Goal: Task Accomplishment & Management: Manage account settings

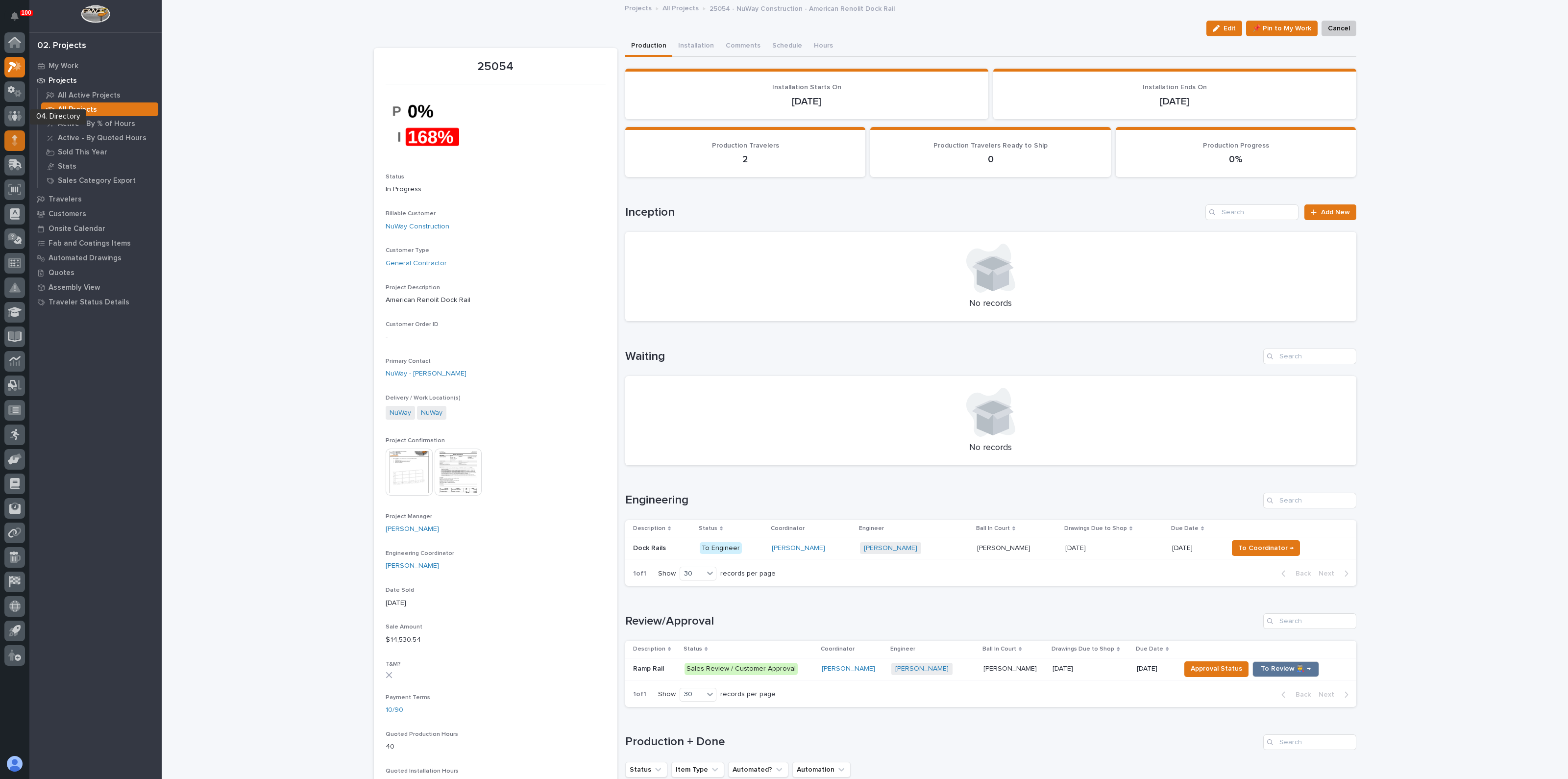
click at [14, 138] on icon at bounding box center [15, 137] width 6 height 5
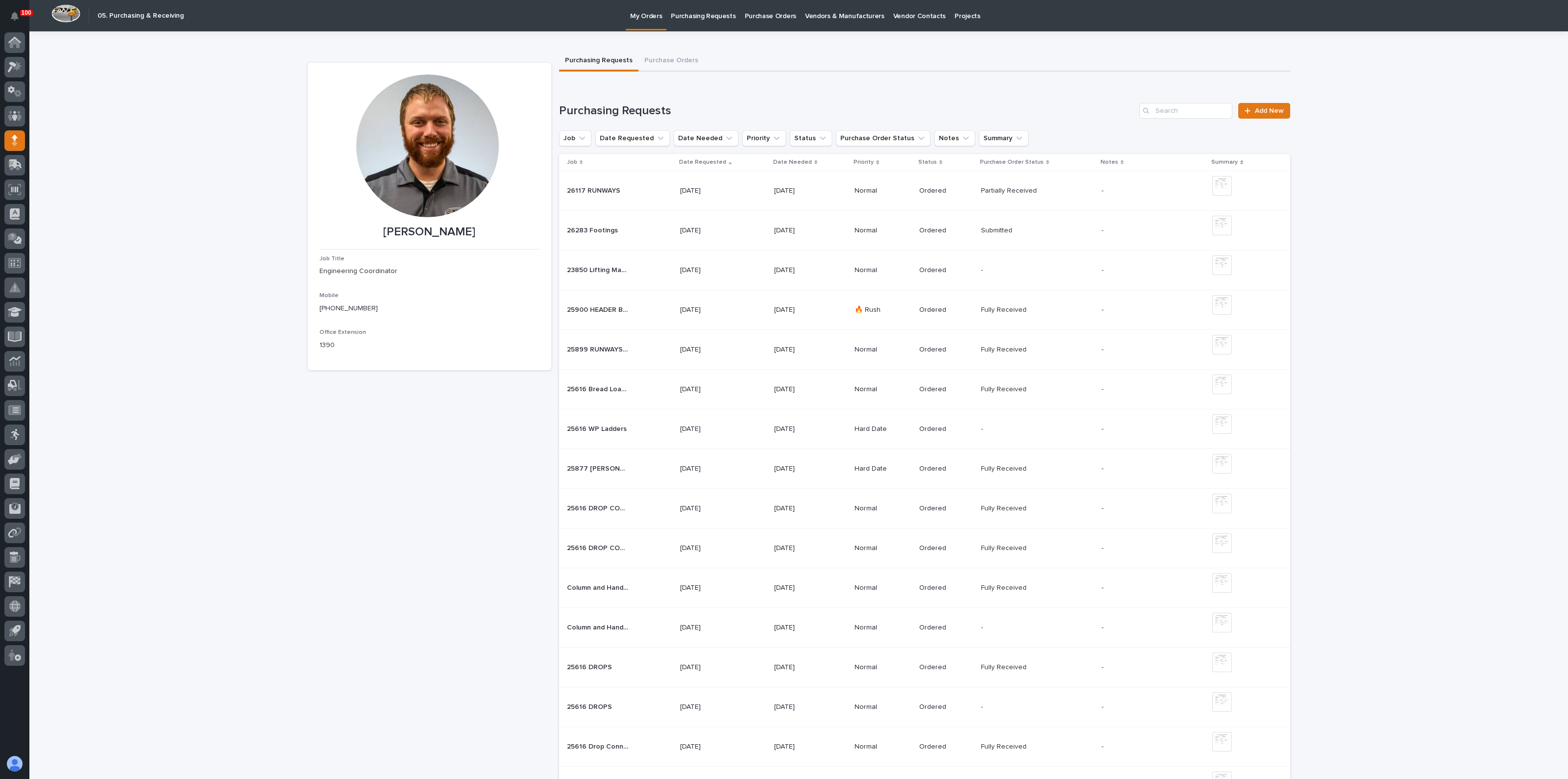
click at [718, 18] on p "Purchasing Requests" at bounding box center [703, 10] width 65 height 21
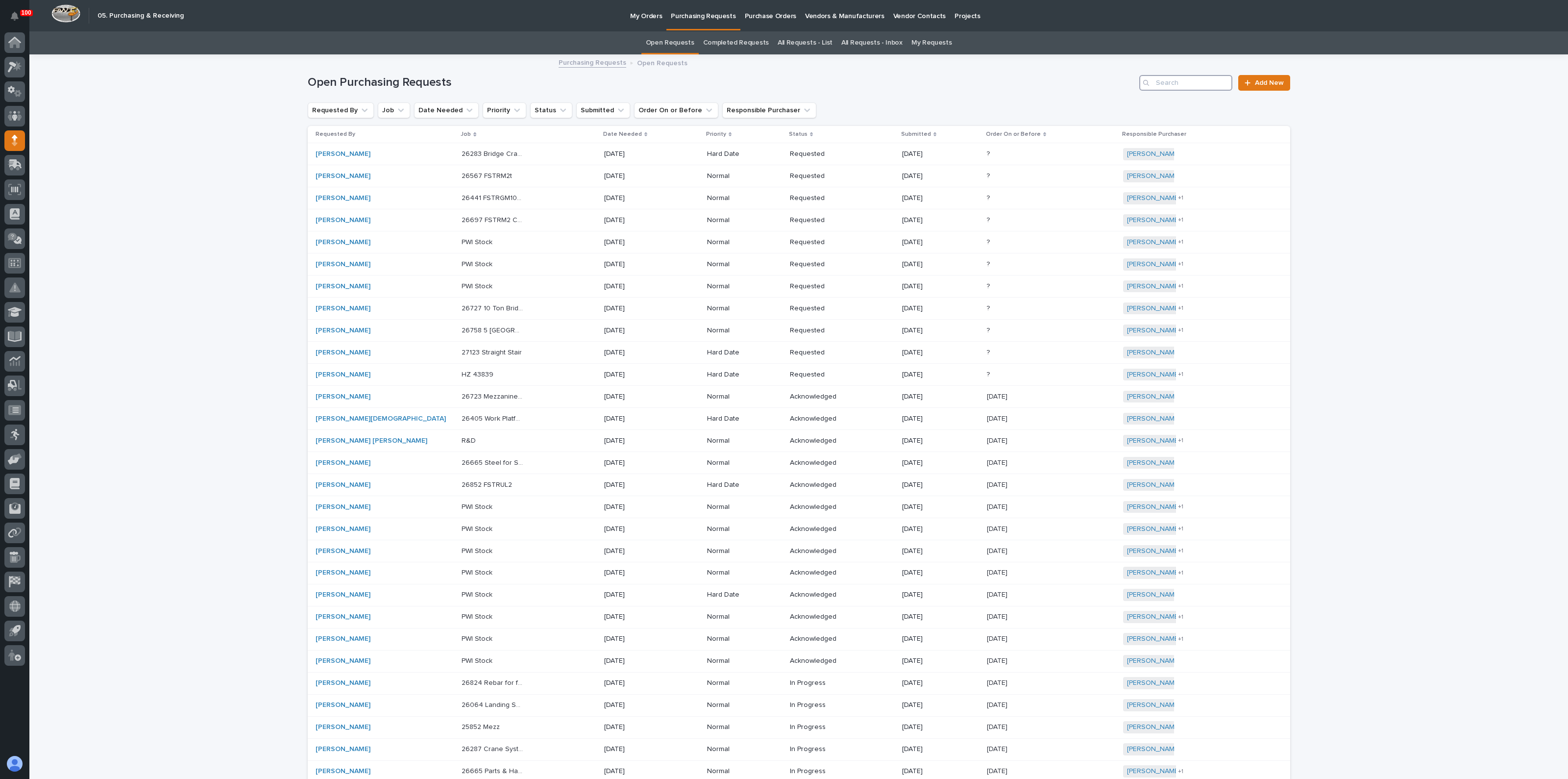
click at [1191, 86] on input "Search" at bounding box center [1186, 83] width 93 height 16
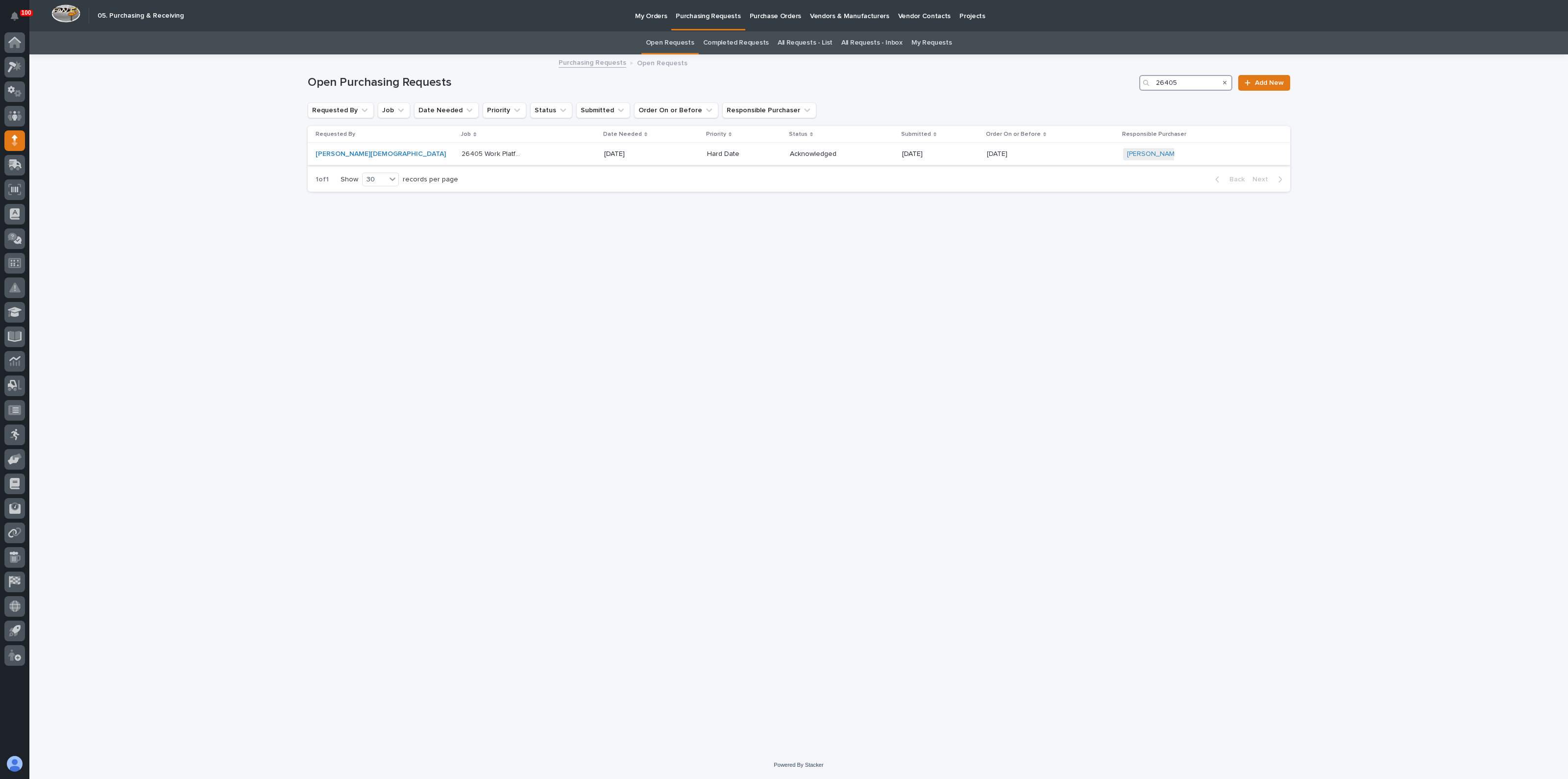
type input "26405"
click at [476, 155] on p "26405 Work Platforms/Stairs" at bounding box center [493, 153] width 63 height 10
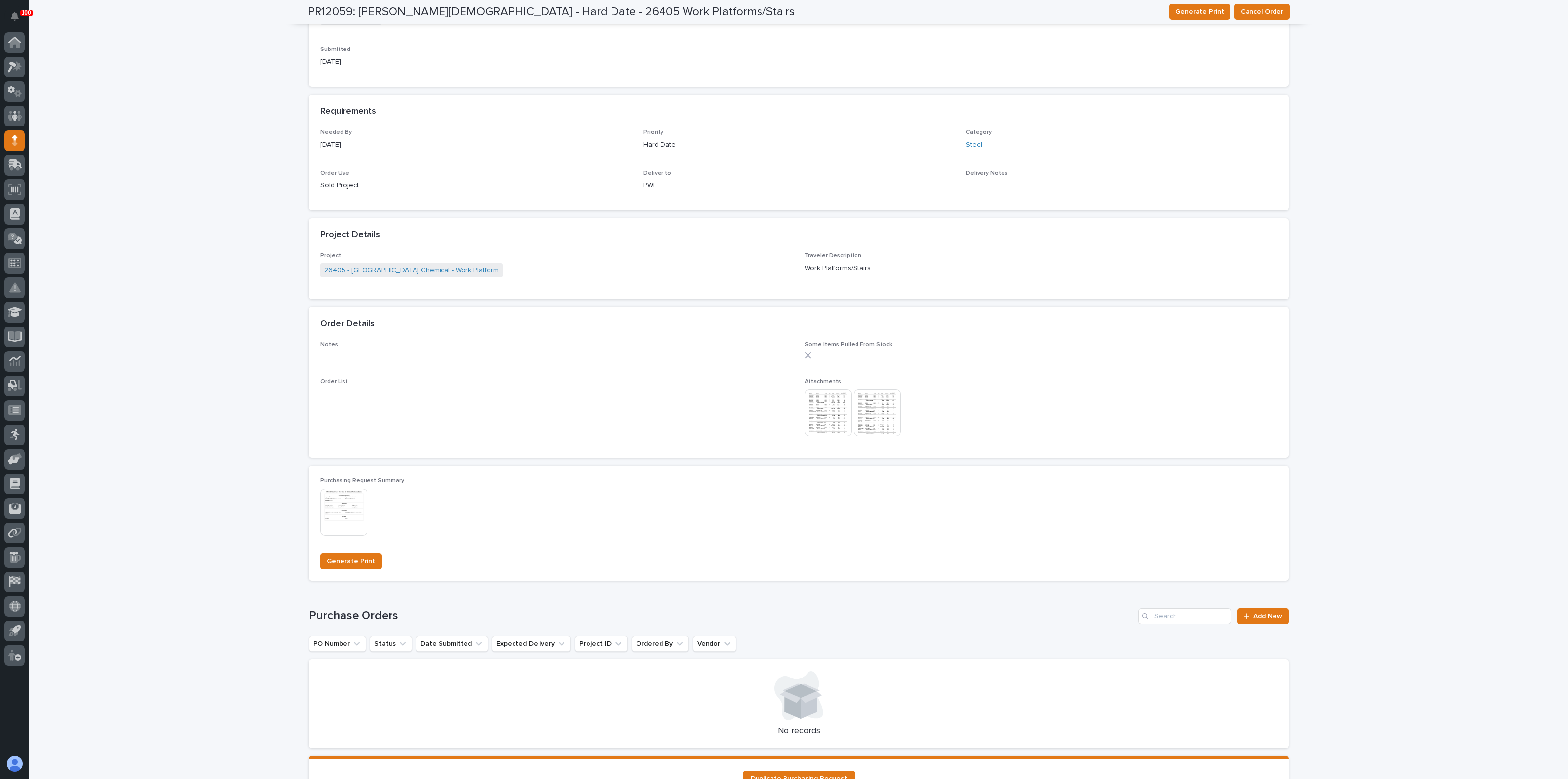
scroll to position [518, 0]
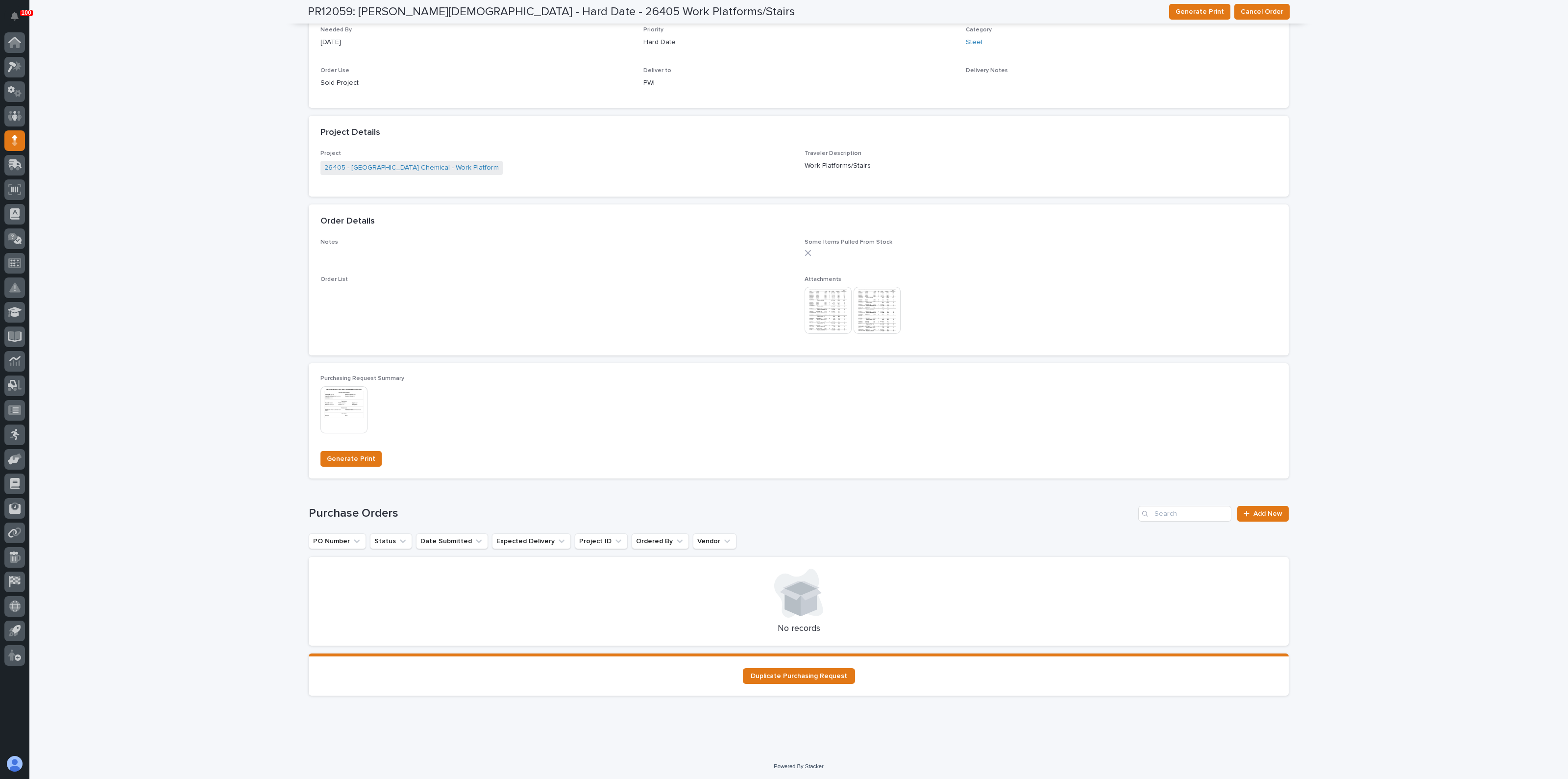
click at [360, 398] on img at bounding box center [343, 409] width 47 height 47
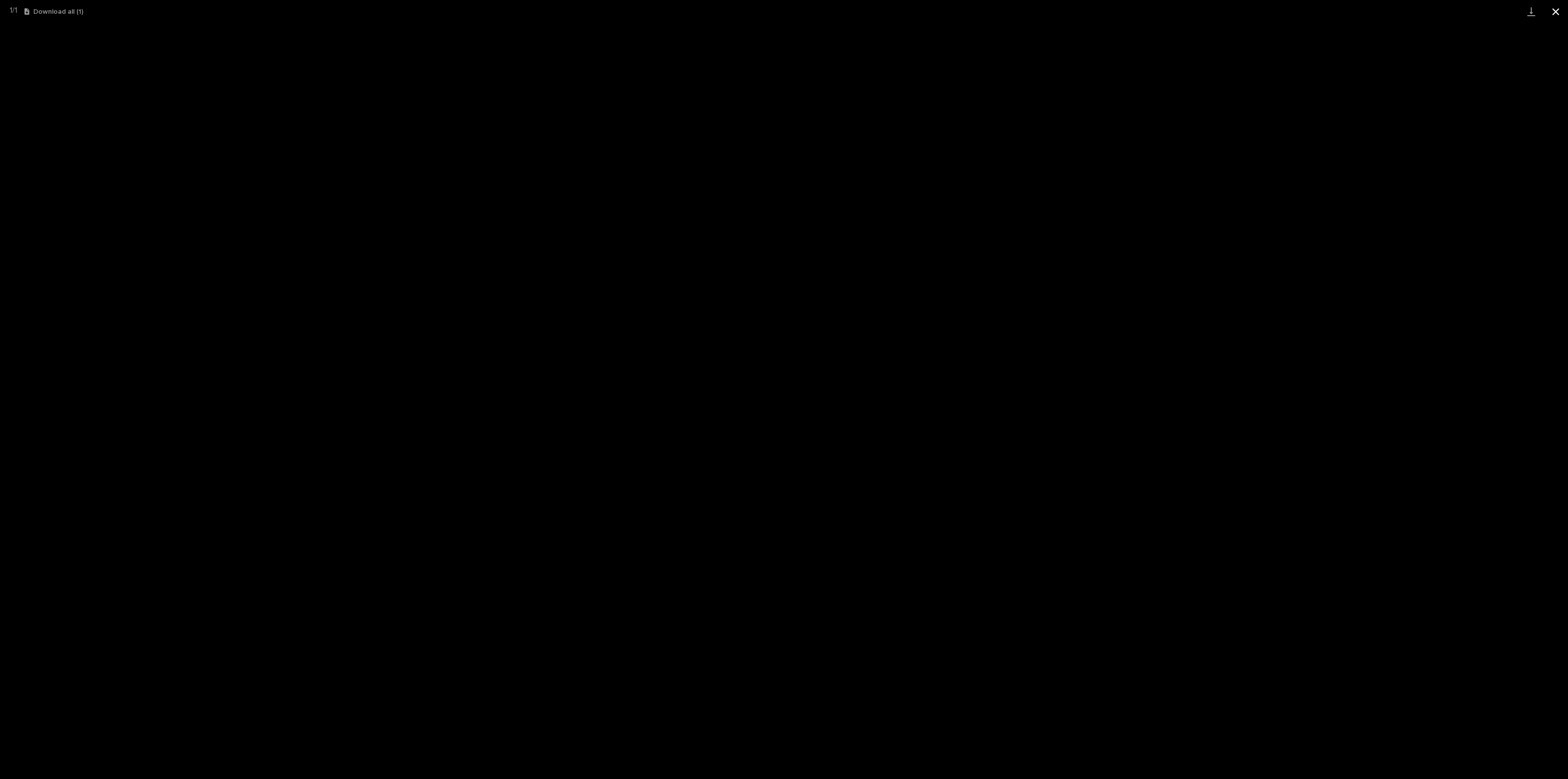
click at [1558, 12] on button "Close gallery" at bounding box center [1556, 12] width 24 height 23
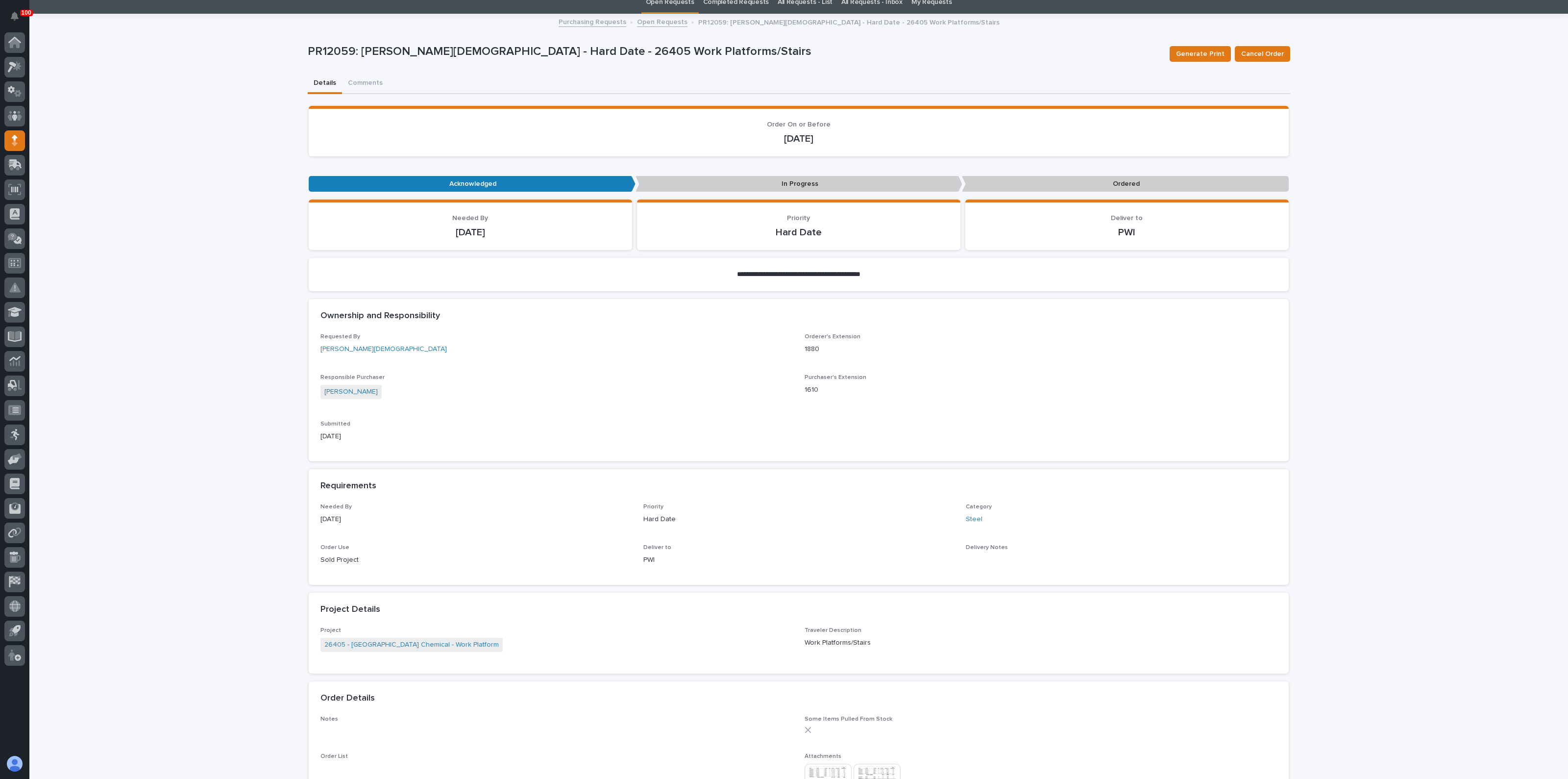
scroll to position [0, 0]
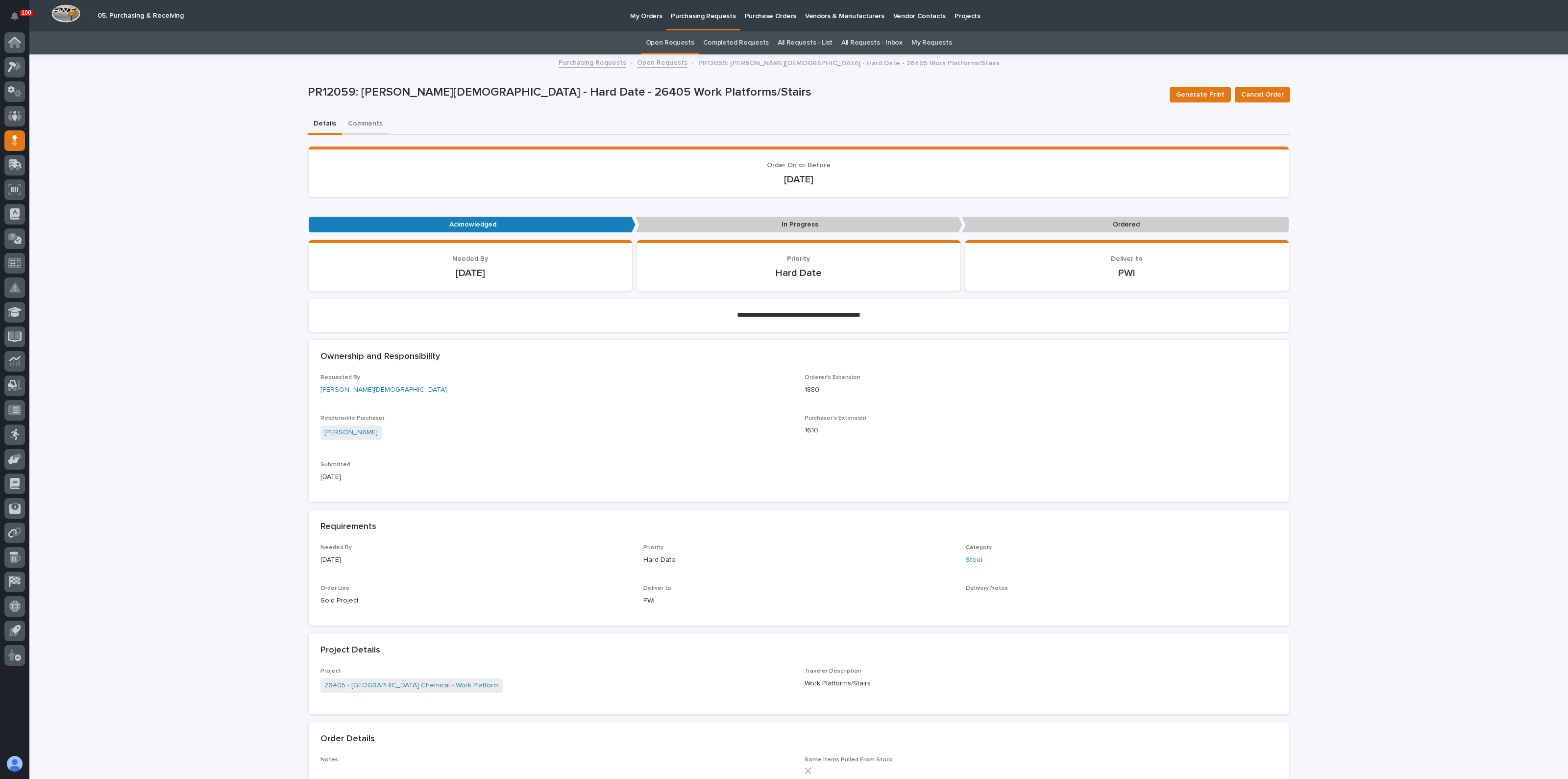
click at [362, 125] on button "Comments" at bounding box center [365, 125] width 46 height 21
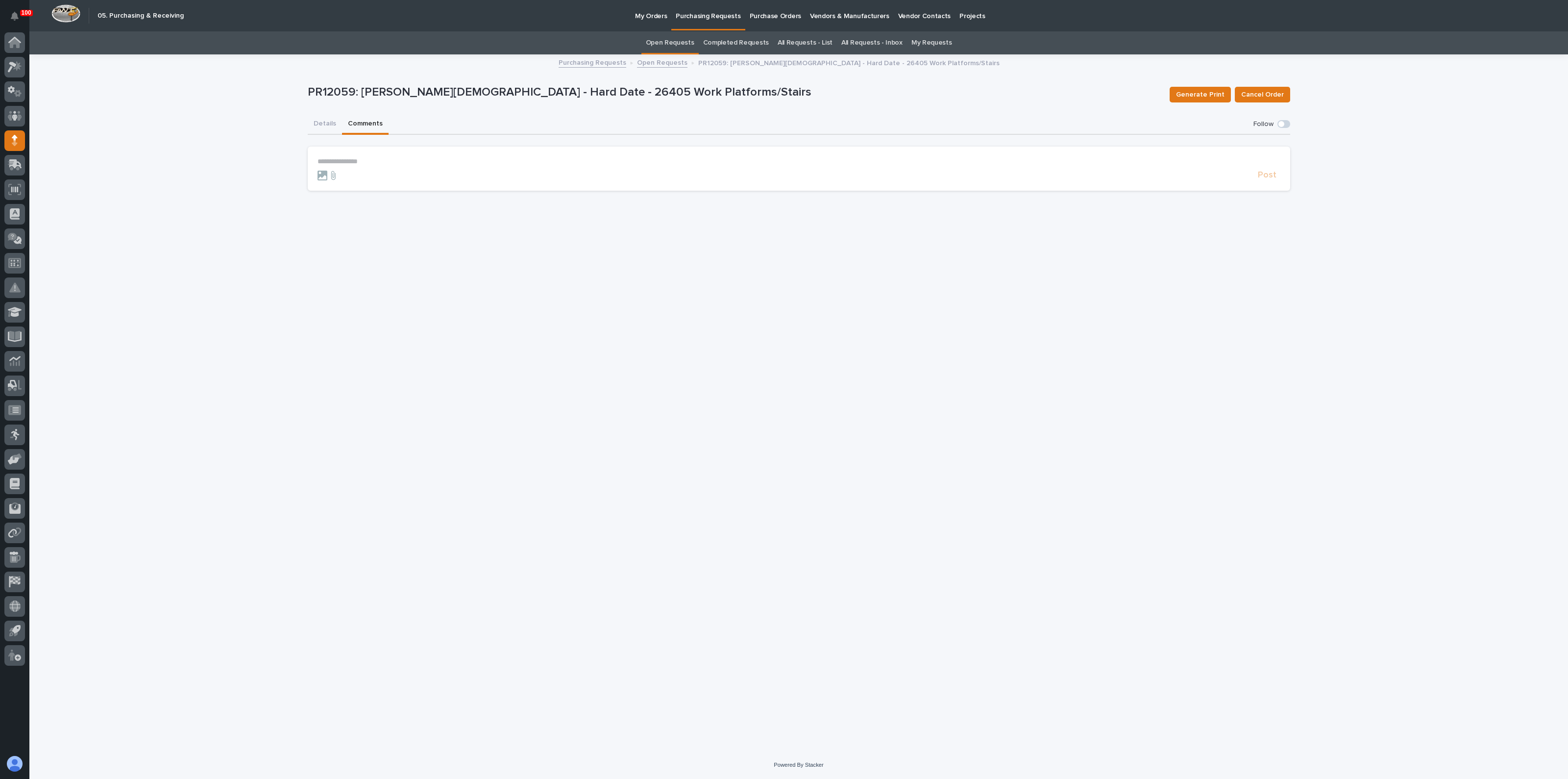
click at [390, 157] on p "**********" at bounding box center [799, 161] width 963 height 9
click at [340, 175] on span "[PERSON_NAME]" at bounding box center [348, 175] width 55 height 7
click at [337, 184] on div "Post" at bounding box center [799, 180] width 963 height 12
click at [335, 181] on icon at bounding box center [333, 180] width 12 height 10
click at [327, 175] on input "file" at bounding box center [327, 175] width 0 height 0
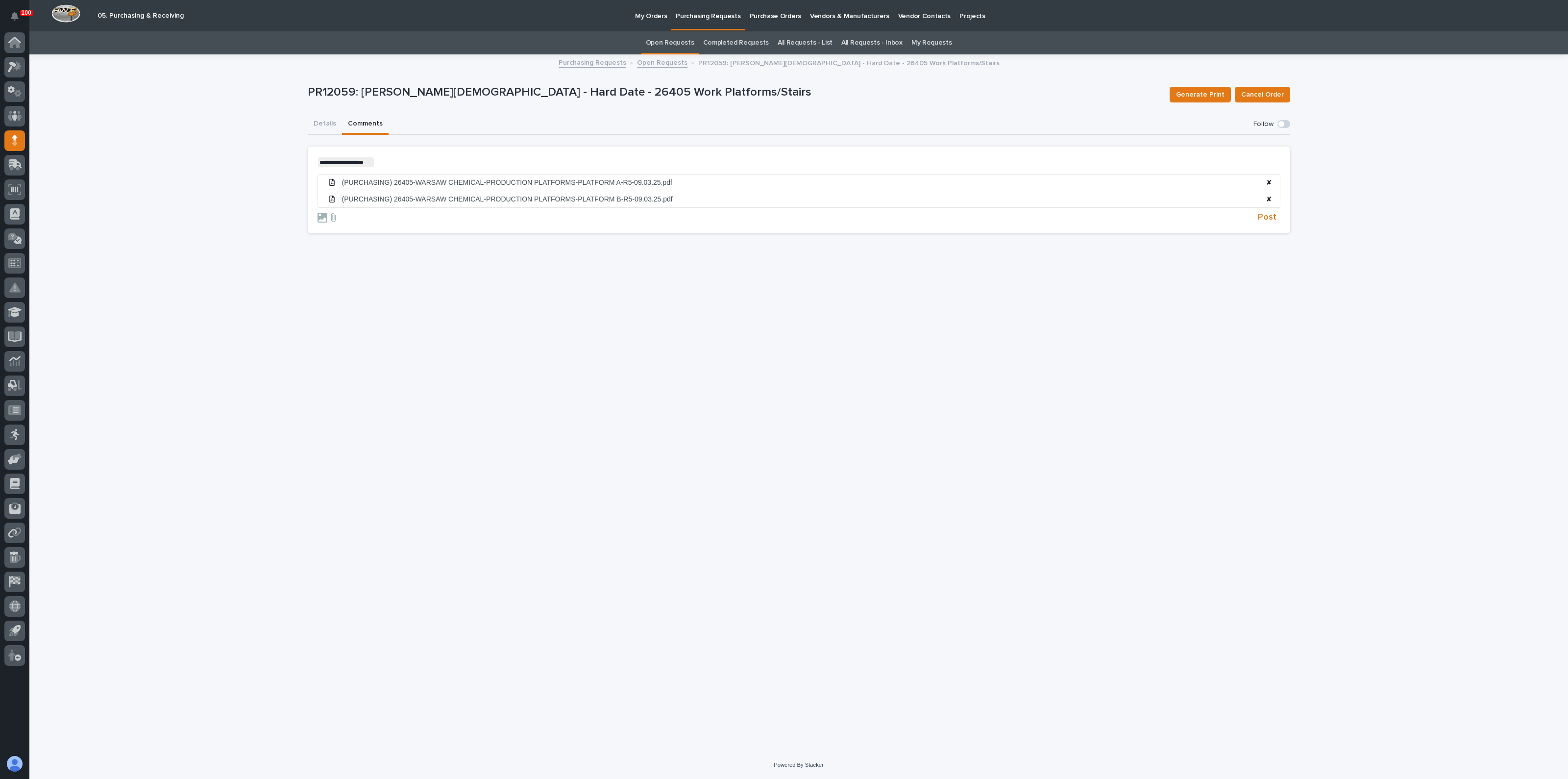
click at [388, 155] on section "**********" at bounding box center [799, 190] width 982 height 86
click at [391, 163] on p "**********" at bounding box center [799, 162] width 963 height 10
click at [1259, 214] on span "Post" at bounding box center [1267, 217] width 19 height 12
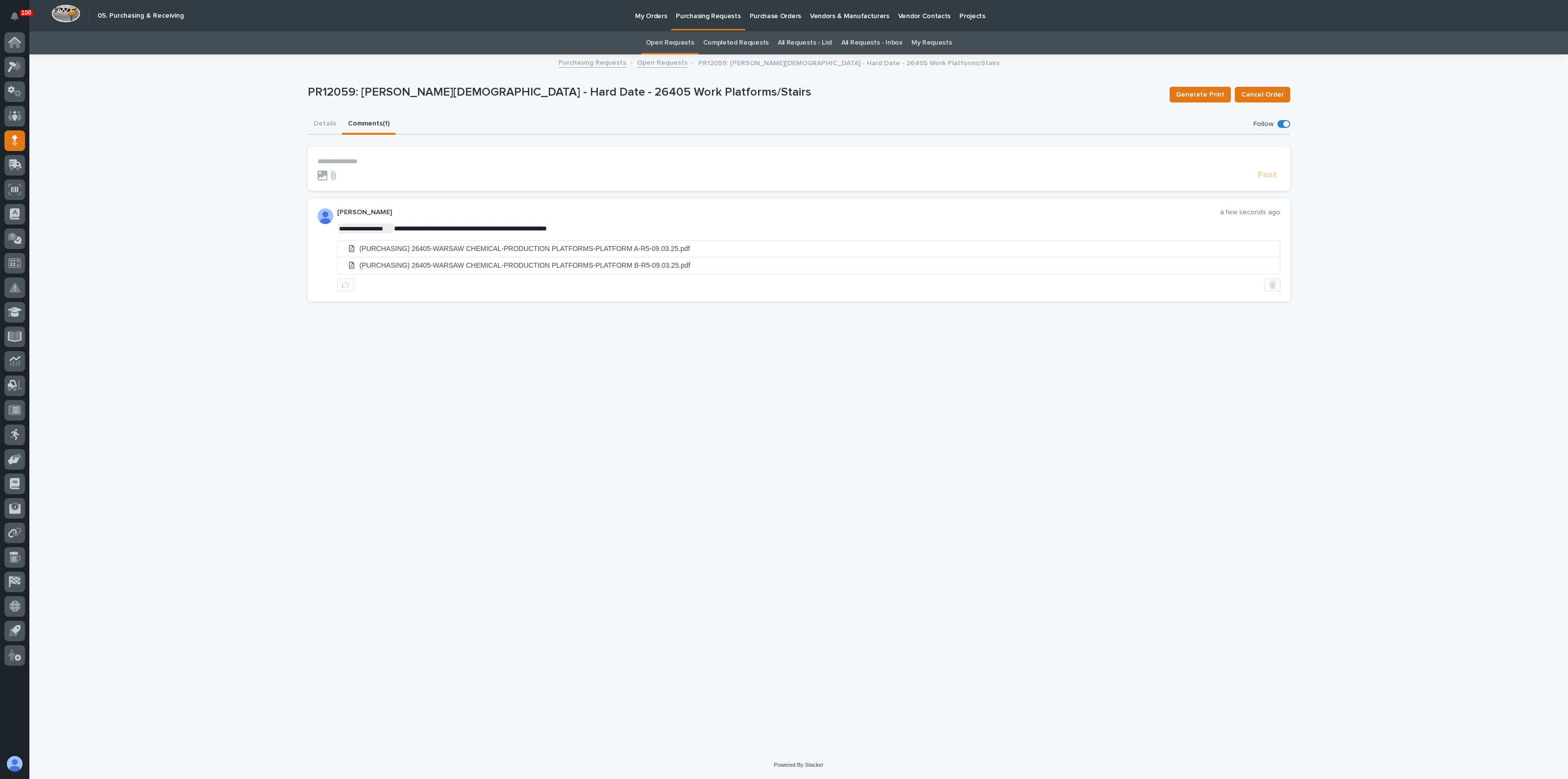
click at [215, 286] on div "**********" at bounding box center [799, 403] width 1539 height 696
click at [11, 82] on div at bounding box center [15, 92] width 21 height 21
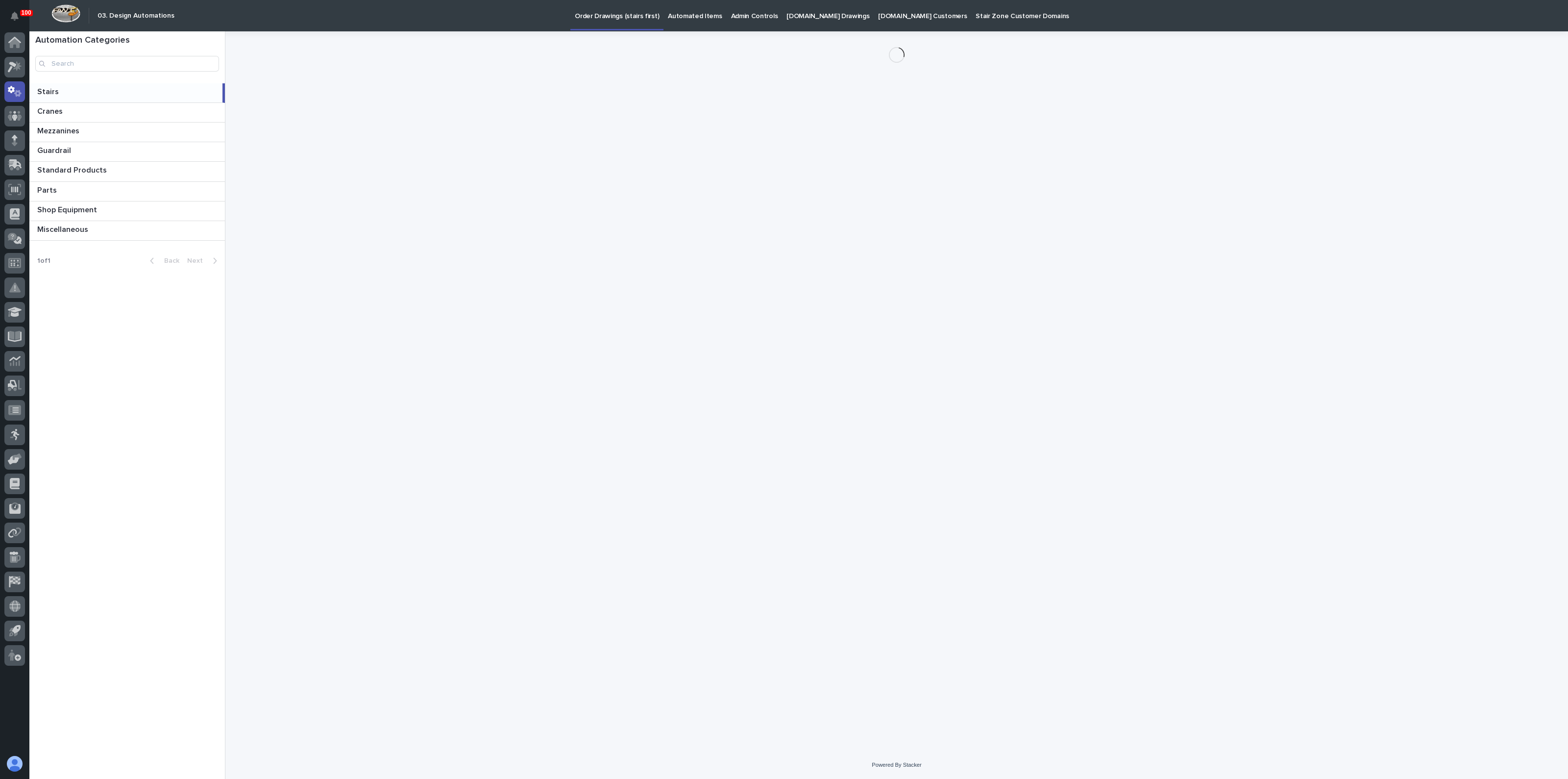
click at [28, 65] on div at bounding box center [15, 351] width 29 height 637
click at [21, 73] on div at bounding box center [15, 67] width 21 height 21
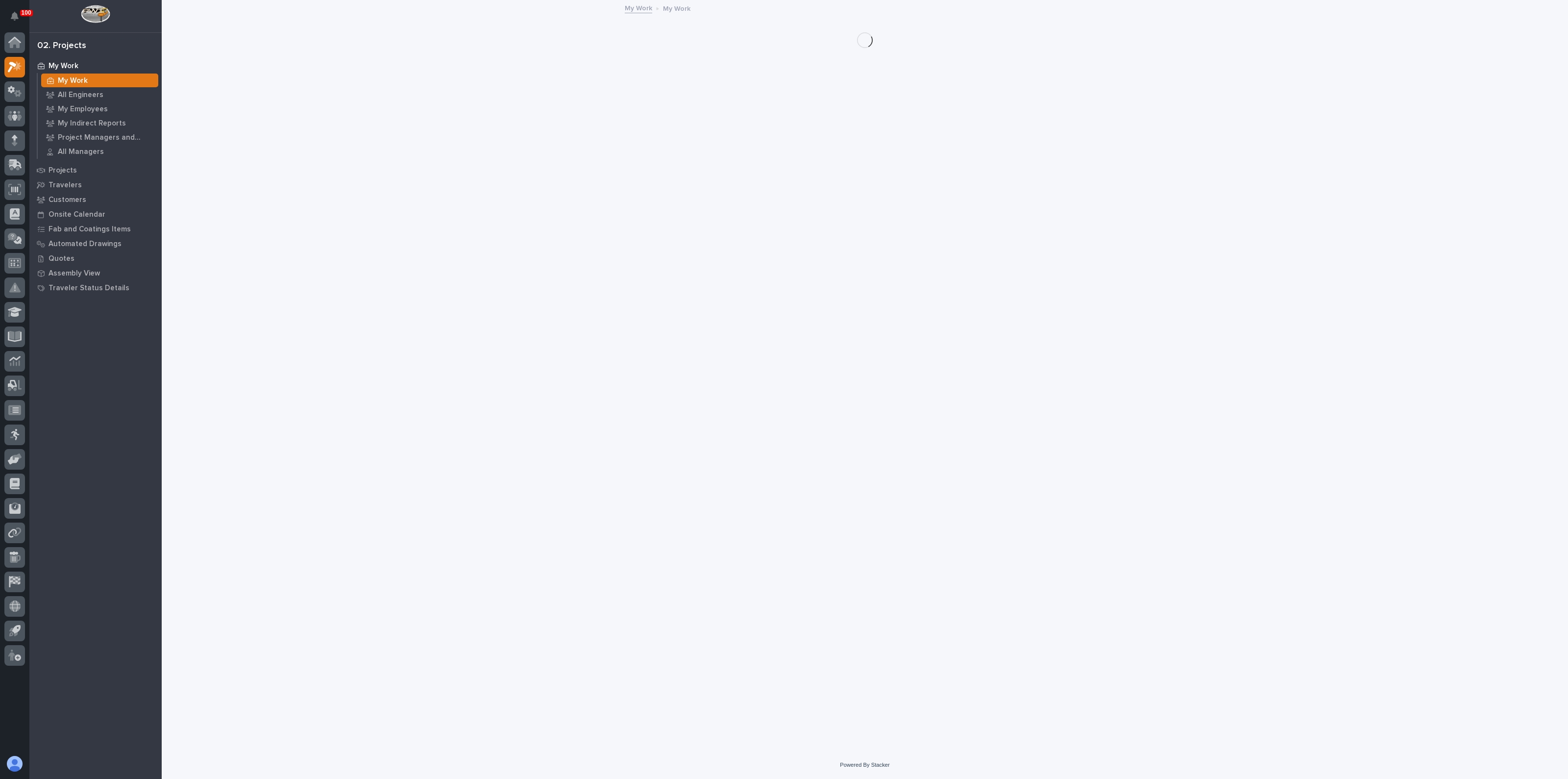
click at [61, 76] on div "My Work" at bounding box center [100, 80] width 117 height 14
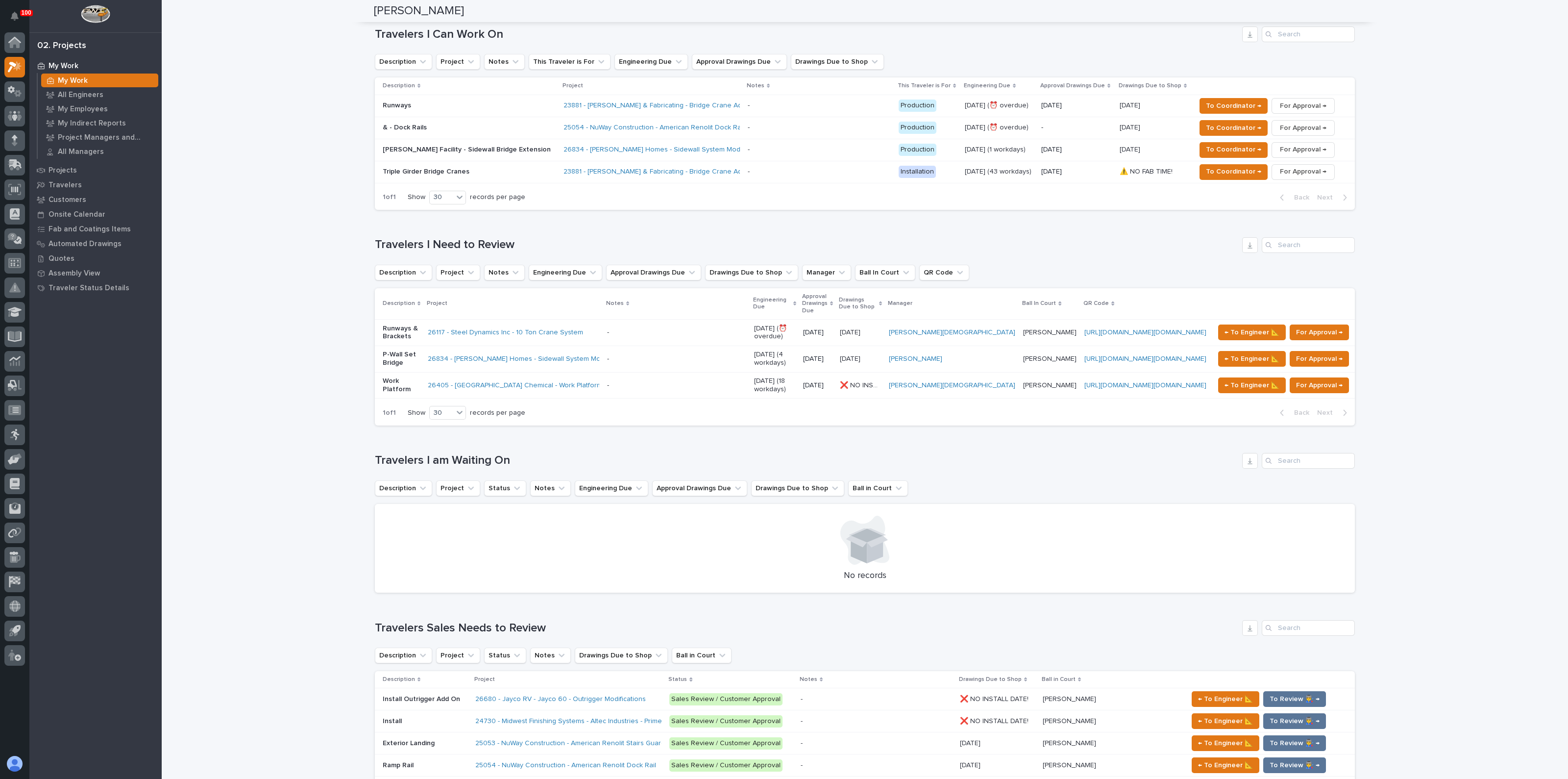
scroll to position [552, 0]
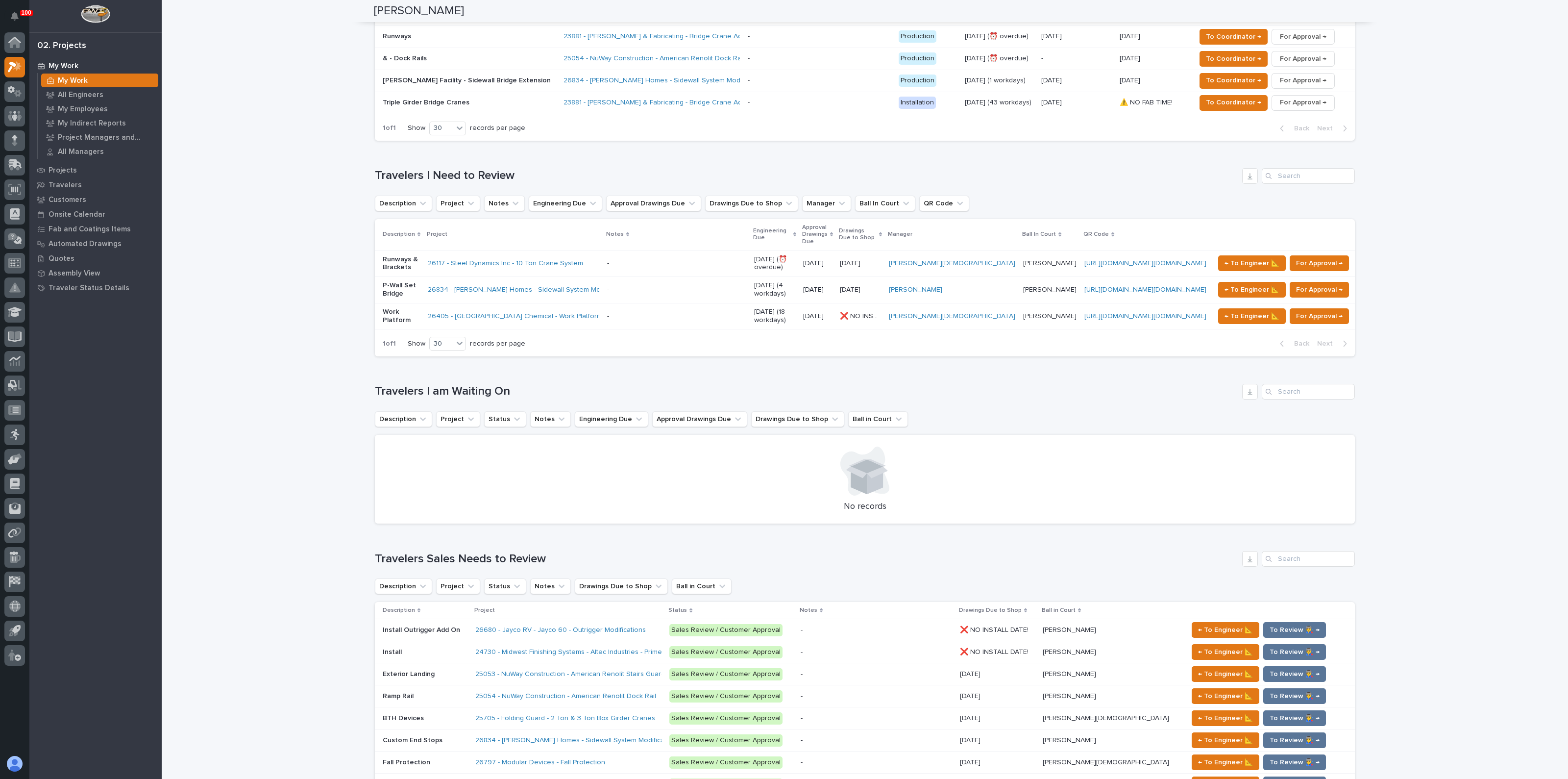
click at [485, 308] on div "26405 - [GEOGRAPHIC_DATA] Chemical - Work Platform" at bounding box center [514, 316] width 172 height 16
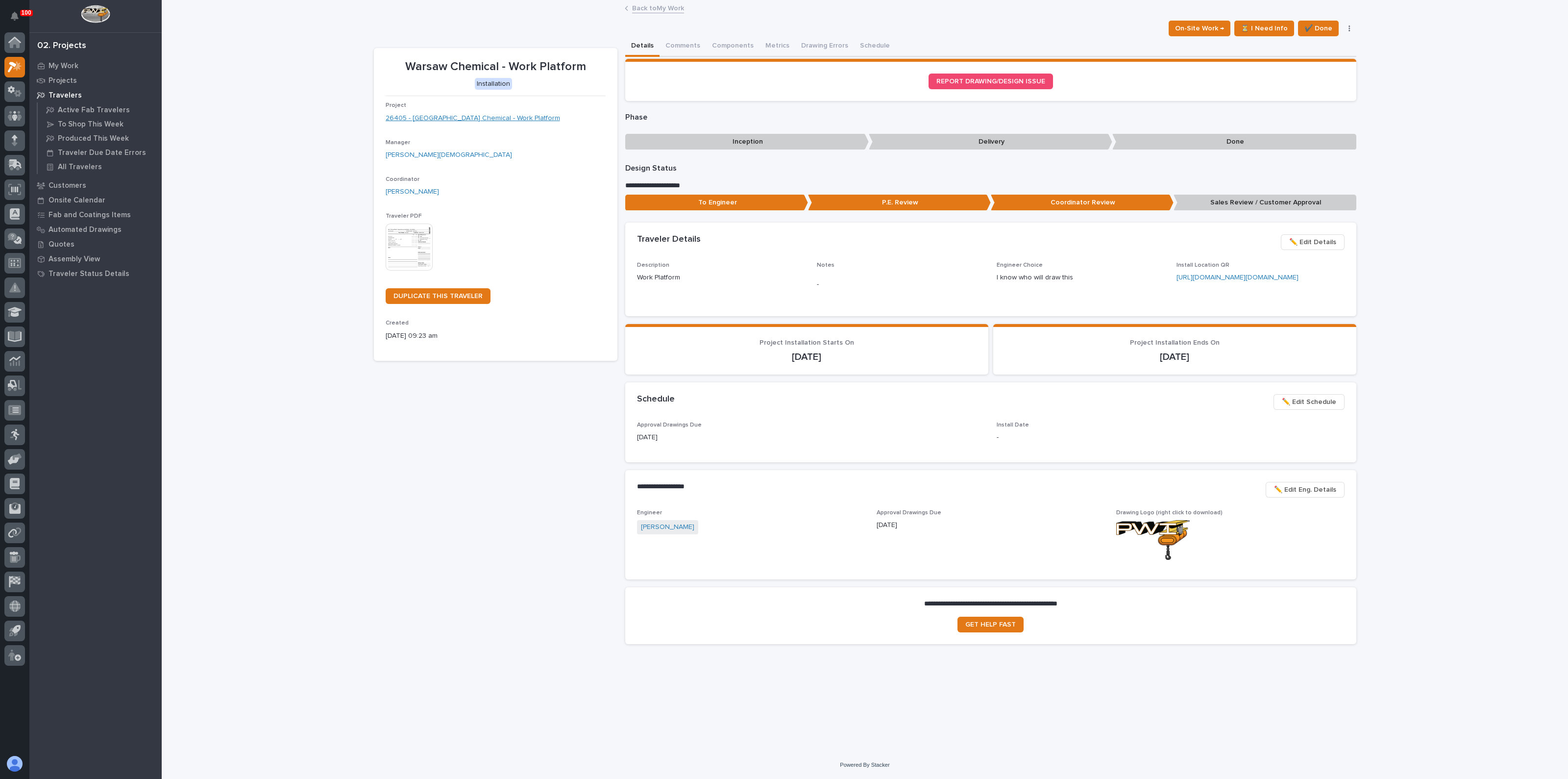
click at [416, 119] on link "26405 - [GEOGRAPHIC_DATA] Chemical - Work Platform" at bounding box center [473, 118] width 175 height 10
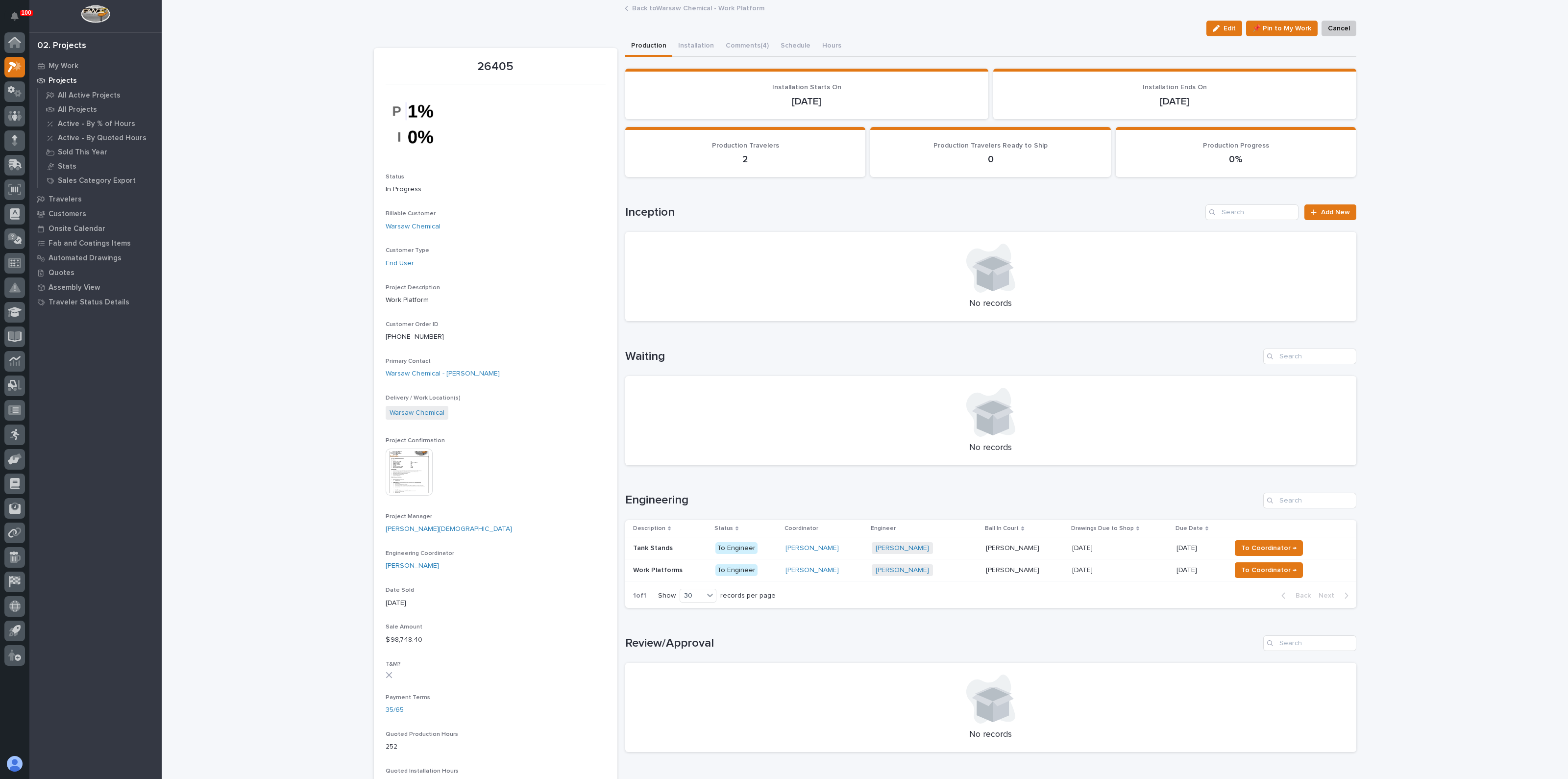
click at [647, 568] on p "Work Platforms" at bounding box center [659, 569] width 52 height 10
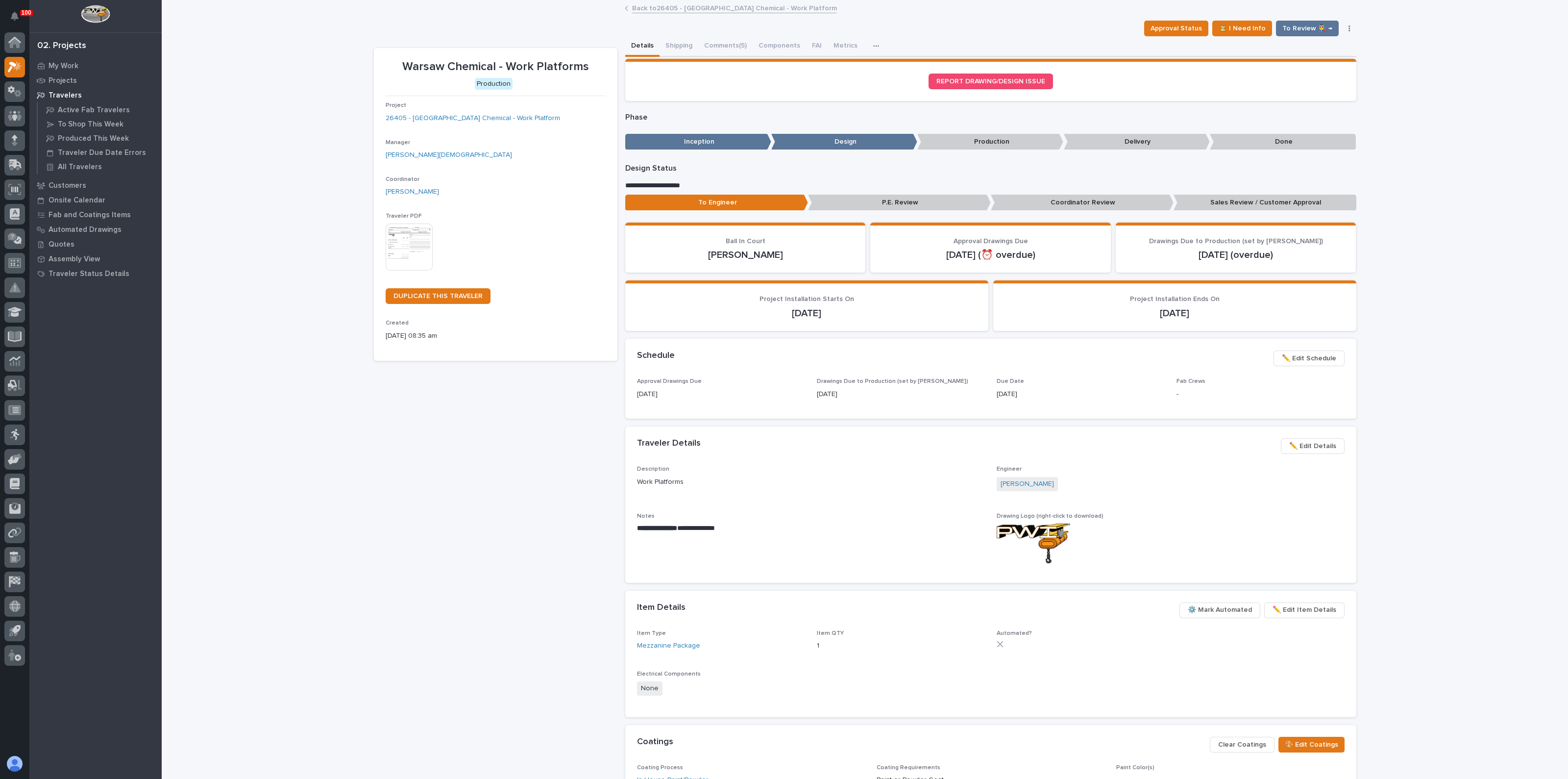
click at [1210, 202] on p "Sales Review / Customer Approval" at bounding box center [1265, 203] width 183 height 16
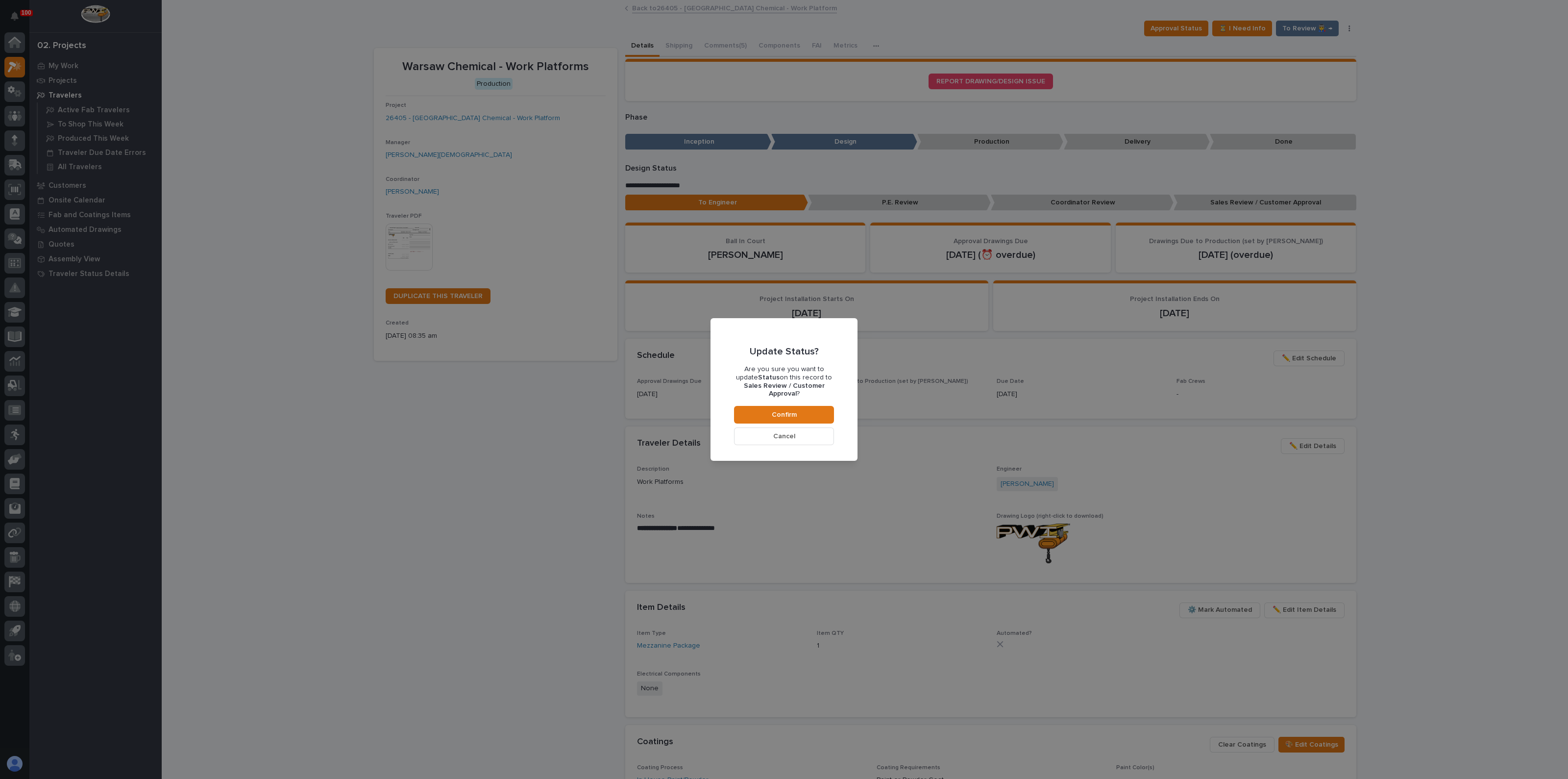
click at [816, 432] on button "Cancel" at bounding box center [784, 436] width 100 height 18
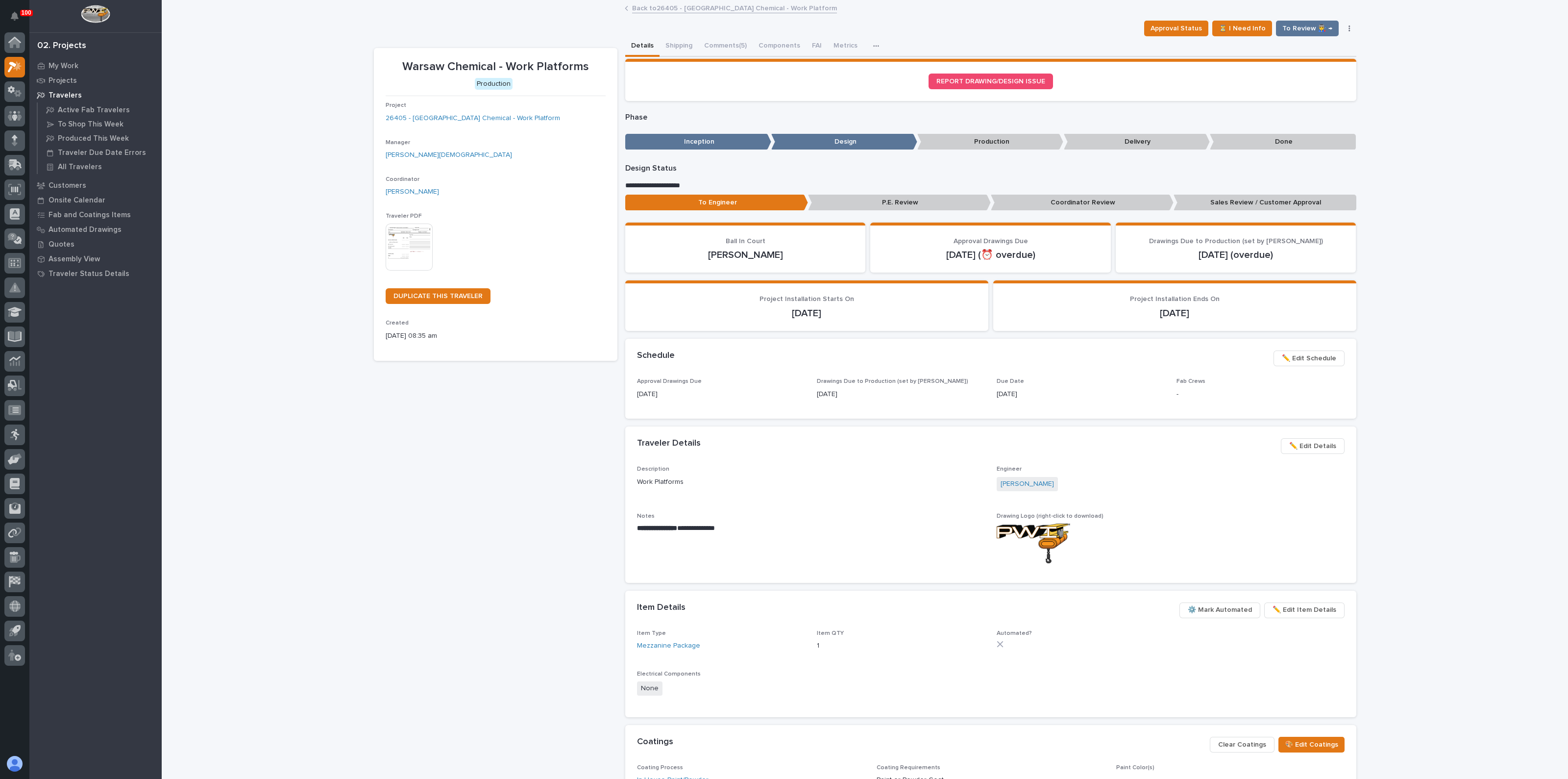
click at [1306, 441] on span "✏️ Edit Details" at bounding box center [1312, 446] width 47 height 12
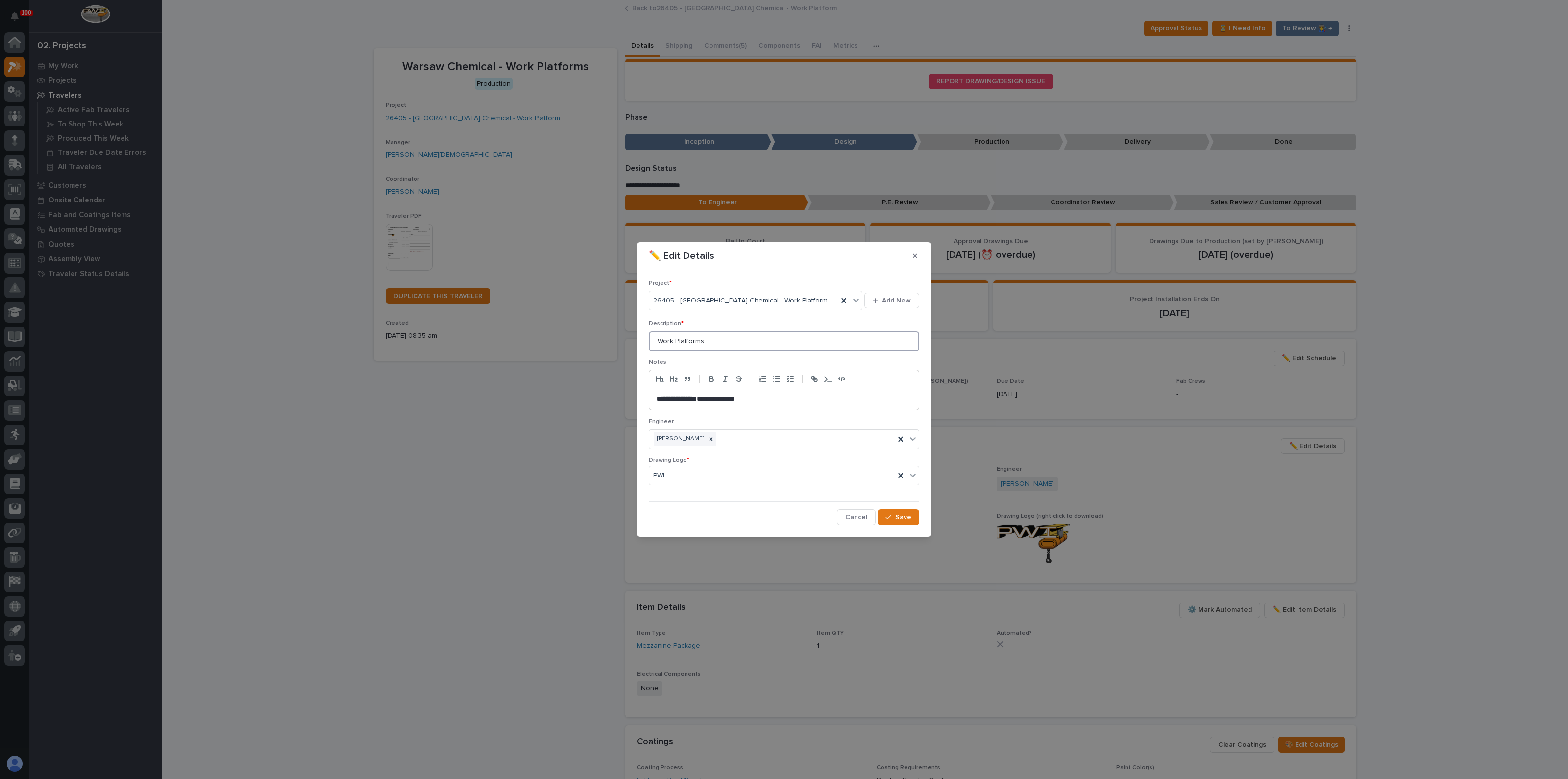
click at [715, 338] on input "Work Platforms" at bounding box center [784, 341] width 270 height 19
type input "Work Platform A"
click at [895, 514] on div "button" at bounding box center [891, 517] width 10 height 7
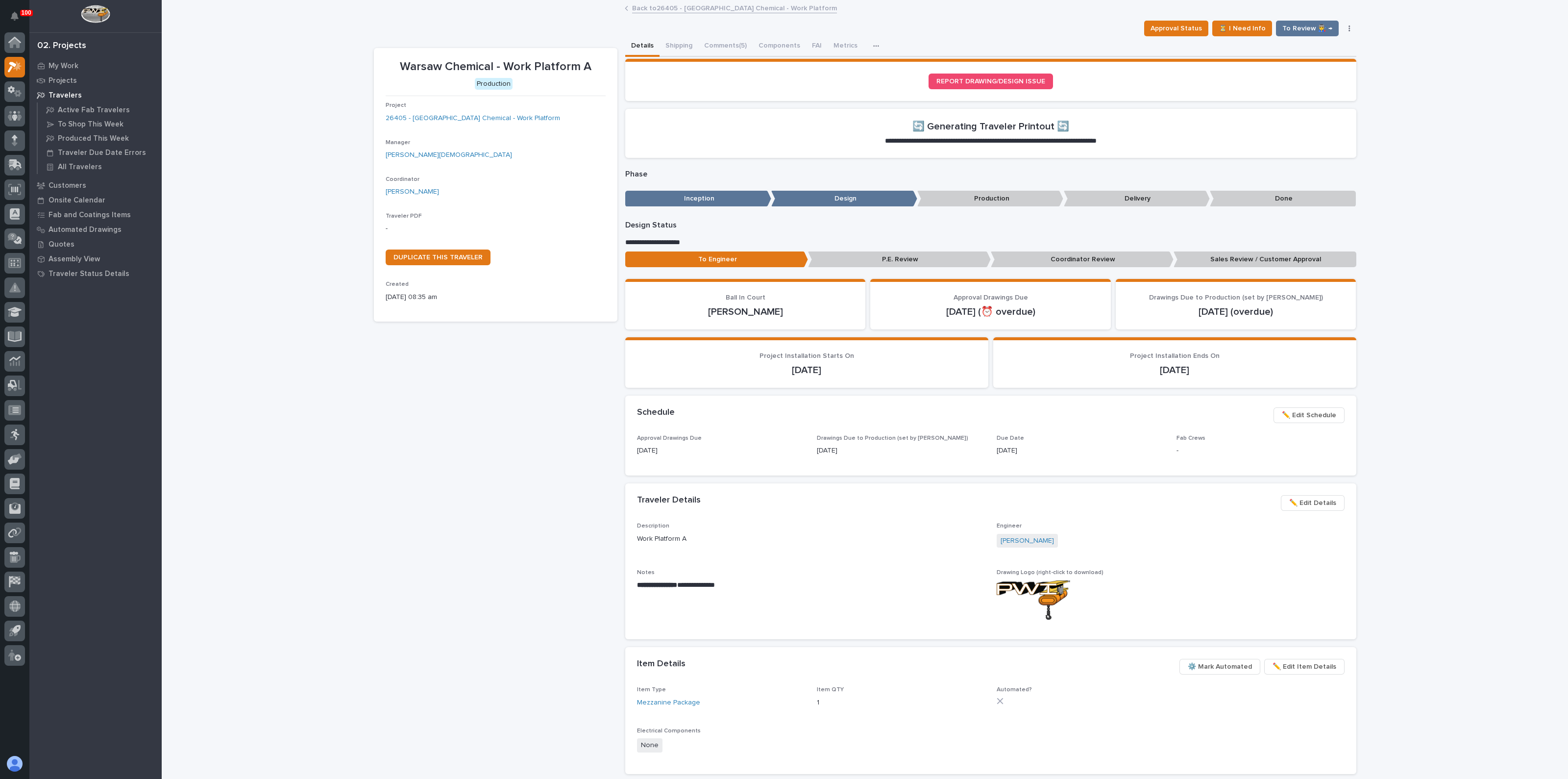
click at [1263, 259] on p "Sales Review / Customer Approval" at bounding box center [1265, 259] width 183 height 16
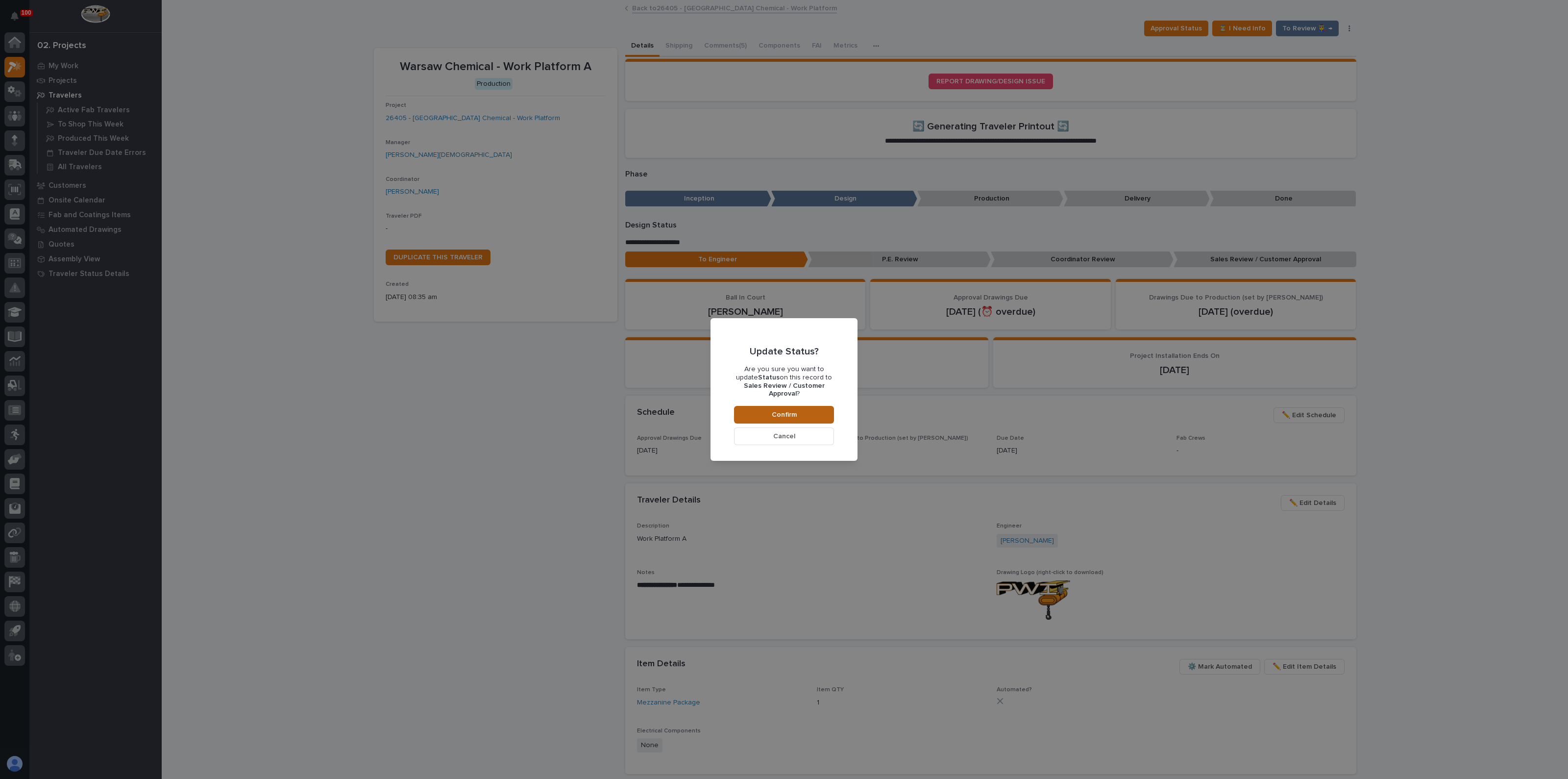
click at [775, 411] on span "Confirm" at bounding box center [784, 415] width 25 height 9
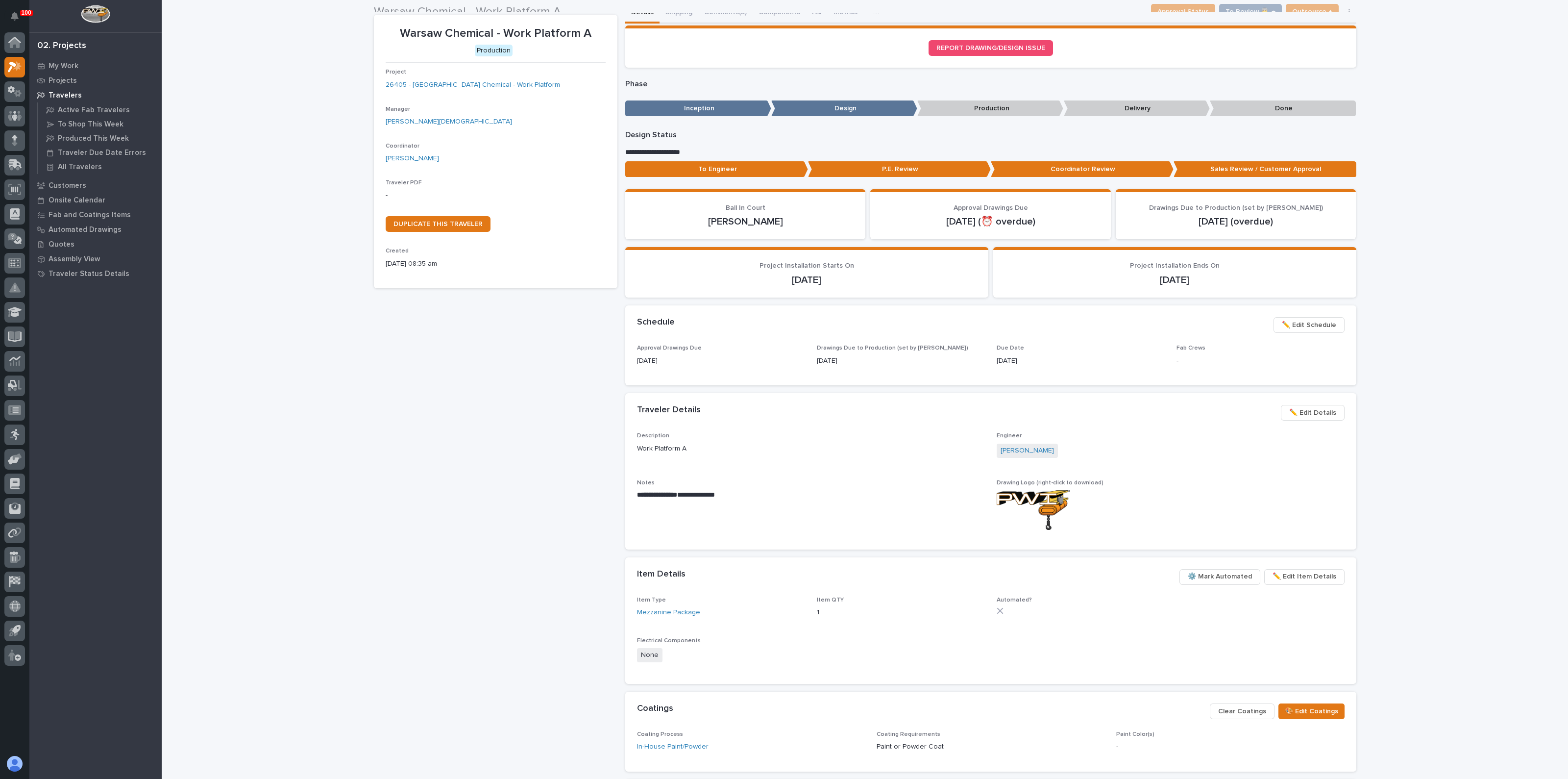
scroll to position [33, 0]
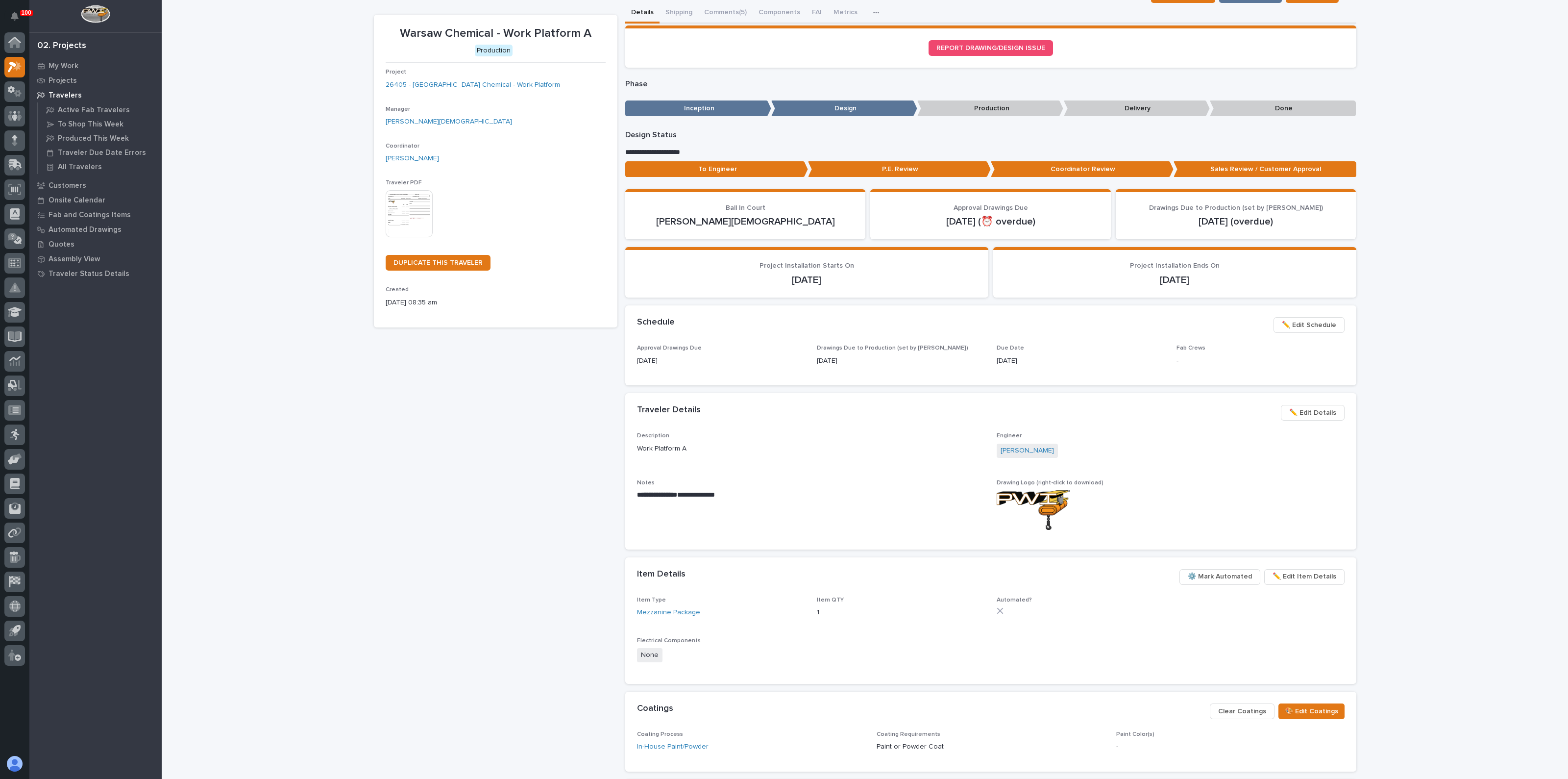
click at [399, 202] on img at bounding box center [409, 213] width 47 height 47
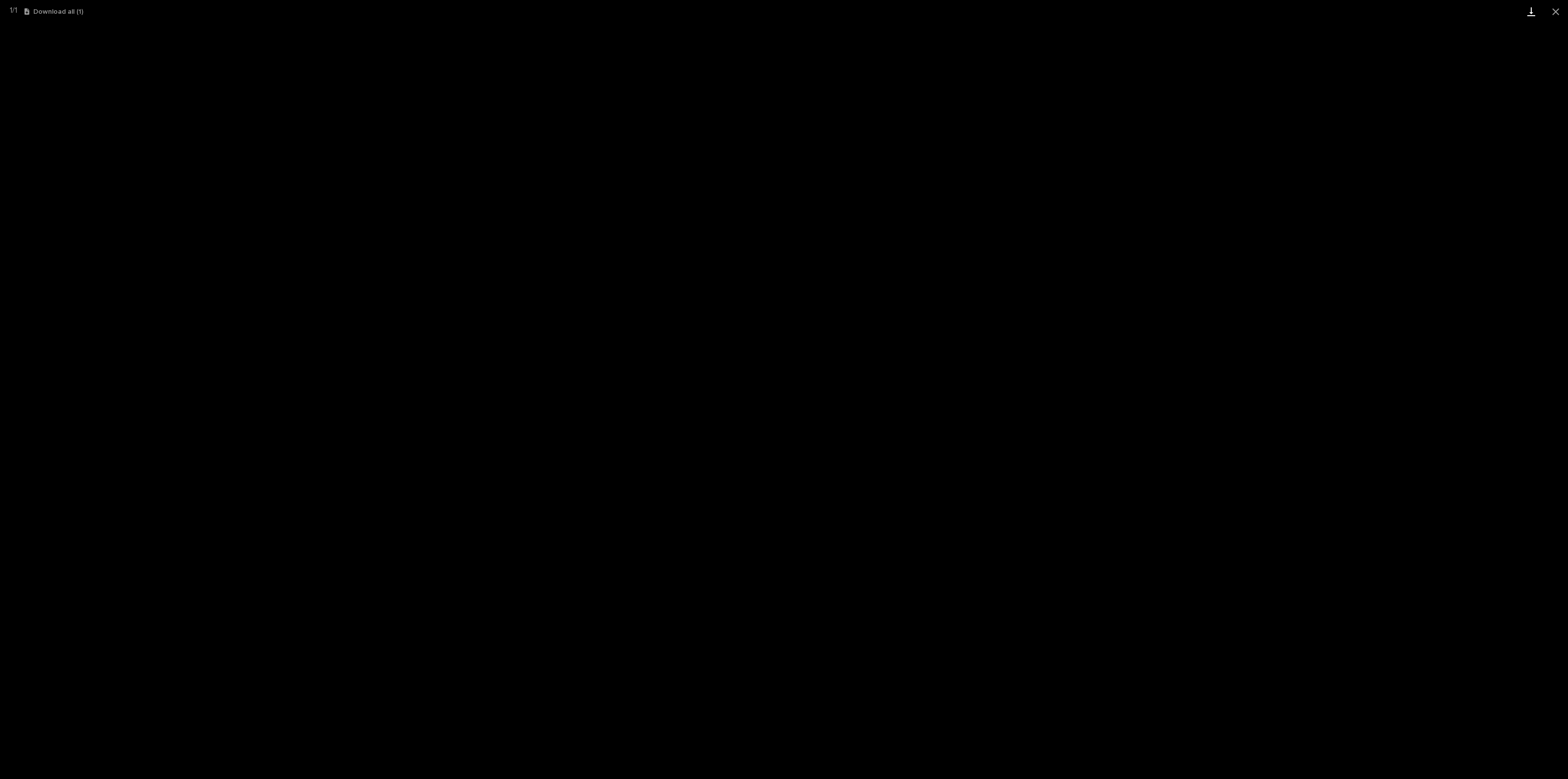
drag, startPoint x: 1549, startPoint y: 11, endPoint x: 1538, endPoint y: 17, distance: 12.5
click at [1549, 11] on button "Close gallery" at bounding box center [1556, 12] width 24 height 23
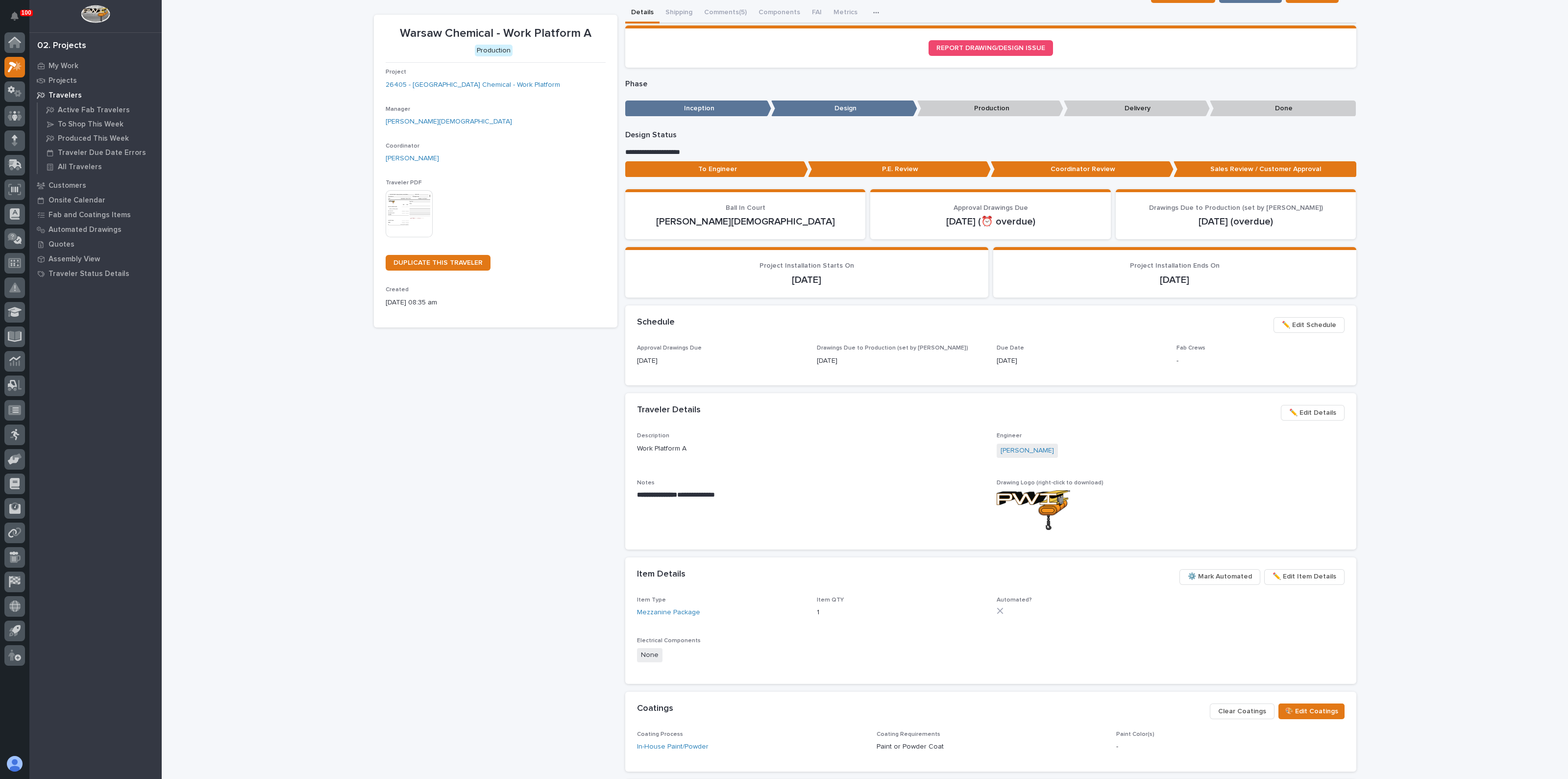
scroll to position [0, 0]
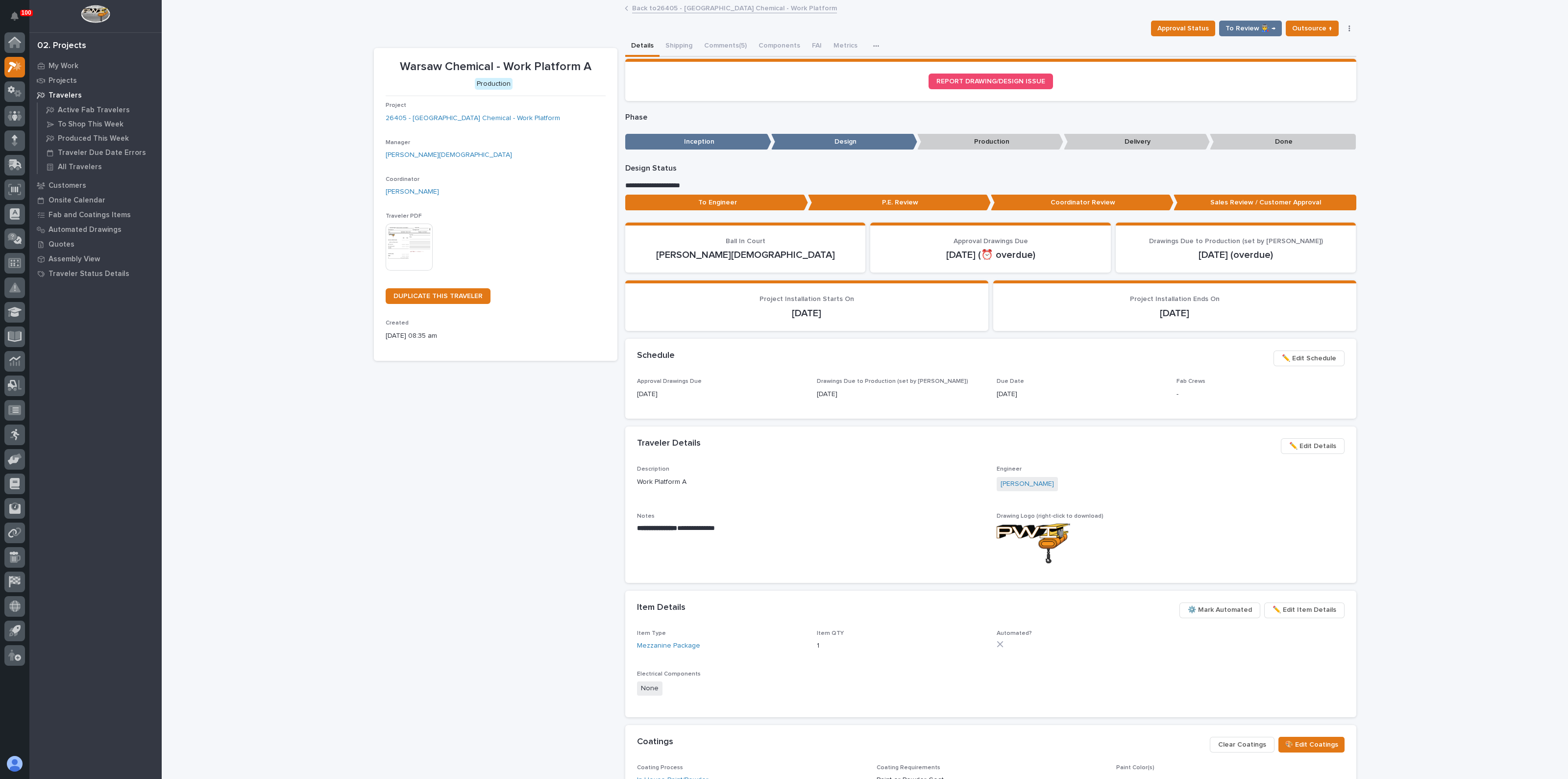
drag, startPoint x: 909, startPoint y: 311, endPoint x: 914, endPoint y: 313, distance: 5.4
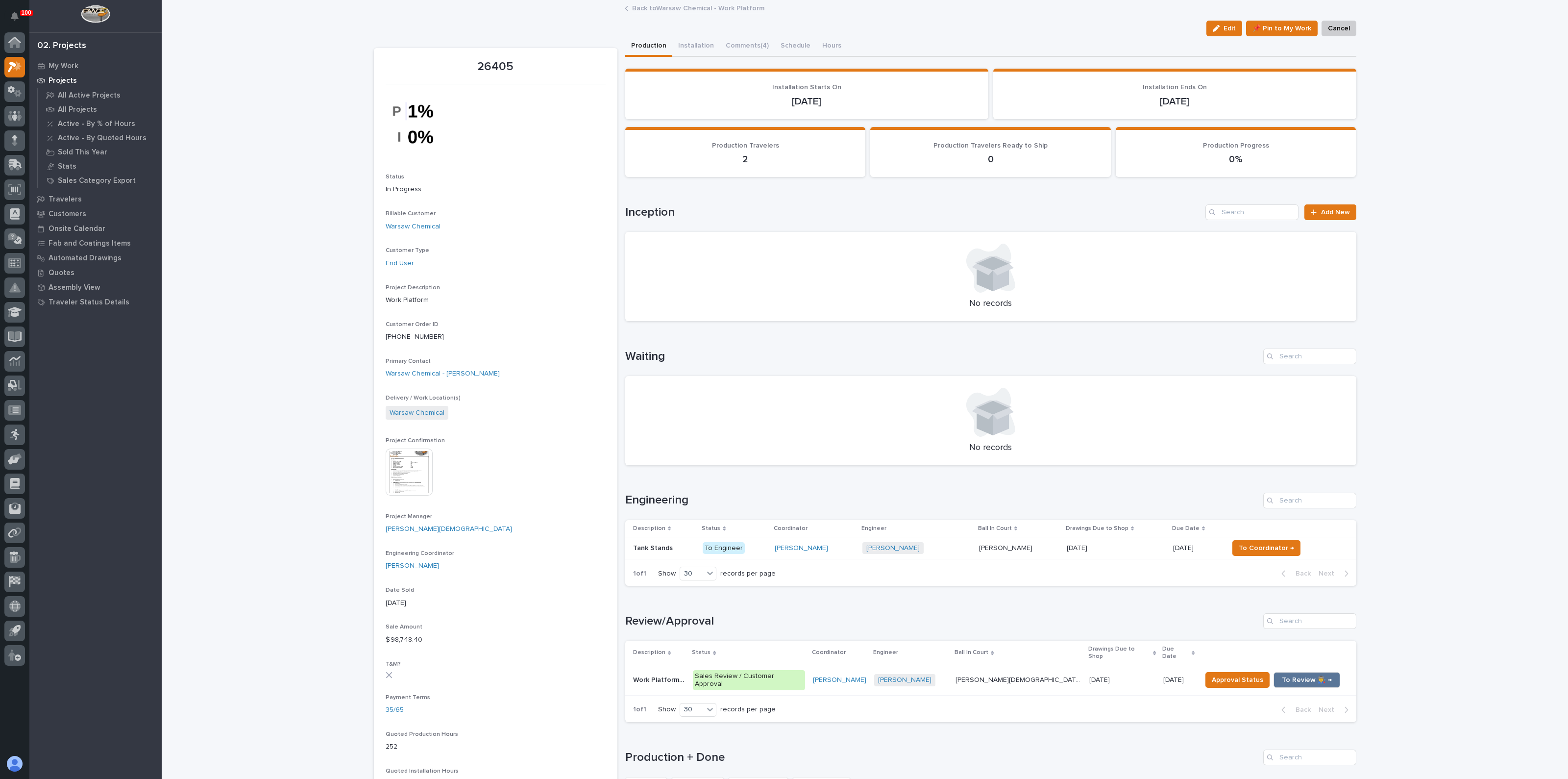
click at [926, 548] on div "Jacob Stayton + 0" at bounding box center [917, 548] width 109 height 12
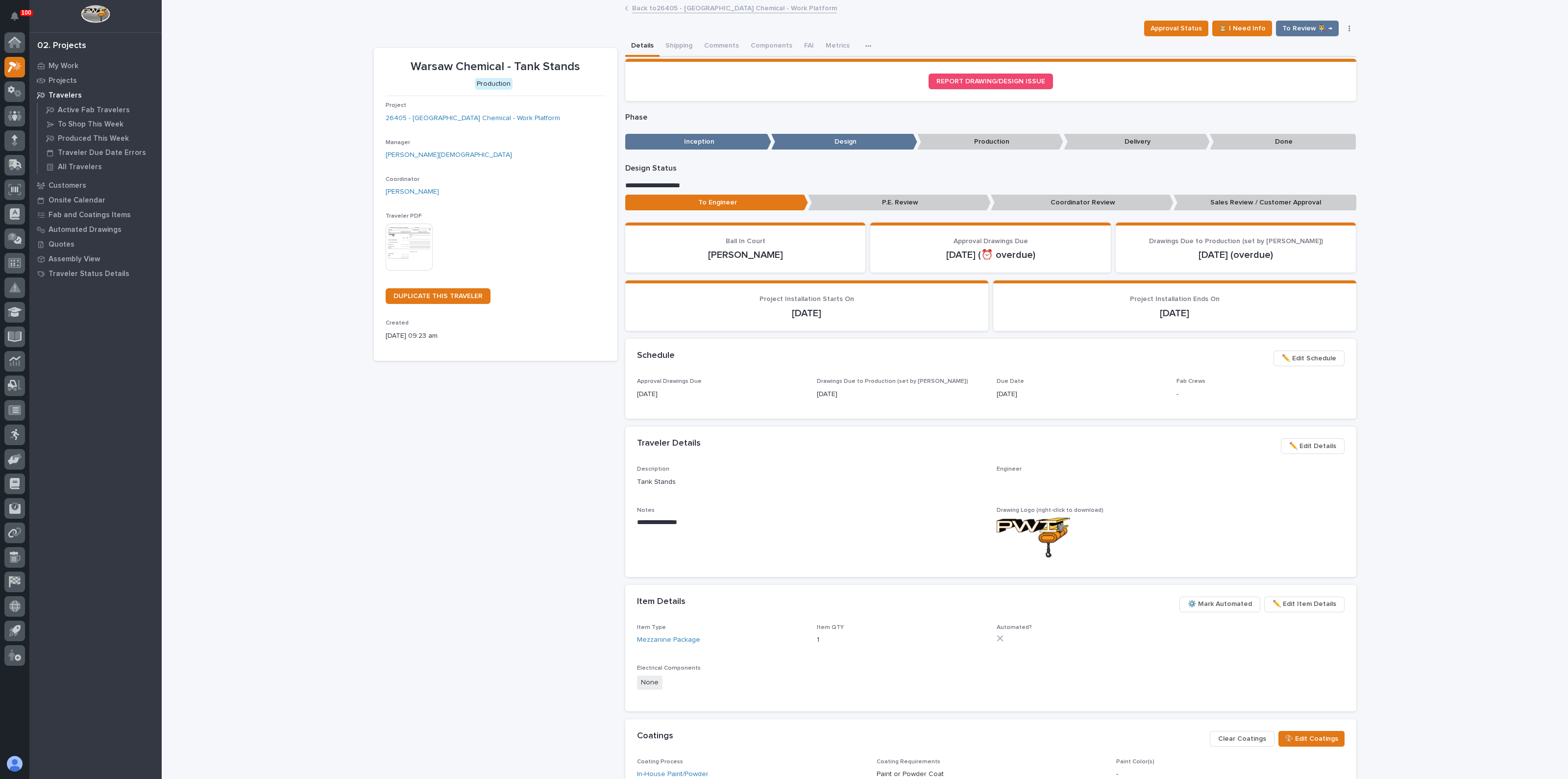
click at [562, 457] on div "Warsaw Chemical - Tank Stands Production Project 26405 - Warsaw Chemical - Work…" at bounding box center [495, 460] width 243 height 823
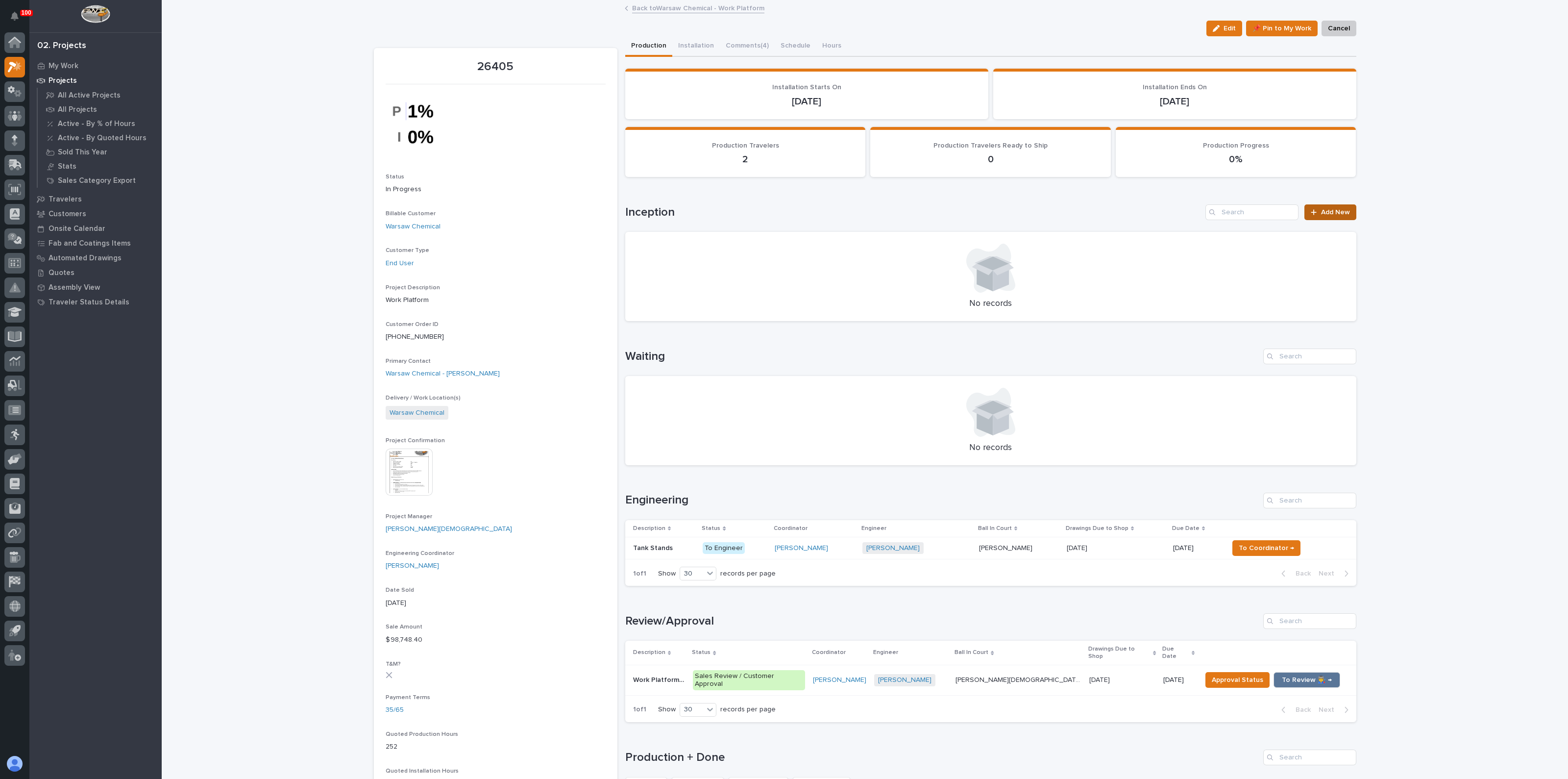
click at [1321, 209] on span "Add New" at bounding box center [1335, 212] width 29 height 7
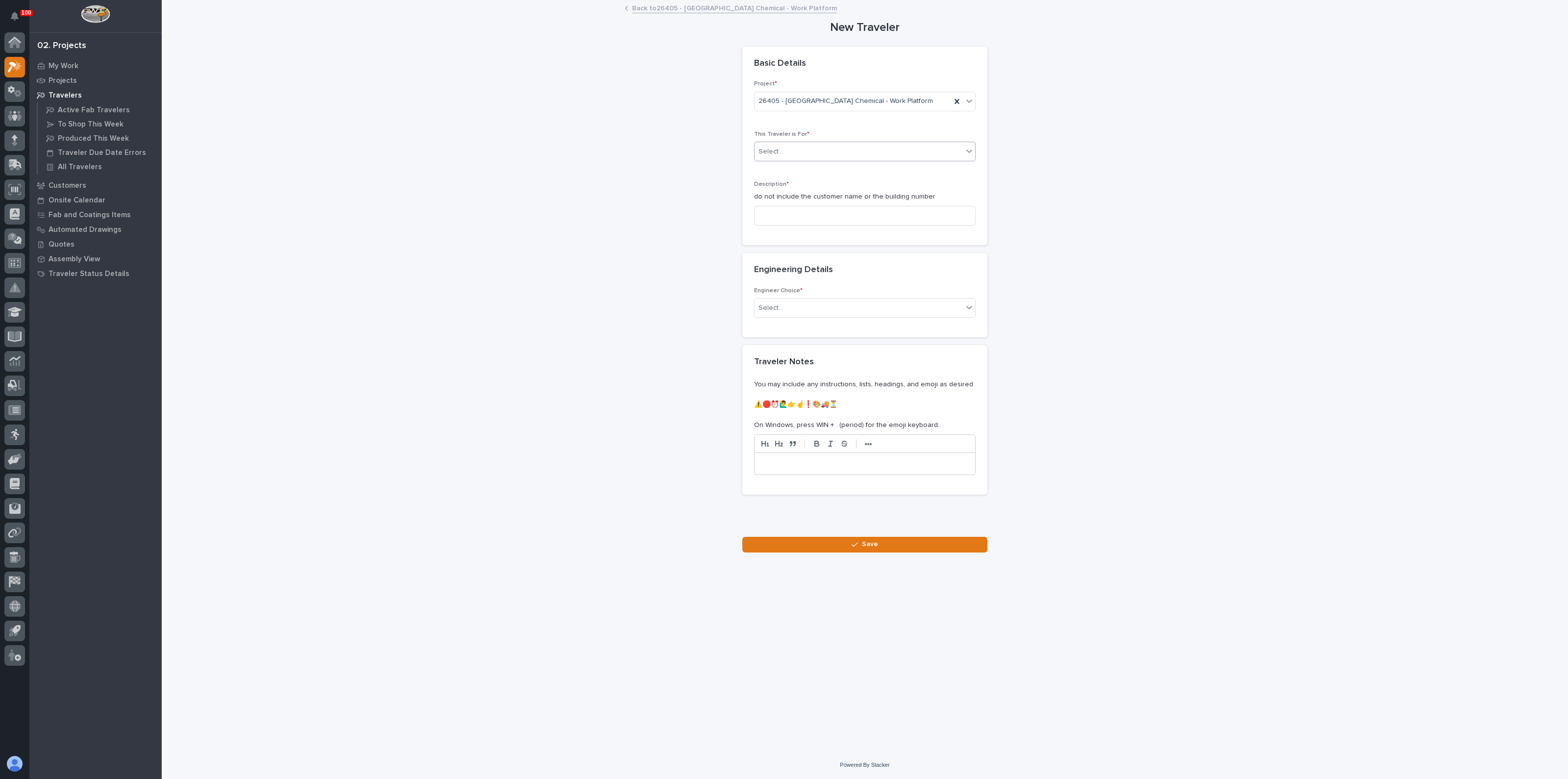
click at [801, 155] on div "Select..." at bounding box center [859, 152] width 208 height 16
click at [772, 175] on div "Production" at bounding box center [865, 170] width 220 height 17
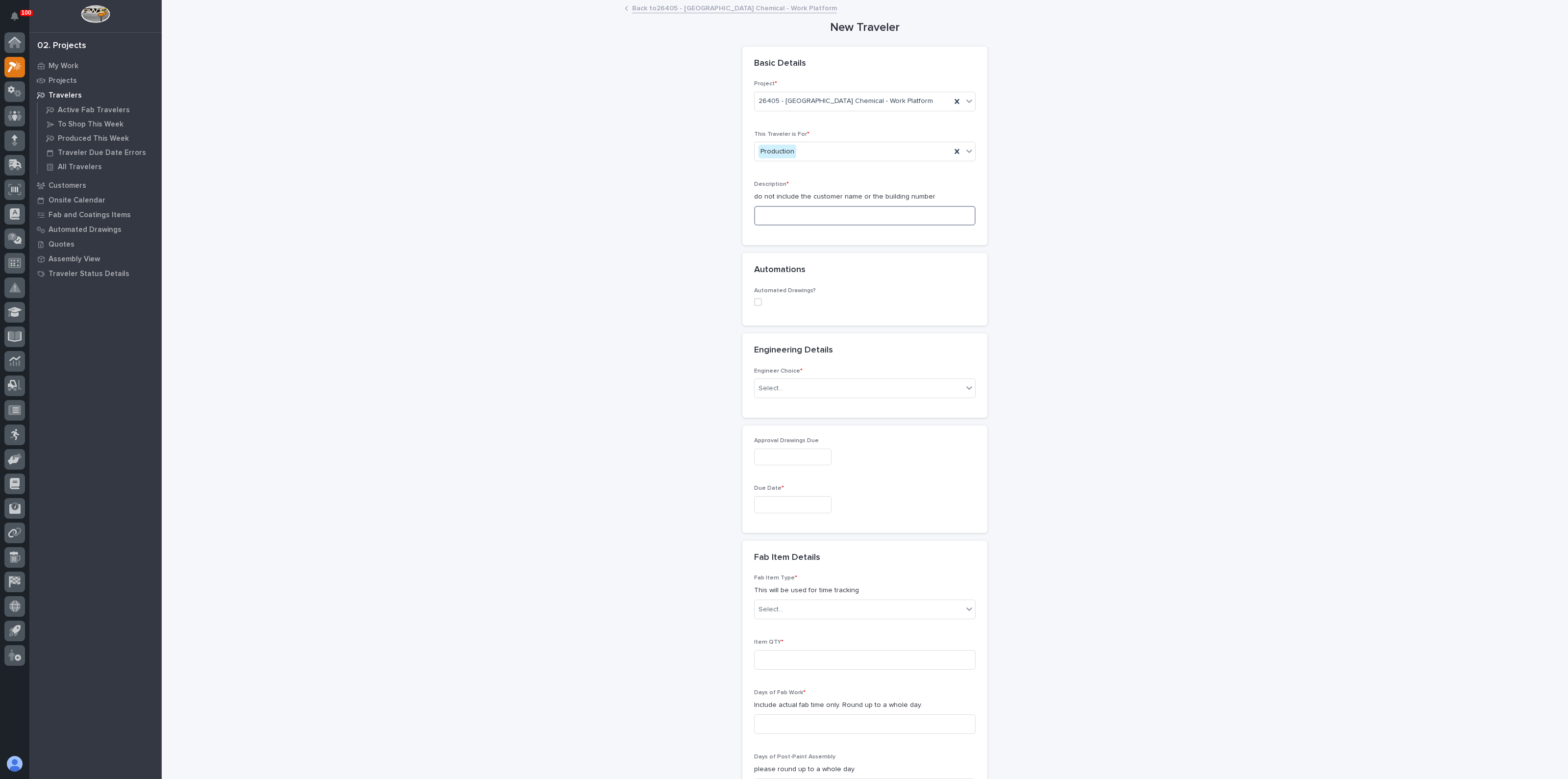
click at [771, 219] on input at bounding box center [865, 216] width 222 height 19
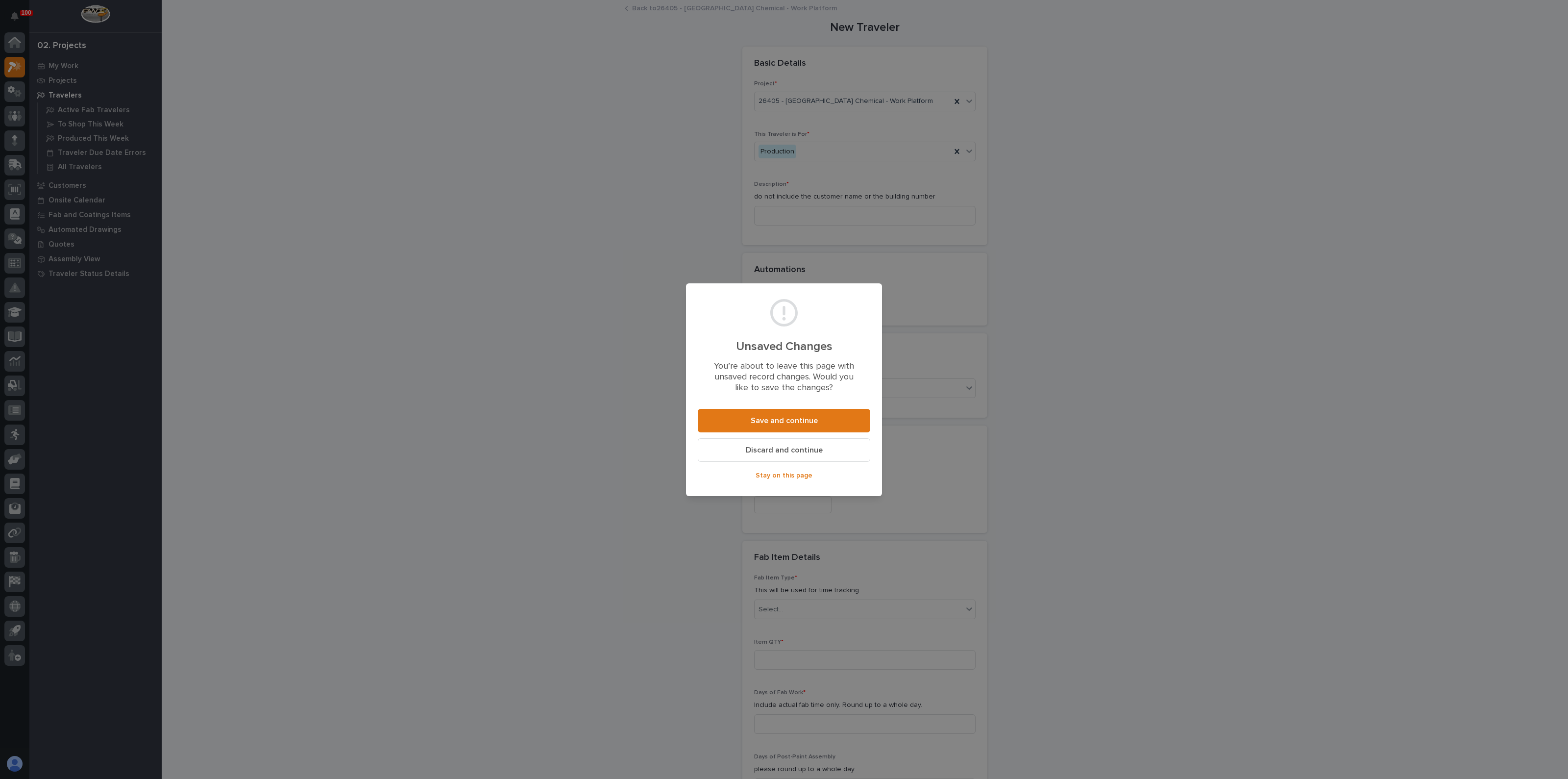
click at [663, 200] on div "Unsaved Changes You’re about to leave this page with unsaved record changes. Wo…" at bounding box center [784, 389] width 1568 height 779
click at [801, 476] on span "Stay on this page" at bounding box center [783, 476] width 57 height 9
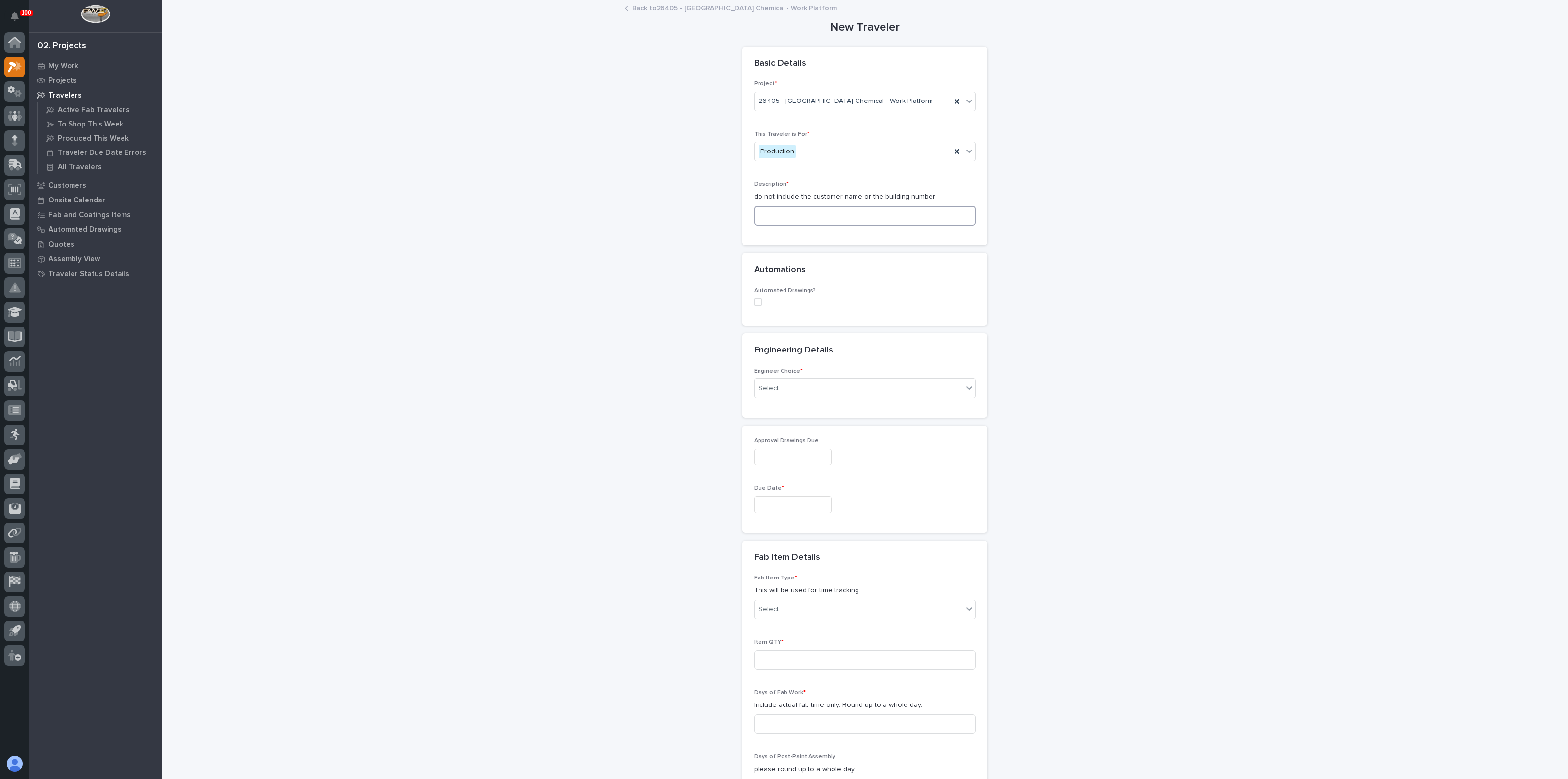
click at [769, 212] on input at bounding box center [865, 216] width 222 height 19
click at [793, 210] on input at bounding box center [865, 216] width 222 height 19
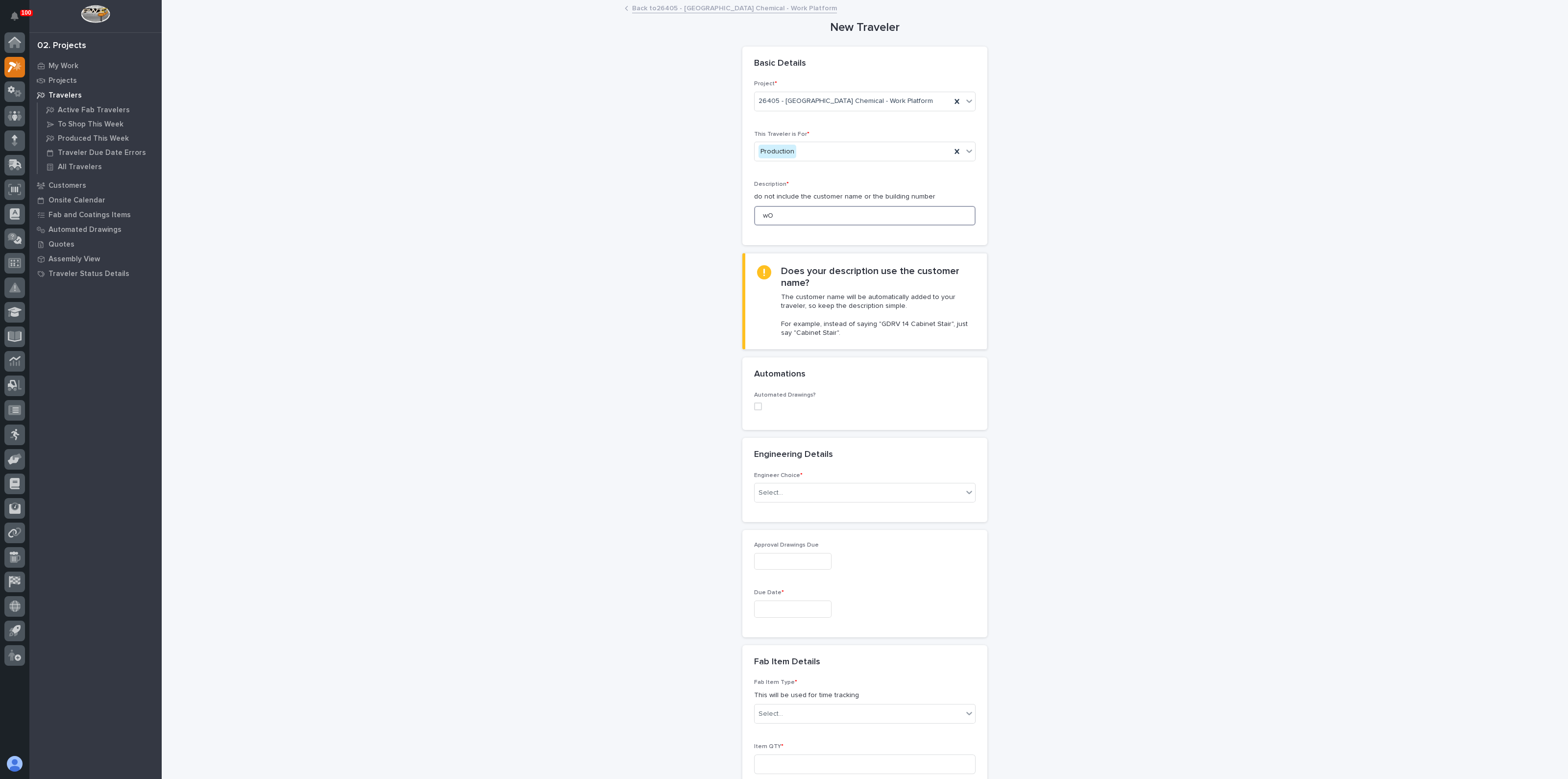
type input "w"
type input "Work Platform B"
click at [771, 495] on div "Select..." at bounding box center [771, 493] width 24 height 10
click at [769, 546] on div "I know who will draw this" at bounding box center [860, 545] width 220 height 17
click at [765, 650] on div "Select..." at bounding box center [771, 655] width 24 height 10
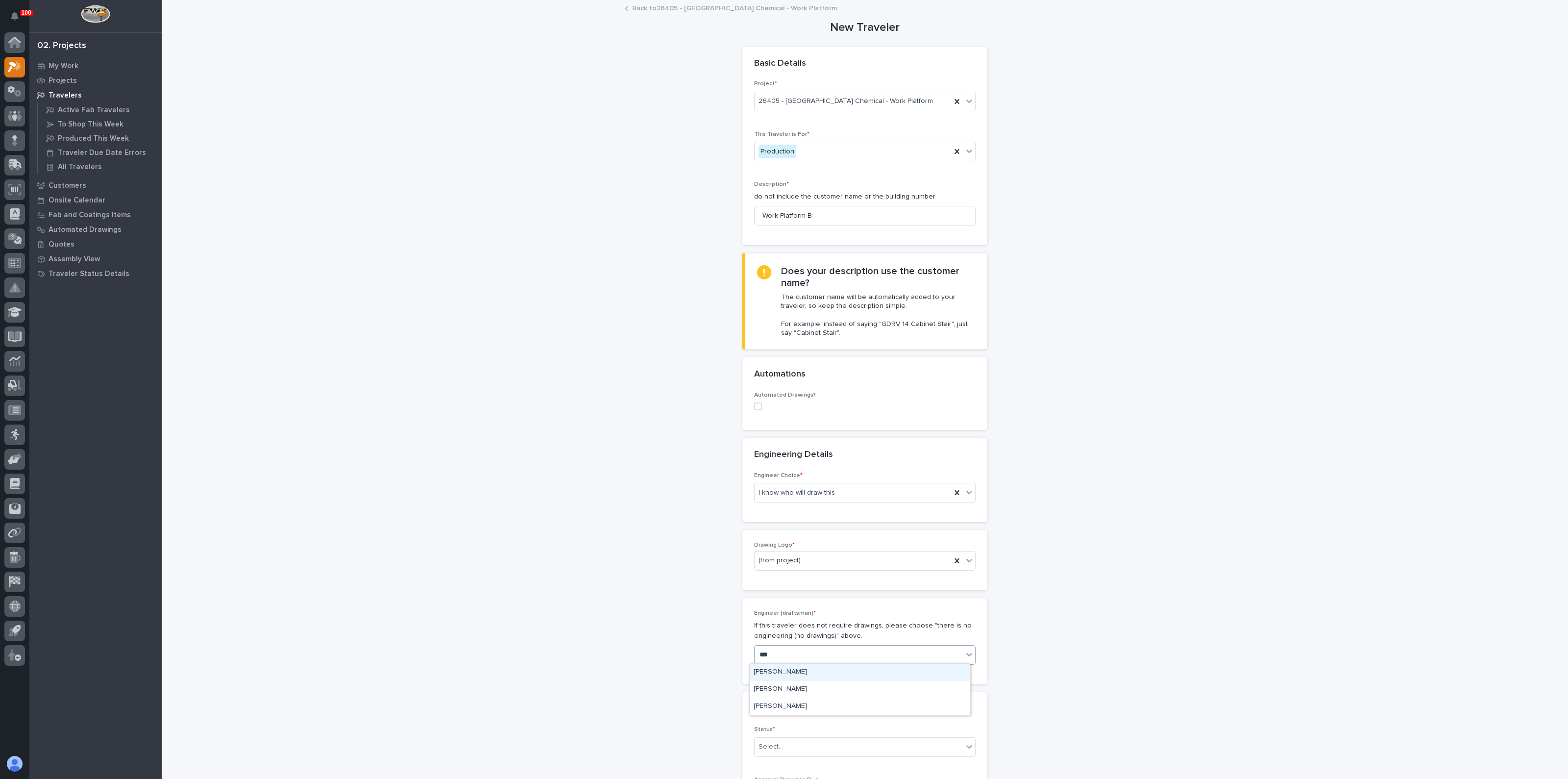
type input "****"
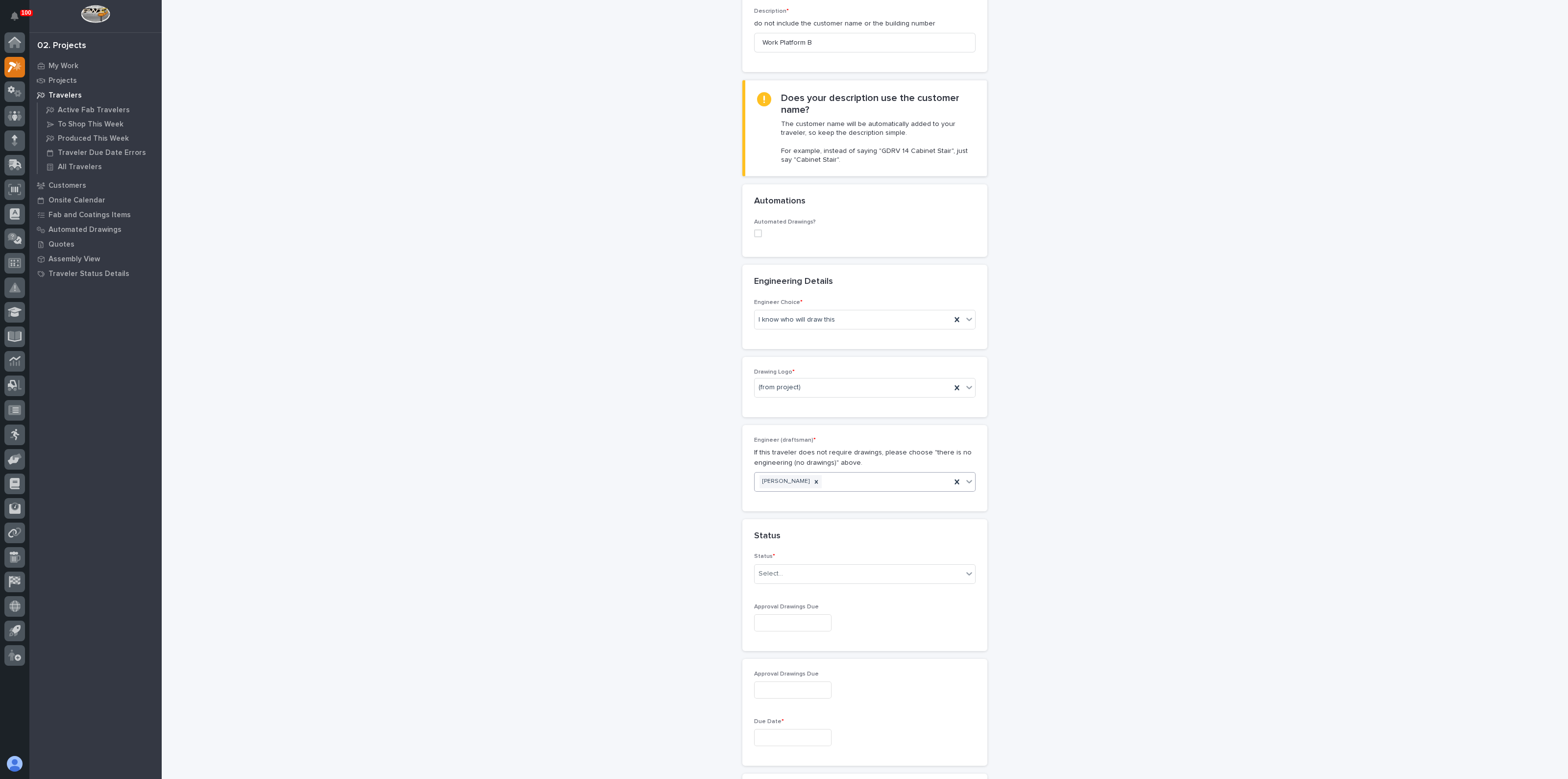
scroll to position [184, 0]
click at [772, 560] on div "Select..." at bounding box center [771, 563] width 24 height 10
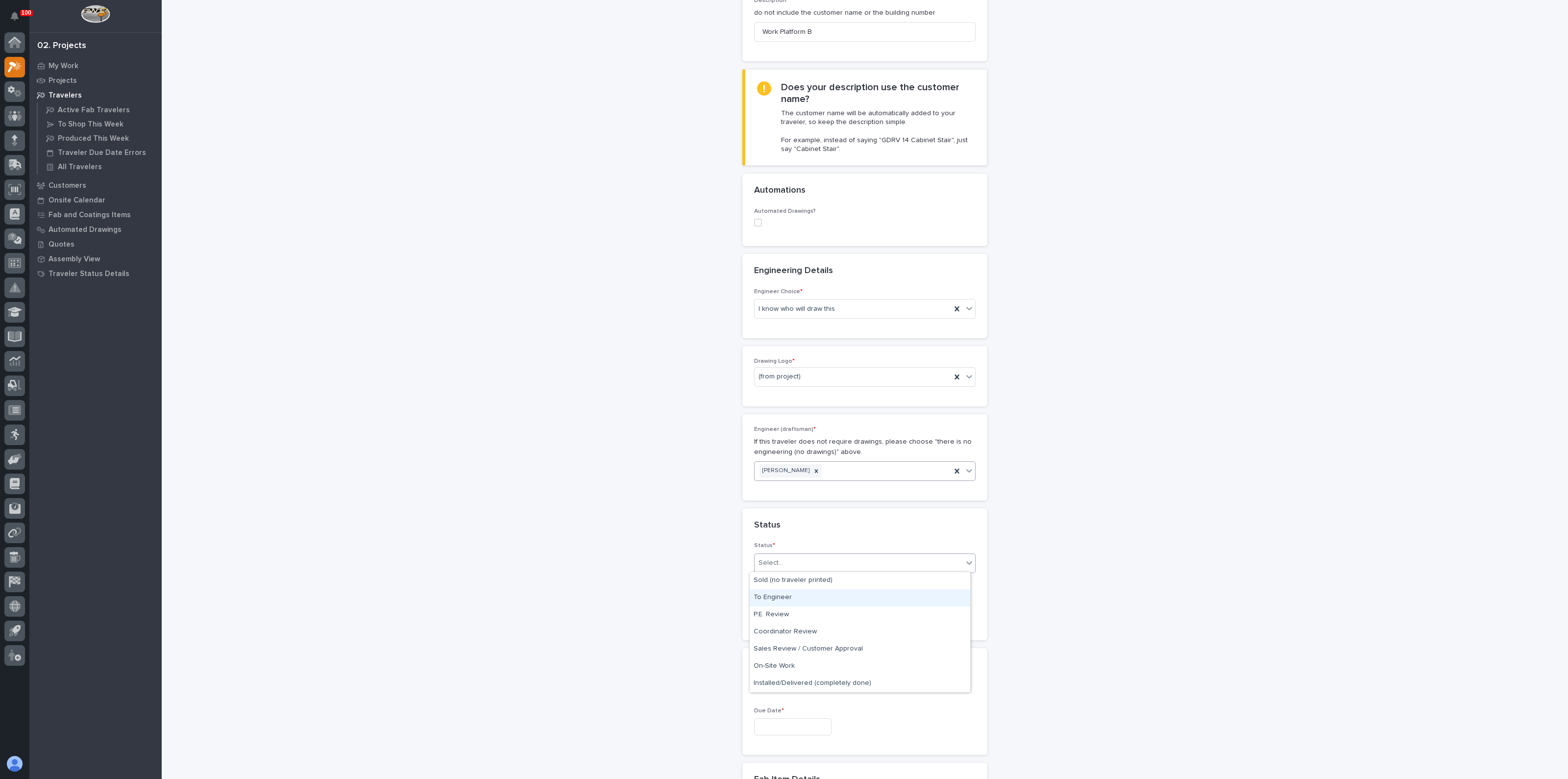
click at [768, 603] on div "To Engineer" at bounding box center [860, 598] width 220 height 17
click at [693, 598] on div "**********" at bounding box center [865, 593] width 982 height 1553
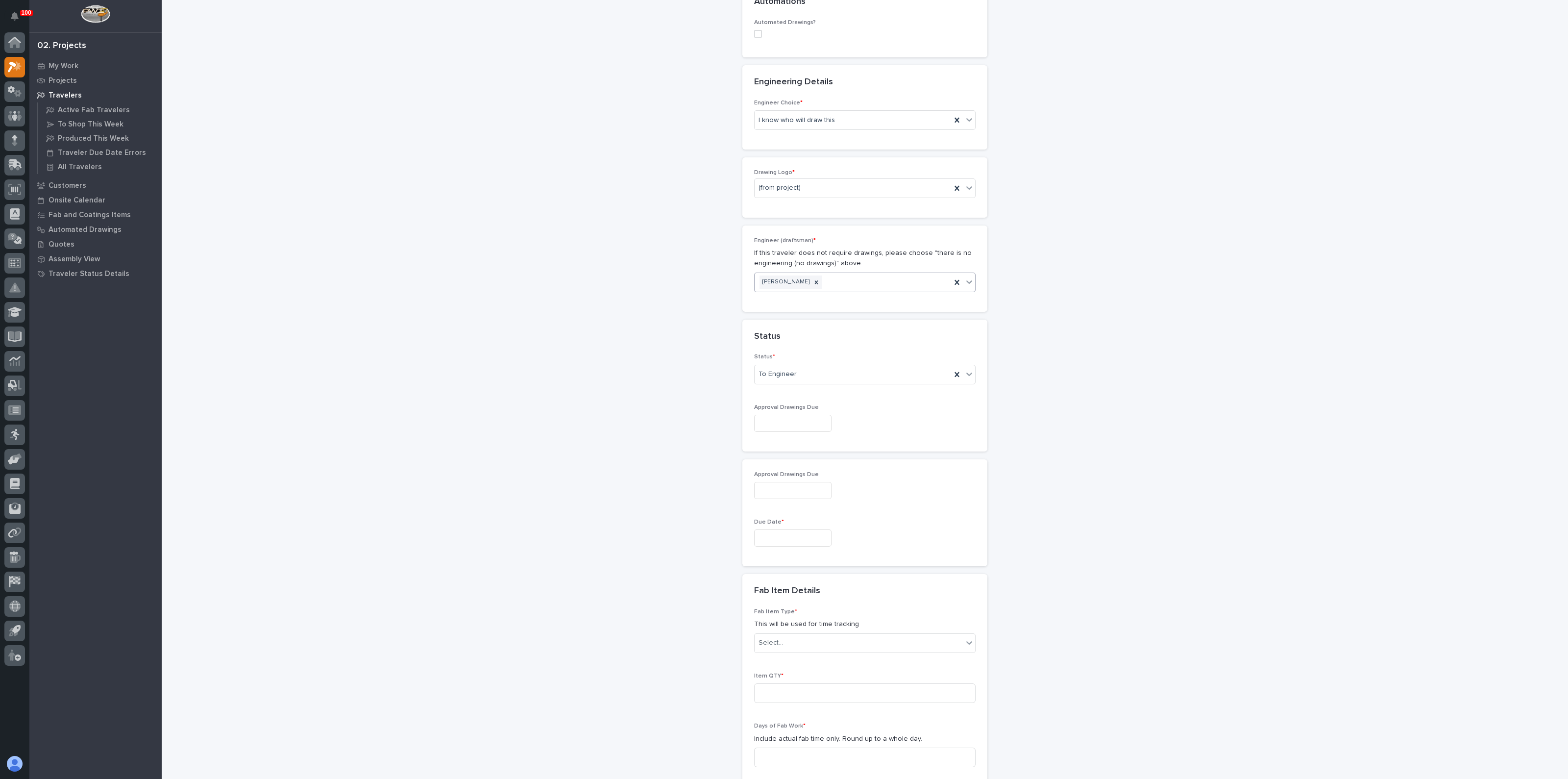
scroll to position [490, 0]
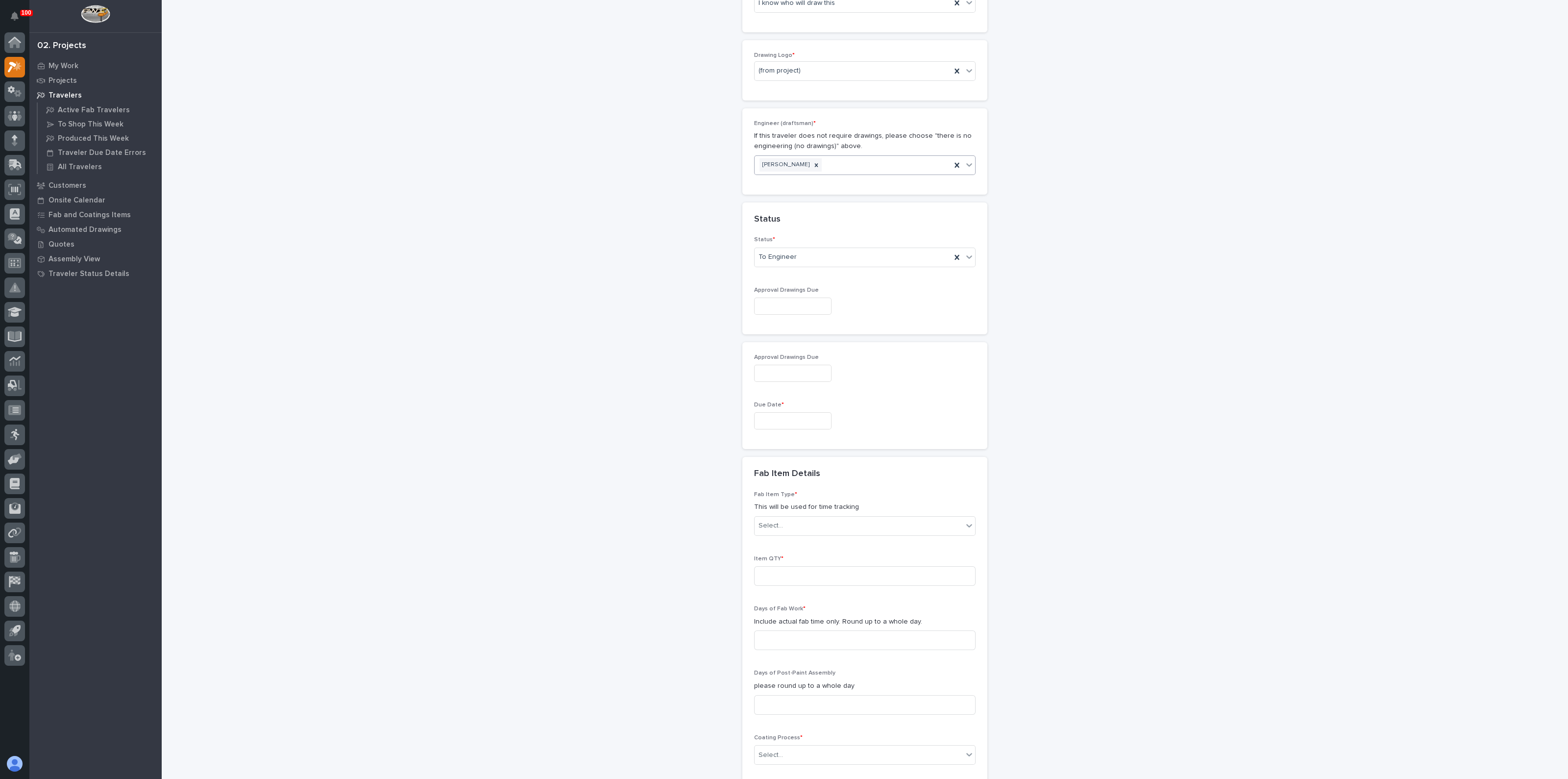
click at [778, 423] on input "text" at bounding box center [793, 421] width 77 height 17
drag, startPoint x: 752, startPoint y: 373, endPoint x: 755, endPoint y: 381, distance: 8.5
click at [752, 373] on div "29" at bounding box center [751, 370] width 13 height 13
type input "**********"
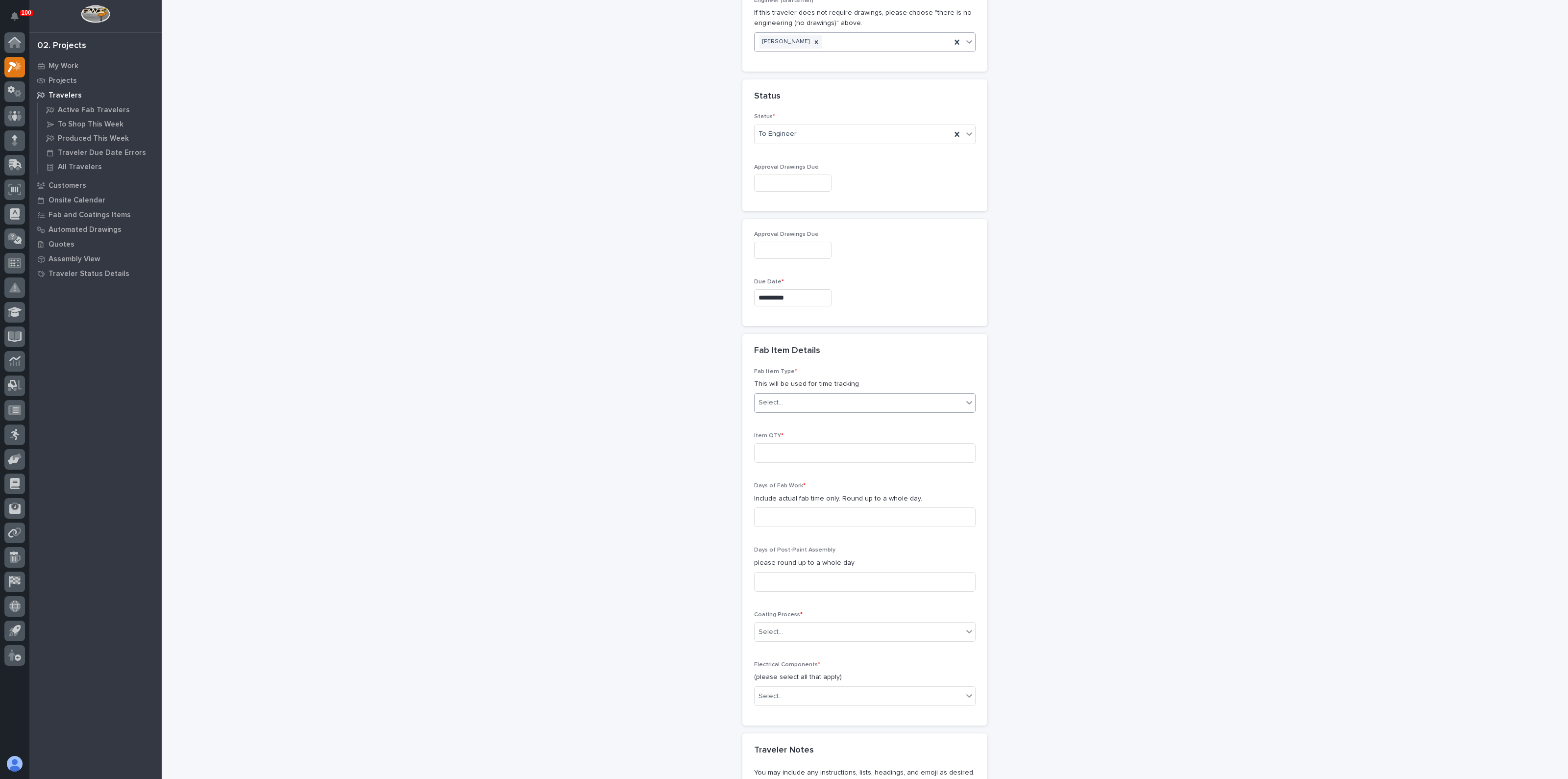
click at [791, 398] on div "Select..." at bounding box center [859, 403] width 208 height 16
drag, startPoint x: 797, startPoint y: 516, endPoint x: 758, endPoint y: 509, distance: 39.6
click at [798, 507] on div "Mezzanine Package" at bounding box center [860, 506] width 220 height 17
click at [669, 506] on div "**********" at bounding box center [865, 164] width 982 height 1553
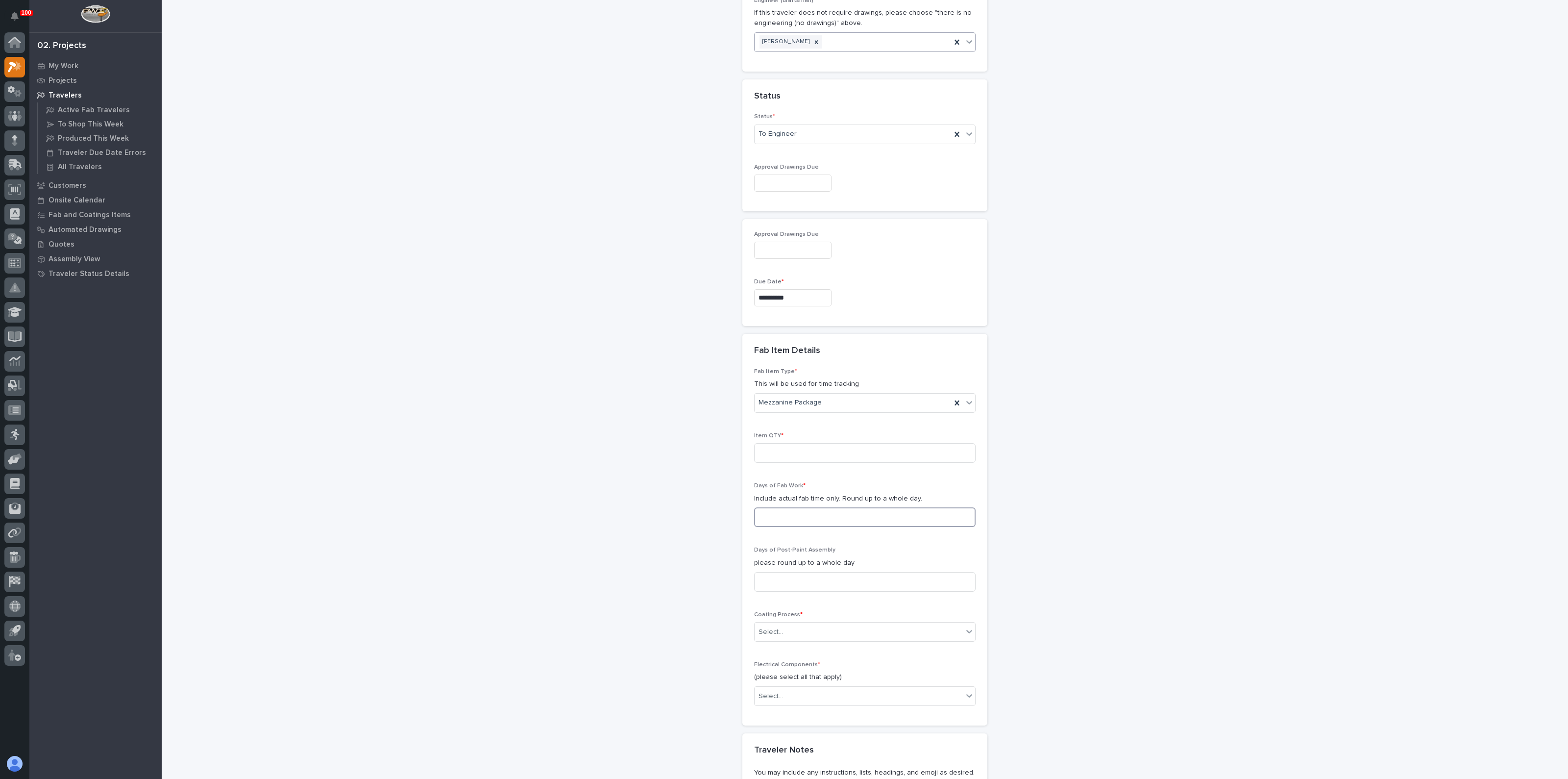
click at [793, 510] on input at bounding box center [865, 517] width 222 height 19
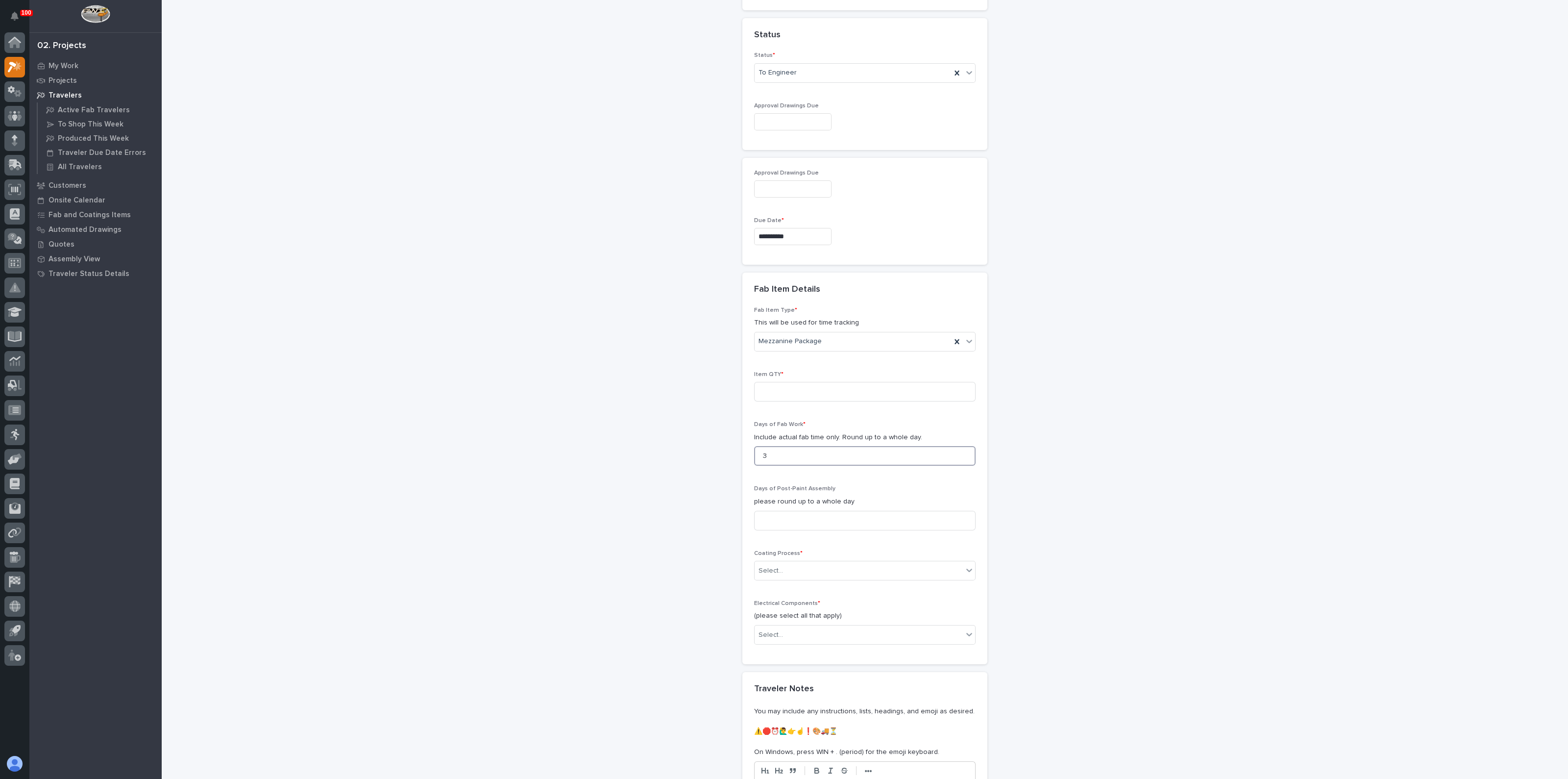
drag, startPoint x: 769, startPoint y: 457, endPoint x: 754, endPoint y: 457, distance: 15.0
click at [754, 457] on input "3" at bounding box center [865, 456] width 222 height 19
type input "5"
drag, startPoint x: 735, startPoint y: 479, endPoint x: 727, endPoint y: 484, distance: 9.4
click at [735, 479] on div "**********" at bounding box center [865, 103] width 982 height 1553
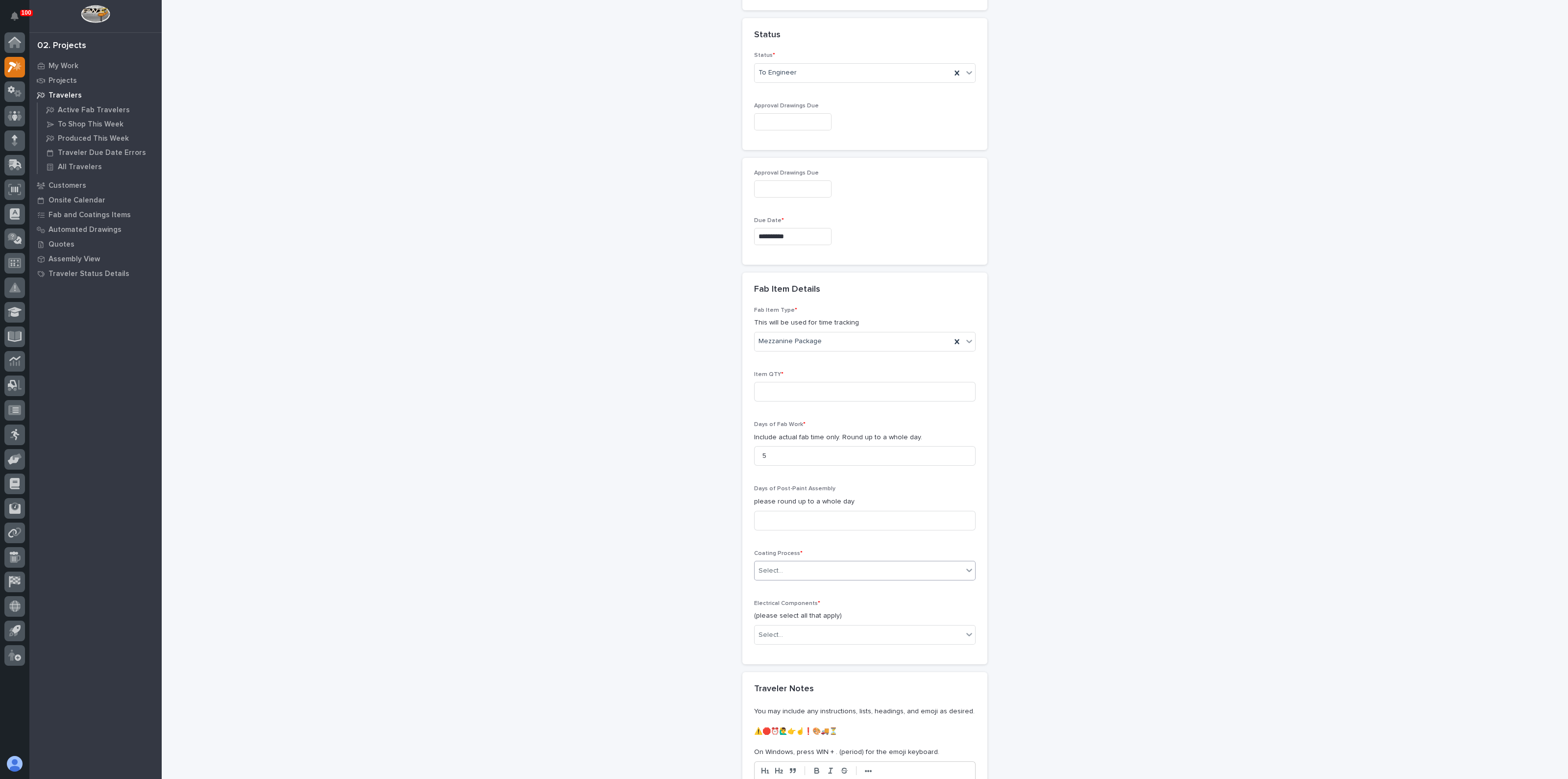
drag, startPoint x: 775, startPoint y: 565, endPoint x: 780, endPoint y: 574, distance: 10.3
click at [776, 566] on div "Select..." at bounding box center [771, 571] width 24 height 10
drag, startPoint x: 774, startPoint y: 616, endPoint x: 775, endPoint y: 607, distance: 9.1
click at [775, 607] on div "In-House Paint/Powder" at bounding box center [860, 604] width 220 height 17
click at [788, 635] on div "Select..." at bounding box center [859, 635] width 208 height 16
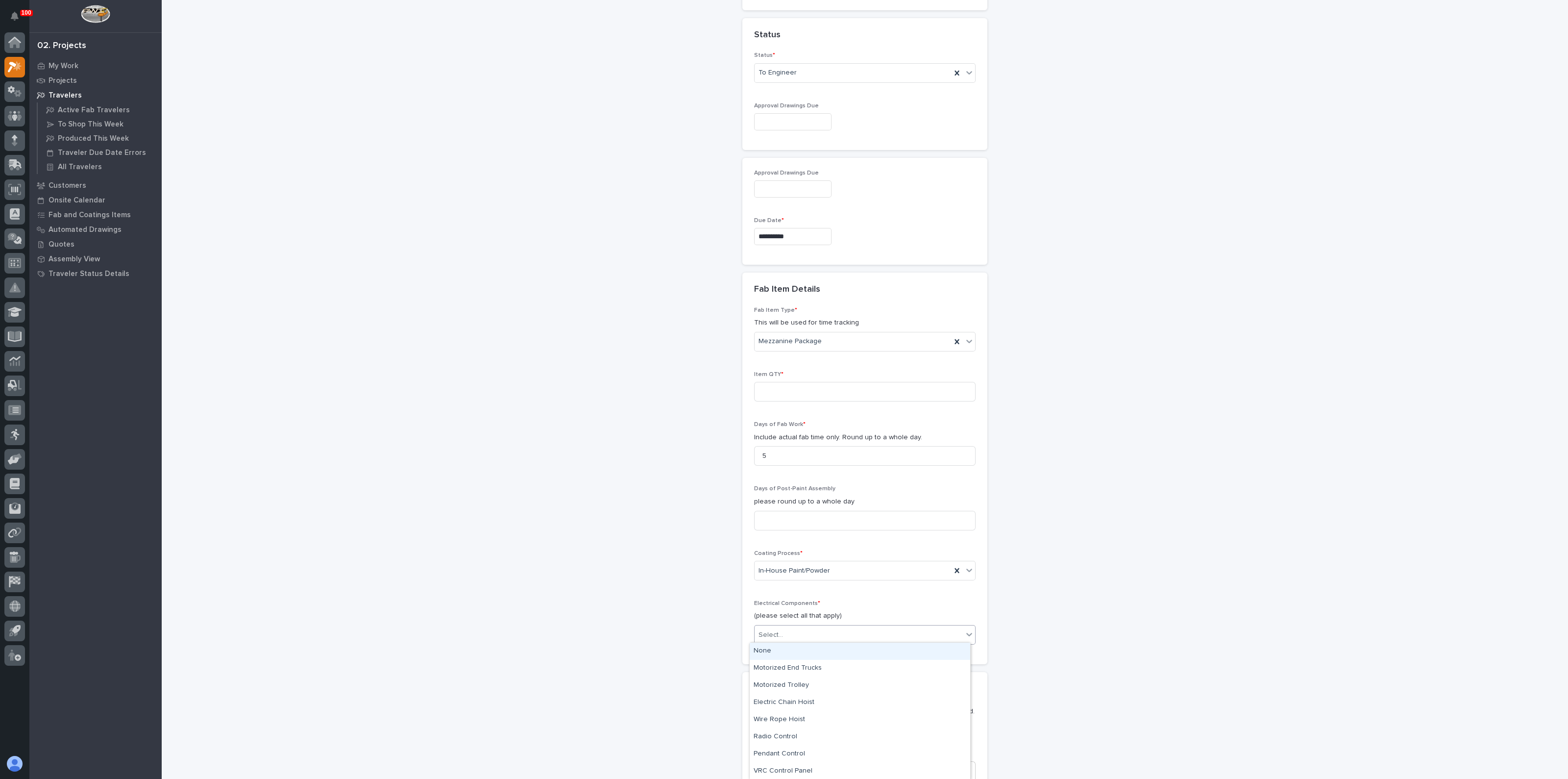
click at [782, 648] on div "None" at bounding box center [860, 651] width 220 height 17
click at [702, 651] on div "**********" at bounding box center [865, 103] width 982 height 1553
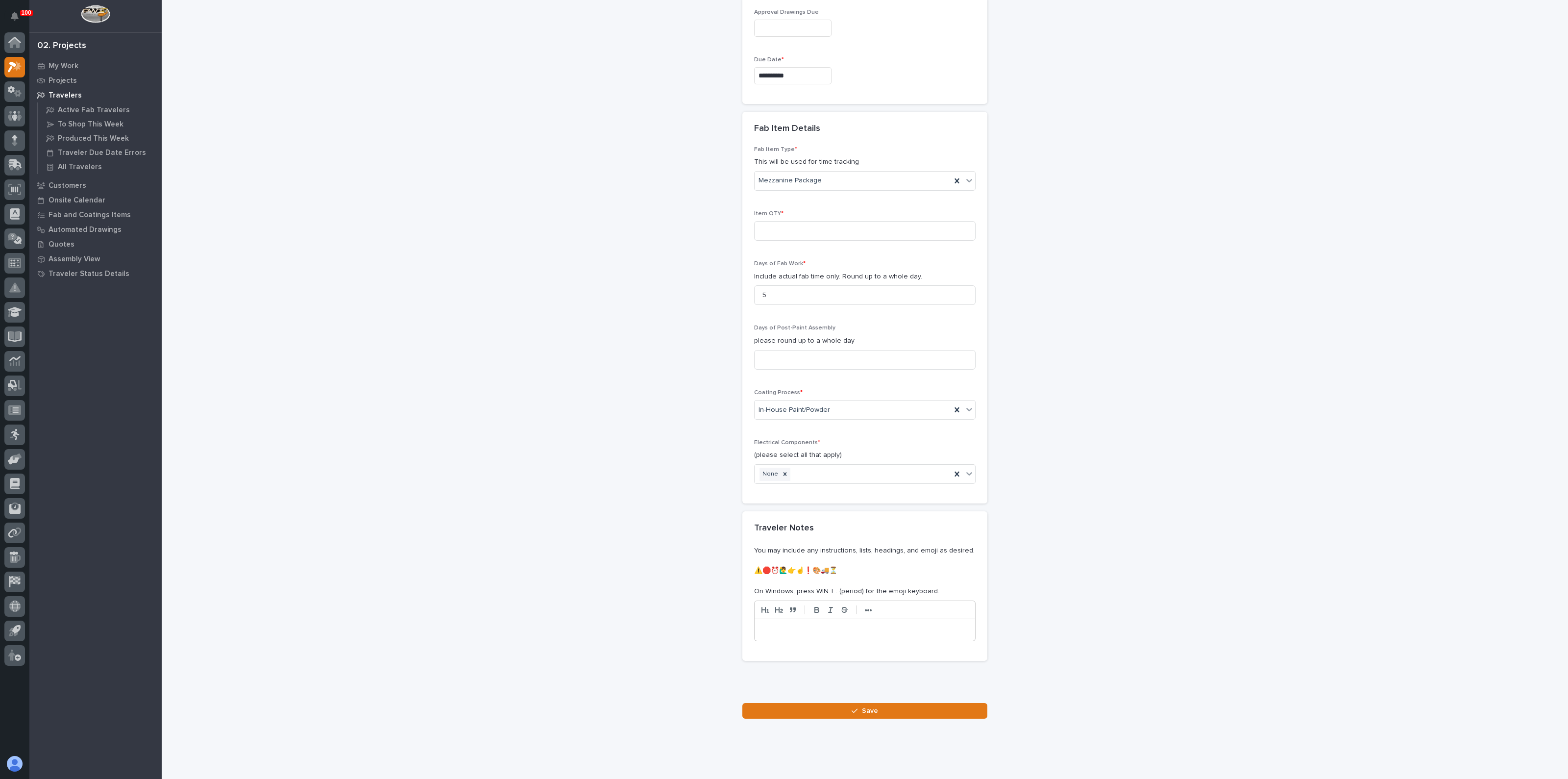
scroll to position [848, 0]
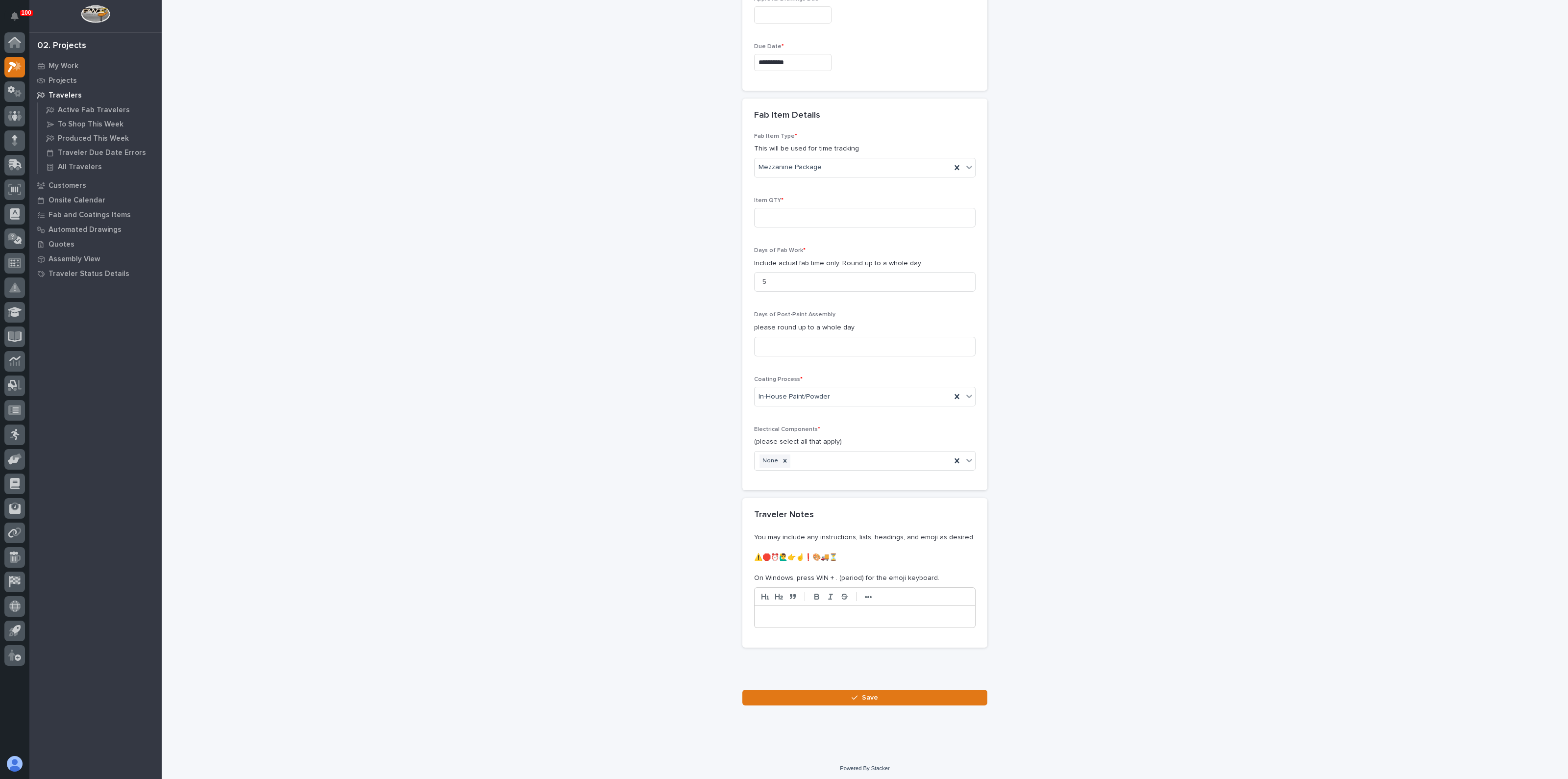
click at [779, 616] on p at bounding box center [865, 617] width 206 height 10
click at [898, 690] on button "Save" at bounding box center [865, 698] width 245 height 16
click at [763, 195] on input at bounding box center [865, 200] width 222 height 19
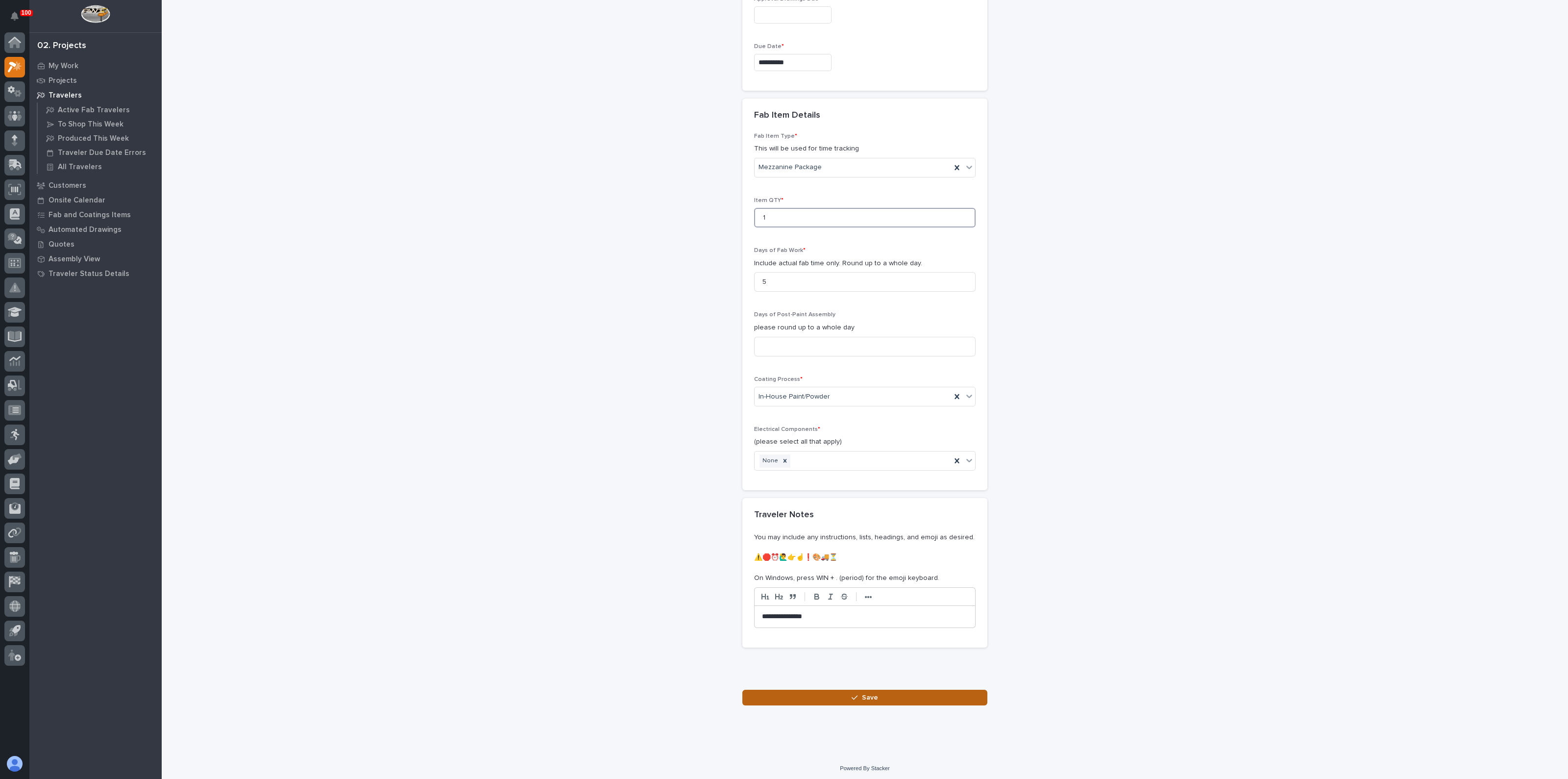
type input "1"
click at [862, 693] on span "Save" at bounding box center [870, 697] width 16 height 9
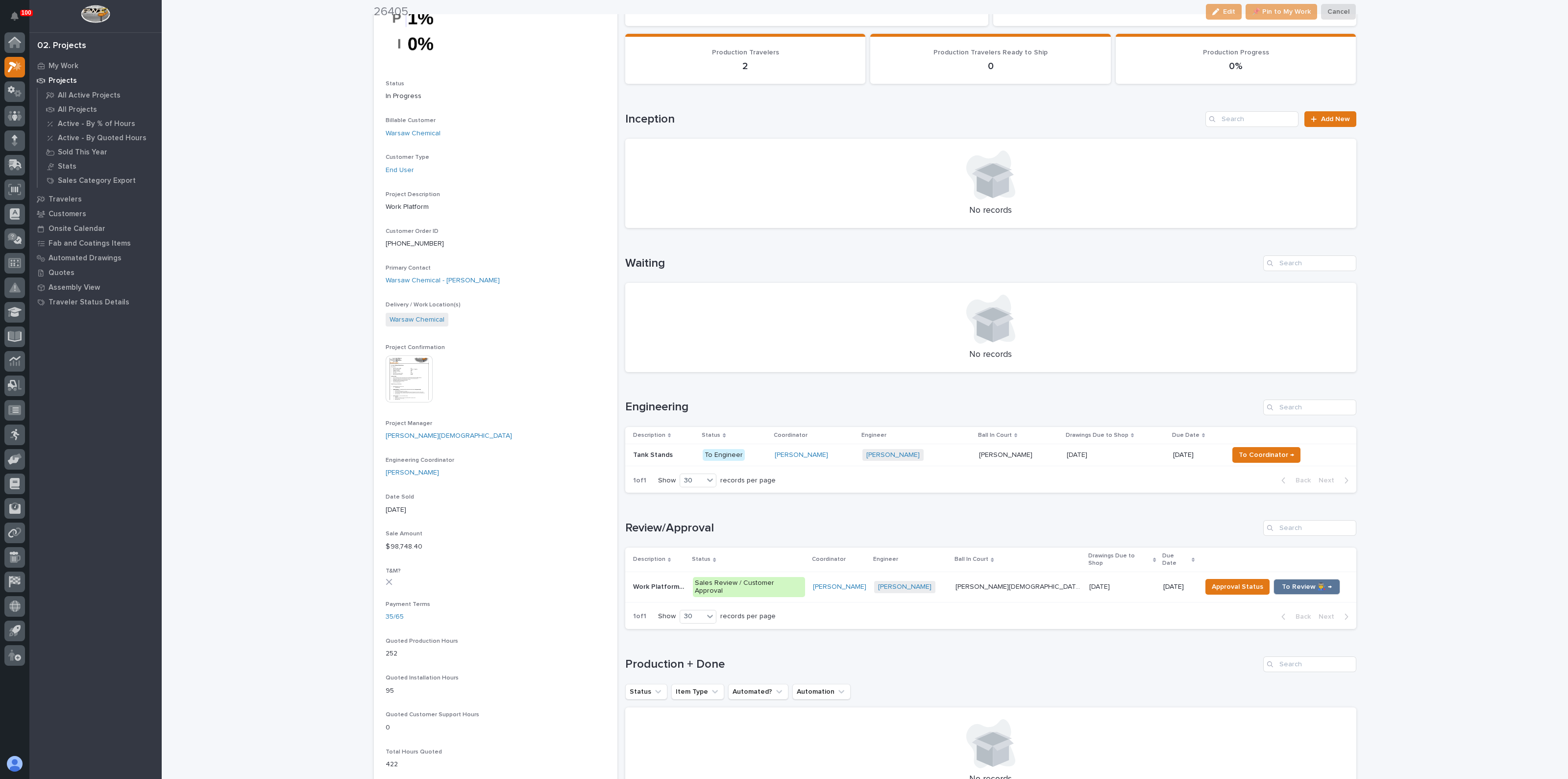
scroll to position [184, 0]
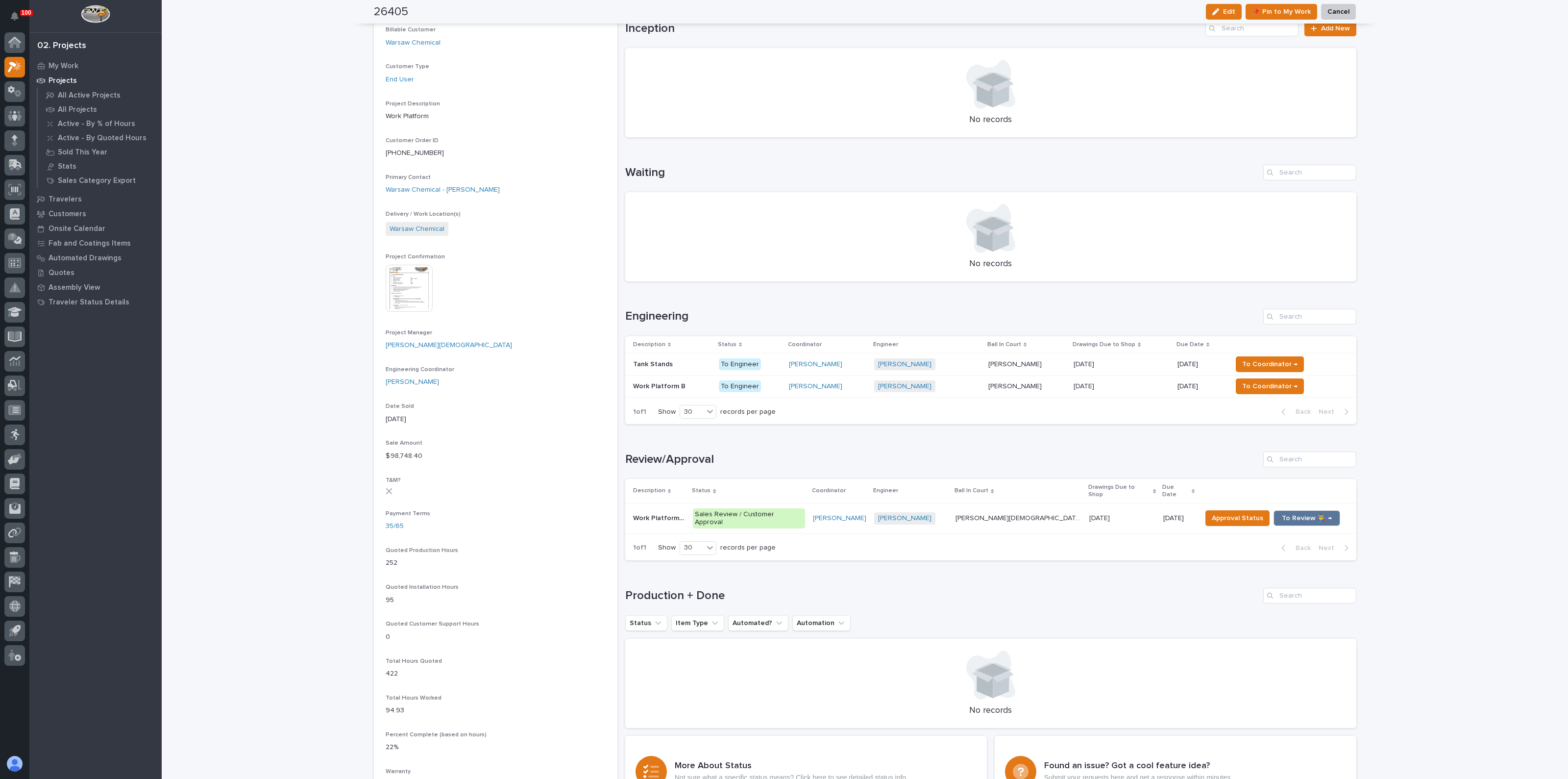
click at [681, 386] on p at bounding box center [672, 387] width 78 height 9
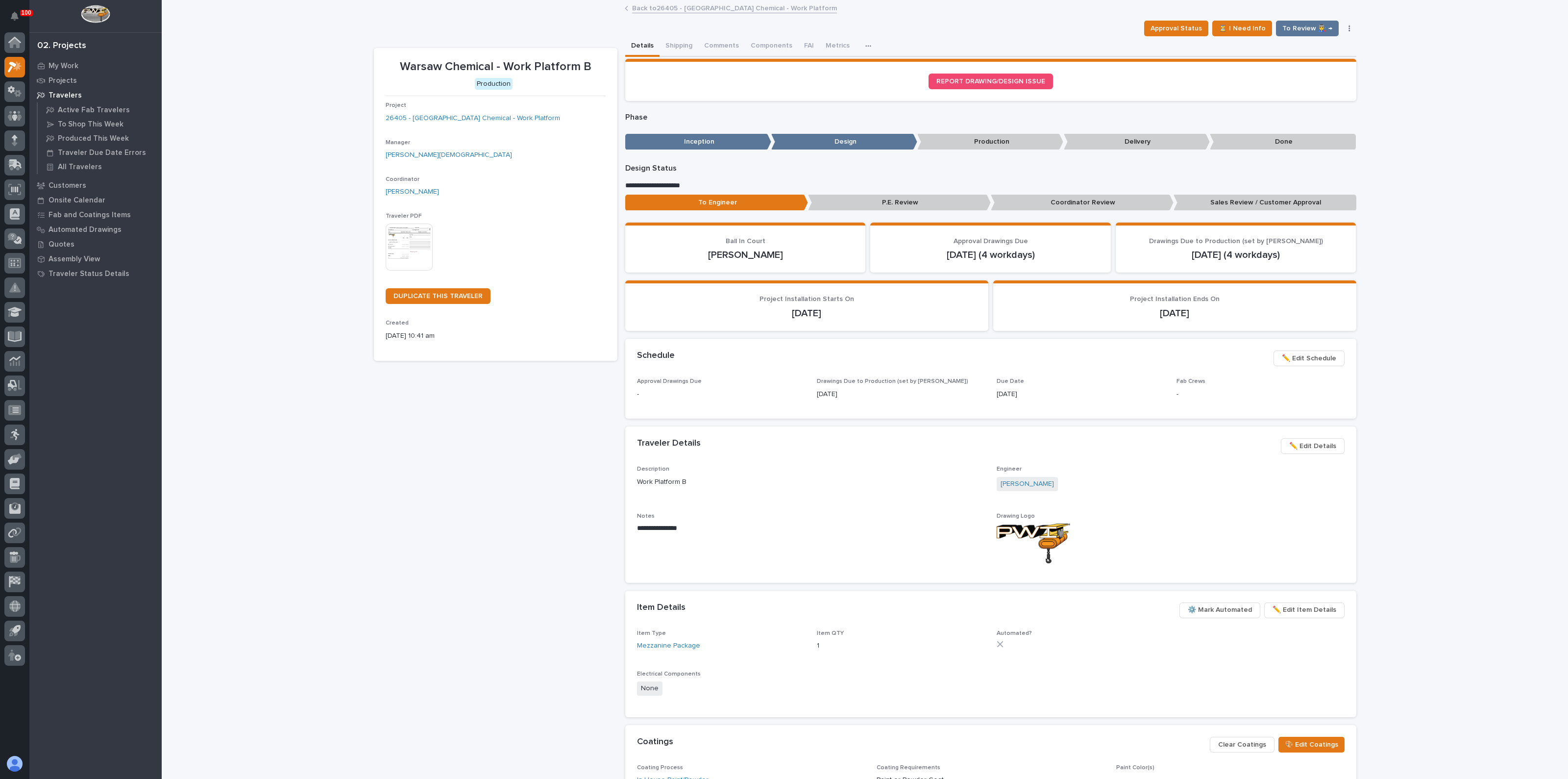
click at [392, 252] on img at bounding box center [409, 247] width 47 height 47
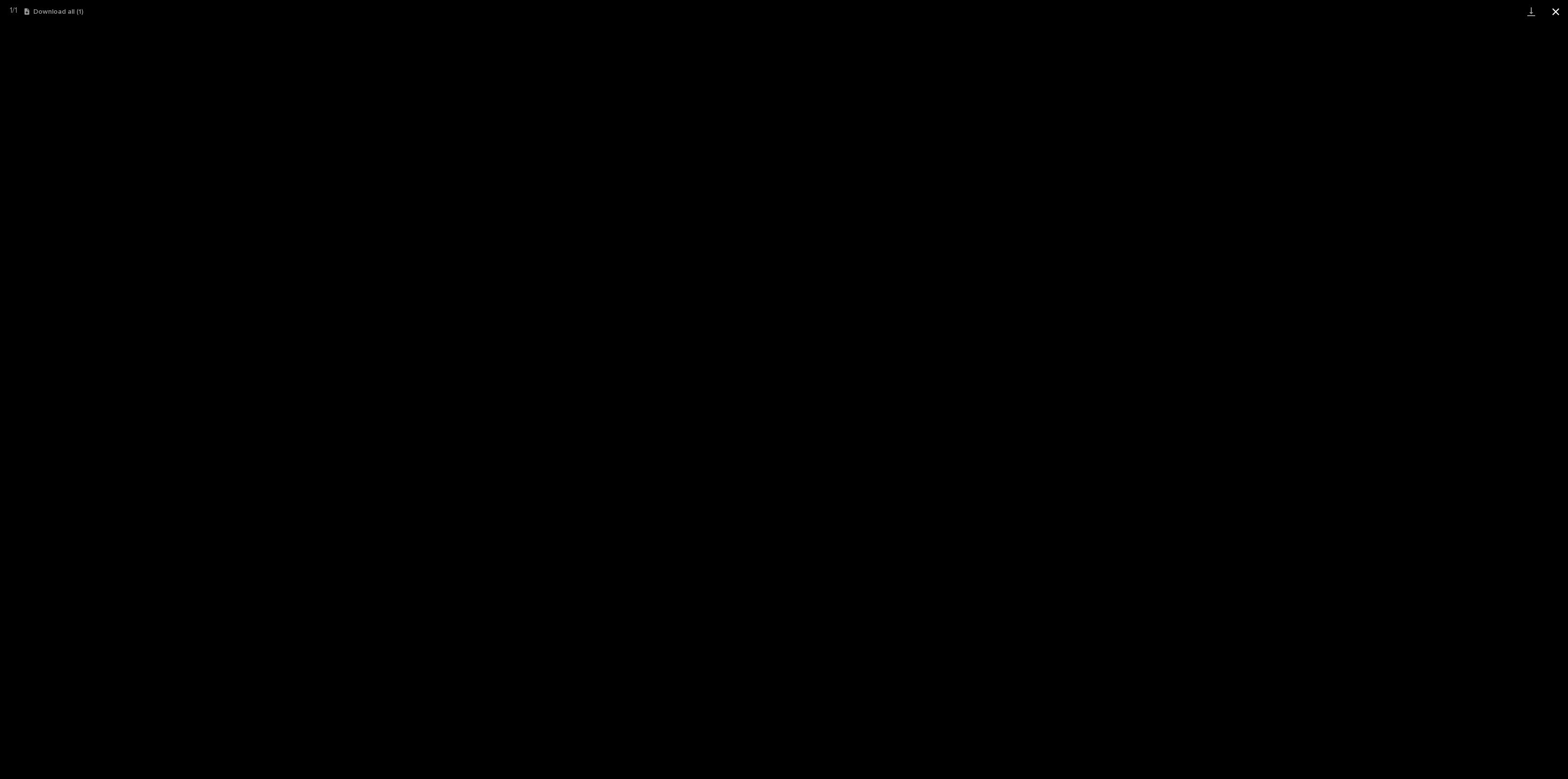
drag, startPoint x: 1558, startPoint y: 9, endPoint x: 1555, endPoint y: 14, distance: 5.8
click at [1558, 10] on button "Close gallery" at bounding box center [1556, 12] width 24 height 23
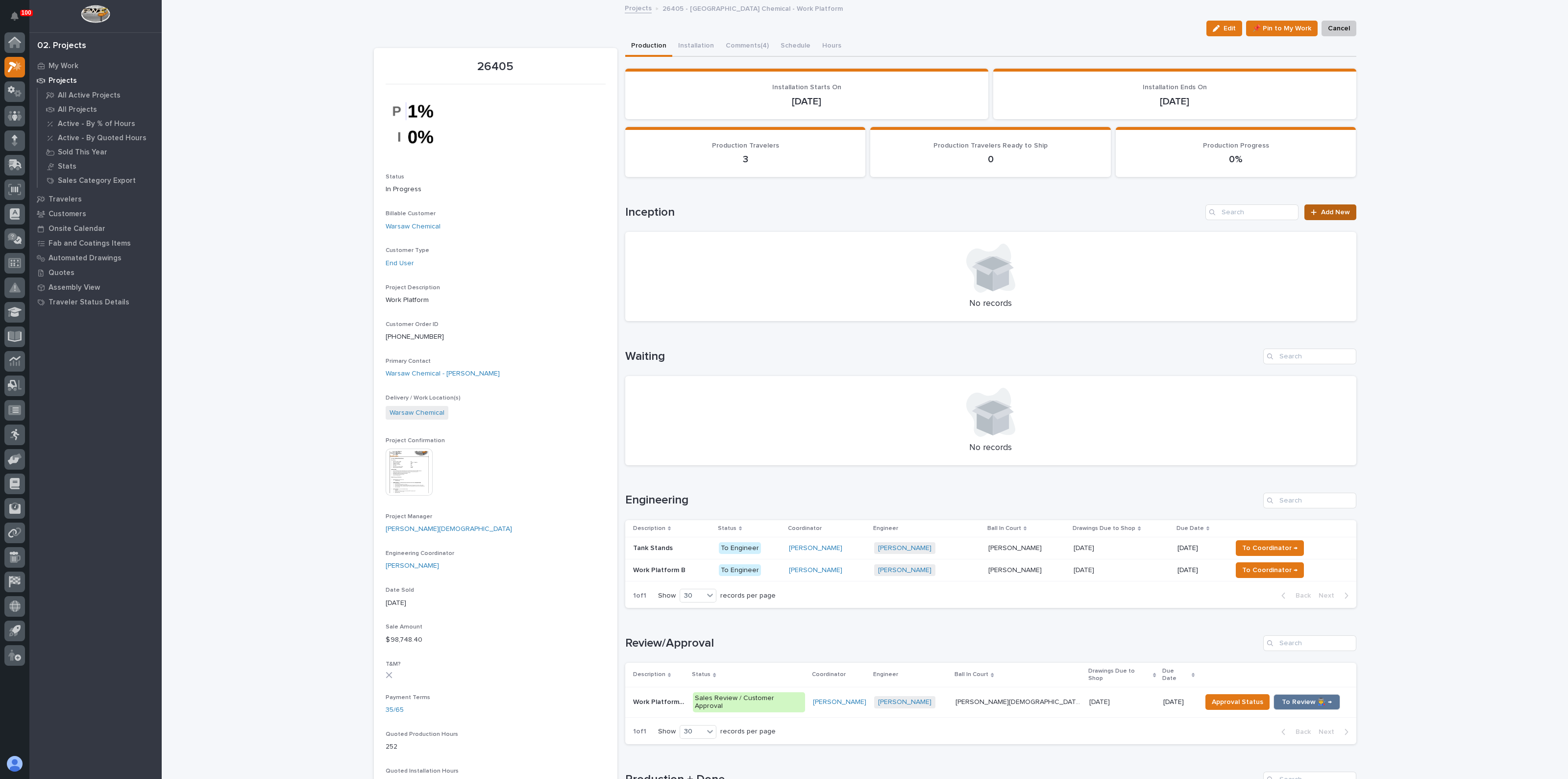
click at [1329, 213] on span "Add New" at bounding box center [1335, 212] width 29 height 7
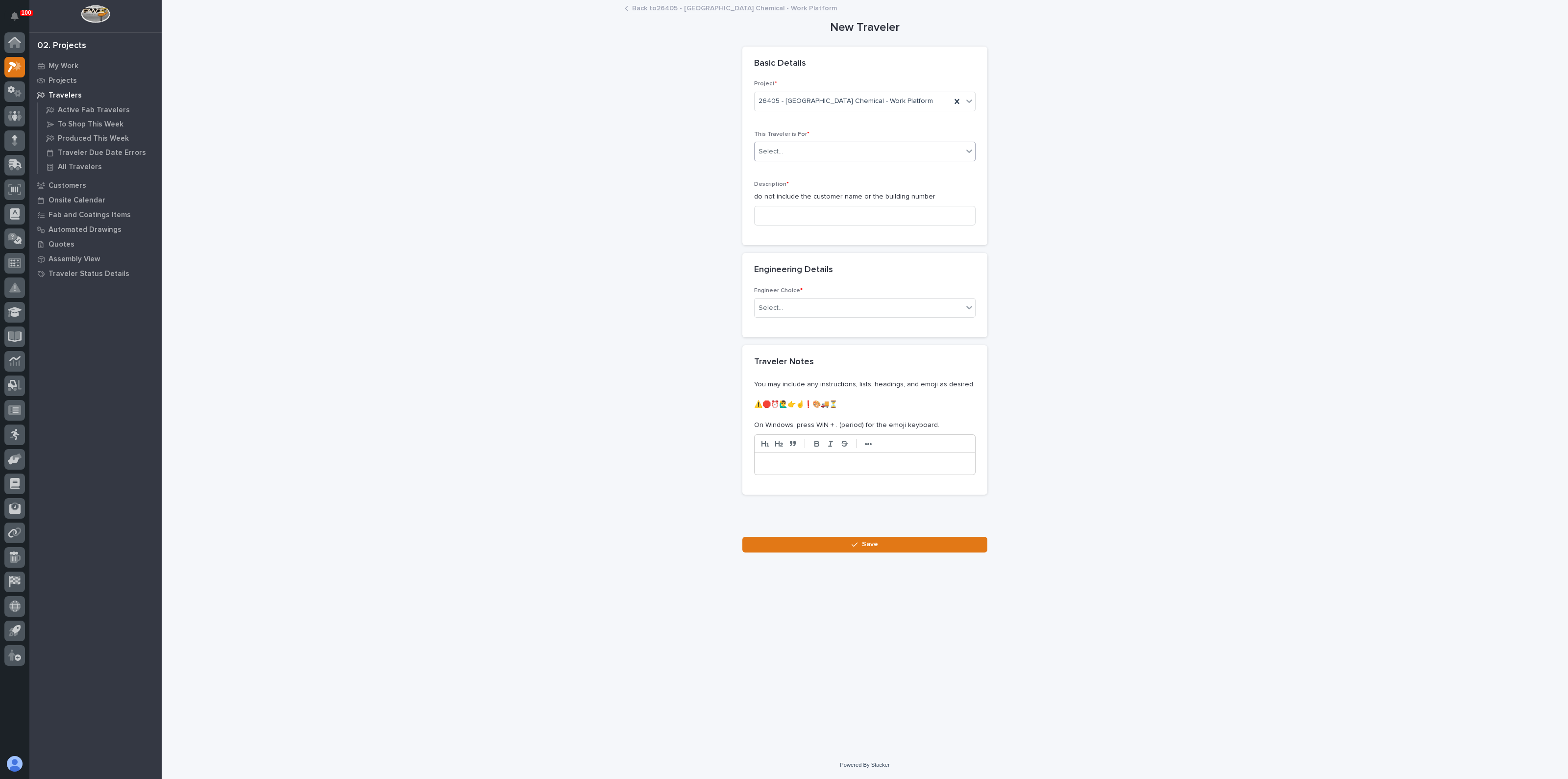
click at [775, 152] on div "Select..." at bounding box center [771, 152] width 24 height 10
click at [779, 167] on span "Production" at bounding box center [777, 169] width 38 height 11
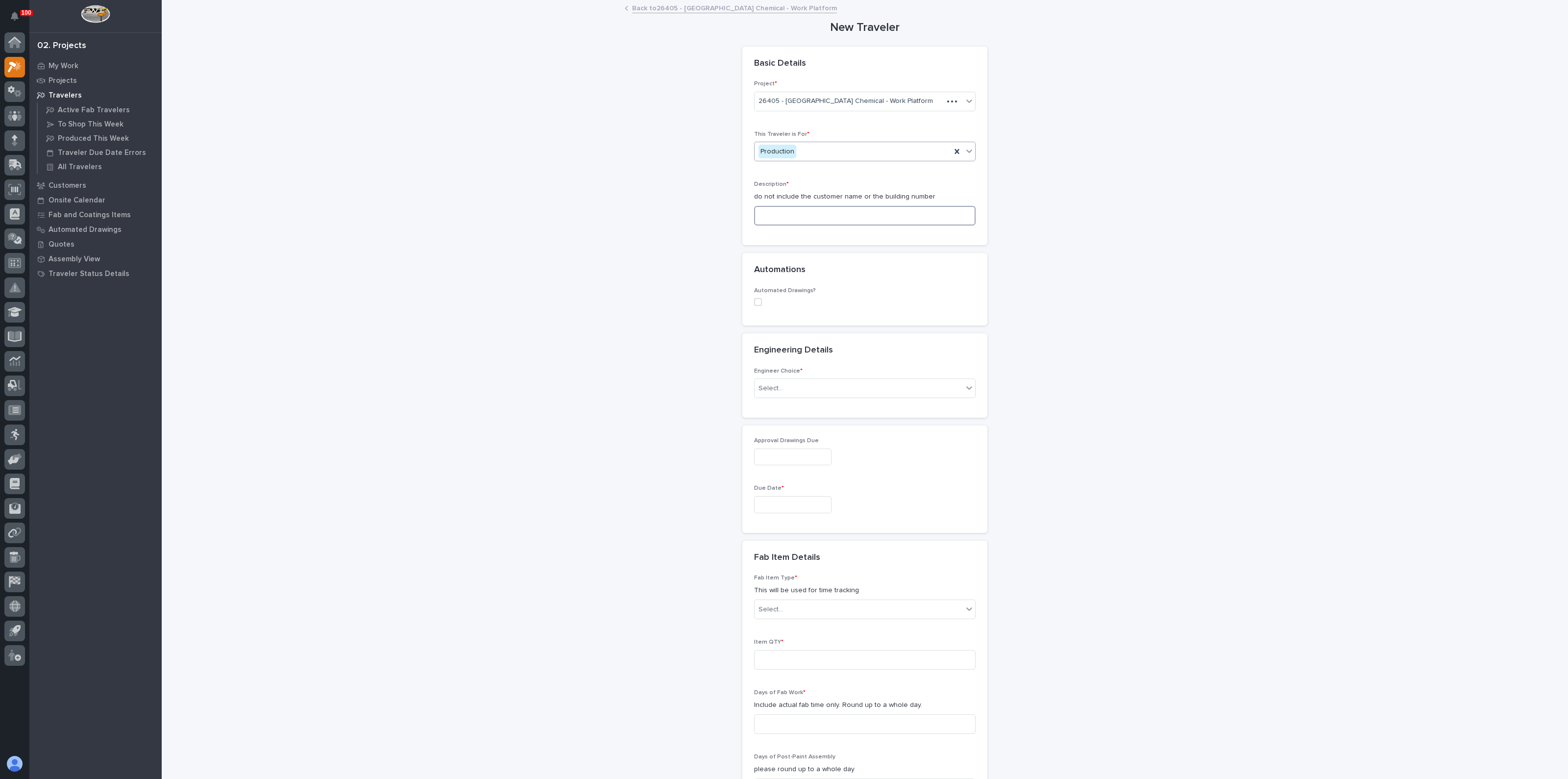
click at [779, 217] on input at bounding box center [865, 216] width 222 height 19
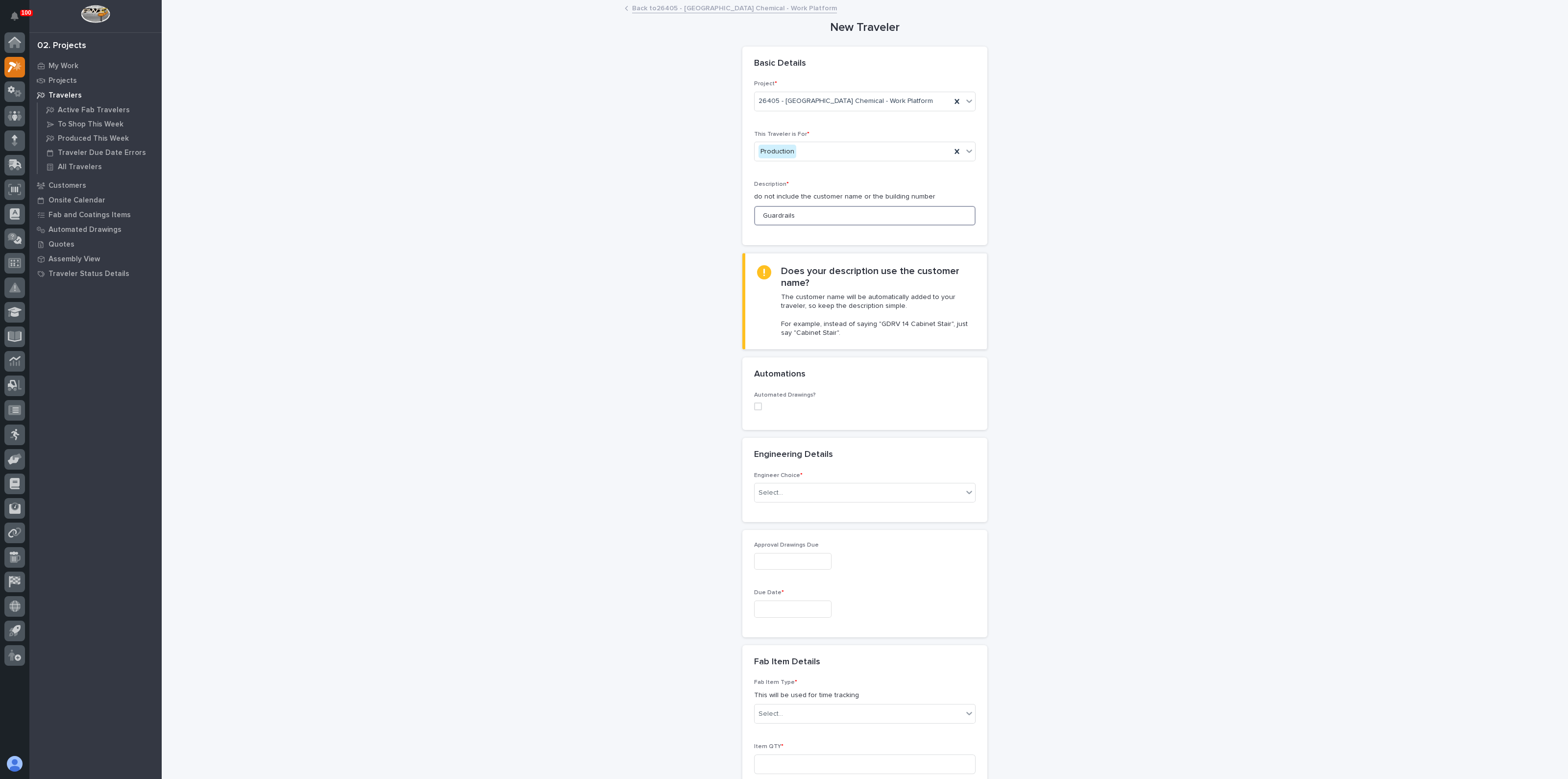
click at [761, 216] on input "Guardrails" at bounding box center [865, 216] width 222 height 19
click at [757, 217] on input "Guardrails" at bounding box center [865, 216] width 222 height 19
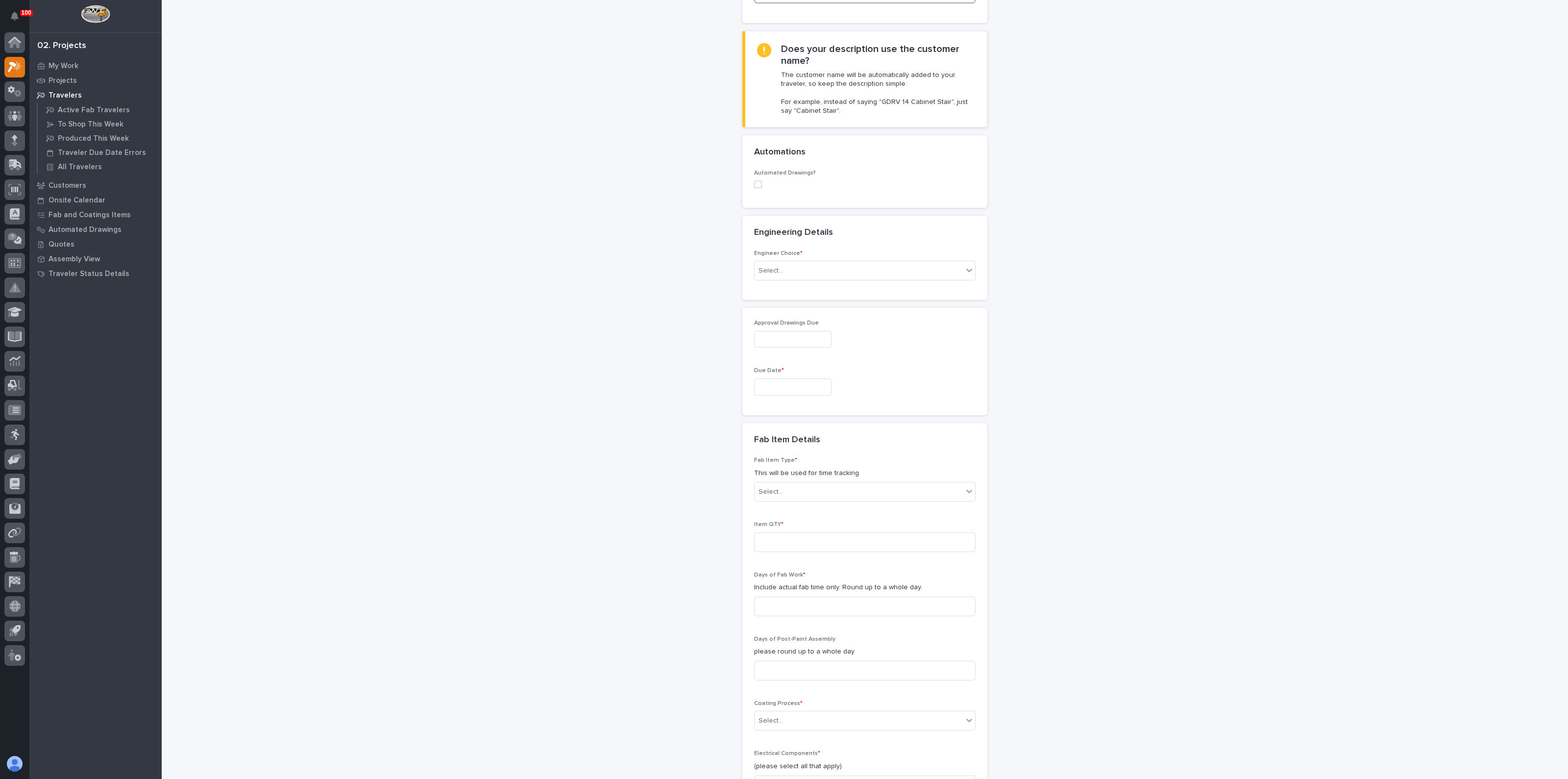
scroll to position [245, 0]
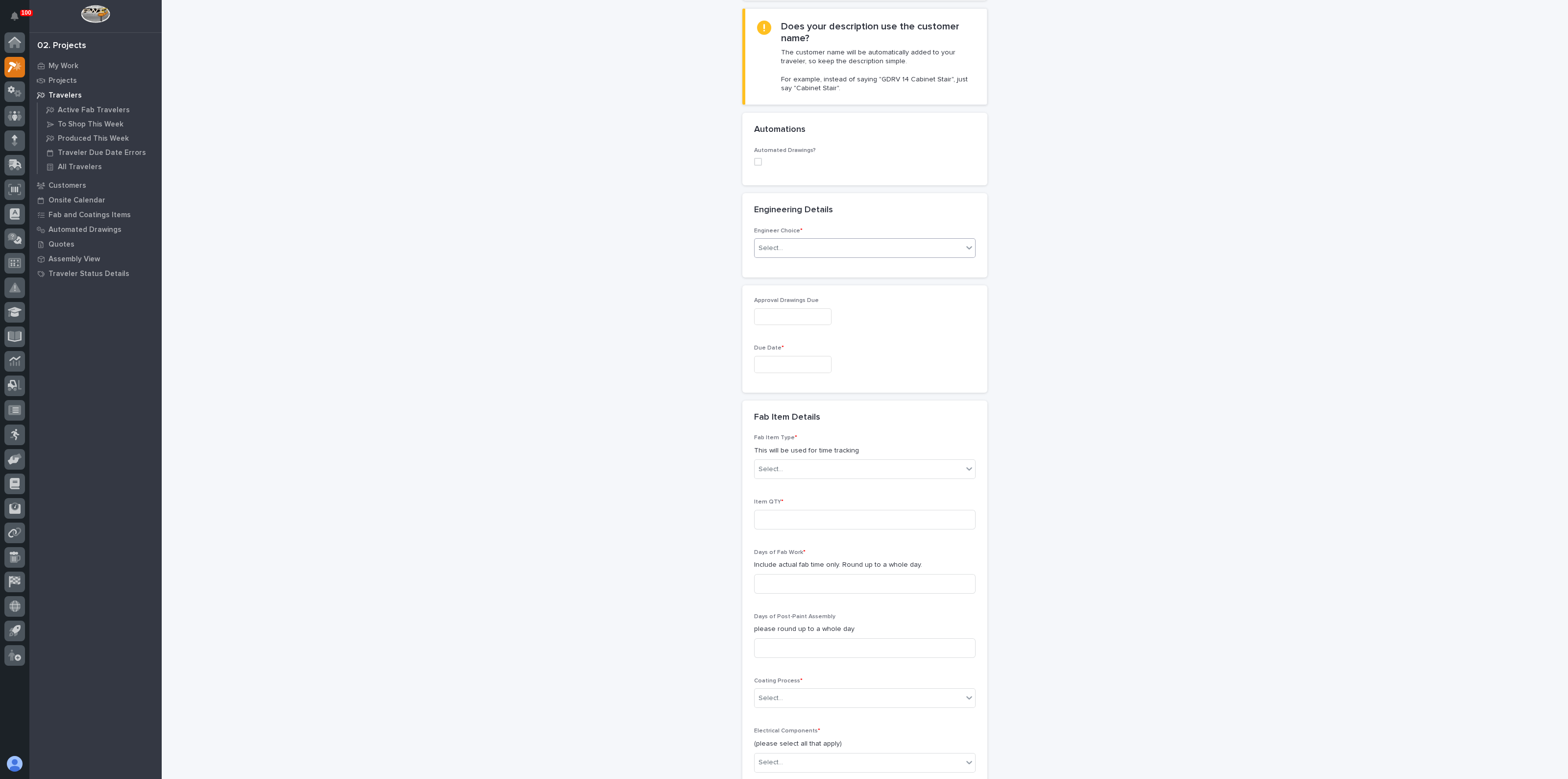
type input "Guardrails"
click at [781, 242] on div "Select..." at bounding box center [859, 248] width 208 height 16
click at [774, 298] on div "I know who will draw this" at bounding box center [860, 300] width 220 height 17
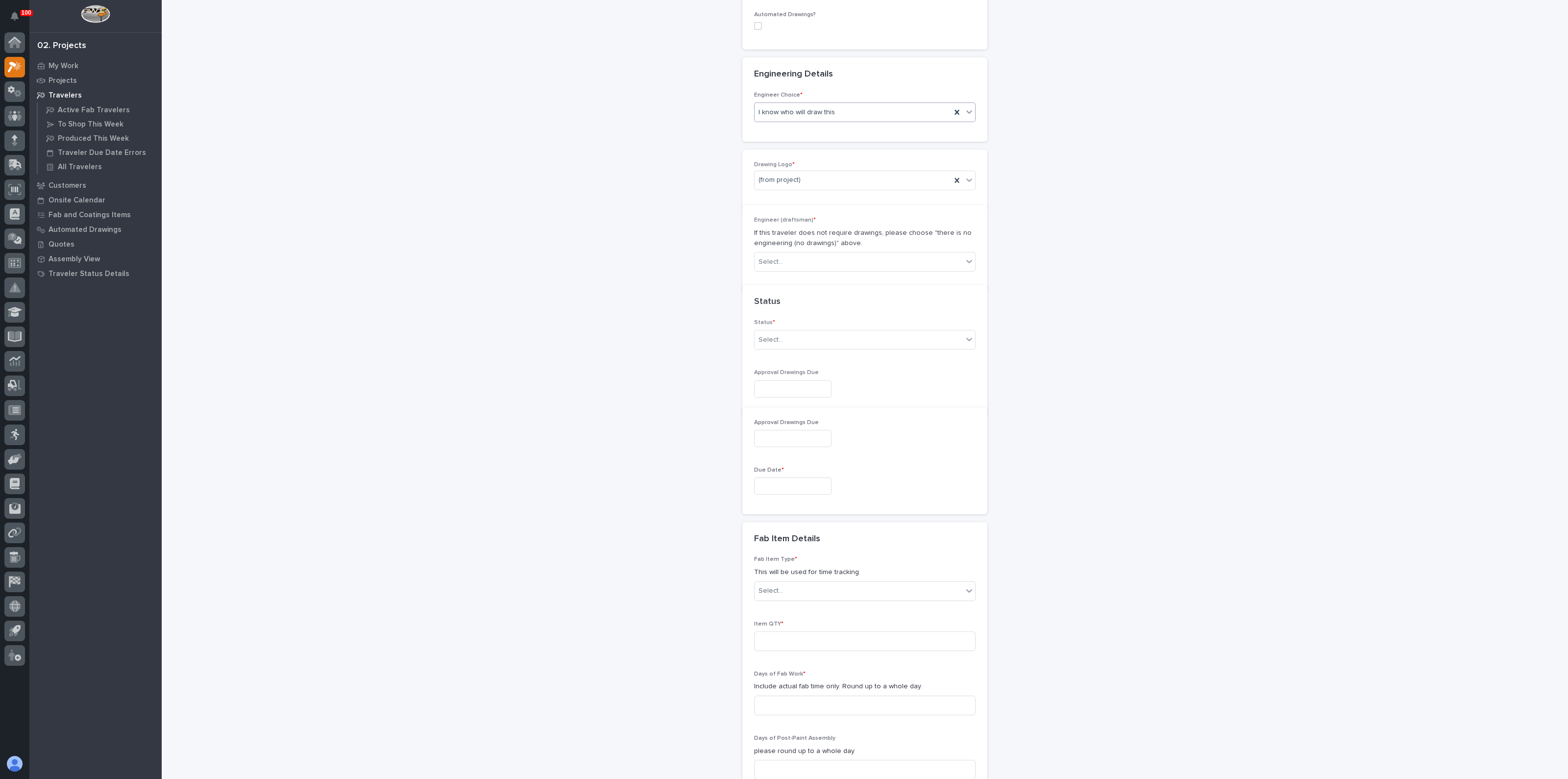
scroll to position [395, 0]
click at [780, 264] on div "Select..." at bounding box center [859, 259] width 208 height 16
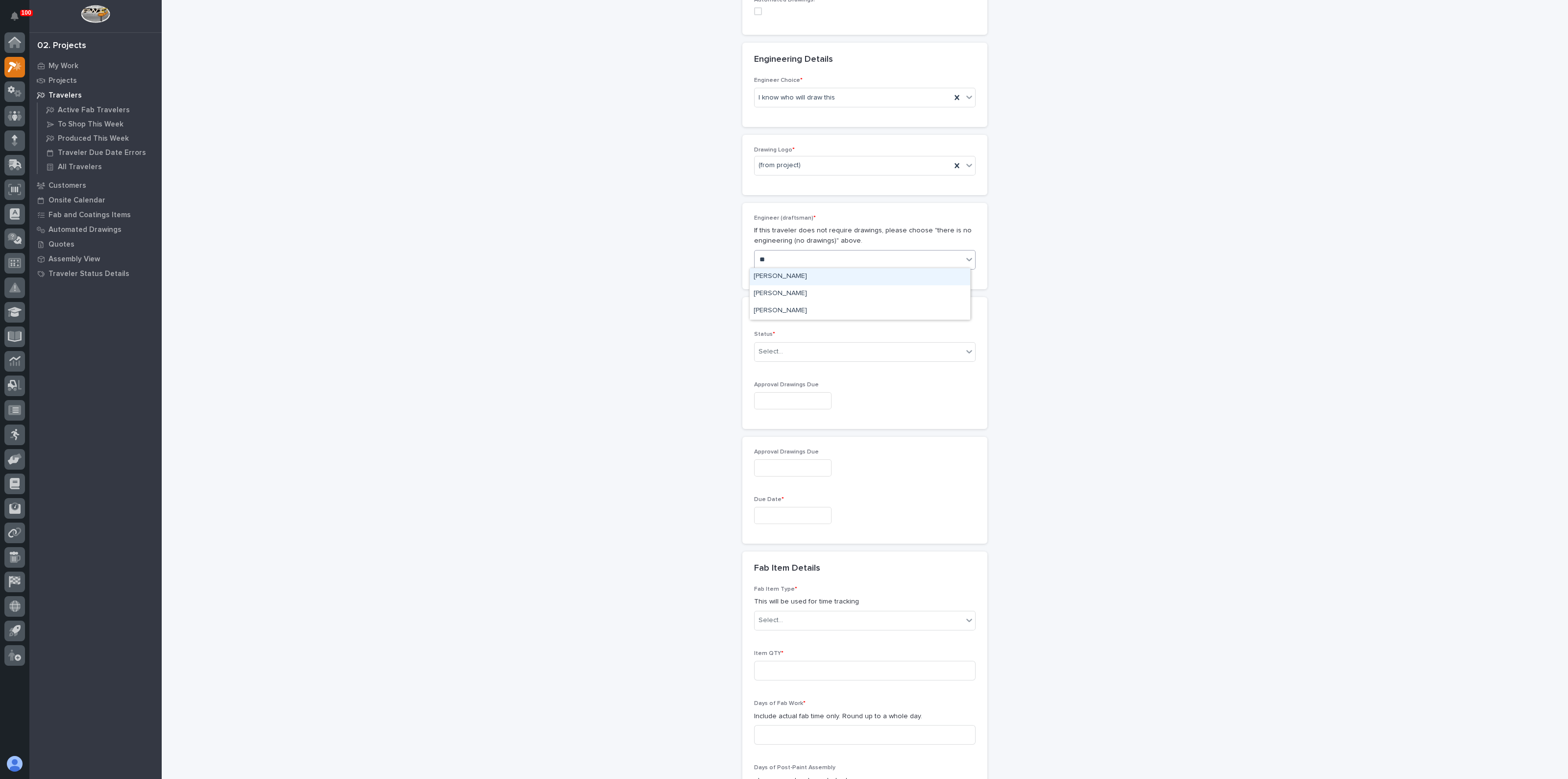
type input "***"
click at [783, 294] on div "[PERSON_NAME]" at bounding box center [860, 294] width 220 height 17
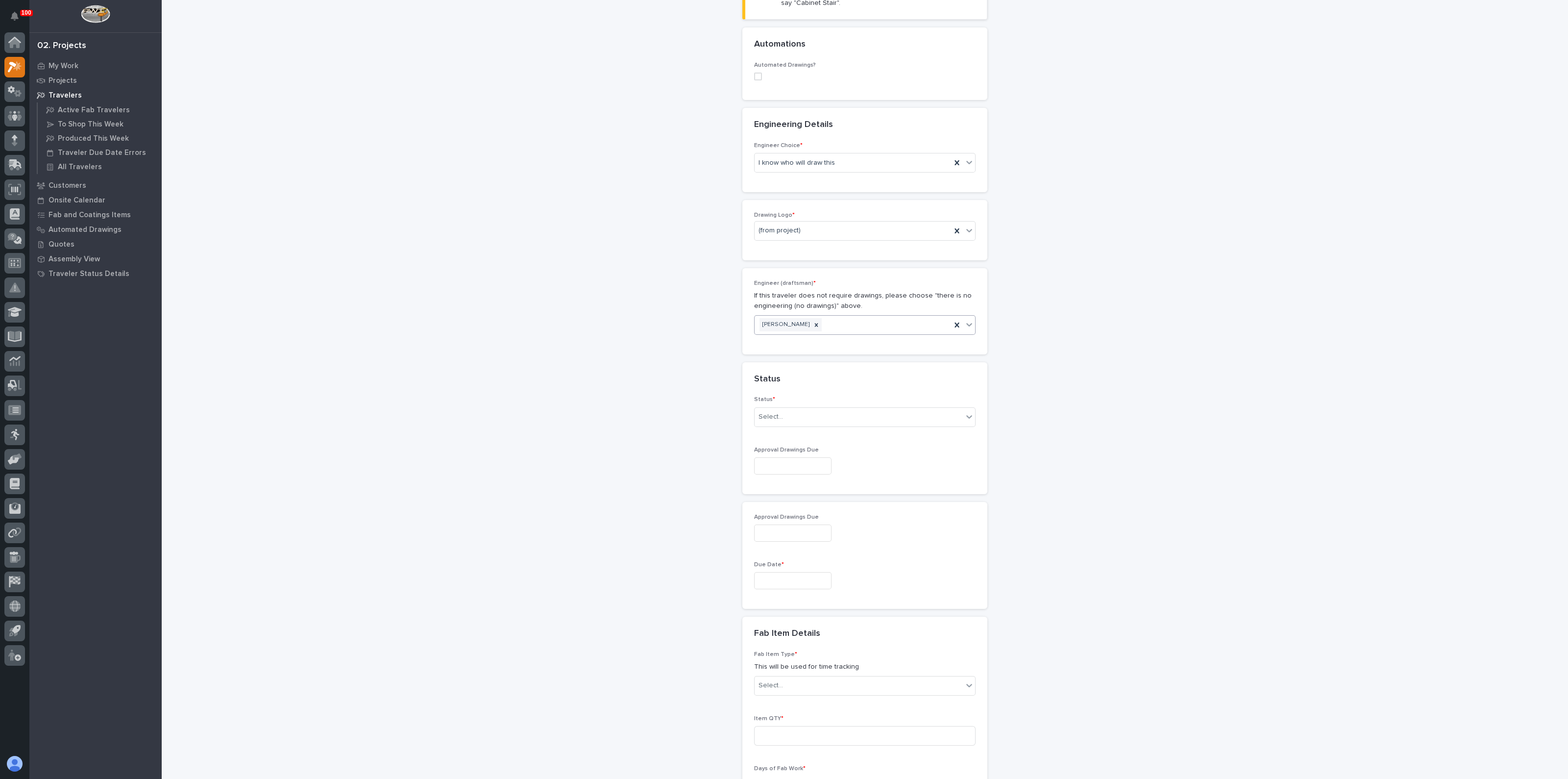
scroll to position [273, 0]
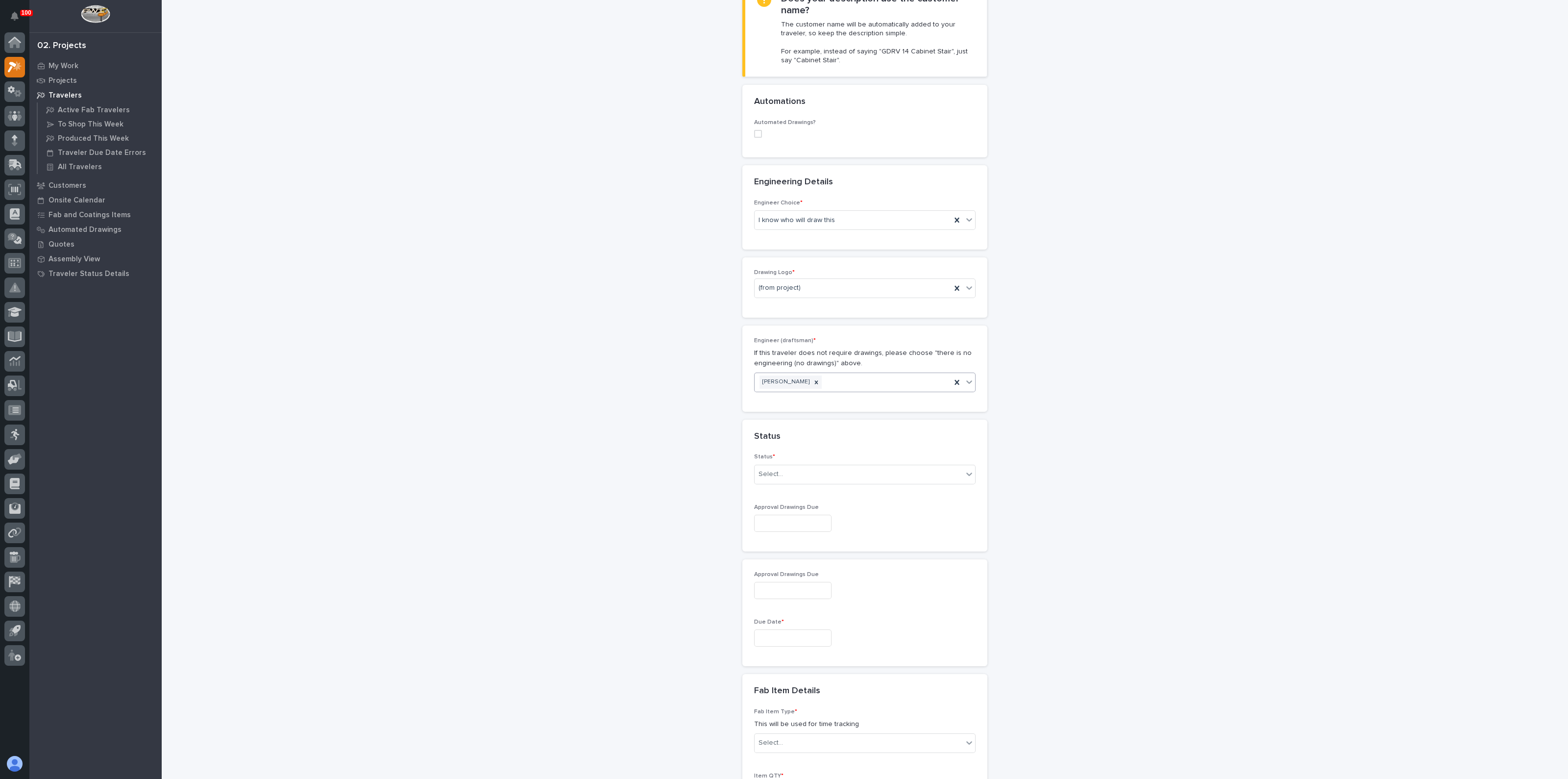
click at [755, 133] on span at bounding box center [758, 133] width 8 height 8
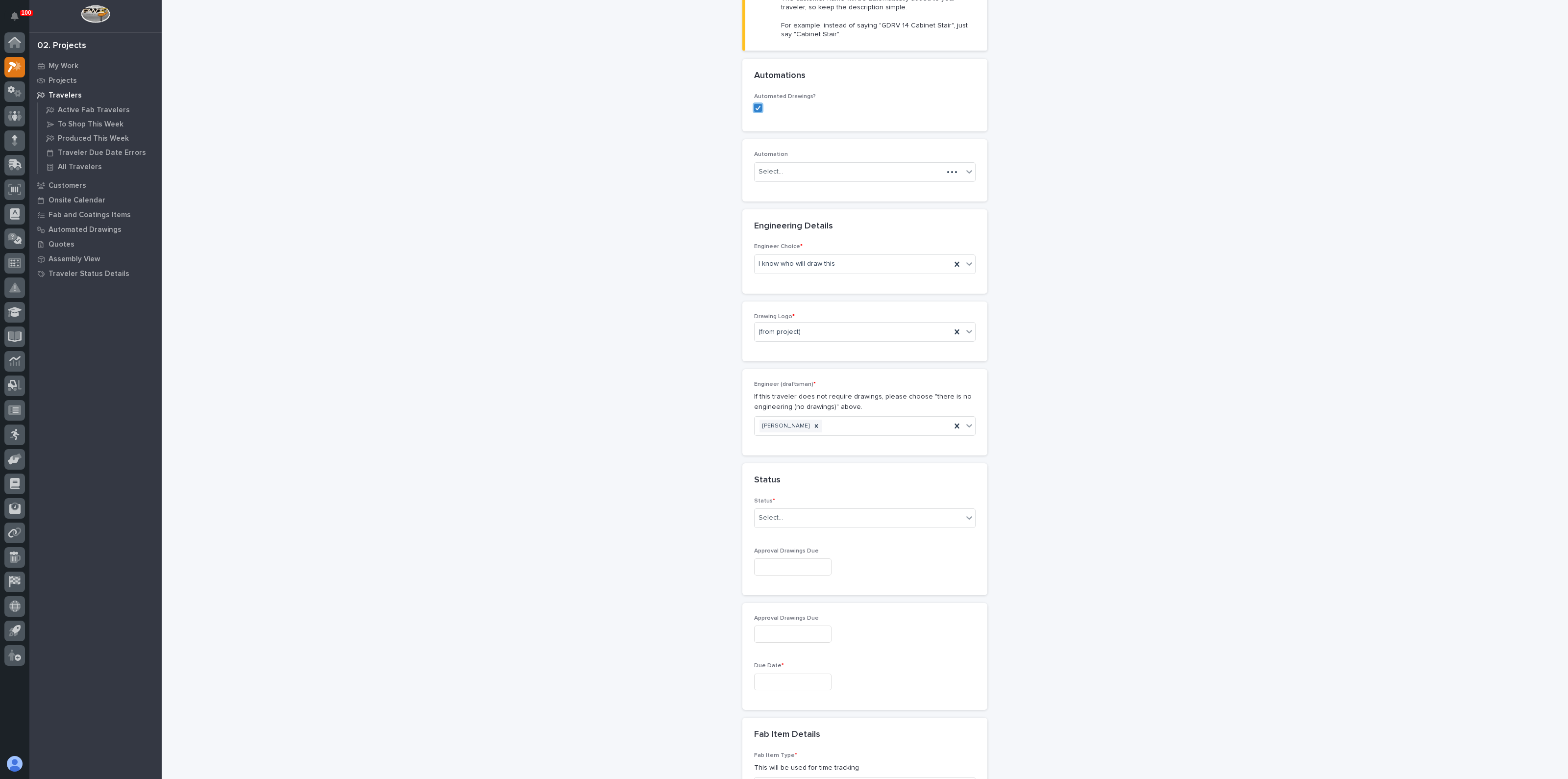
scroll to position [308, 0]
click at [798, 163] on div "Select..." at bounding box center [859, 163] width 208 height 16
click at [798, 160] on div "Select..." at bounding box center [859, 163] width 208 height 16
click at [637, 155] on div "New Traveler Loading... Saving… Loading... Saving… Basic Details Project * 2640…" at bounding box center [865, 505] width 982 height 1623
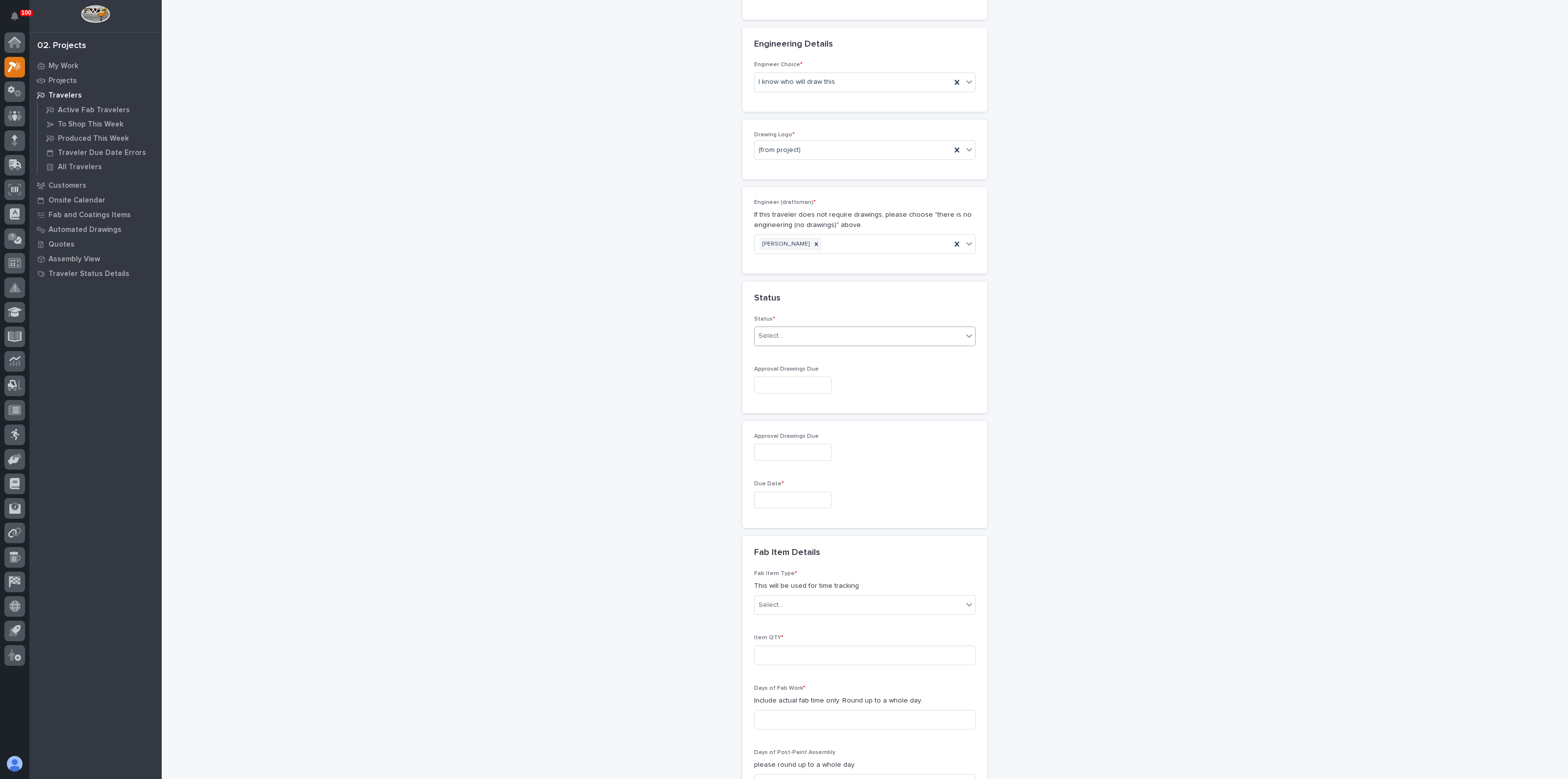
scroll to position [492, 0]
click at [799, 317] on div "Select..." at bounding box center [859, 325] width 208 height 16
drag, startPoint x: 779, startPoint y: 382, endPoint x: 779, endPoint y: 391, distance: 9.0
click at [779, 391] on div "Coordinator Review" at bounding box center [860, 394] width 220 height 17
click at [770, 330] on div "Coordinator Review" at bounding box center [853, 325] width 197 height 16
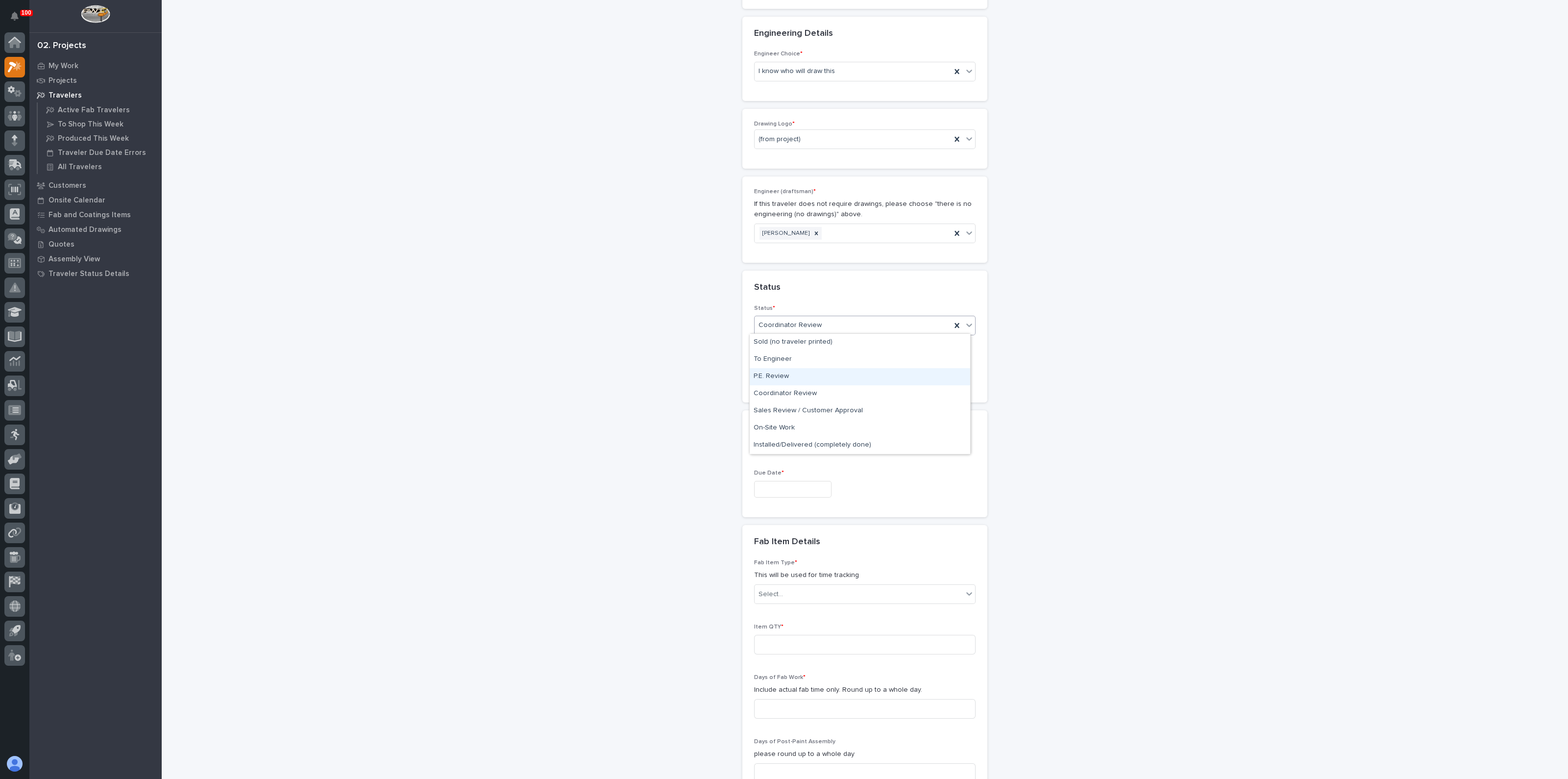
click at [780, 369] on div "P.E. Review" at bounding box center [860, 377] width 220 height 17
click at [785, 322] on span "P.E. Review" at bounding box center [776, 325] width 35 height 10
click at [784, 357] on div "To Engineer" at bounding box center [860, 359] width 220 height 17
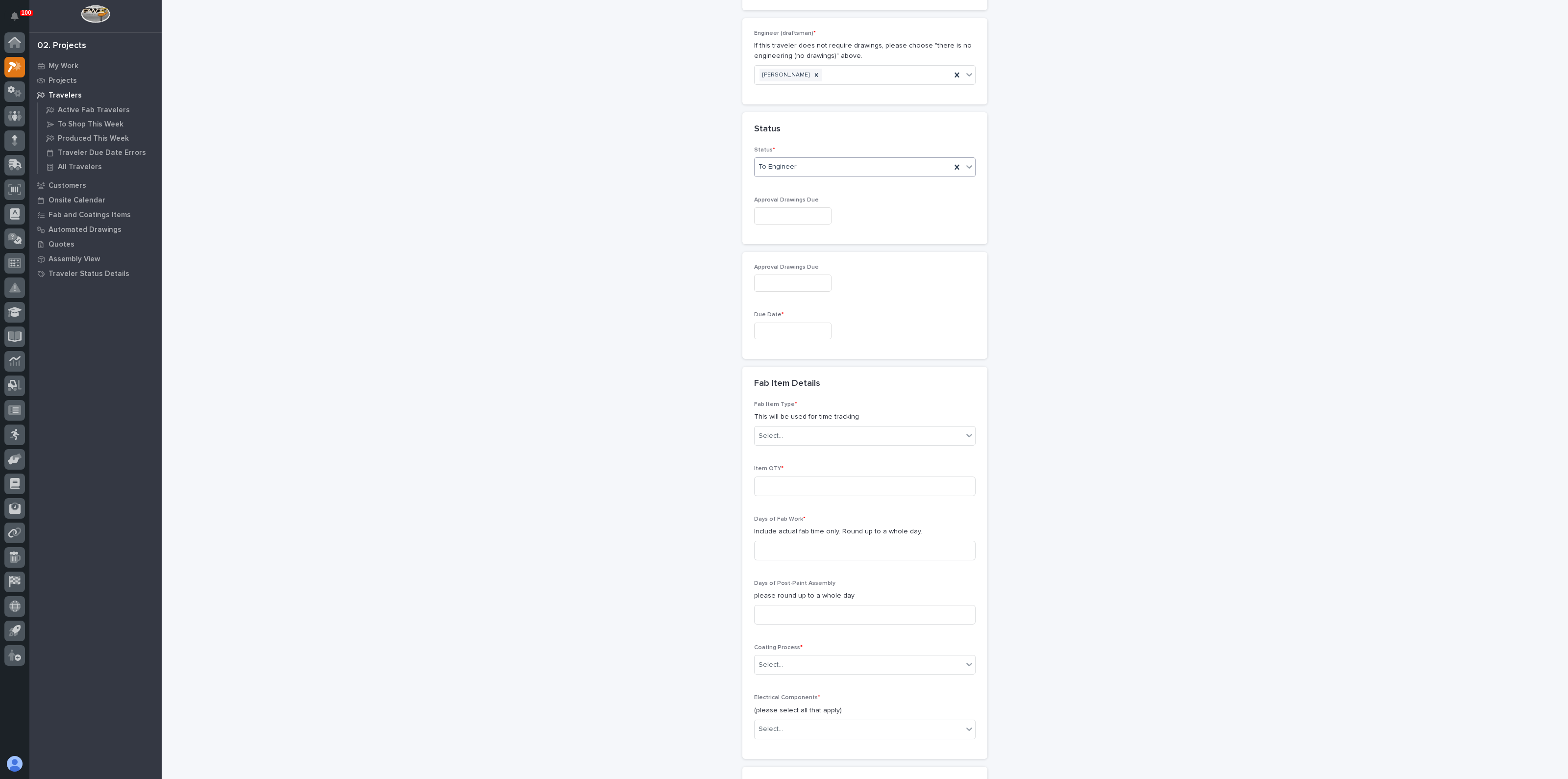
scroll to position [675, 0]
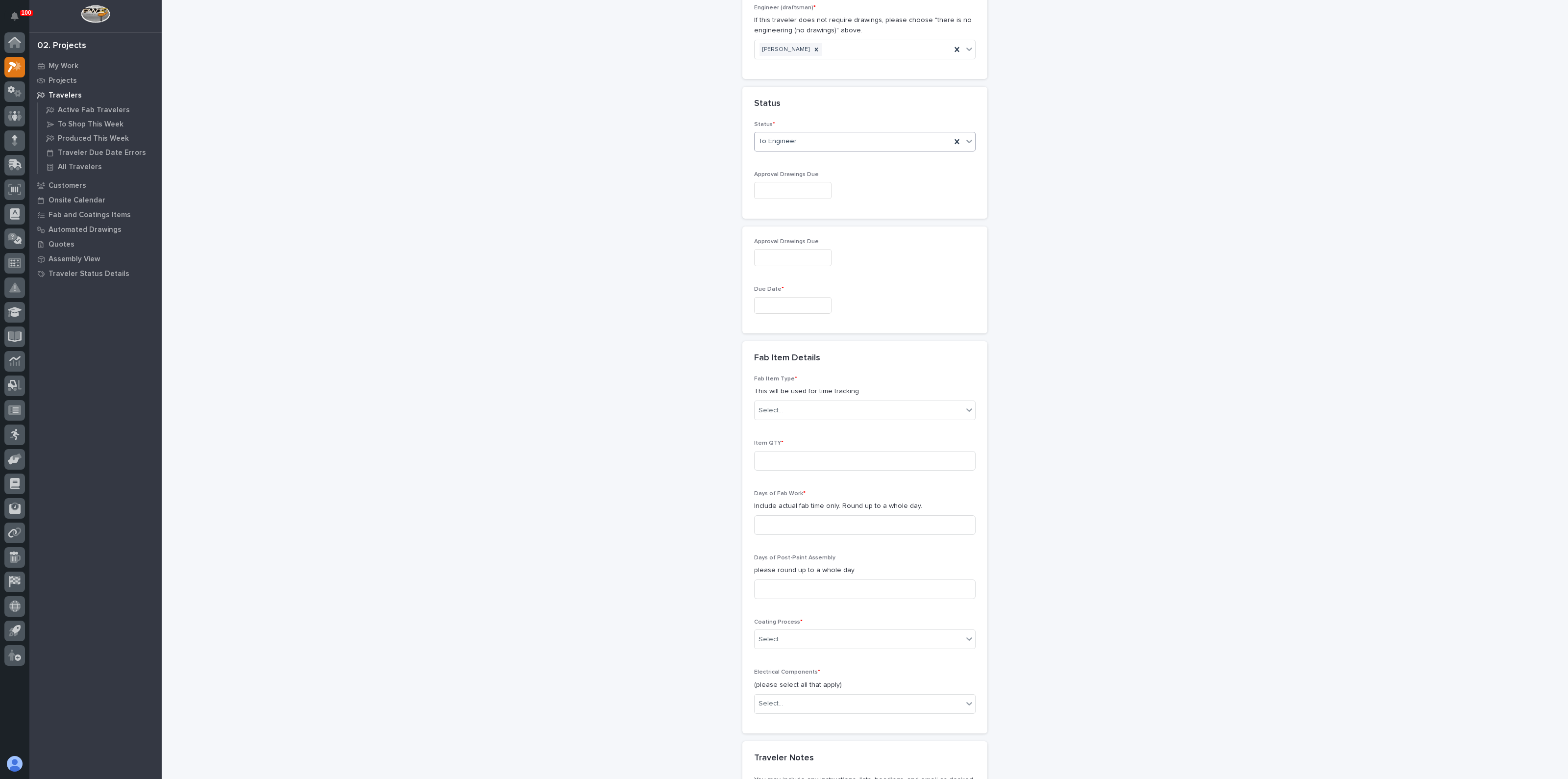
drag, startPoint x: 779, startPoint y: 320, endPoint x: 780, endPoint y: 310, distance: 10.0
click at [779, 320] on div "Approval Drawings Due Due Date *" at bounding box center [865, 280] width 245 height 107
click at [780, 309] on input "text" at bounding box center [793, 306] width 77 height 17
click at [755, 253] on div "29" at bounding box center [751, 255] width 13 height 13
type input "**********"
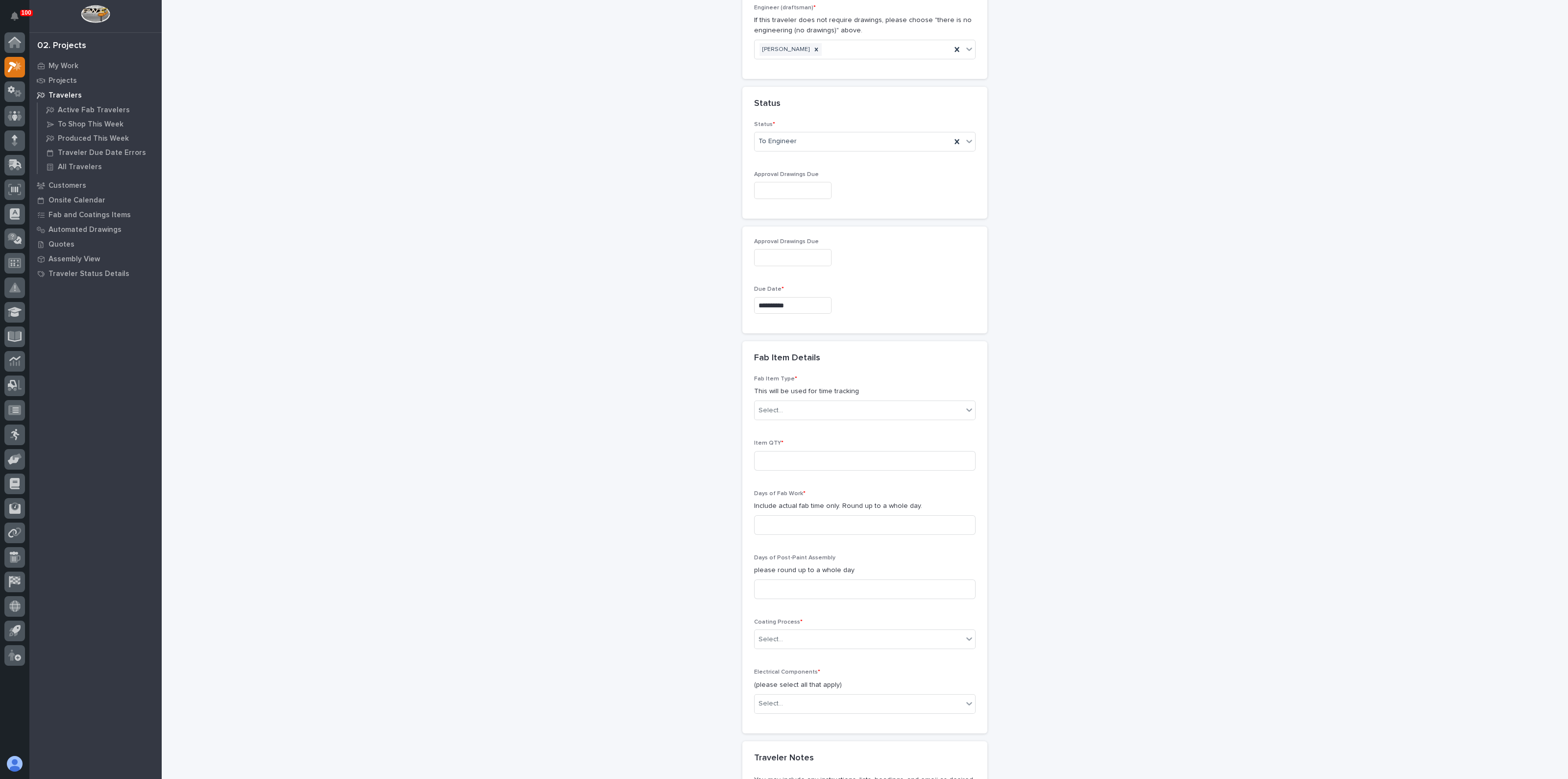
click at [701, 418] on div "**********" at bounding box center [865, 137] width 982 height 1623
click at [775, 411] on div "Select..." at bounding box center [771, 411] width 24 height 10
click at [772, 495] on div "Guardrail" at bounding box center [860, 498] width 220 height 17
click at [726, 496] on div "**********" at bounding box center [865, 137] width 982 height 1623
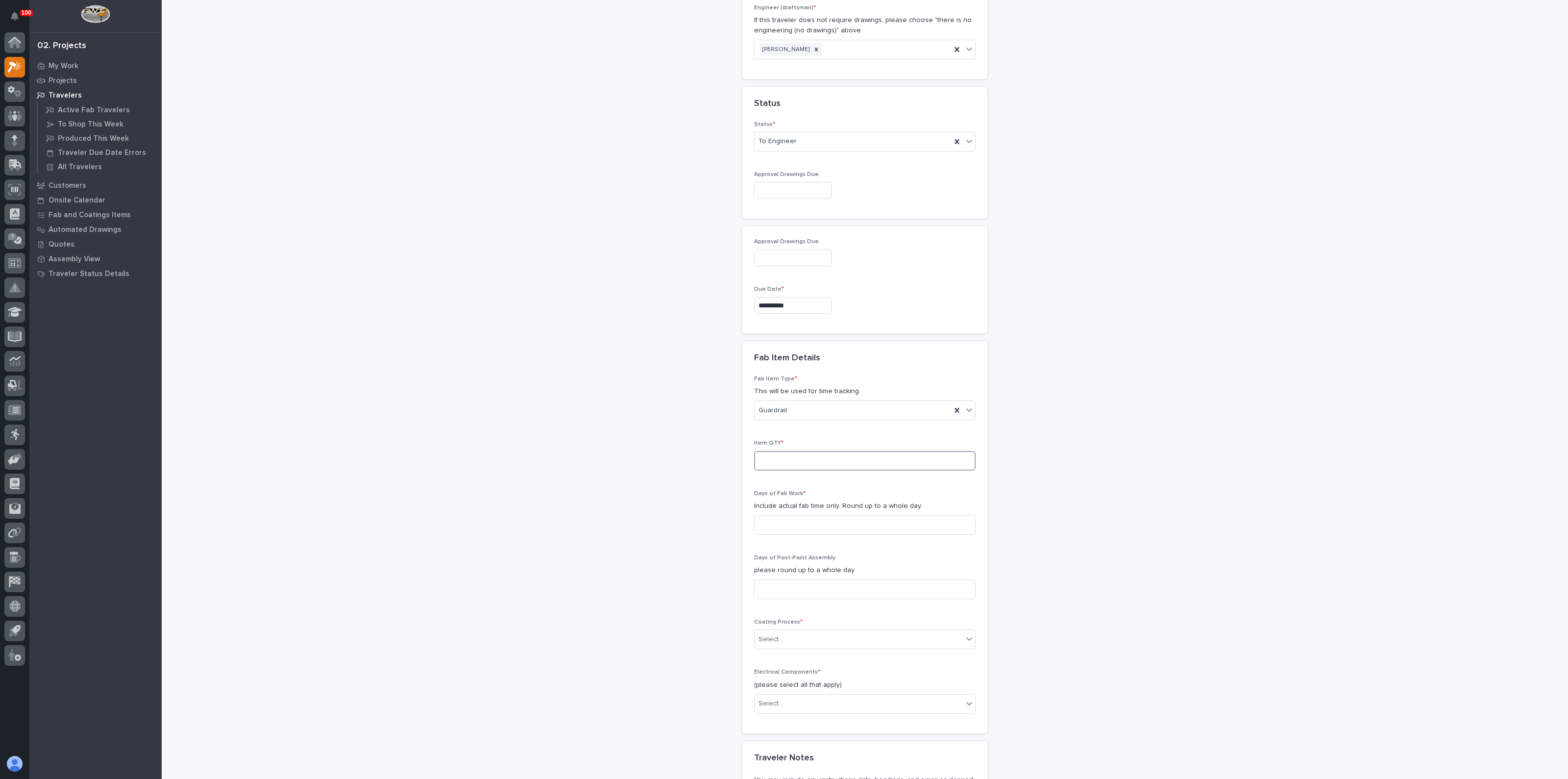
click at [775, 458] on input at bounding box center [865, 461] width 222 height 19
click at [770, 454] on input at bounding box center [865, 461] width 222 height 19
type input "30"
click at [723, 479] on div "**********" at bounding box center [865, 137] width 982 height 1623
click at [774, 526] on input at bounding box center [865, 525] width 222 height 19
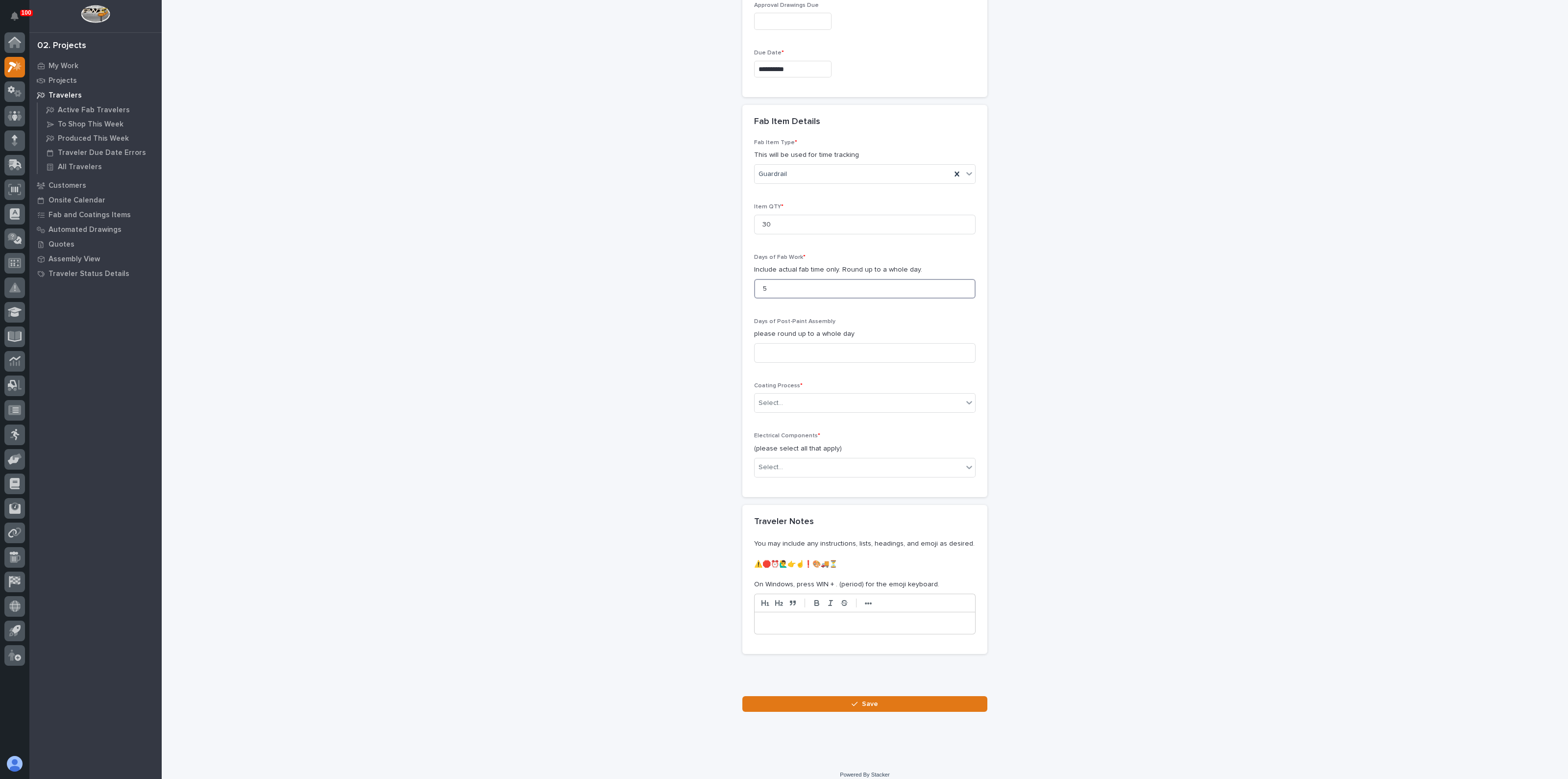
scroll to position [918, 0]
type input "5"
click at [818, 392] on div "Select..." at bounding box center [859, 397] width 208 height 16
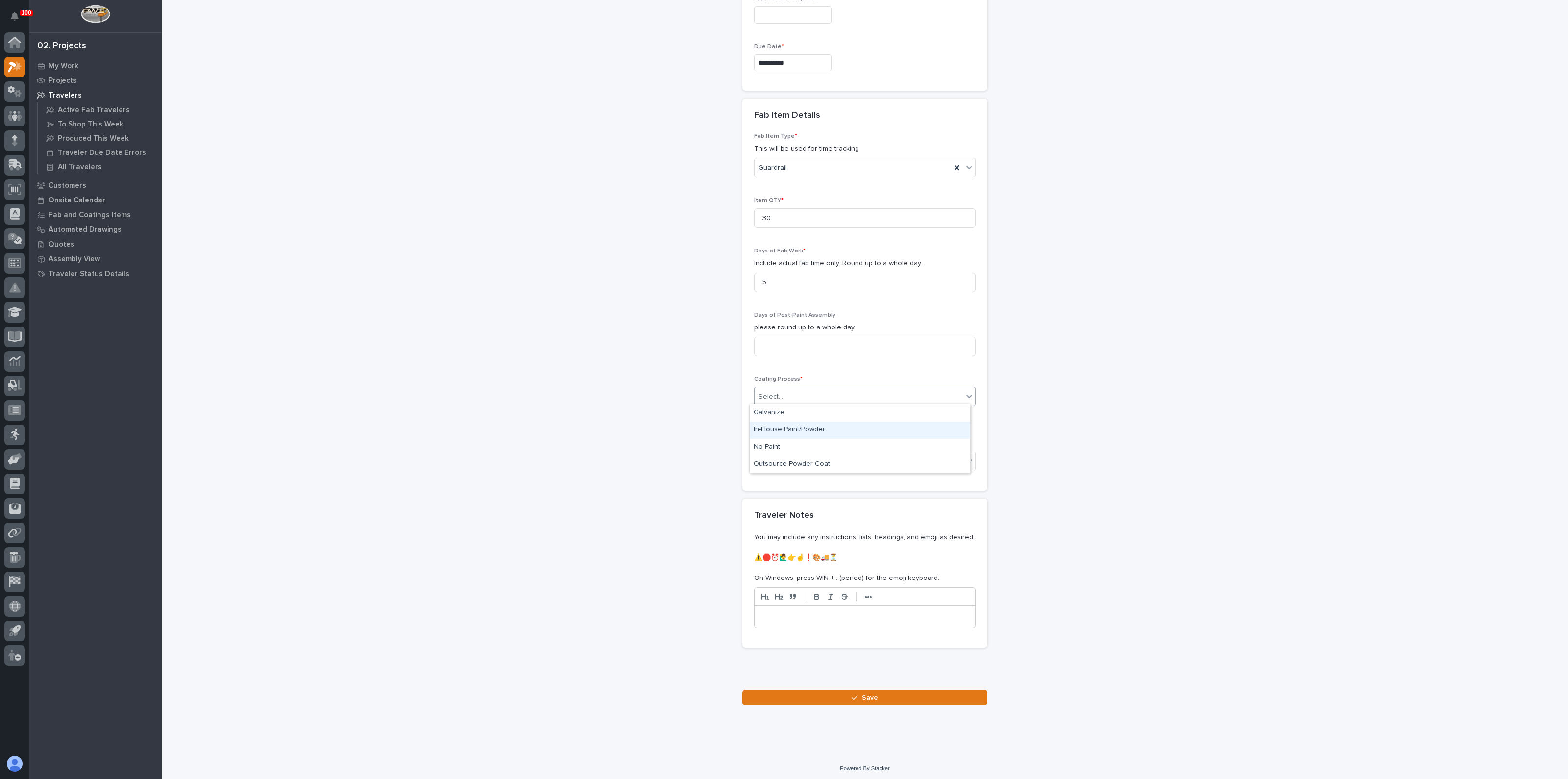
click at [786, 429] on div "In-House Paint/Powder" at bounding box center [860, 430] width 220 height 17
click at [775, 460] on div "Select..." at bounding box center [771, 461] width 24 height 10
click at [816, 693] on button "Save" at bounding box center [865, 698] width 245 height 16
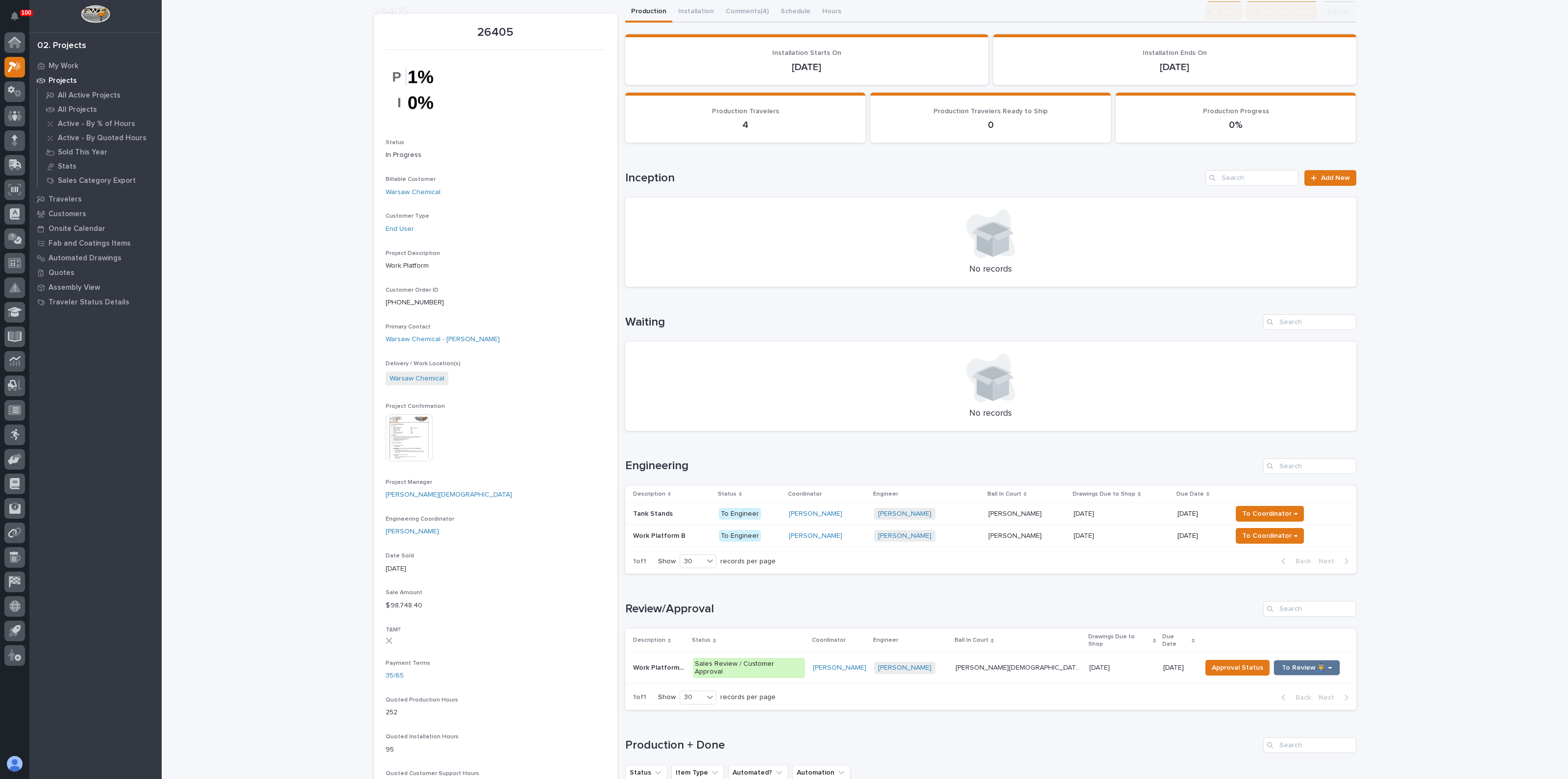
scroll to position [122, 0]
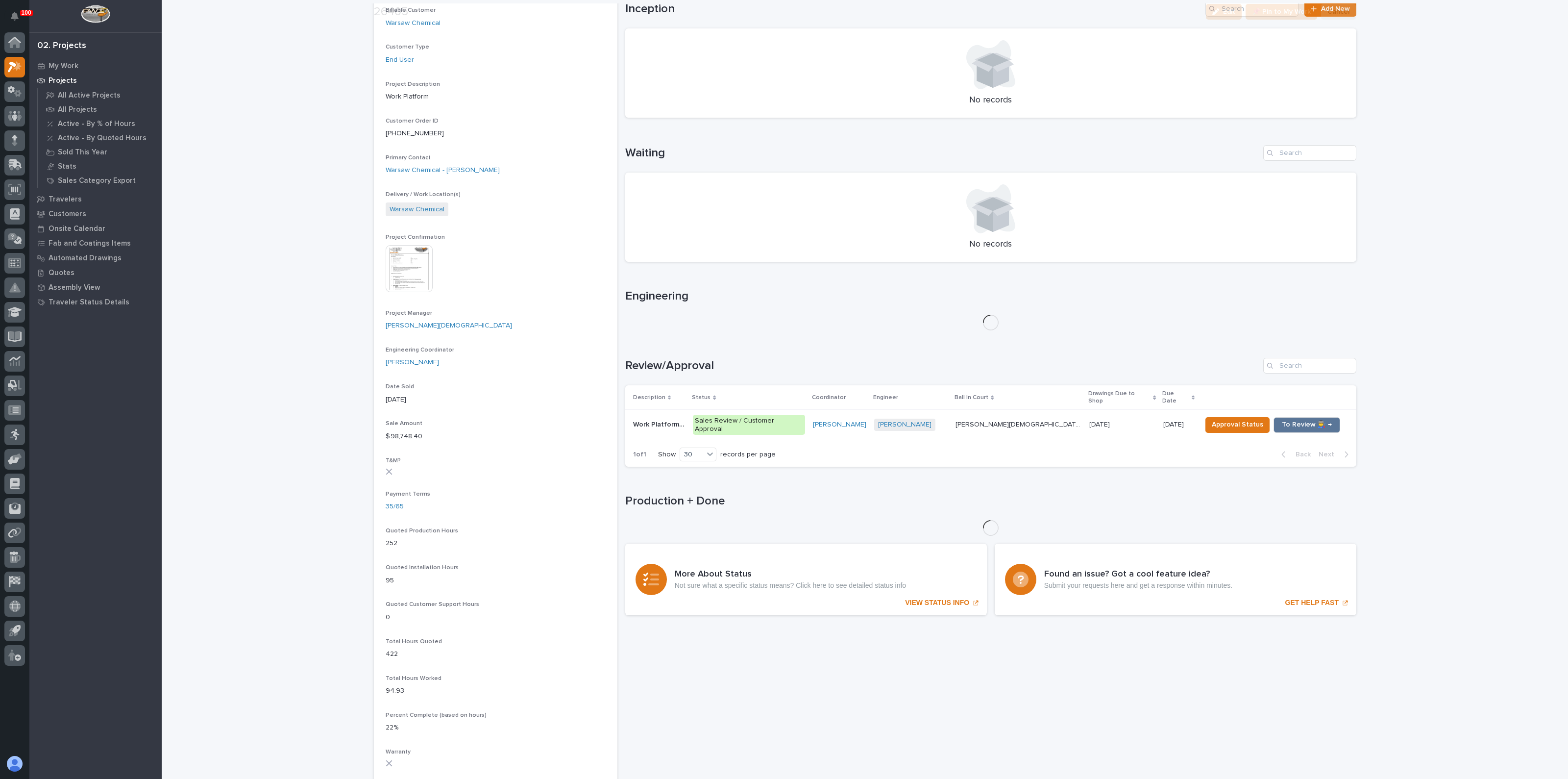
scroll to position [245, 0]
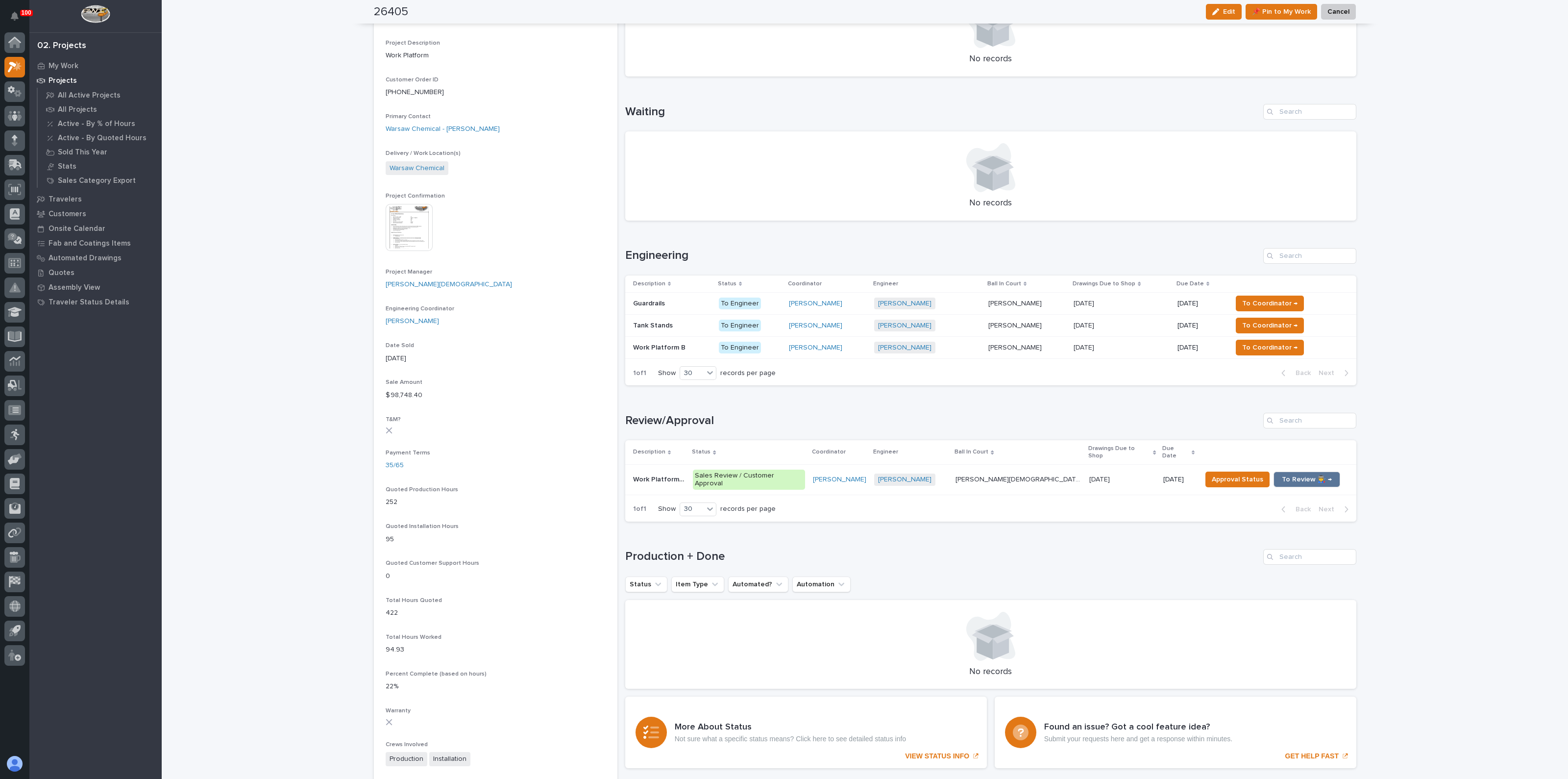
click at [647, 301] on p "Guardrails" at bounding box center [650, 303] width 34 height 10
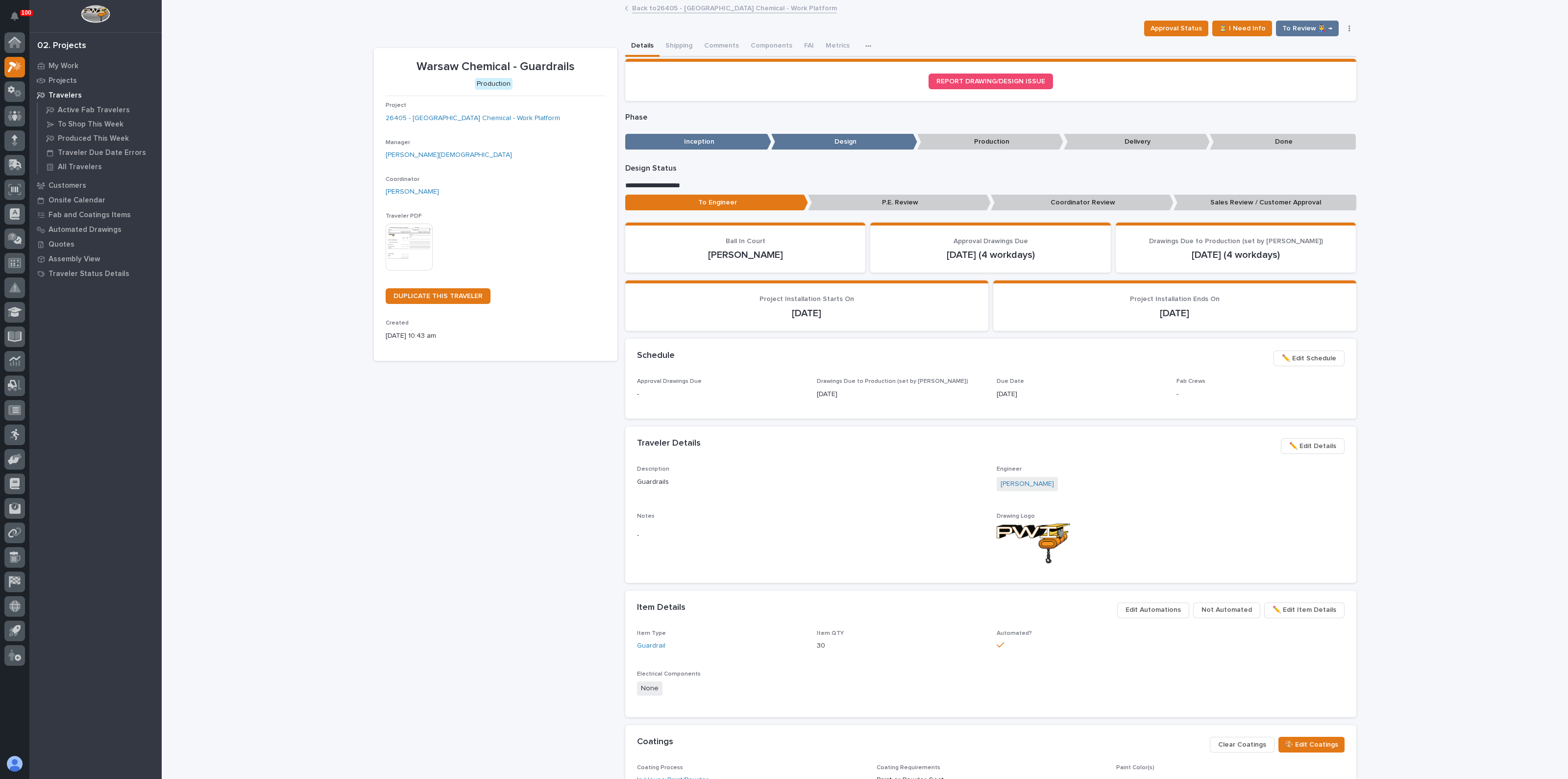
click at [1292, 446] on span "✏️ Edit Details" at bounding box center [1312, 446] width 47 height 12
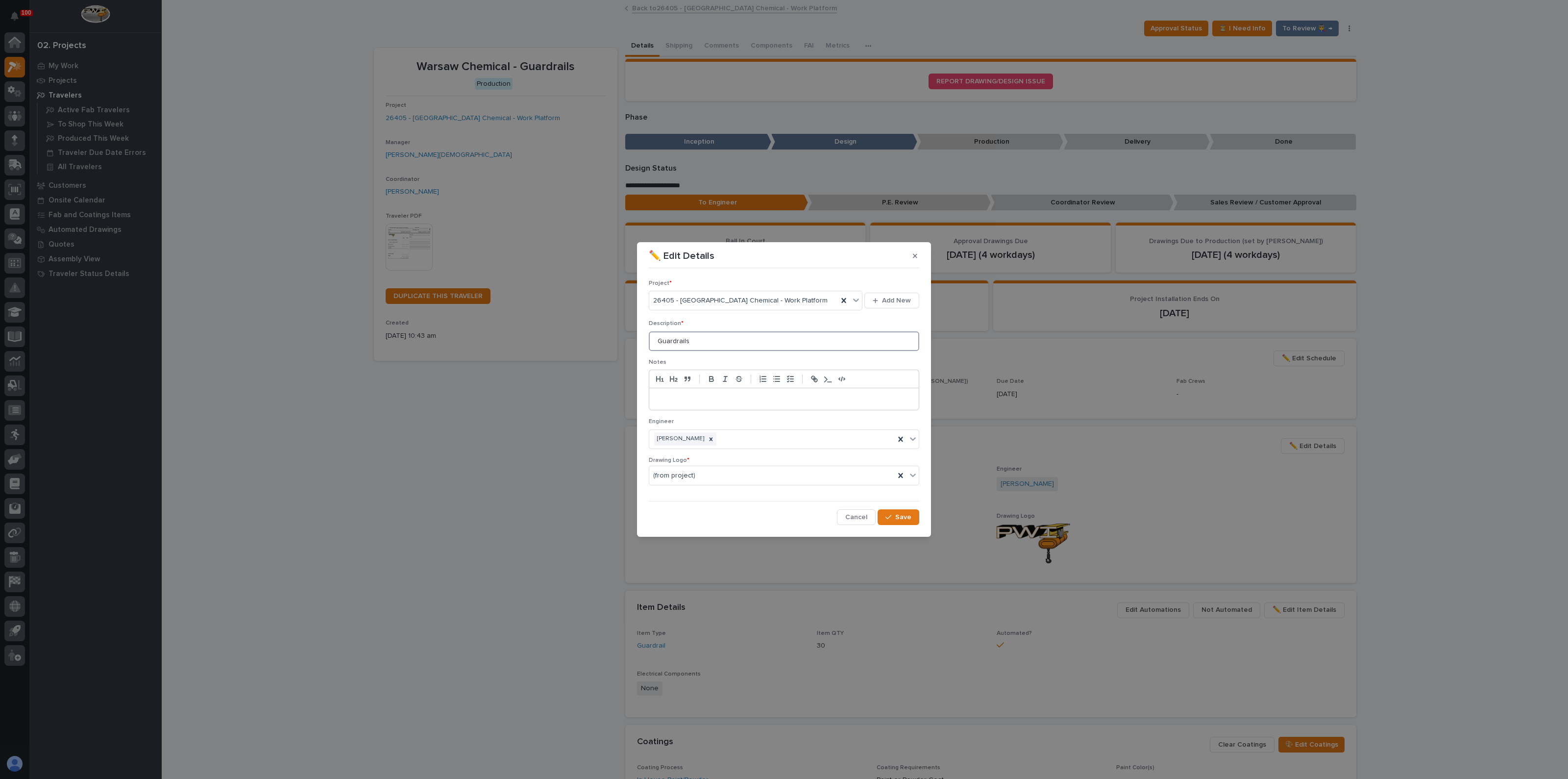
drag, startPoint x: 655, startPoint y: 342, endPoint x: 662, endPoint y: 345, distance: 7.6
click at [655, 342] on input "Guardrails" at bounding box center [784, 341] width 270 height 19
type input "Platform A Guardrails"
click at [912, 516] on button "Save" at bounding box center [898, 517] width 41 height 16
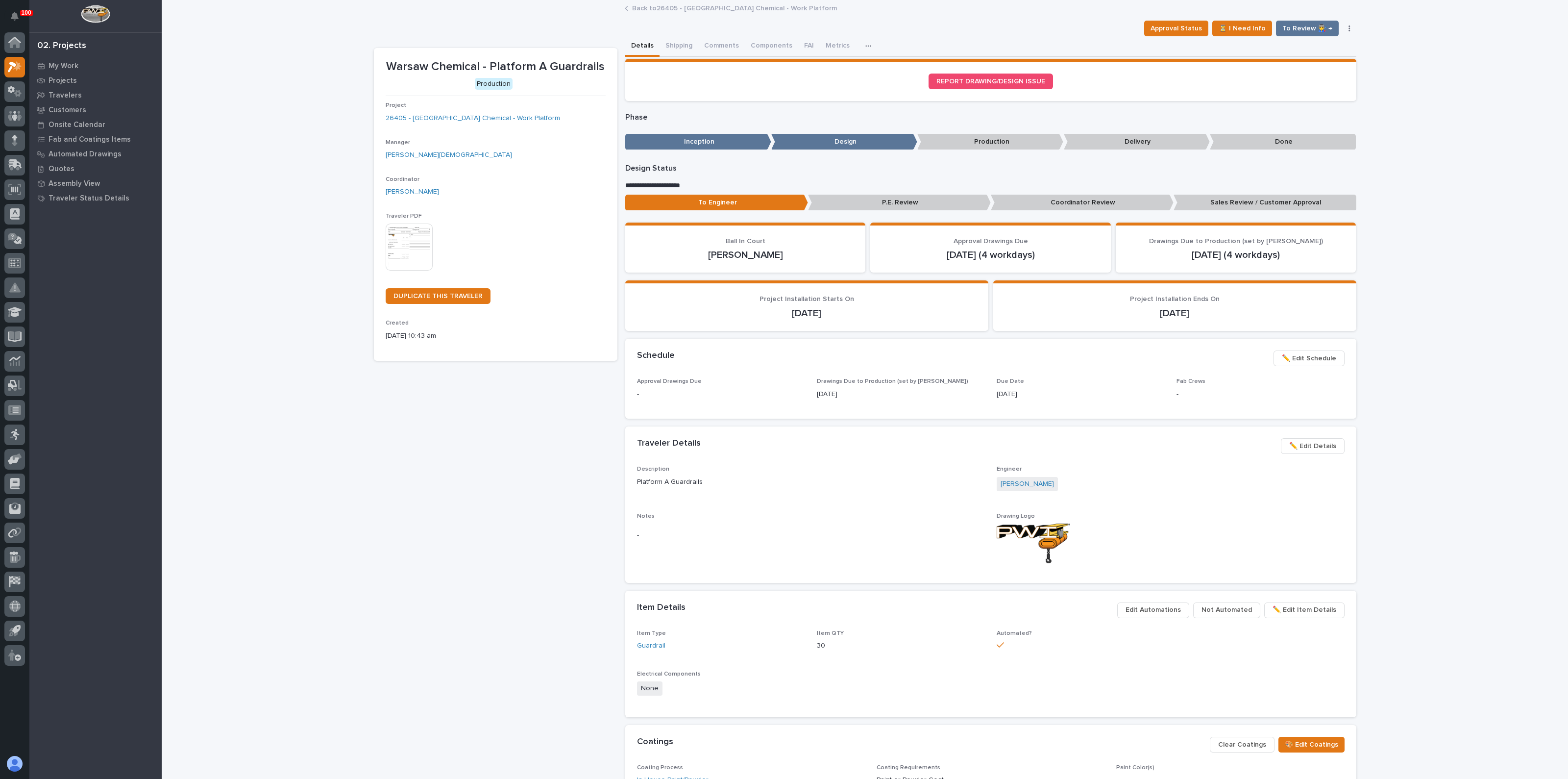
click at [404, 246] on img at bounding box center [409, 247] width 47 height 47
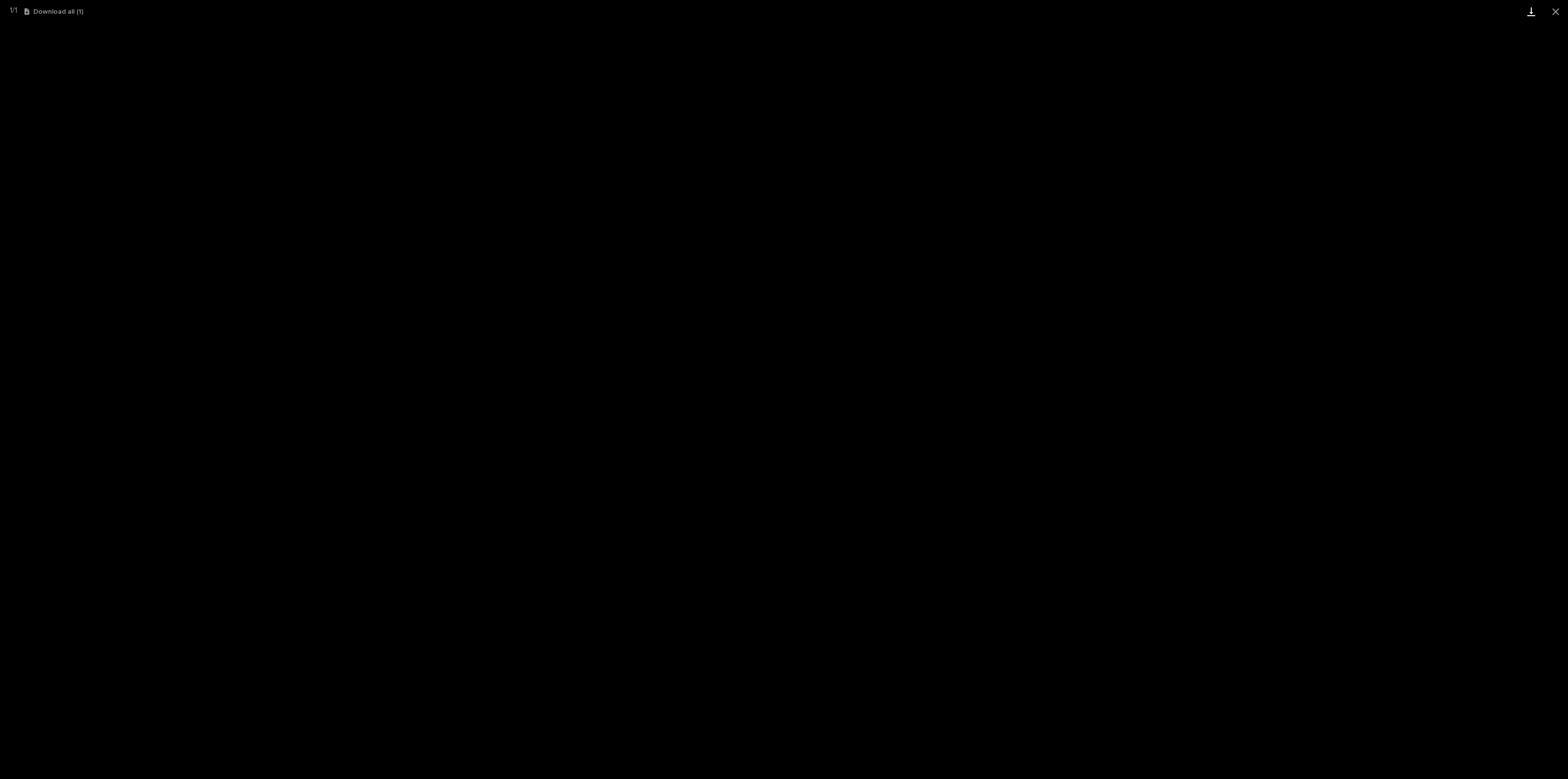
drag, startPoint x: 1558, startPoint y: 14, endPoint x: 1542, endPoint y: 17, distance: 16.3
click at [1558, 14] on button "Close gallery" at bounding box center [1556, 12] width 24 height 23
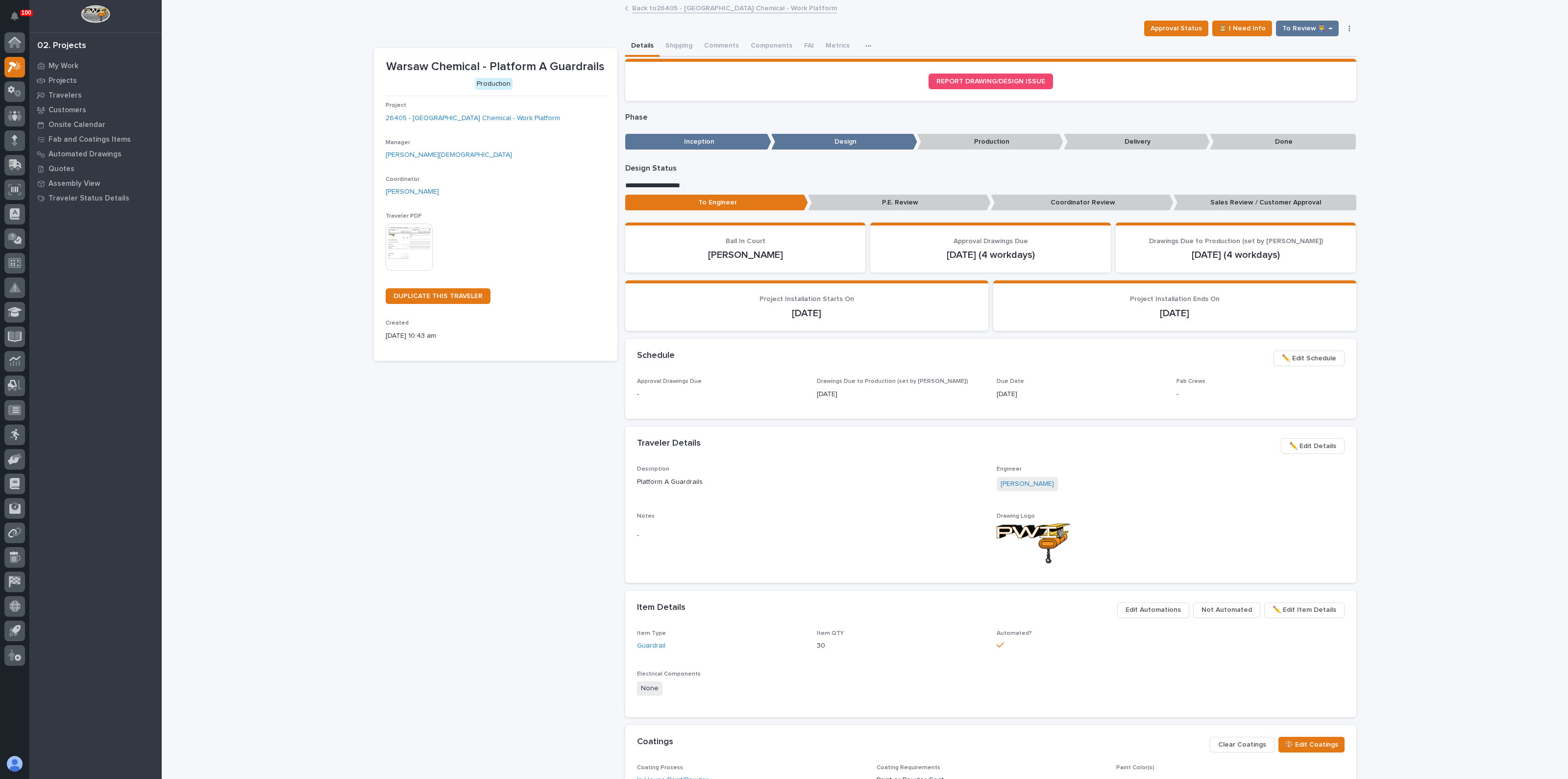
click at [577, 431] on div "Warsaw Chemical - Platform A Guardrails Production Project 26405 - [GEOGRAPHIC_…" at bounding box center [495, 546] width 243 height 997
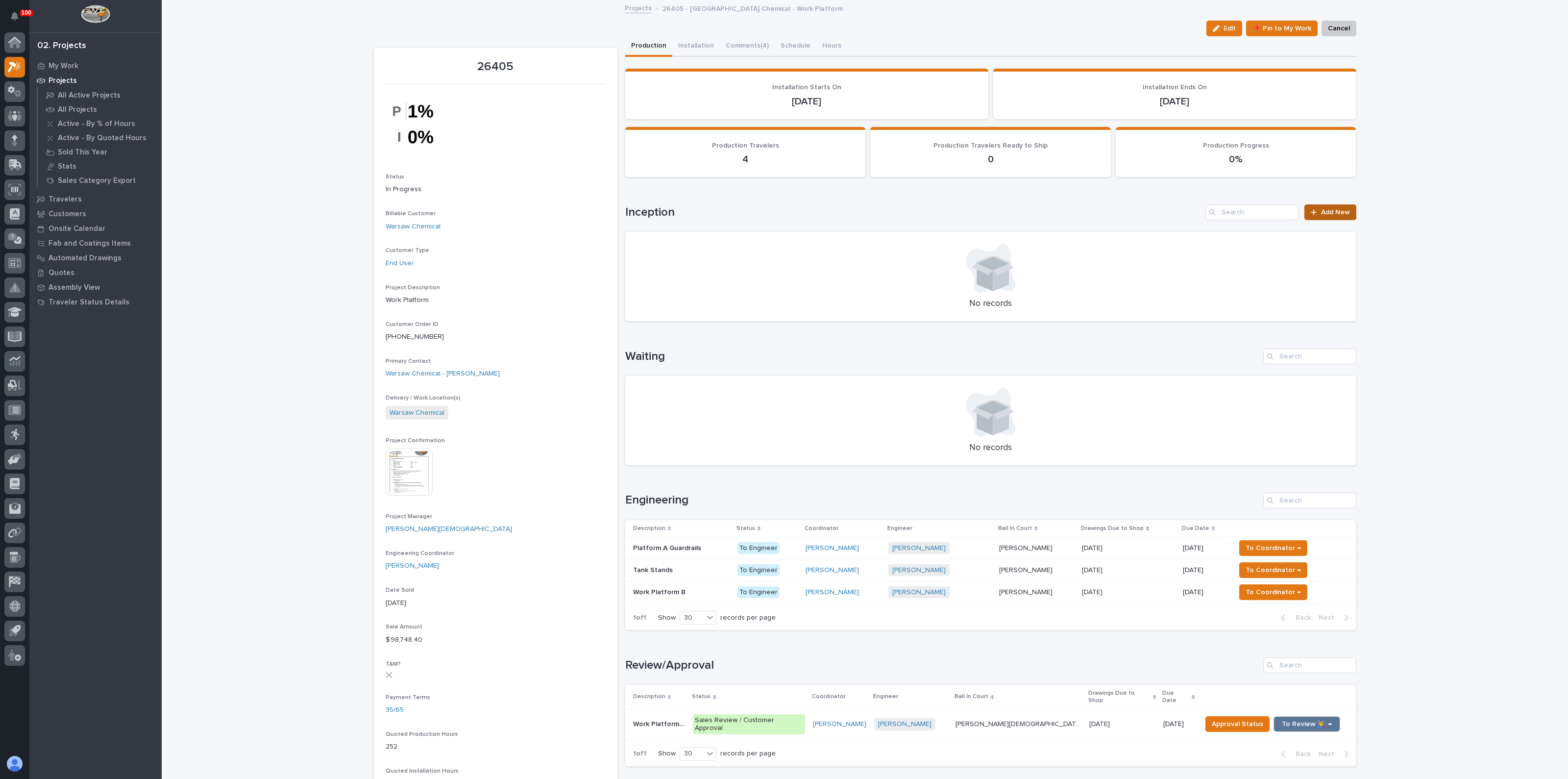
click at [1315, 211] on link "Add New" at bounding box center [1330, 213] width 52 height 16
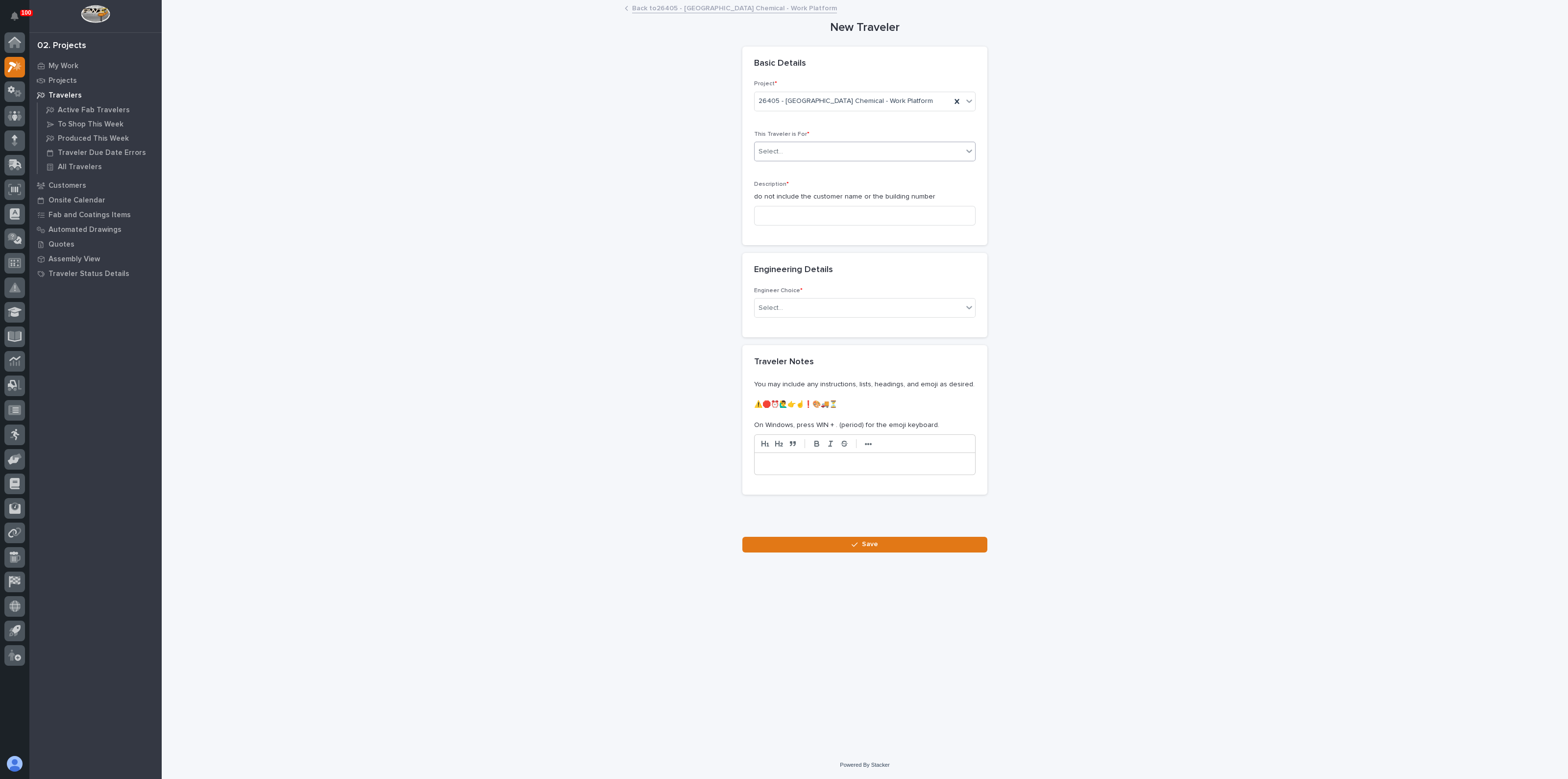
click at [788, 150] on div "Select..." at bounding box center [859, 152] width 208 height 16
click at [784, 169] on span "Production" at bounding box center [777, 169] width 38 height 11
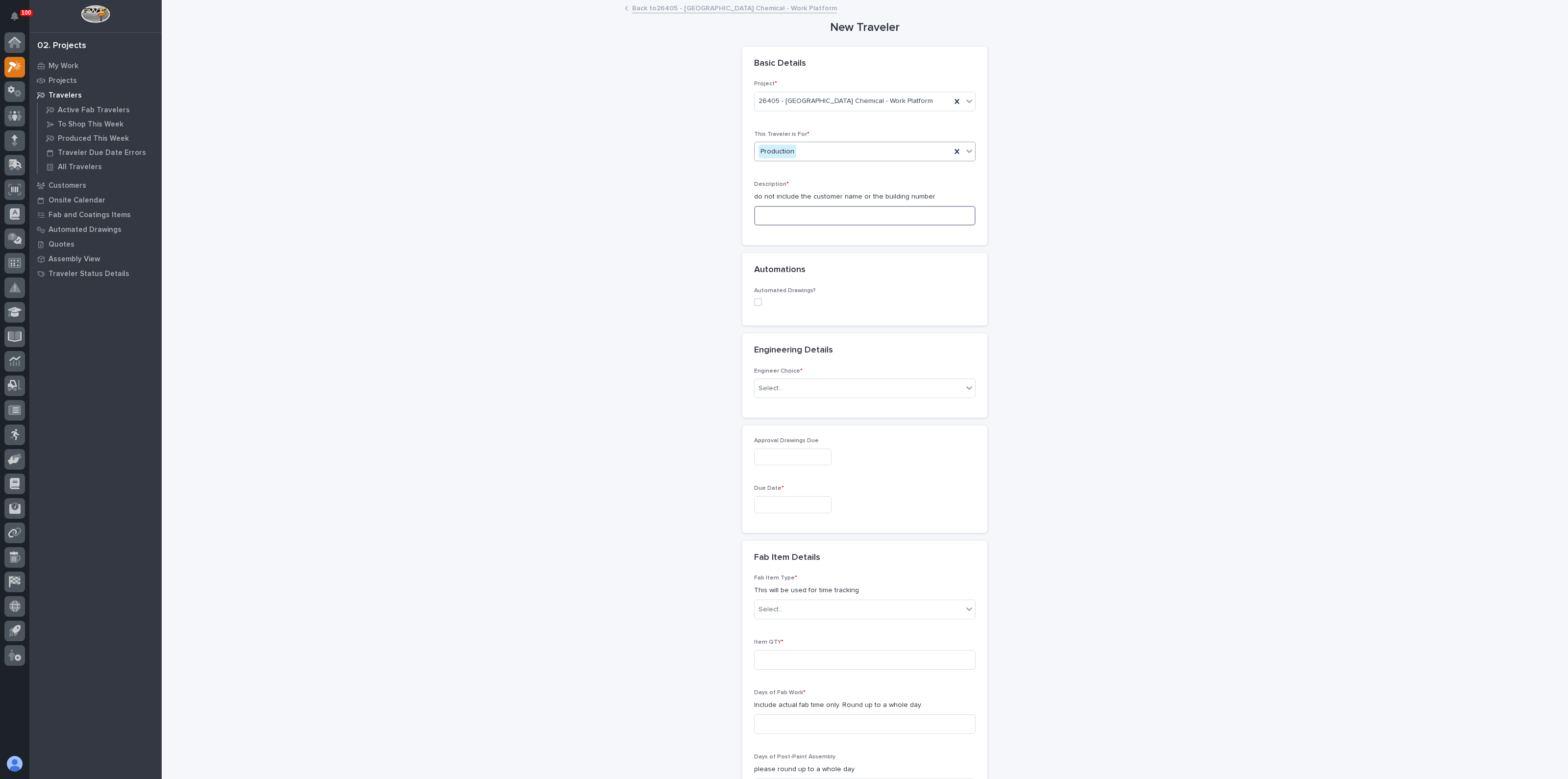
click at [780, 219] on input at bounding box center [865, 216] width 222 height 19
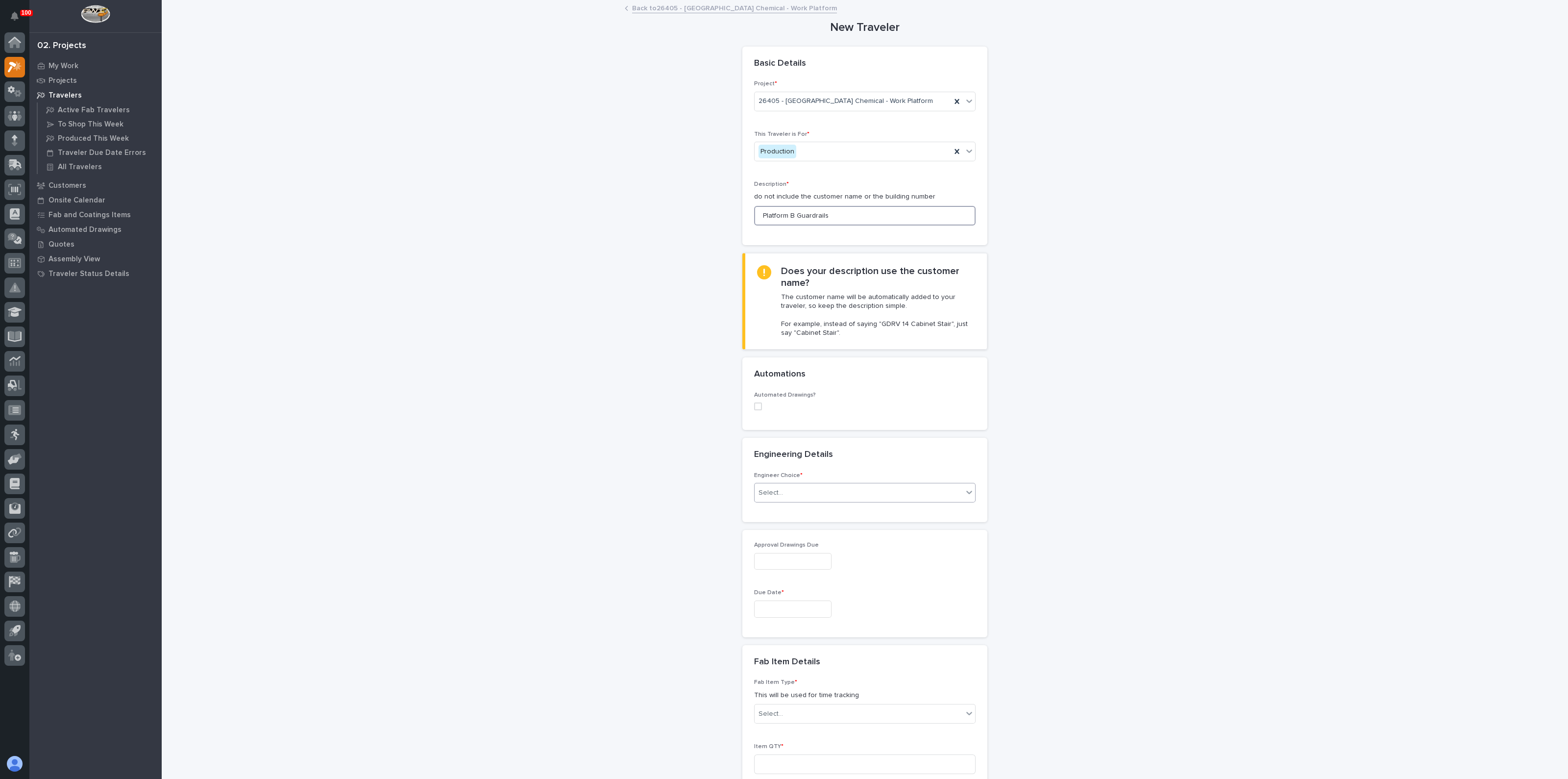
type input "Platform B Guardrails"
click at [847, 495] on div "Select..." at bounding box center [859, 493] width 208 height 16
click at [754, 411] on div "Automated Drawings?" at bounding box center [865, 404] width 222 height 26
click at [755, 410] on div "Automated Drawings?" at bounding box center [865, 404] width 222 height 26
drag, startPoint x: 749, startPoint y: 402, endPoint x: 767, endPoint y: 418, distance: 24.1
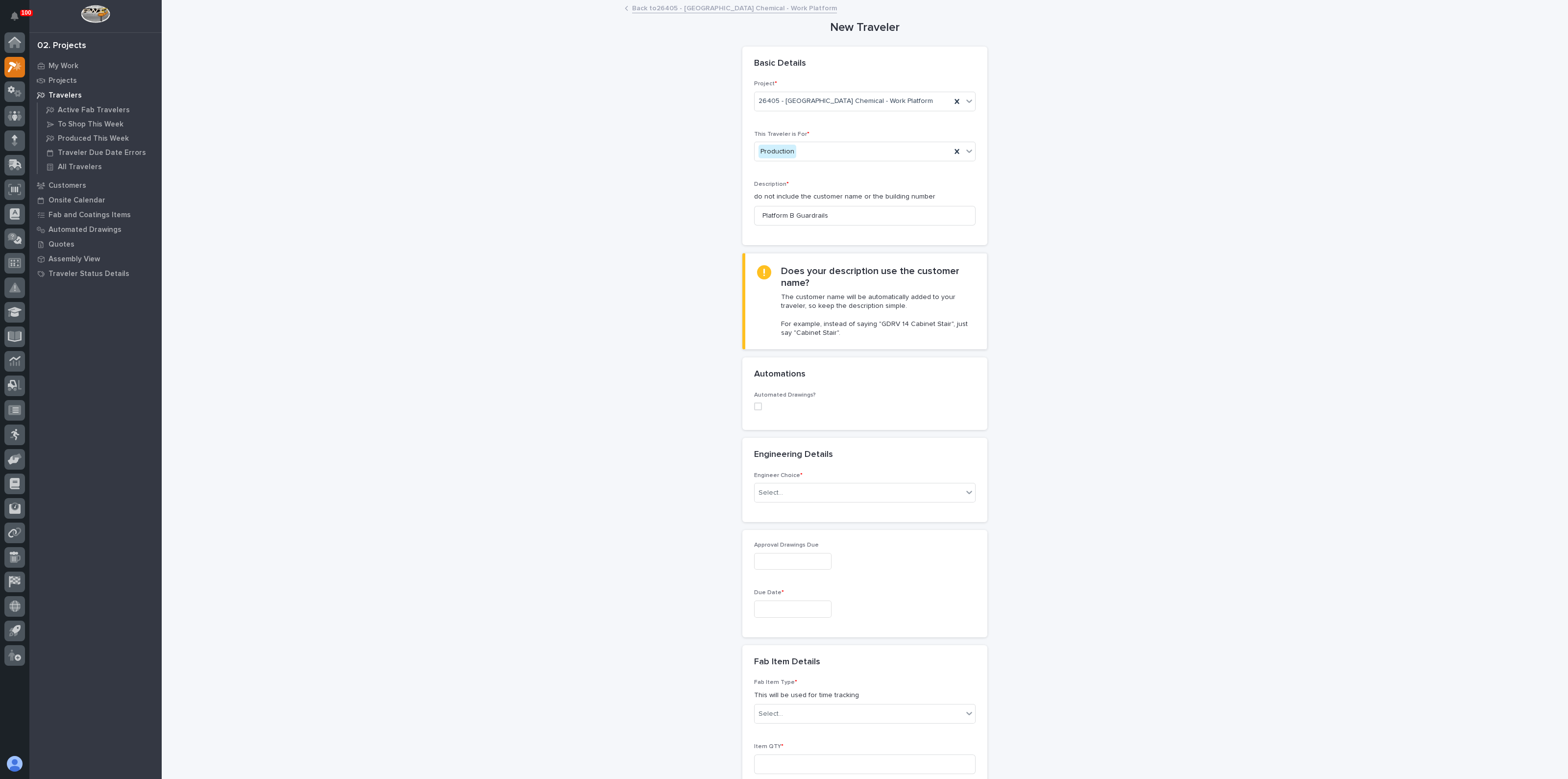
click at [754, 403] on span at bounding box center [758, 406] width 8 height 8
click at [808, 563] on div "Select..." at bounding box center [859, 562] width 208 height 16
type input "*****"
click at [804, 556] on div "jacob" at bounding box center [859, 562] width 208 height 16
type input "***"
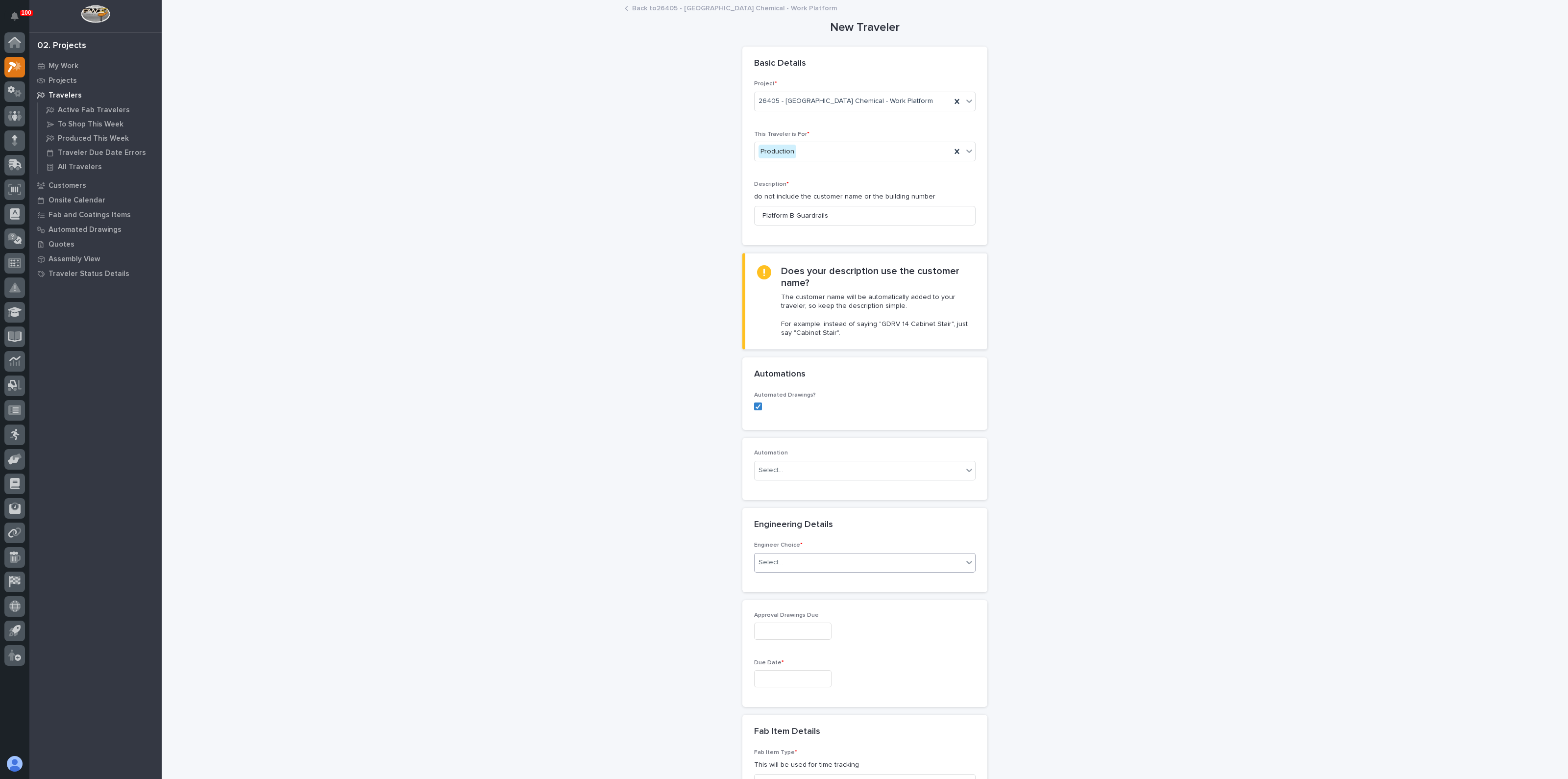
click at [957, 566] on div "Select..." at bounding box center [859, 562] width 208 height 16
click at [967, 562] on icon at bounding box center [969, 562] width 10 height 10
click at [805, 616] on div "I know who will draw this" at bounding box center [860, 615] width 220 height 17
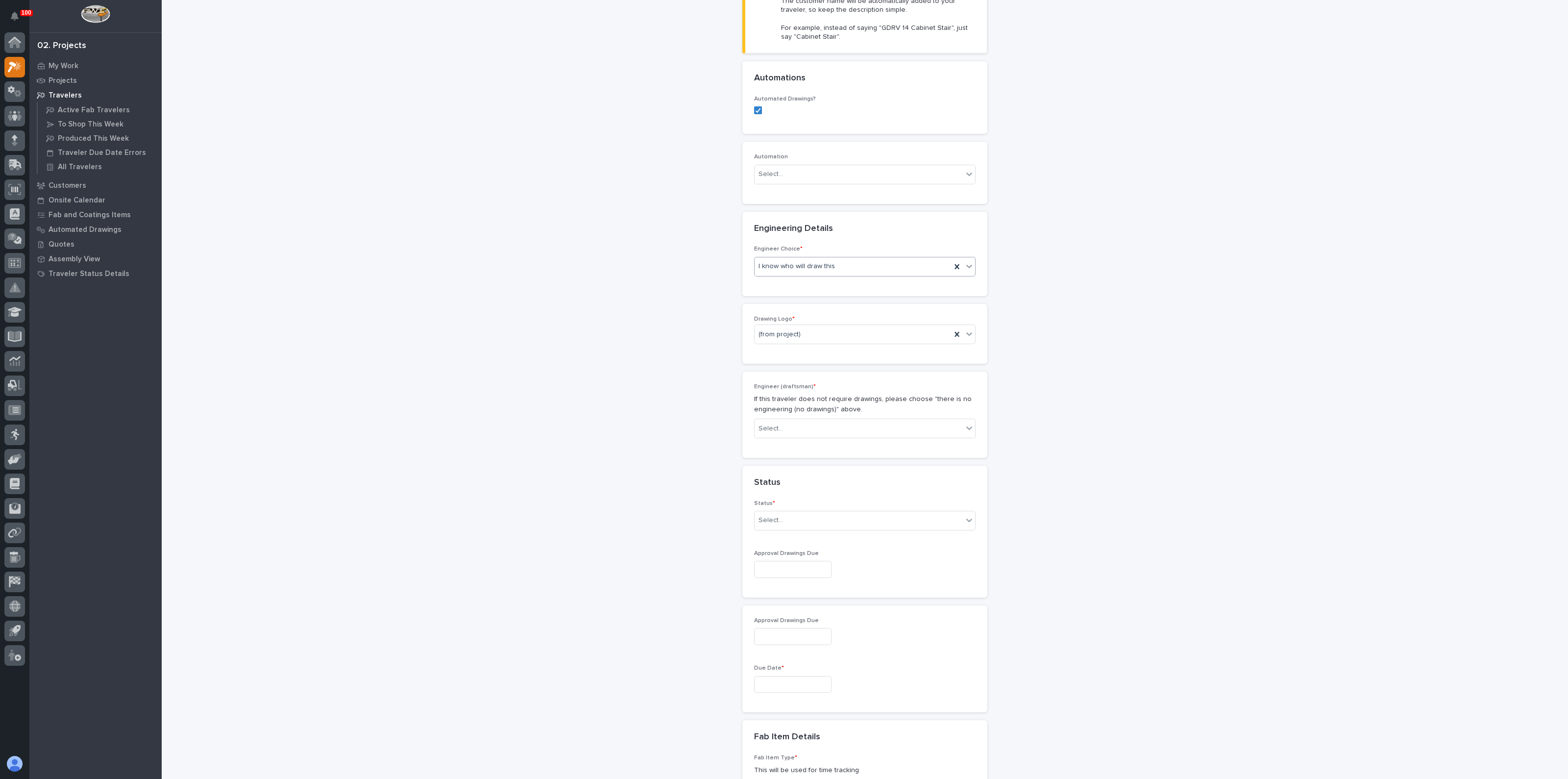
scroll to position [306, 0]
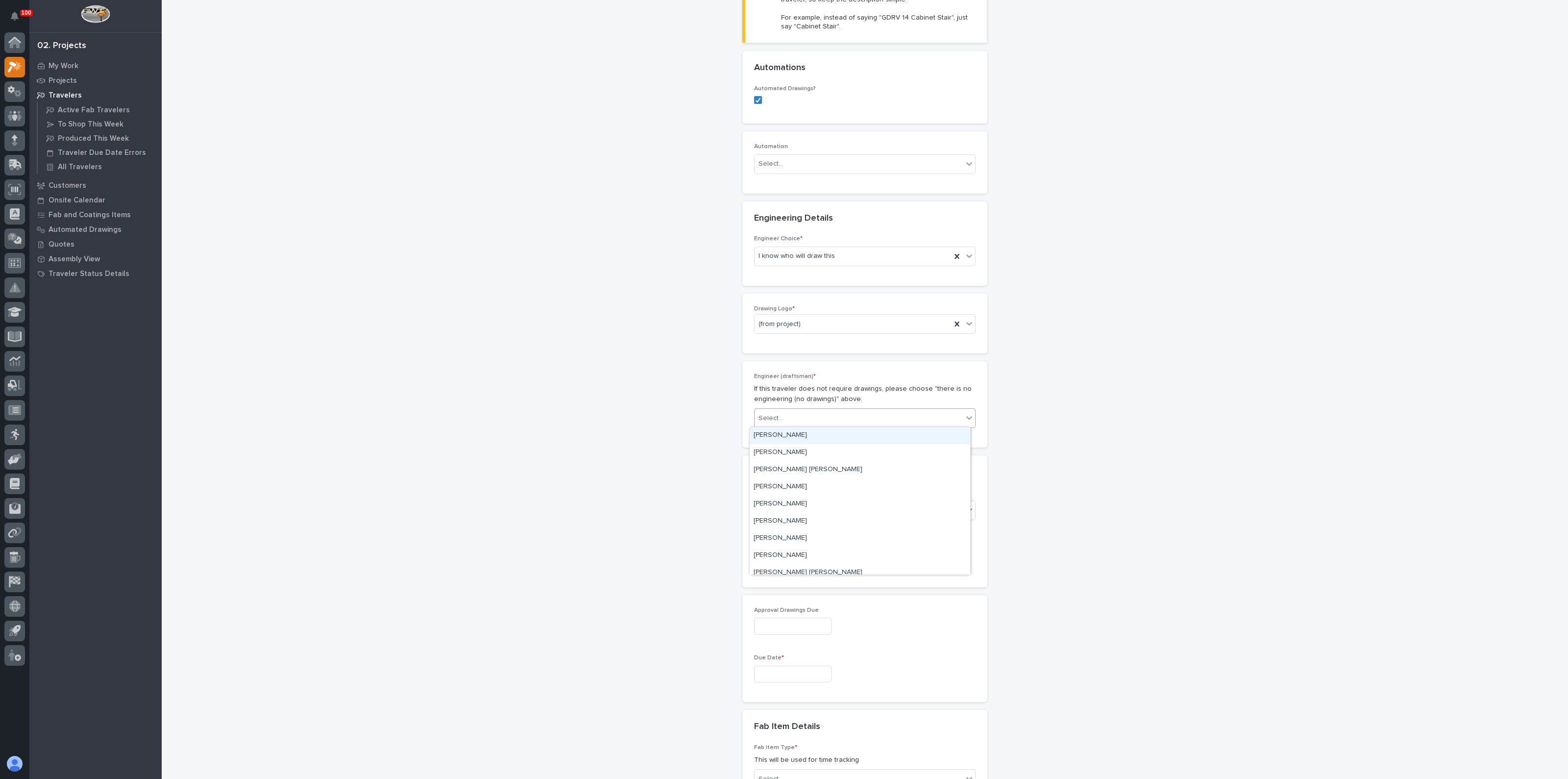
click at [774, 420] on div "Select..." at bounding box center [771, 418] width 24 height 10
type input "****"
click at [767, 437] on div "[PERSON_NAME]" at bounding box center [860, 435] width 220 height 17
click at [799, 507] on div "Select..." at bounding box center [859, 510] width 208 height 16
drag, startPoint x: 783, startPoint y: 554, endPoint x: 785, endPoint y: 545, distance: 9.2
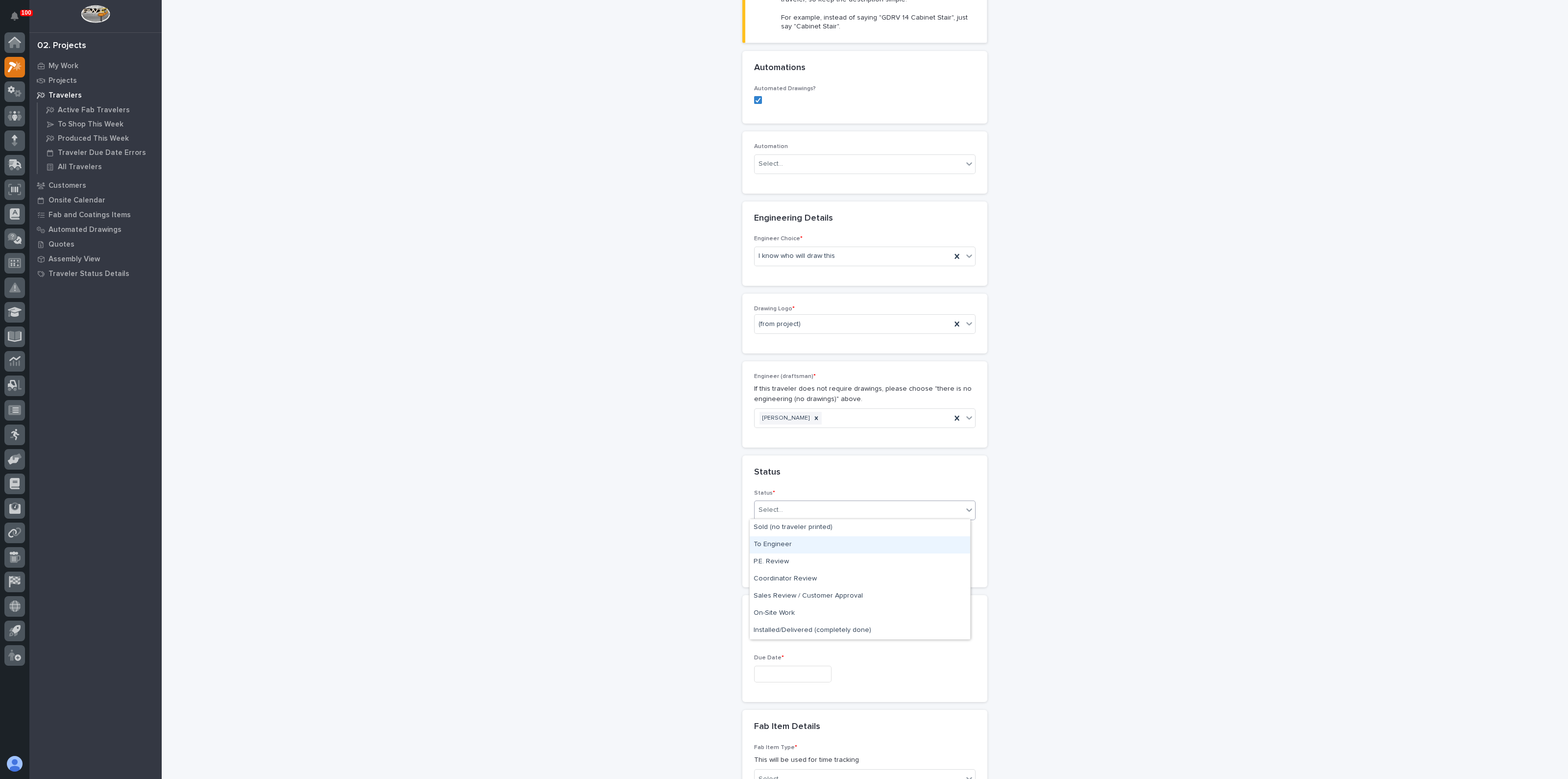
click at [785, 545] on div "To Engineer" at bounding box center [860, 545] width 220 height 17
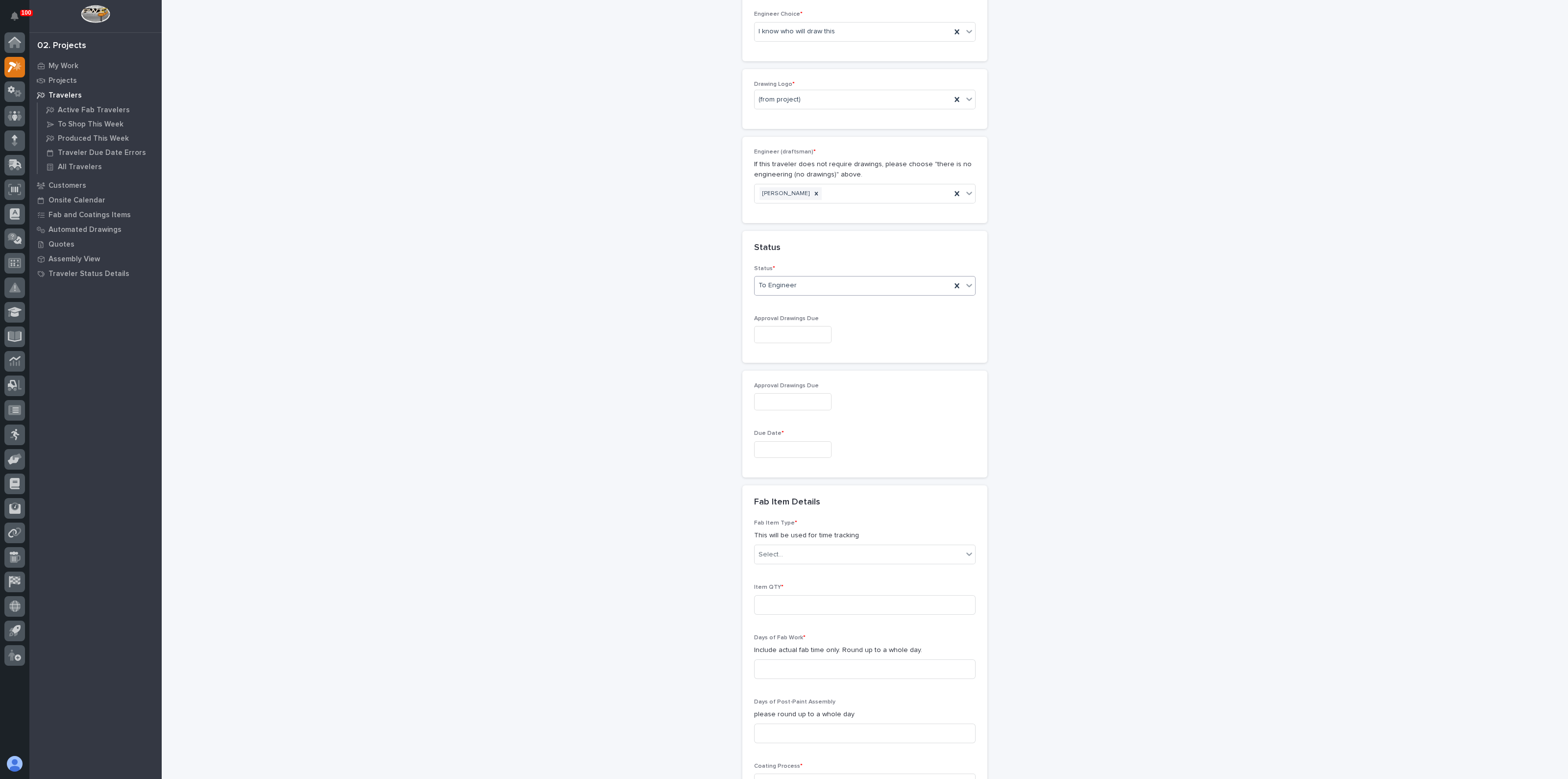
scroll to position [552, 0]
drag, startPoint x: 774, startPoint y: 428, endPoint x: 768, endPoint y: 434, distance: 8.5
click at [774, 426] on input "text" at bounding box center [793, 429] width 77 height 17
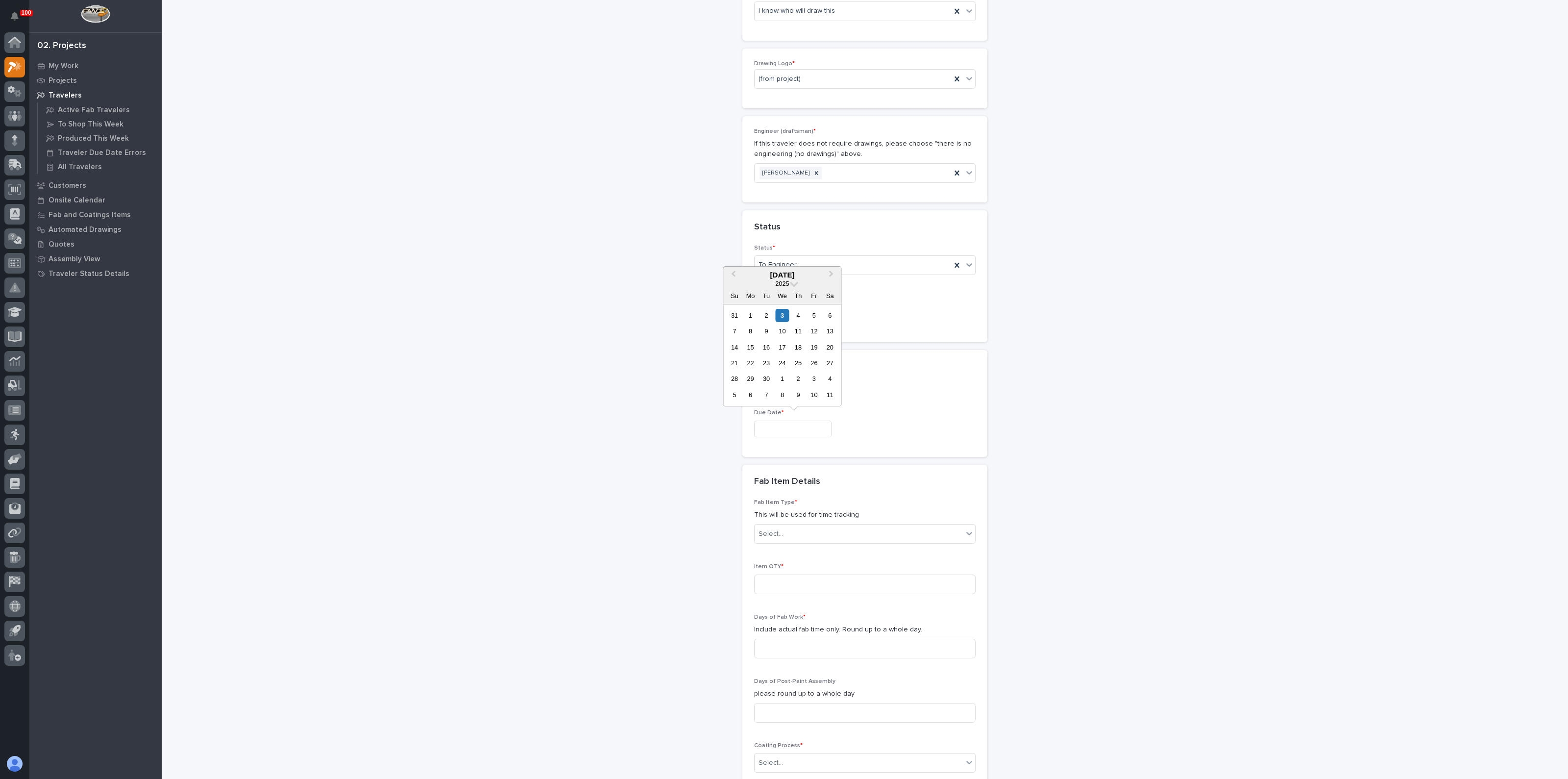
click at [750, 379] on div "29" at bounding box center [751, 379] width 13 height 13
type input "**********"
click at [777, 534] on div "Select..." at bounding box center [771, 534] width 24 height 10
drag, startPoint x: 778, startPoint y: 610, endPoint x: 774, endPoint y: 620, distance: 10.8
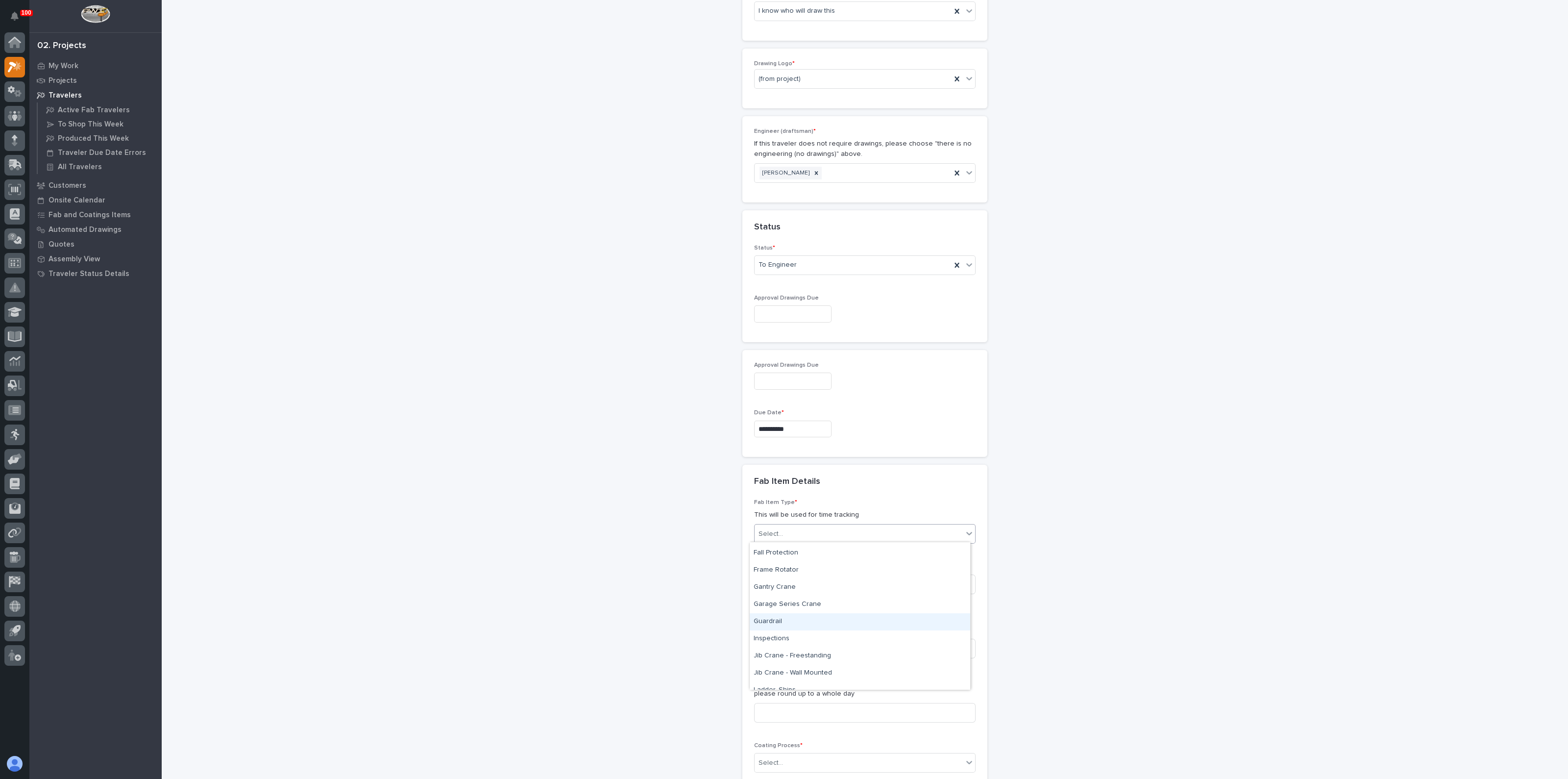
click at [774, 620] on div "Guardrail" at bounding box center [860, 622] width 220 height 17
click at [764, 587] on input at bounding box center [865, 584] width 222 height 19
type input "20"
click at [716, 596] on div "**********" at bounding box center [865, 261] width 982 height 1623
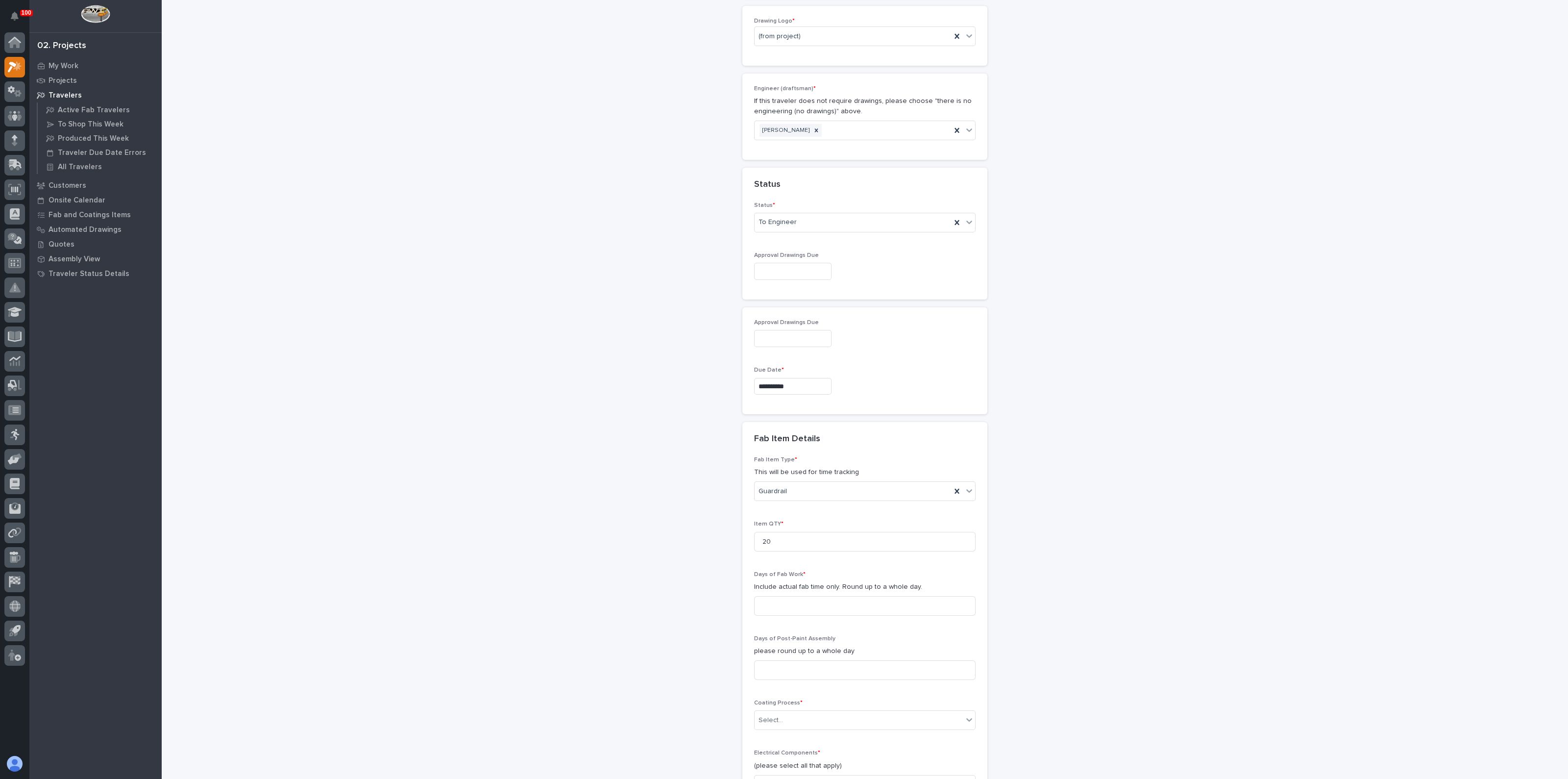
scroll to position [613, 0]
click at [777, 580] on input at bounding box center [865, 587] width 222 height 19
type input "3"
click at [662, 629] on div "**********" at bounding box center [865, 199] width 982 height 1623
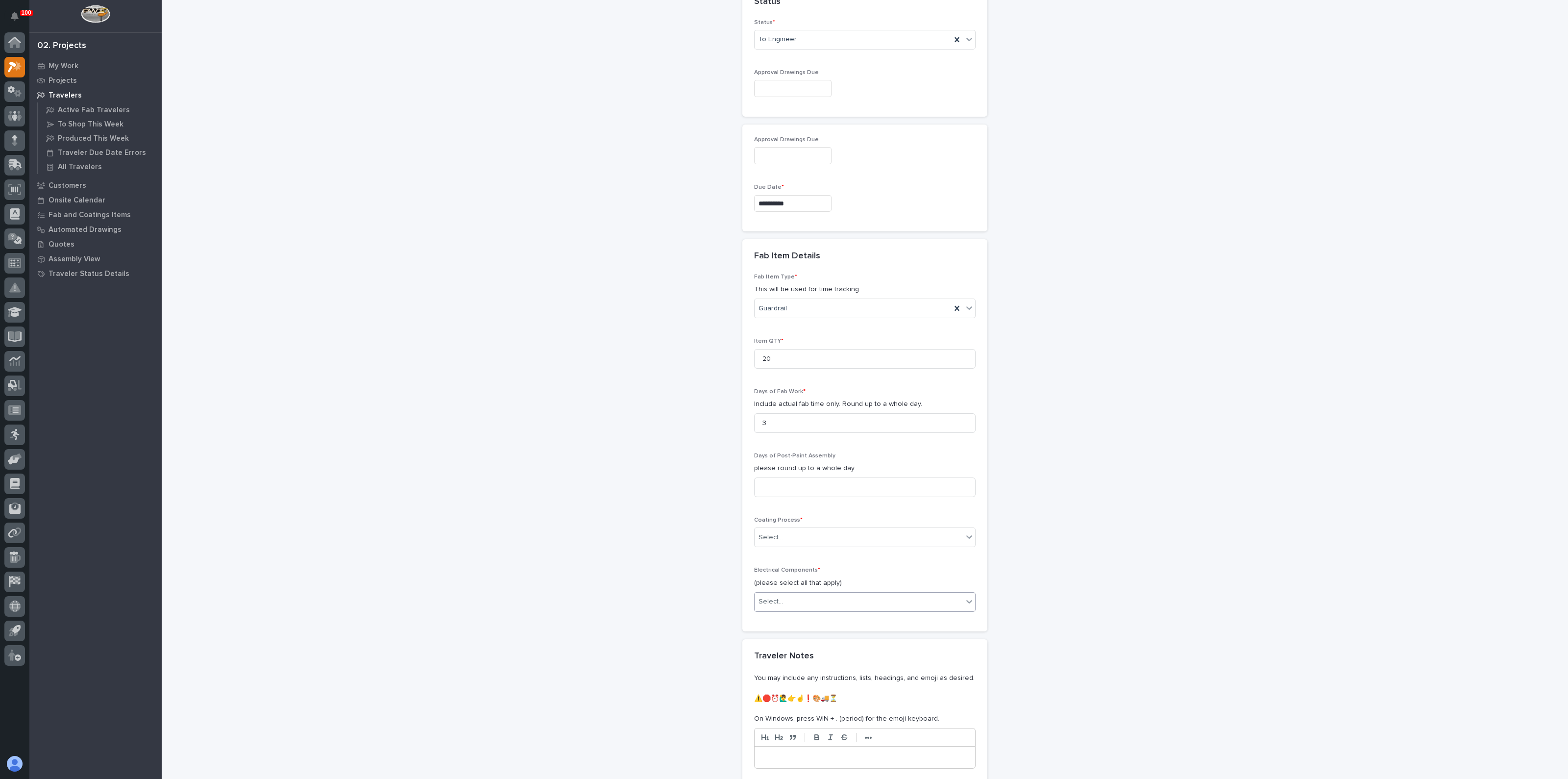
scroll to position [796, 0]
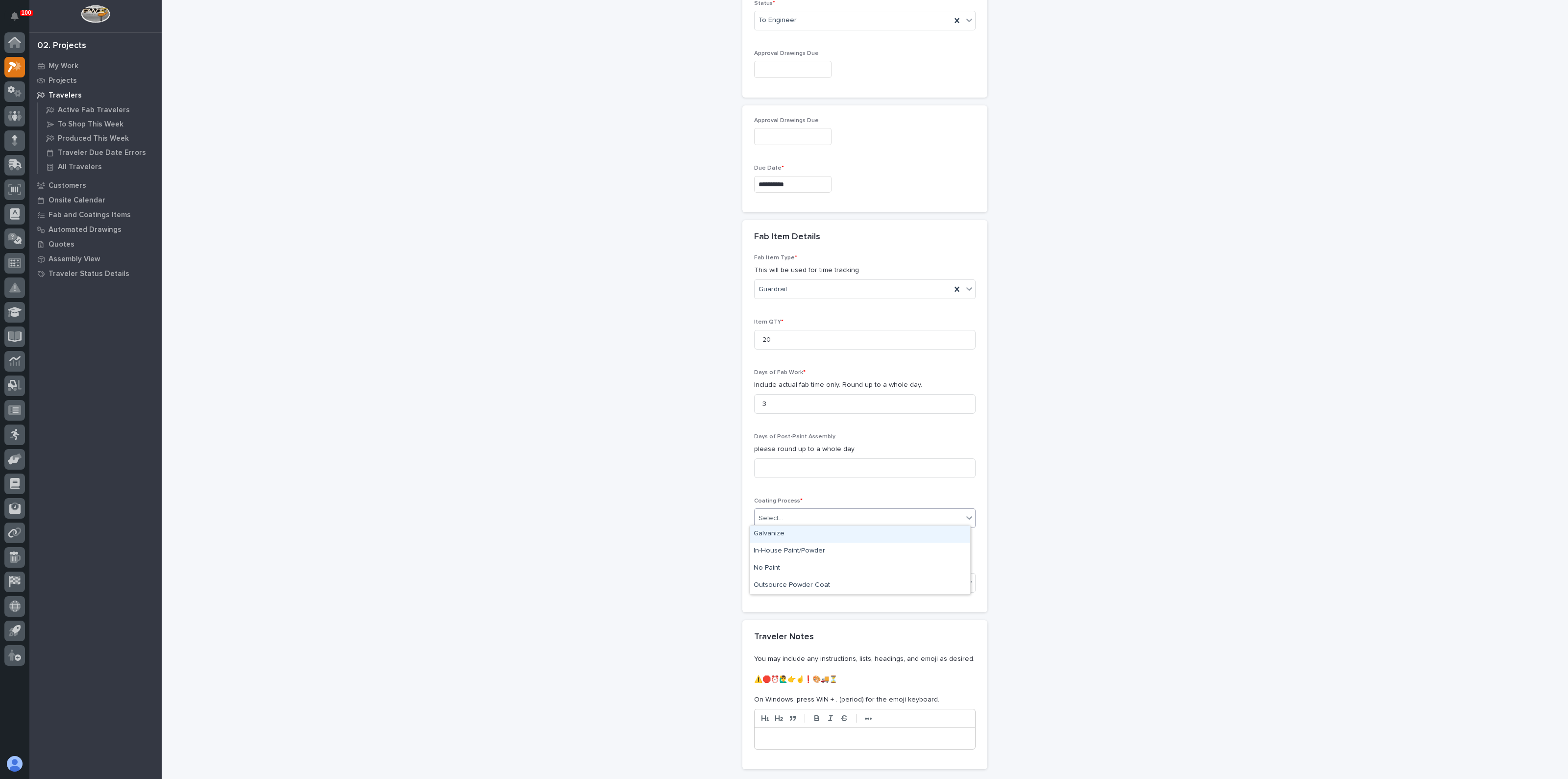
click at [784, 516] on div "Select..." at bounding box center [859, 518] width 208 height 16
click at [771, 555] on div "In-House Paint/Powder" at bounding box center [860, 551] width 220 height 17
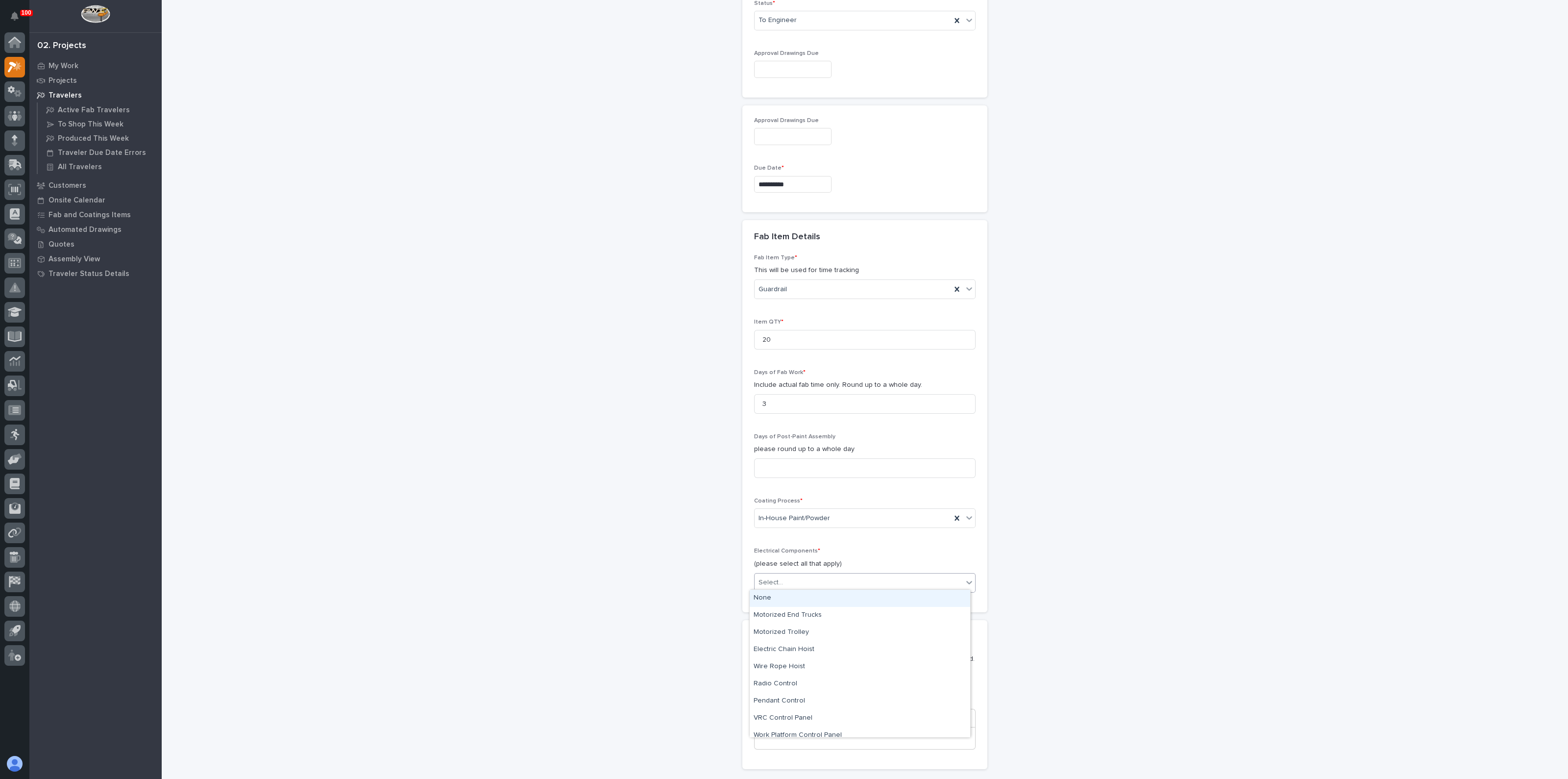
click at [780, 578] on div "Select..." at bounding box center [859, 582] width 208 height 16
click at [769, 602] on div "None" at bounding box center [860, 598] width 220 height 17
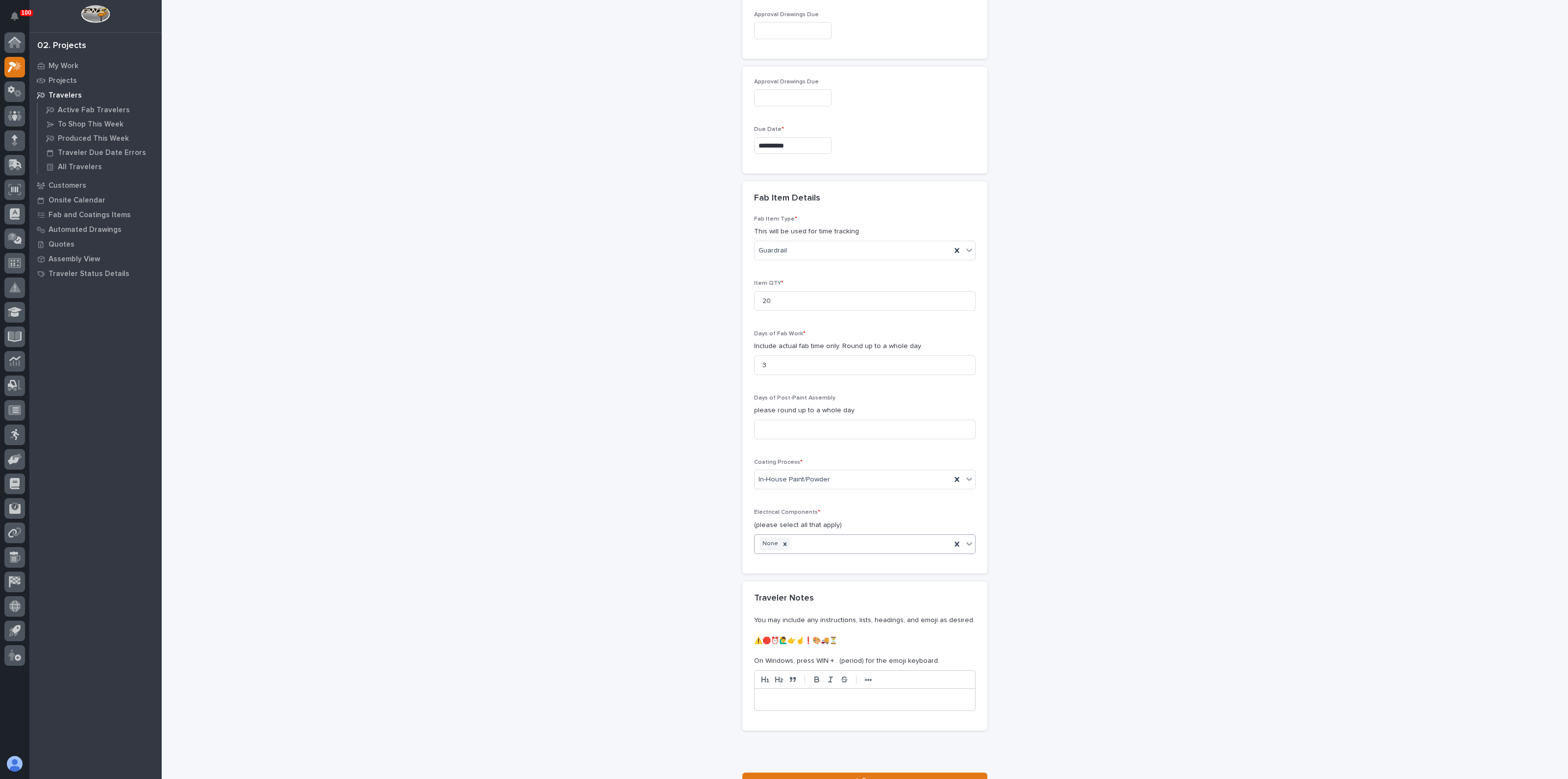
scroll to position [918, 0]
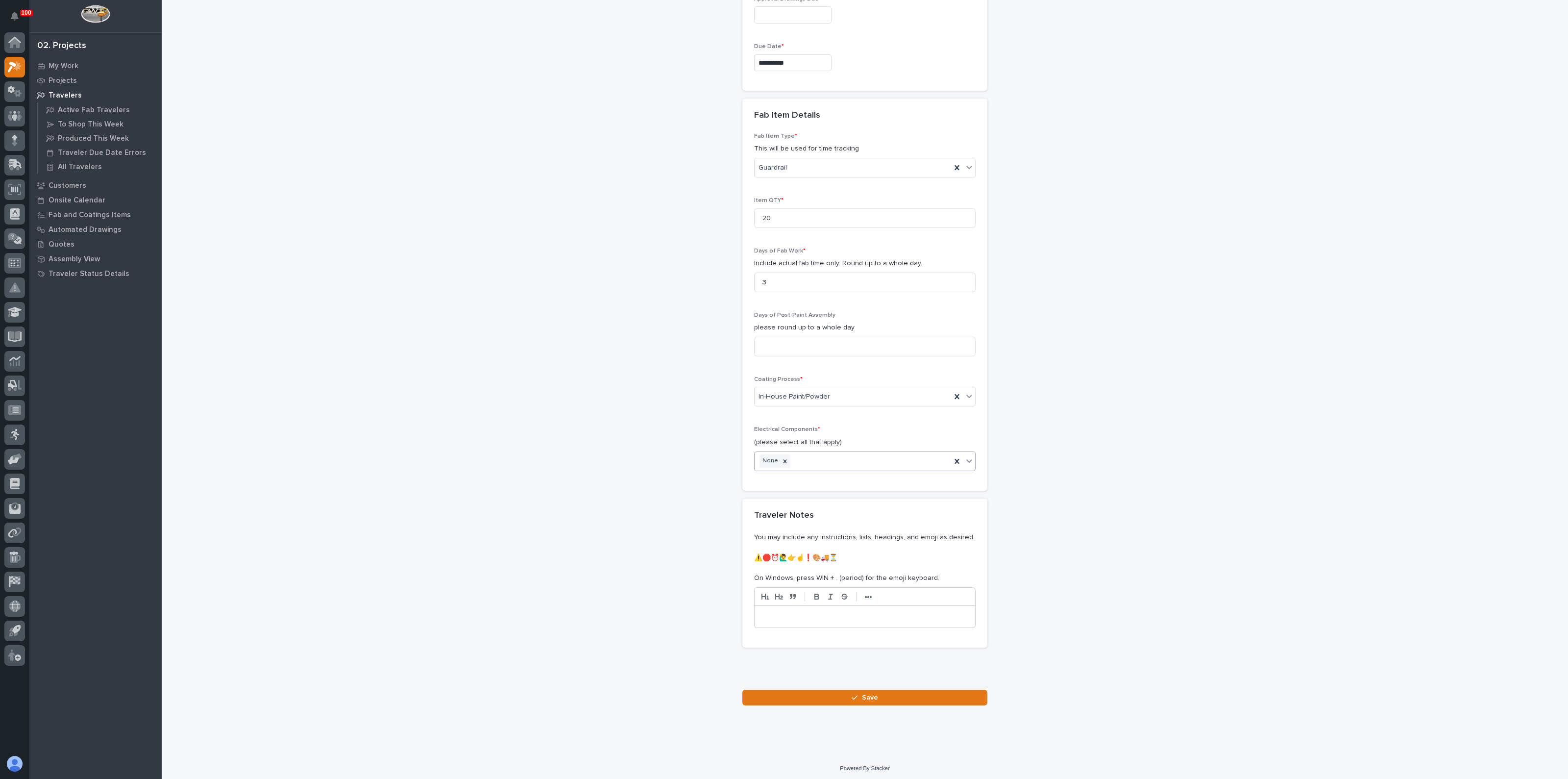
click at [830, 698] on button "Save" at bounding box center [865, 698] width 245 height 16
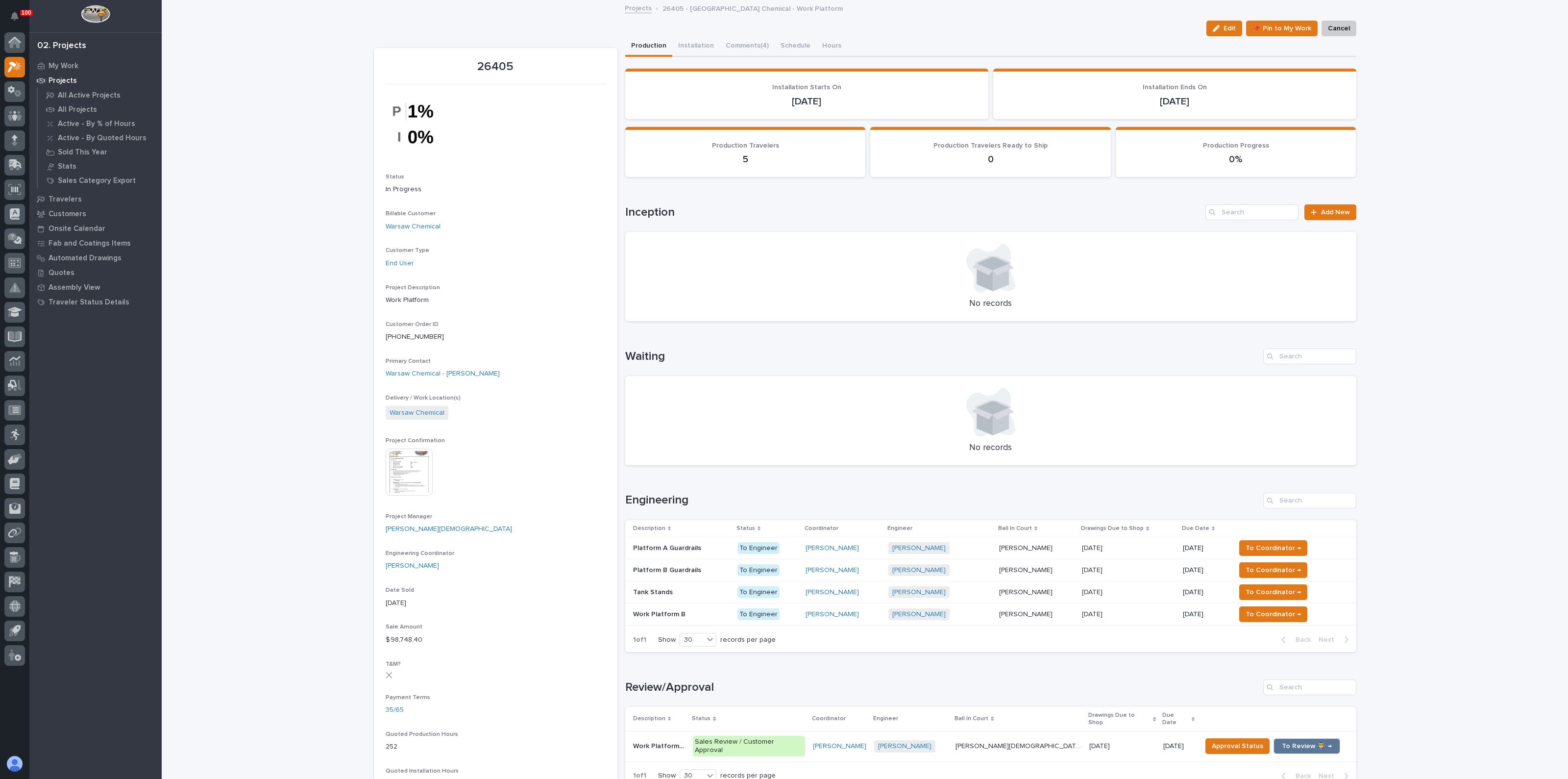
click at [667, 565] on p "Platform B Guardrails" at bounding box center [668, 569] width 70 height 10
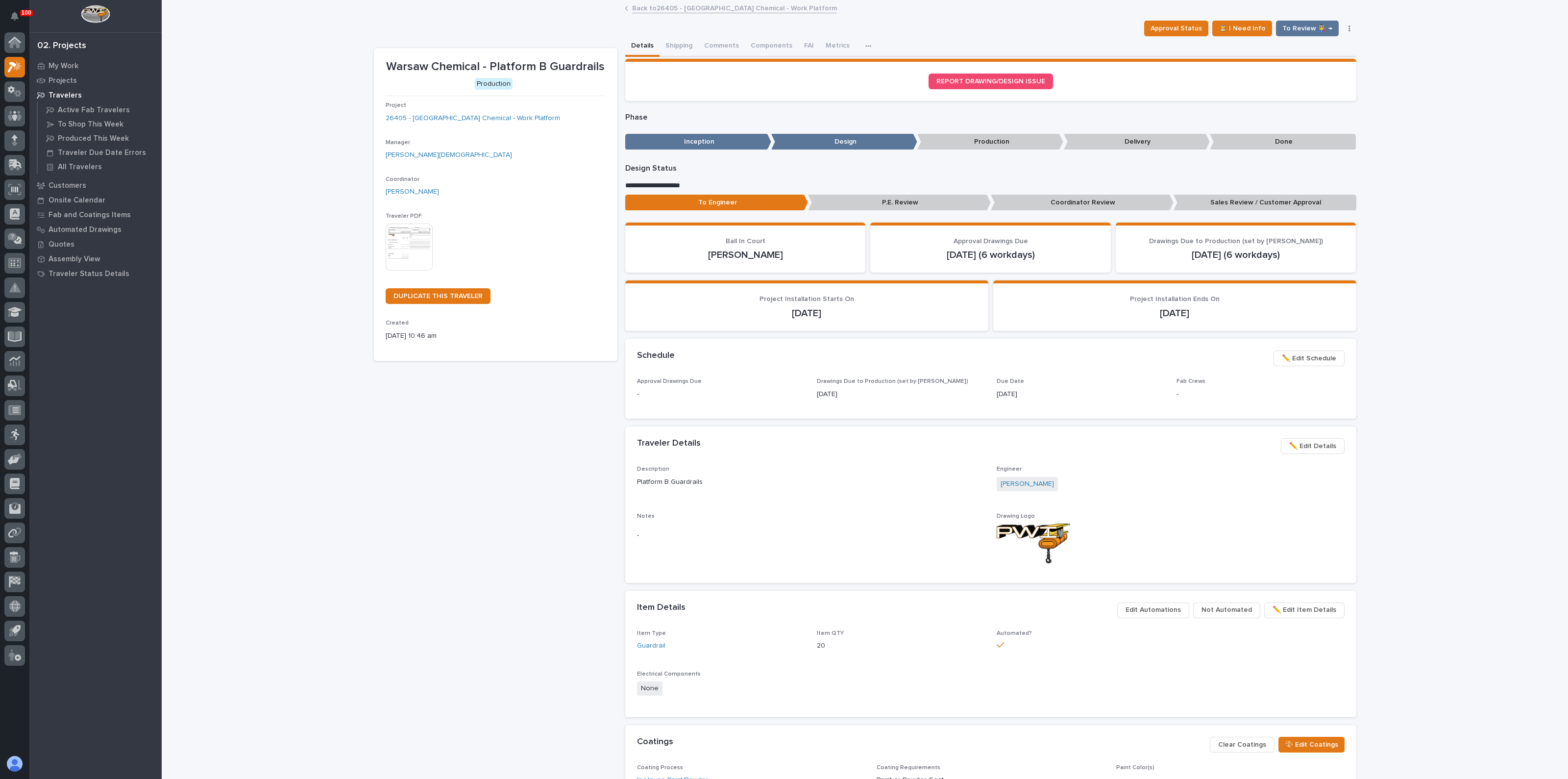
click at [420, 244] on img at bounding box center [409, 247] width 47 height 47
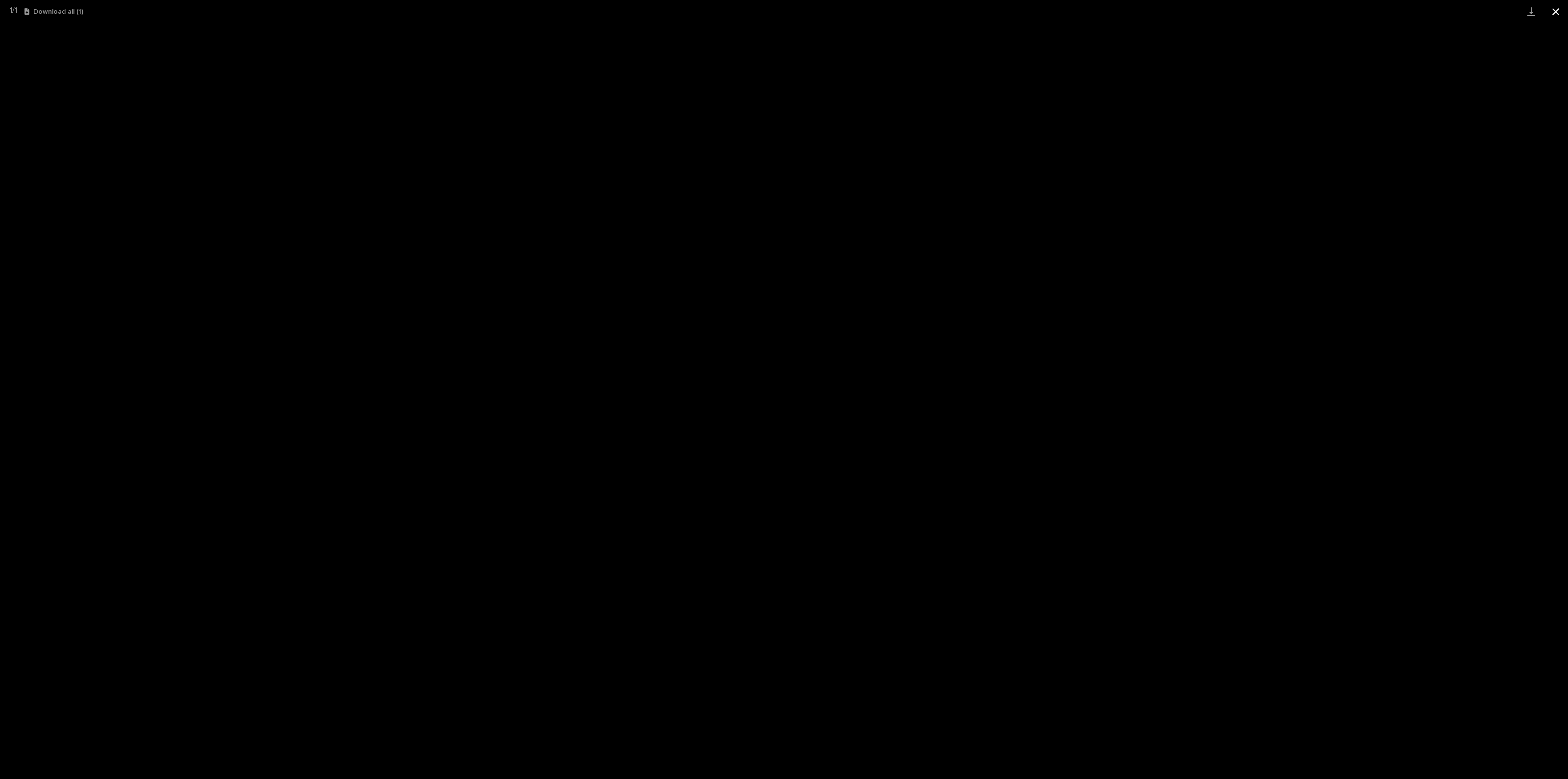
click at [1558, 17] on button "Close gallery" at bounding box center [1556, 12] width 24 height 23
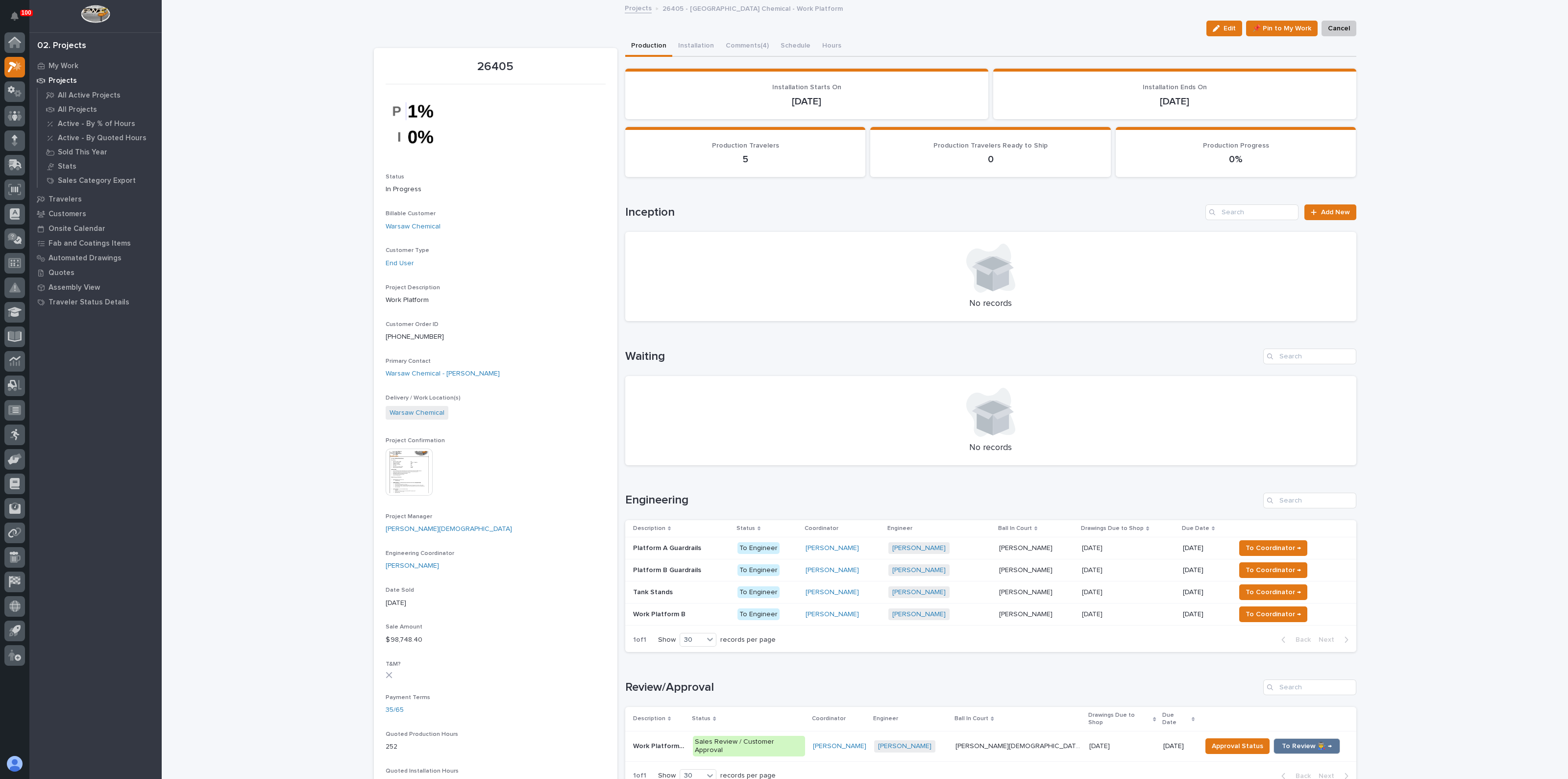
click at [1326, 203] on div "Loading... Saving… Inception Add New No records" at bounding box center [990, 256] width 731 height 144
click at [1321, 209] on span "Add New" at bounding box center [1335, 212] width 29 height 7
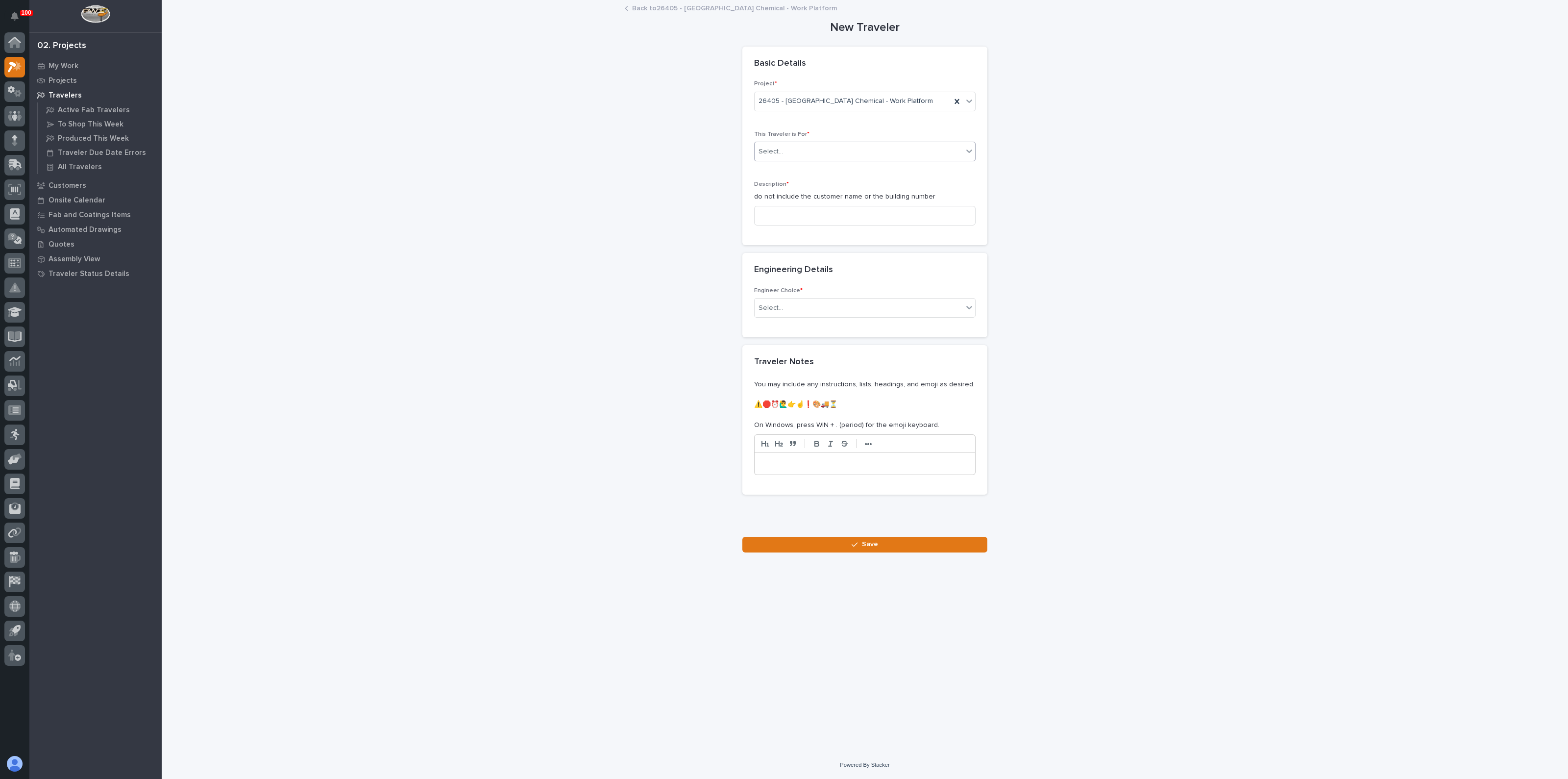
click at [818, 156] on div "Select..." at bounding box center [859, 152] width 208 height 16
click at [775, 167] on span "Production" at bounding box center [777, 169] width 38 height 11
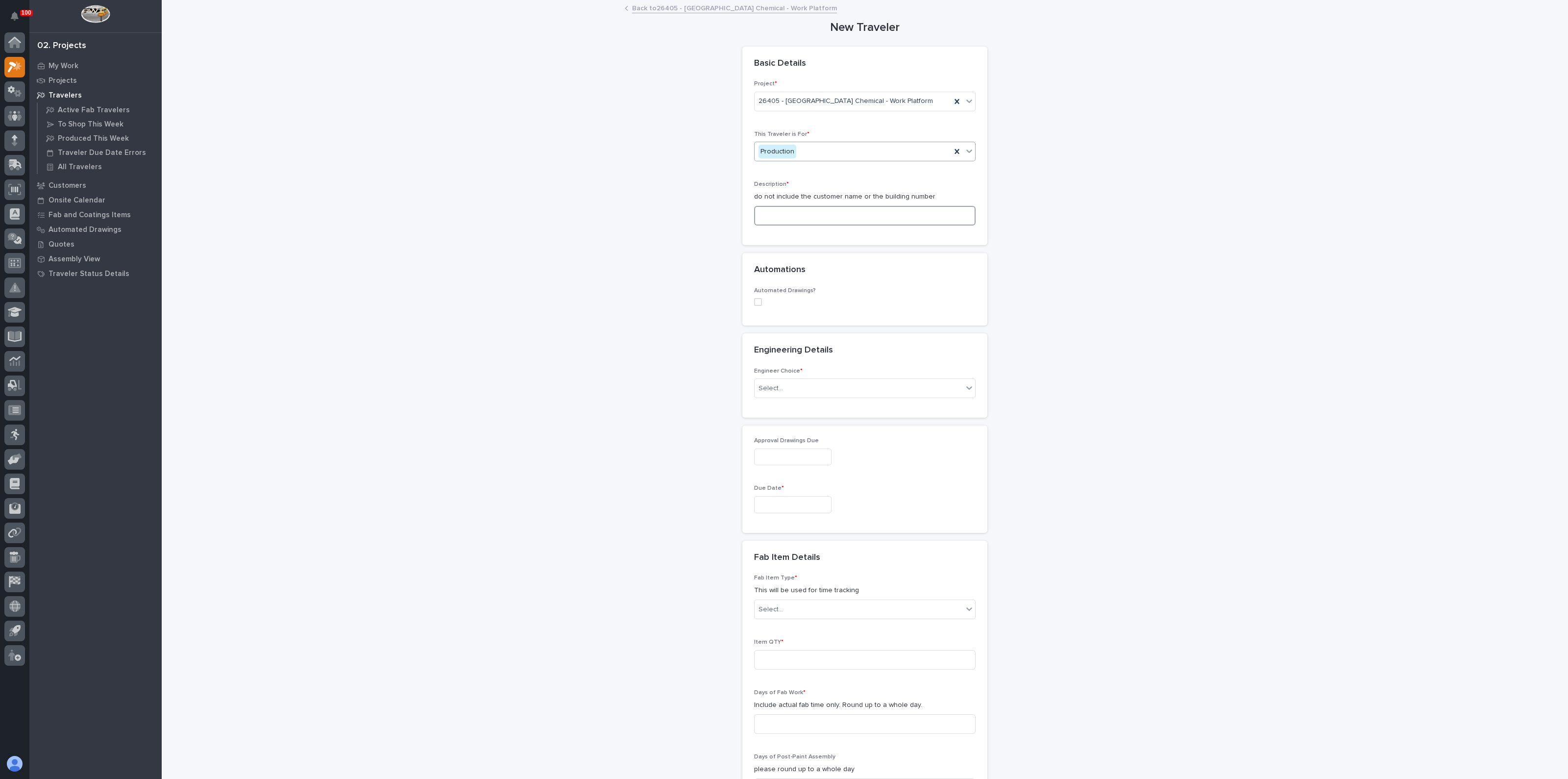
click at [794, 220] on input at bounding box center [865, 216] width 222 height 19
type input ":"
type input "p"
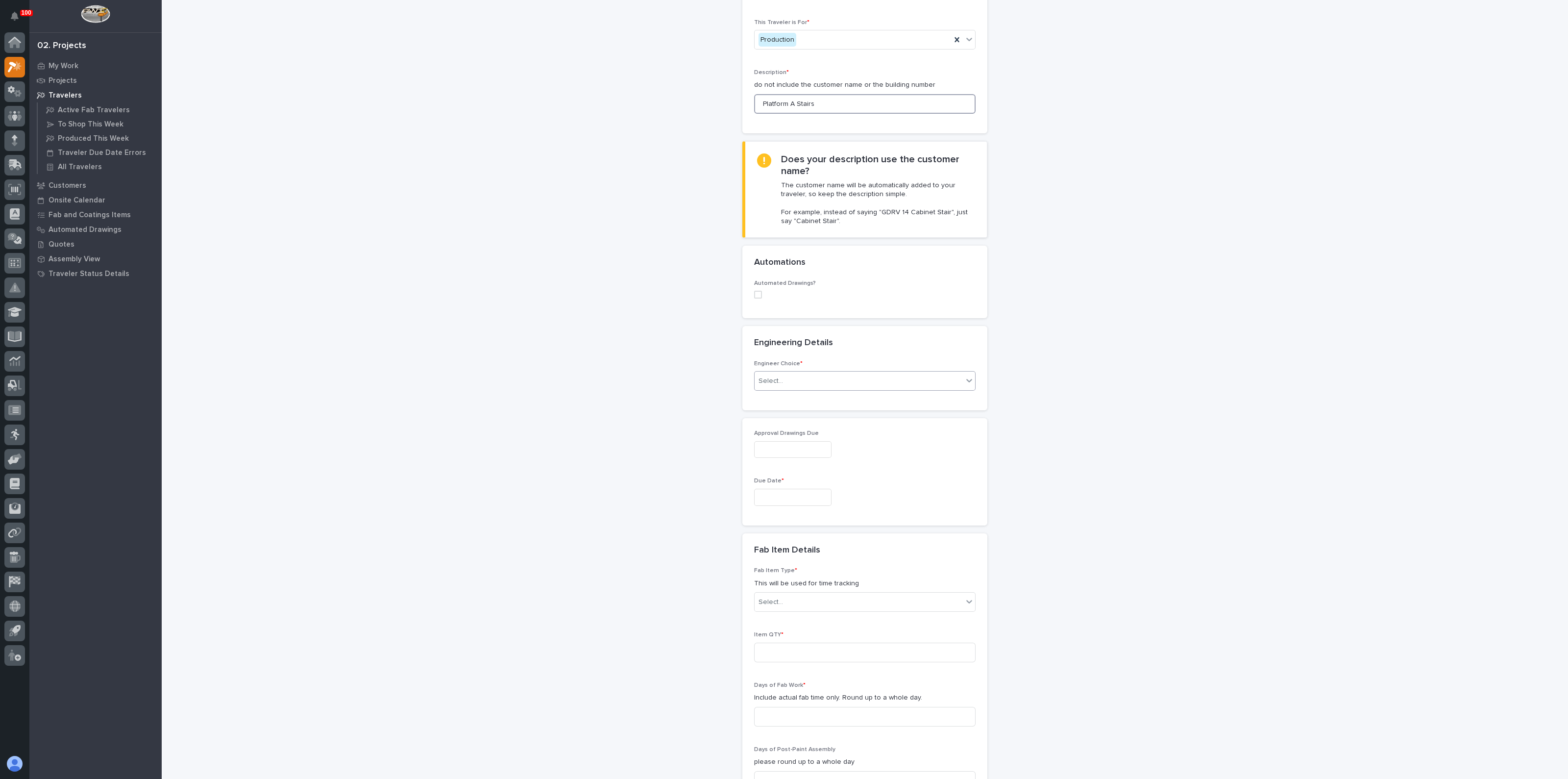
scroll to position [122, 0]
type input "Platform A Stairs"
click at [784, 367] on input "text" at bounding box center [785, 371] width 1 height 9
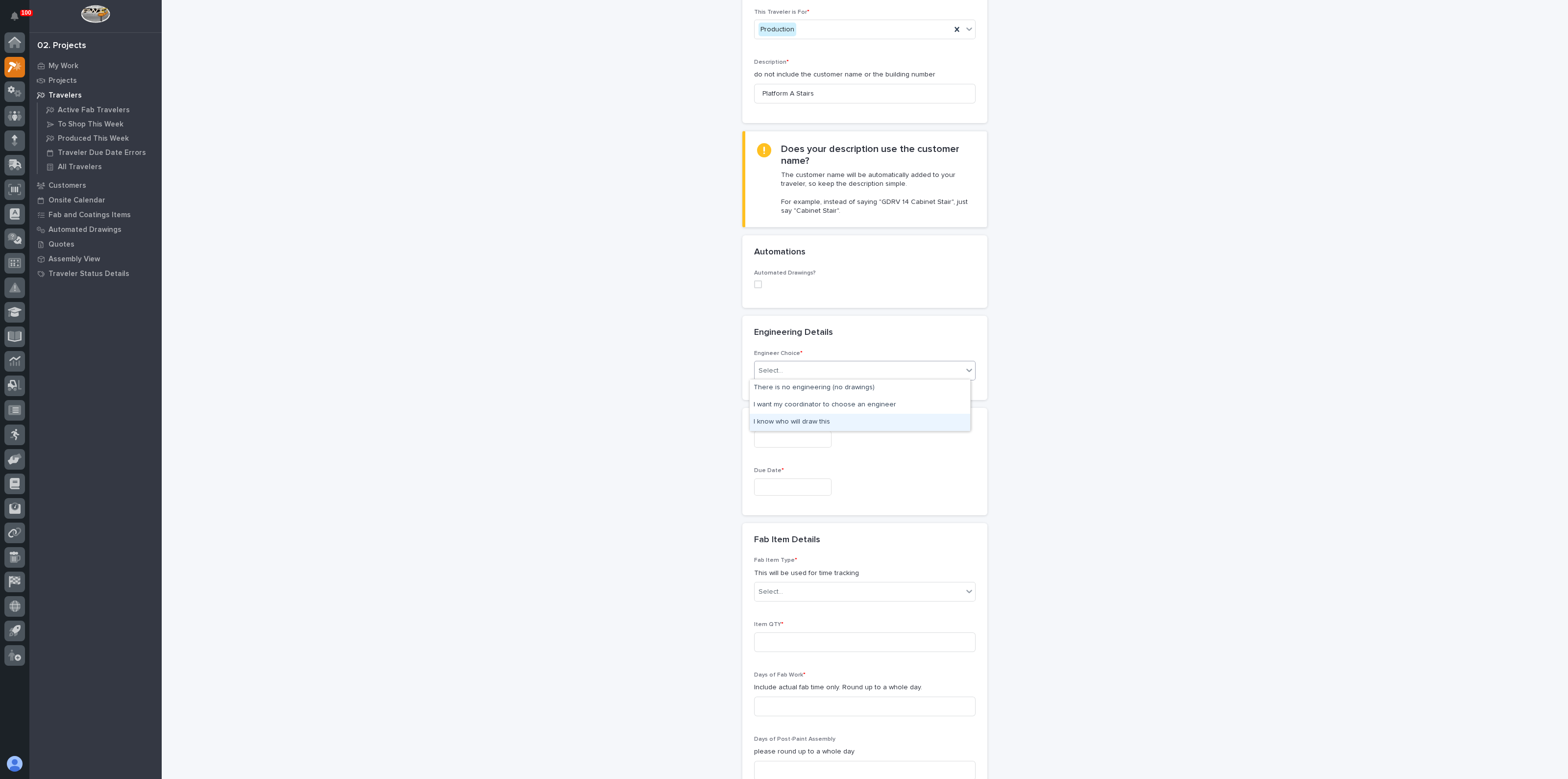
drag, startPoint x: 775, startPoint y: 396, endPoint x: 773, endPoint y: 418, distance: 22.1
click at [773, 418] on div "I know who will draw this" at bounding box center [860, 422] width 220 height 17
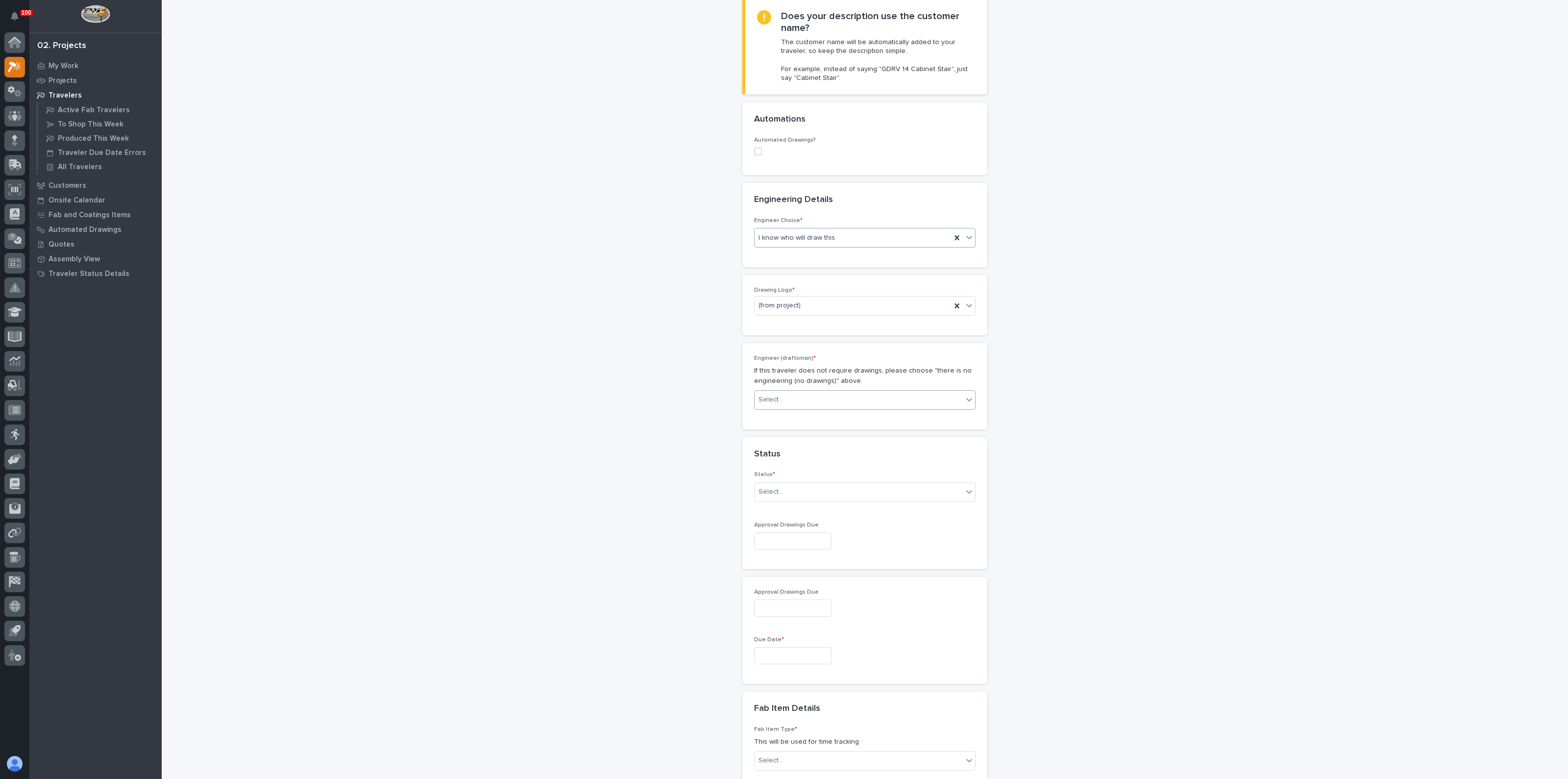
scroll to position [273, 0]
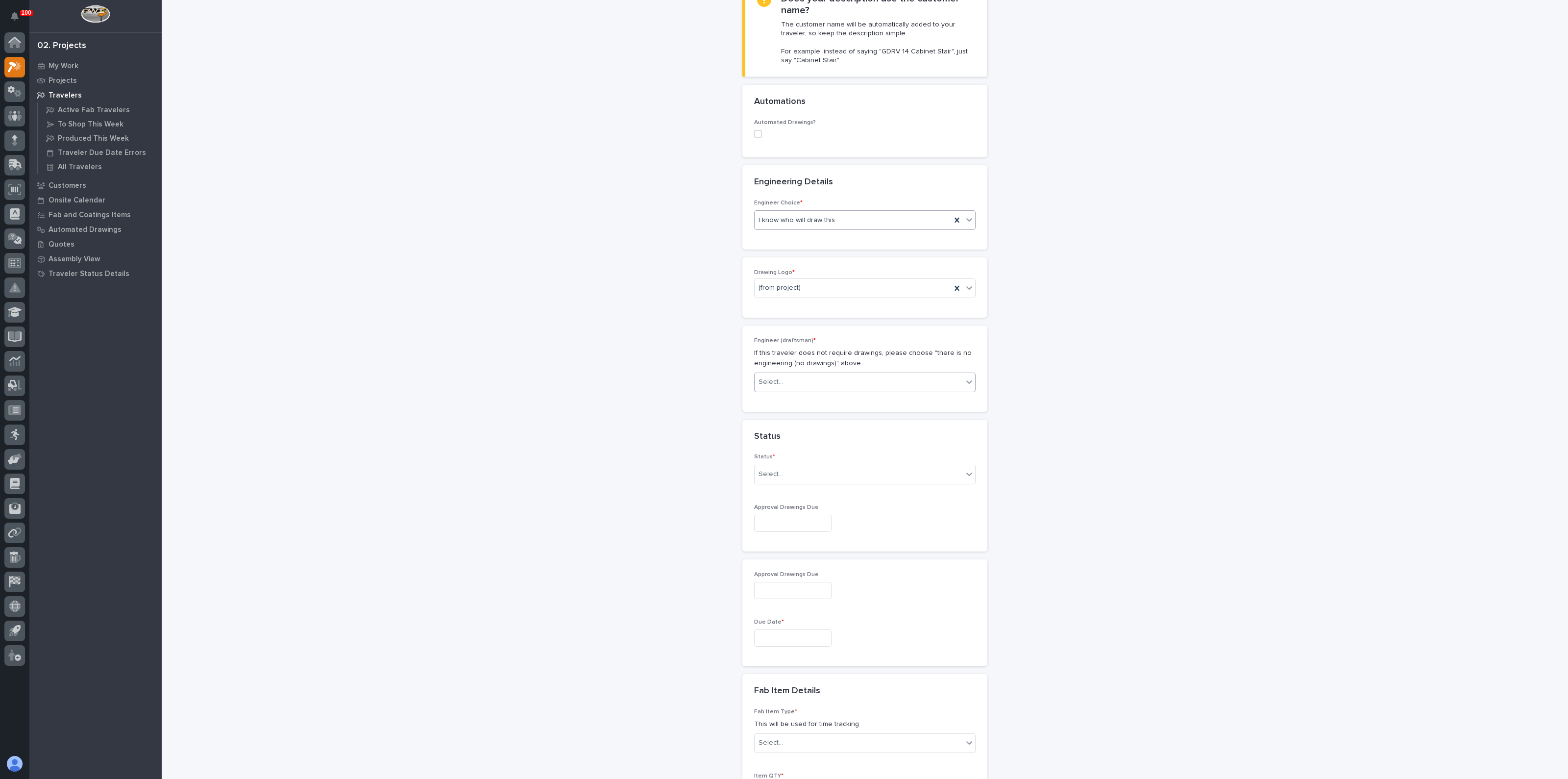
click at [784, 381] on input "text" at bounding box center [785, 382] width 1 height 9
type input "****"
click at [798, 395] on div "[PERSON_NAME]" at bounding box center [860, 400] width 220 height 17
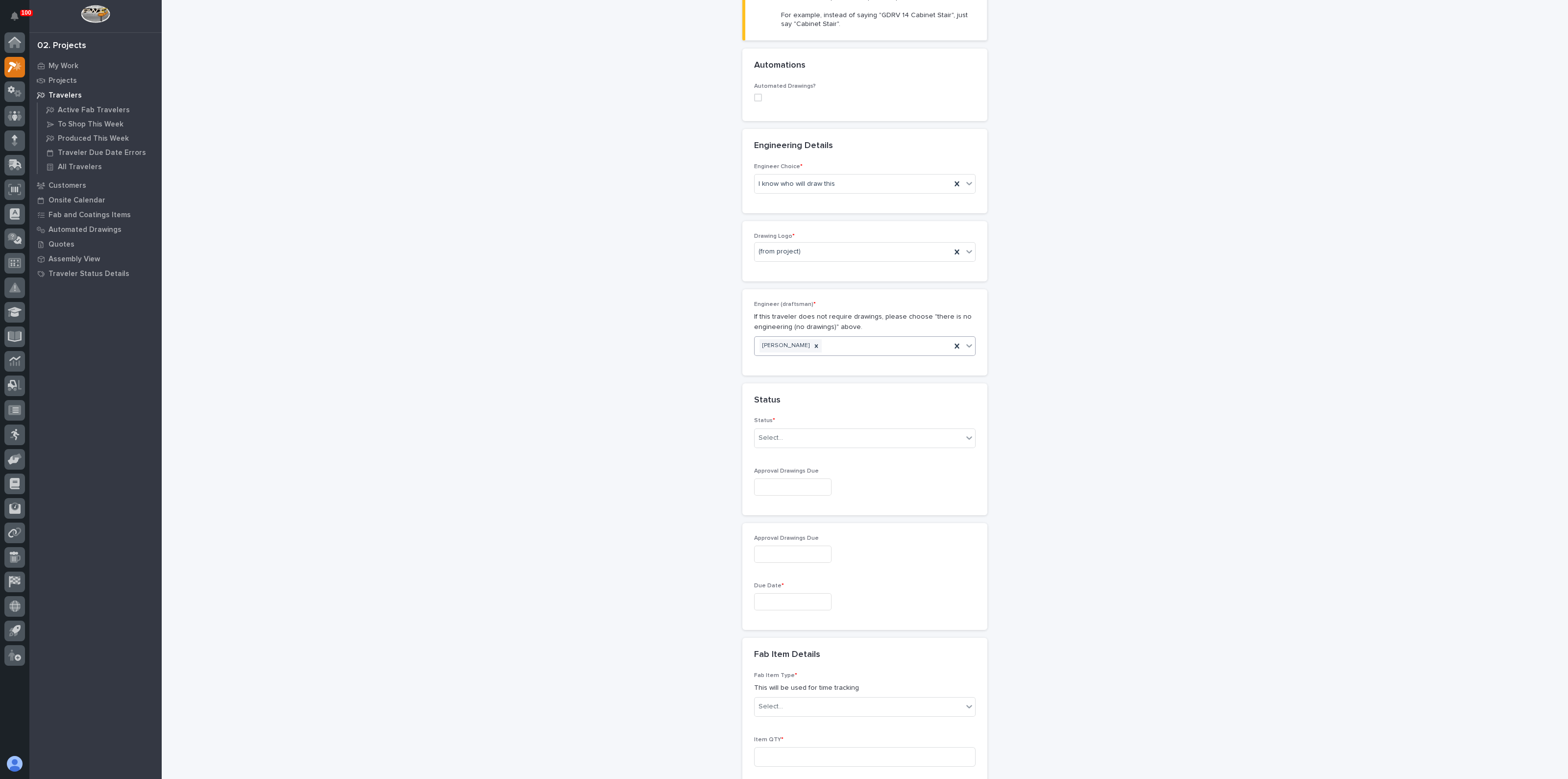
scroll to position [334, 0]
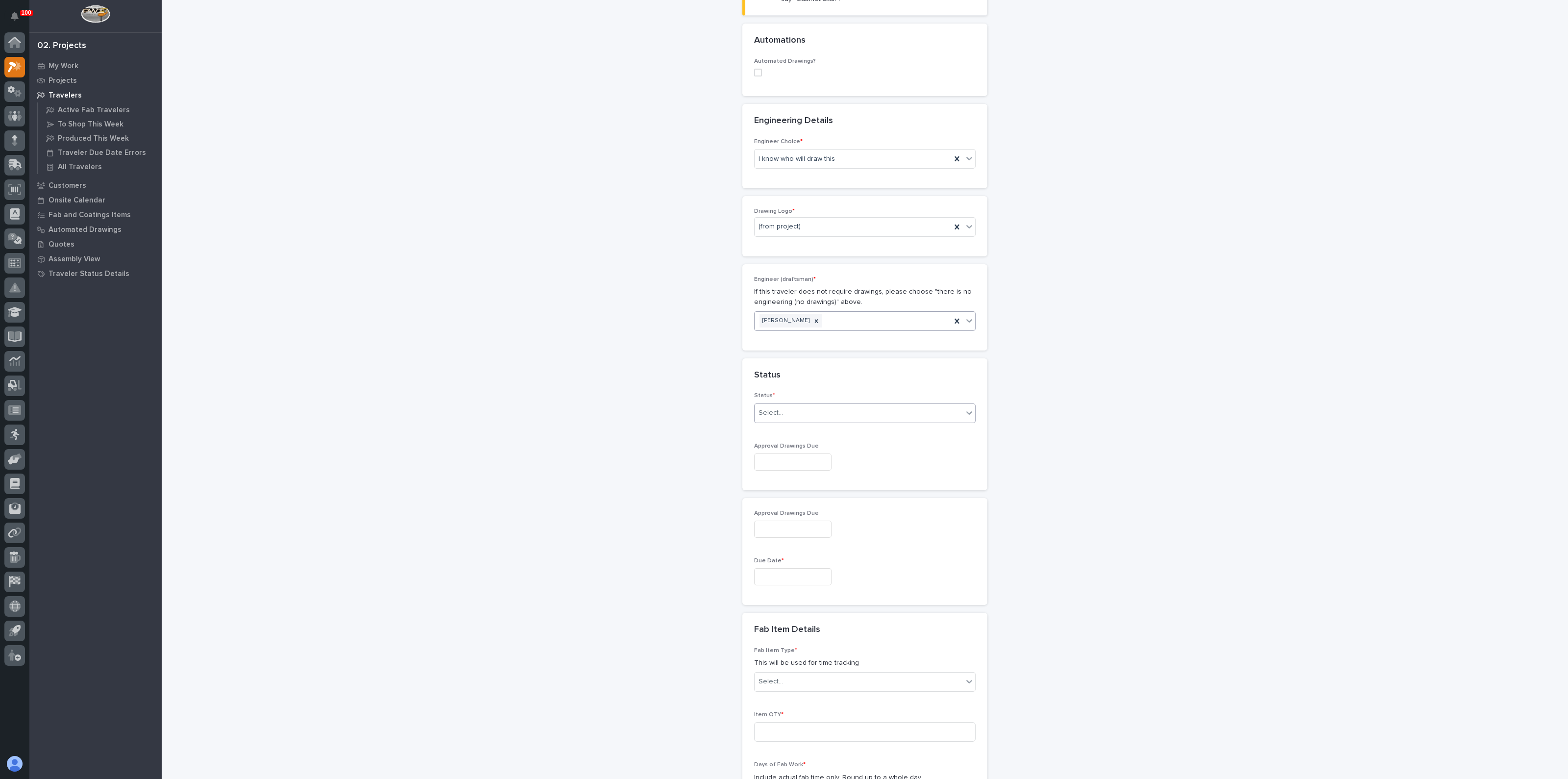
click at [806, 414] on div "Select..." at bounding box center [859, 413] width 208 height 16
click at [788, 445] on div "To Engineer" at bounding box center [860, 447] width 220 height 17
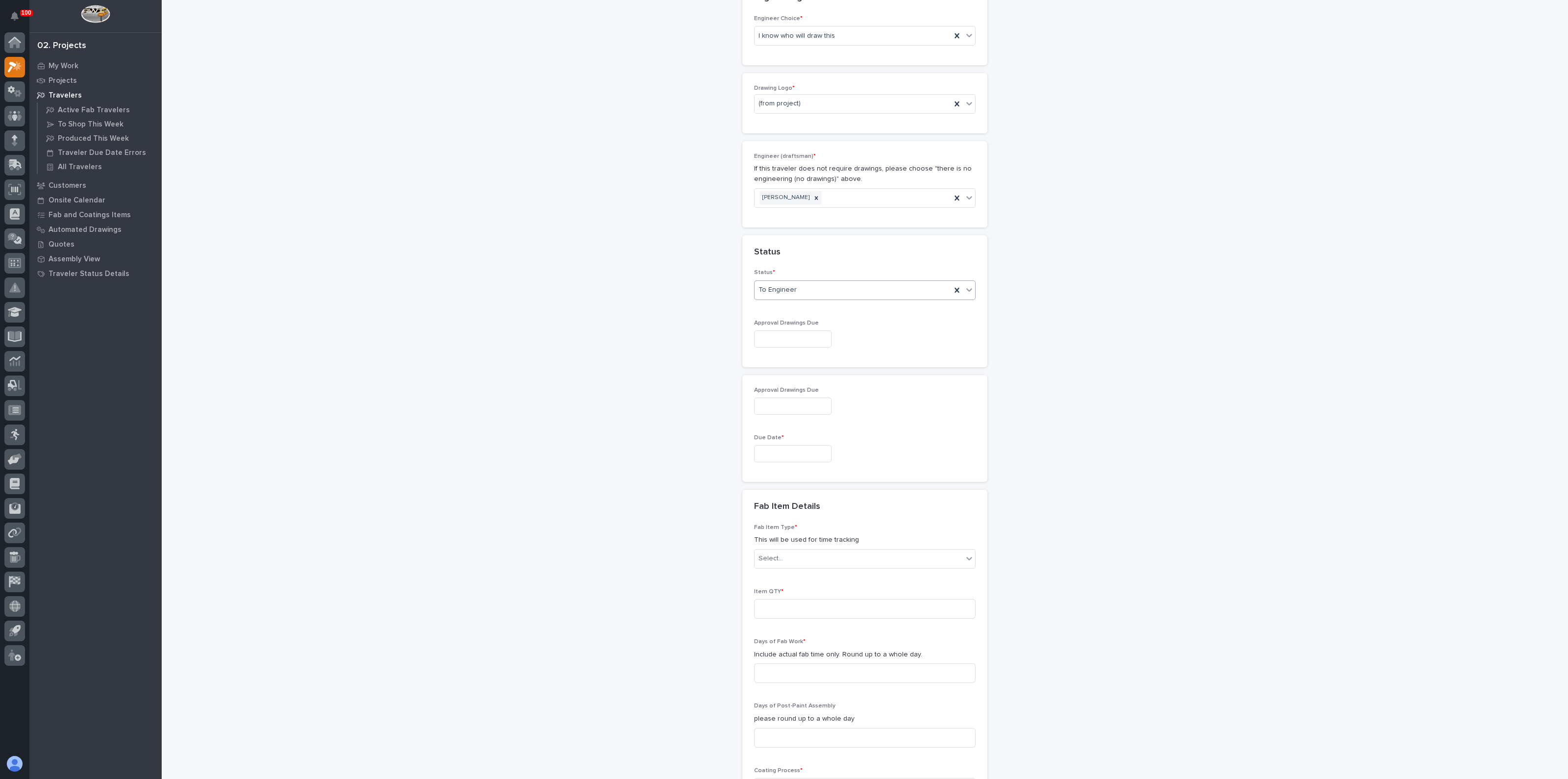
scroll to position [518, 0]
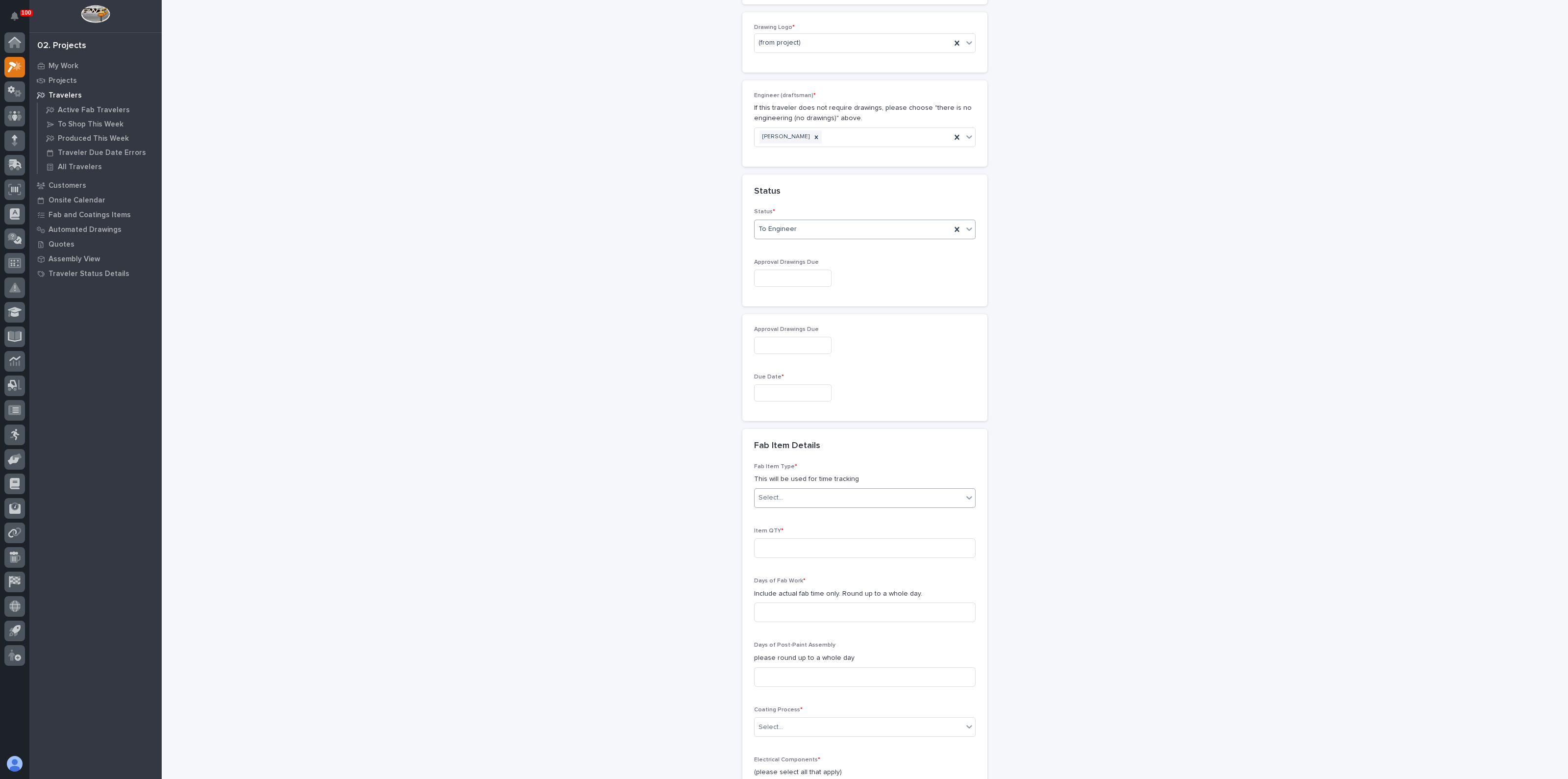
click at [763, 499] on div "Select..." at bounding box center [771, 498] width 24 height 10
drag, startPoint x: 783, startPoint y: 589, endPoint x: 771, endPoint y: 591, distance: 12.2
click at [782, 590] on div "Stairway - (straight)" at bounding box center [860, 591] width 220 height 17
drag, startPoint x: 649, startPoint y: 560, endPoint x: 700, endPoint y: 552, distance: 51.6
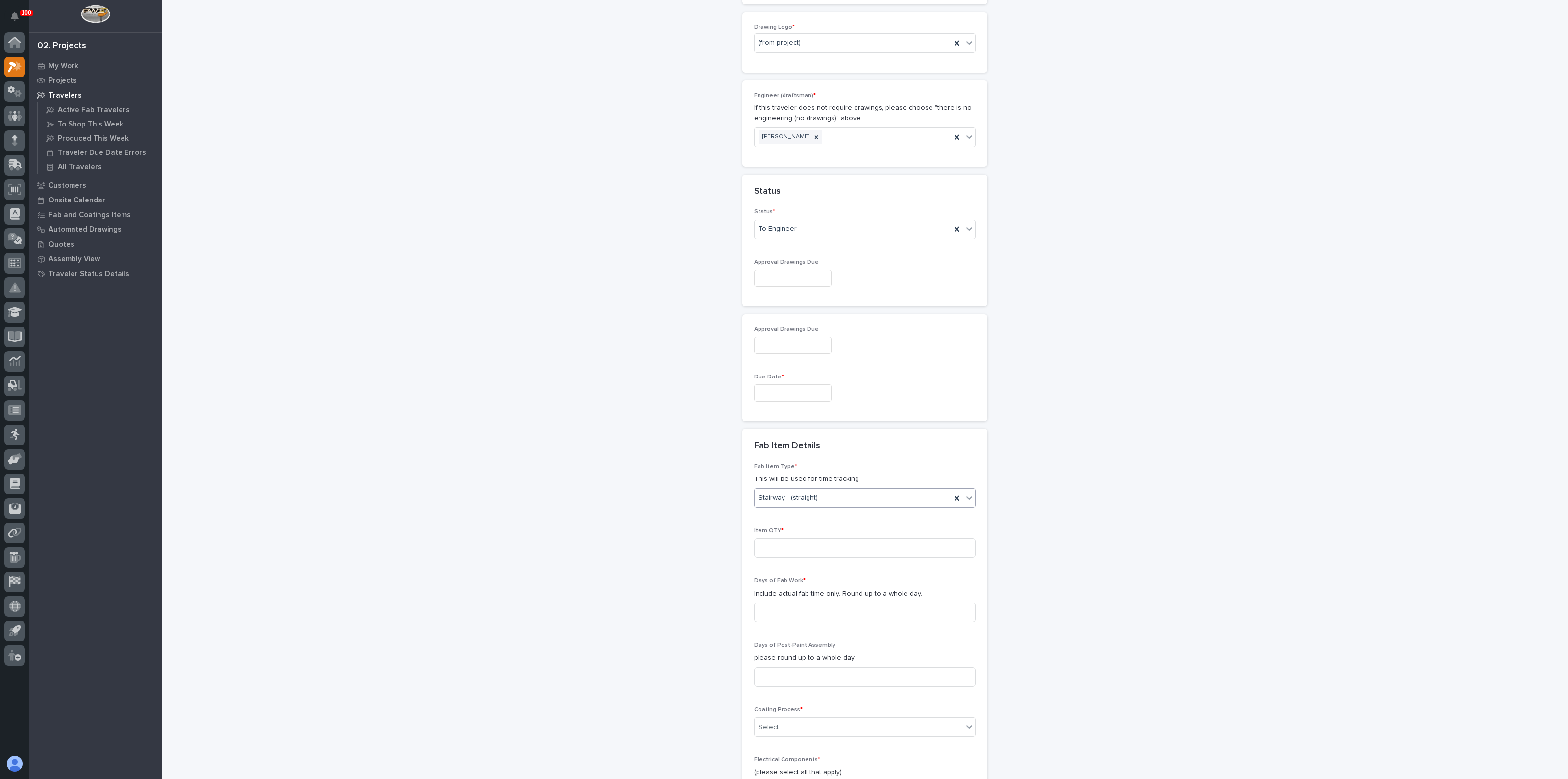
click at [649, 560] on div "**********" at bounding box center [865, 259] width 982 height 1553
click at [758, 538] on input at bounding box center [865, 548] width 222 height 19
type input "1"
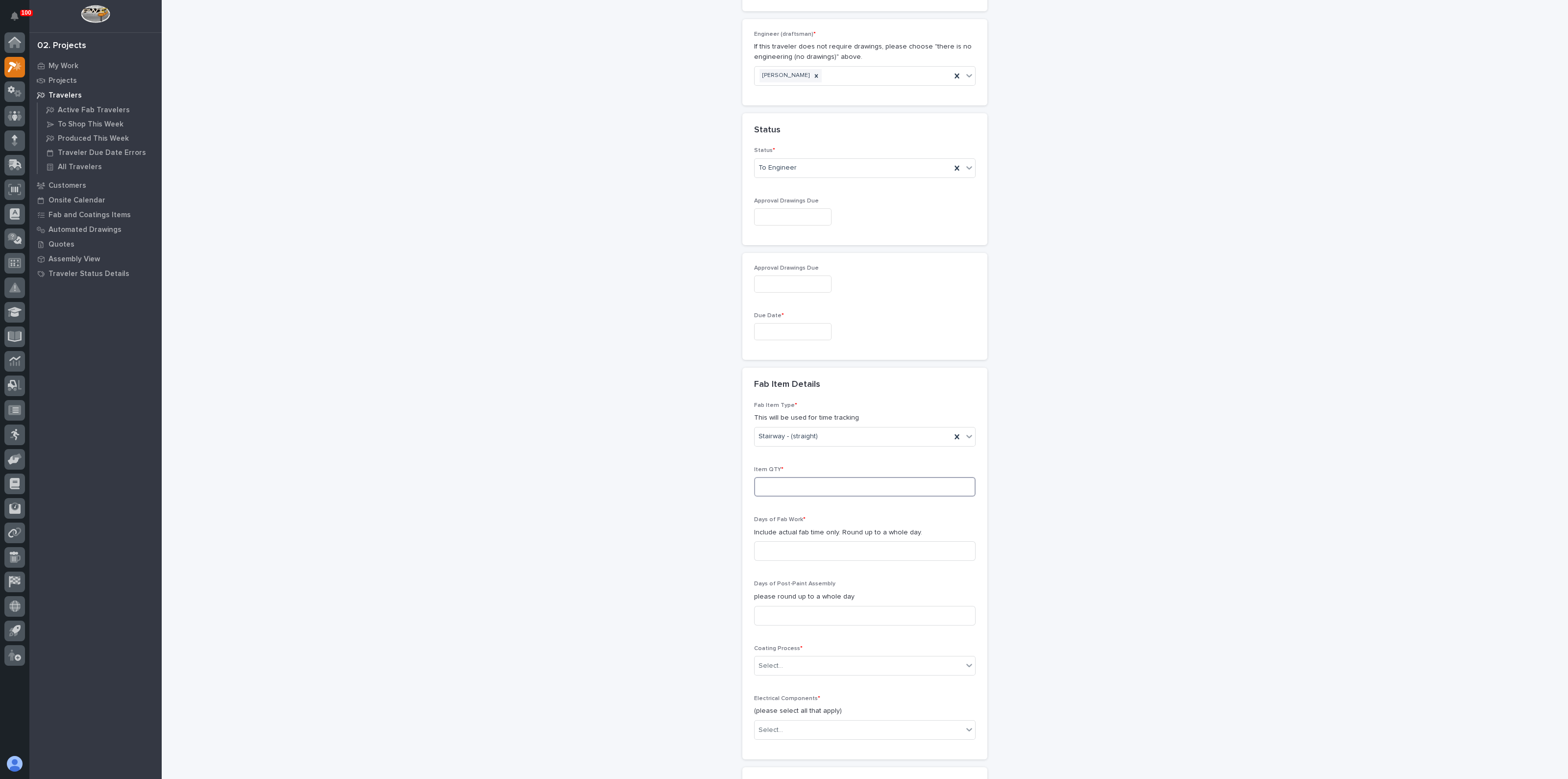
drag, startPoint x: 774, startPoint y: 492, endPoint x: 772, endPoint y: 487, distance: 5.4
click at [773, 489] on input at bounding box center [865, 487] width 222 height 19
type input "3"
click at [712, 548] on div "**********" at bounding box center [865, 198] width 982 height 1553
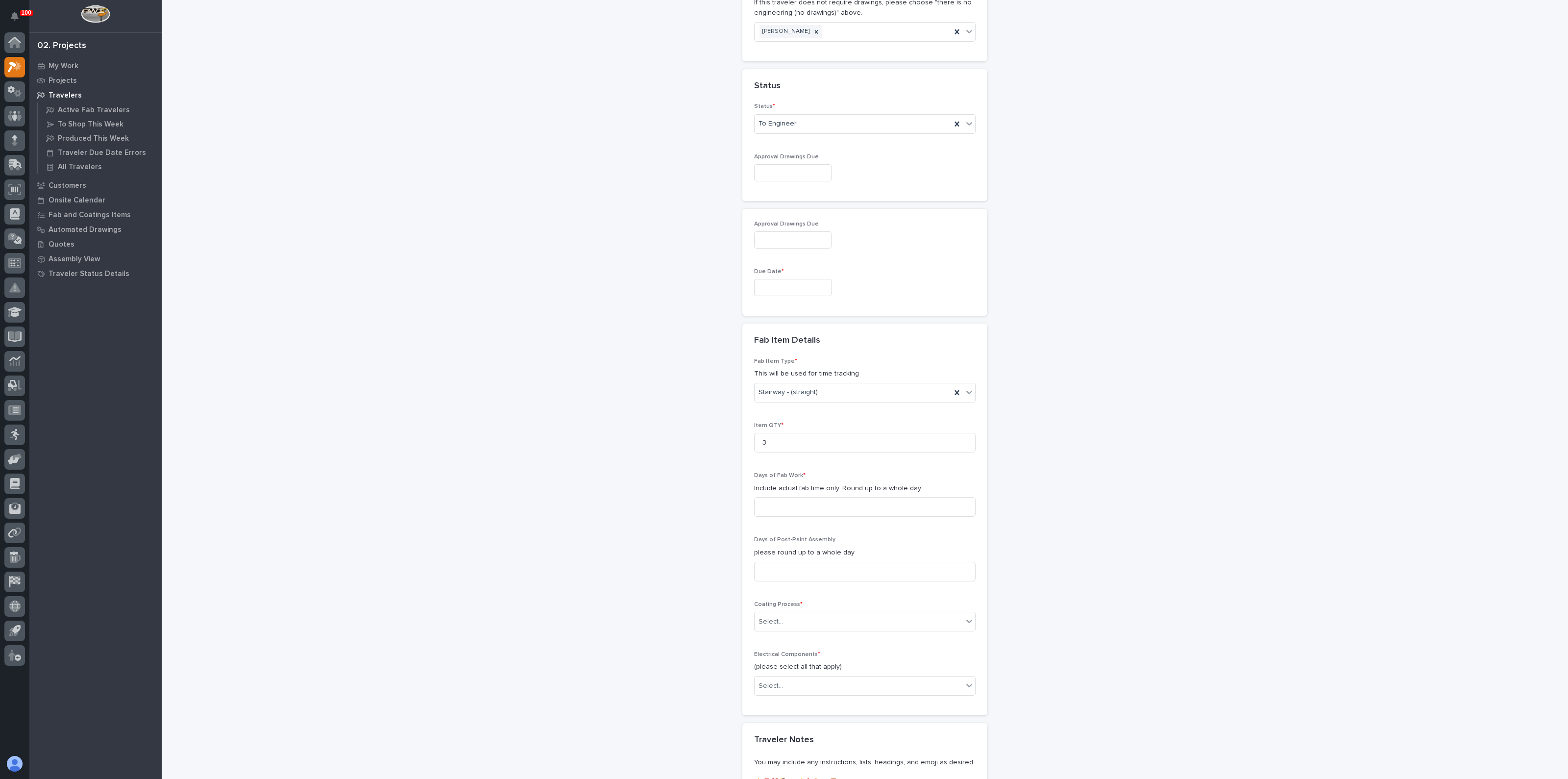
scroll to position [640, 0]
click at [772, 491] on input at bounding box center [865, 490] width 222 height 19
type input "3"
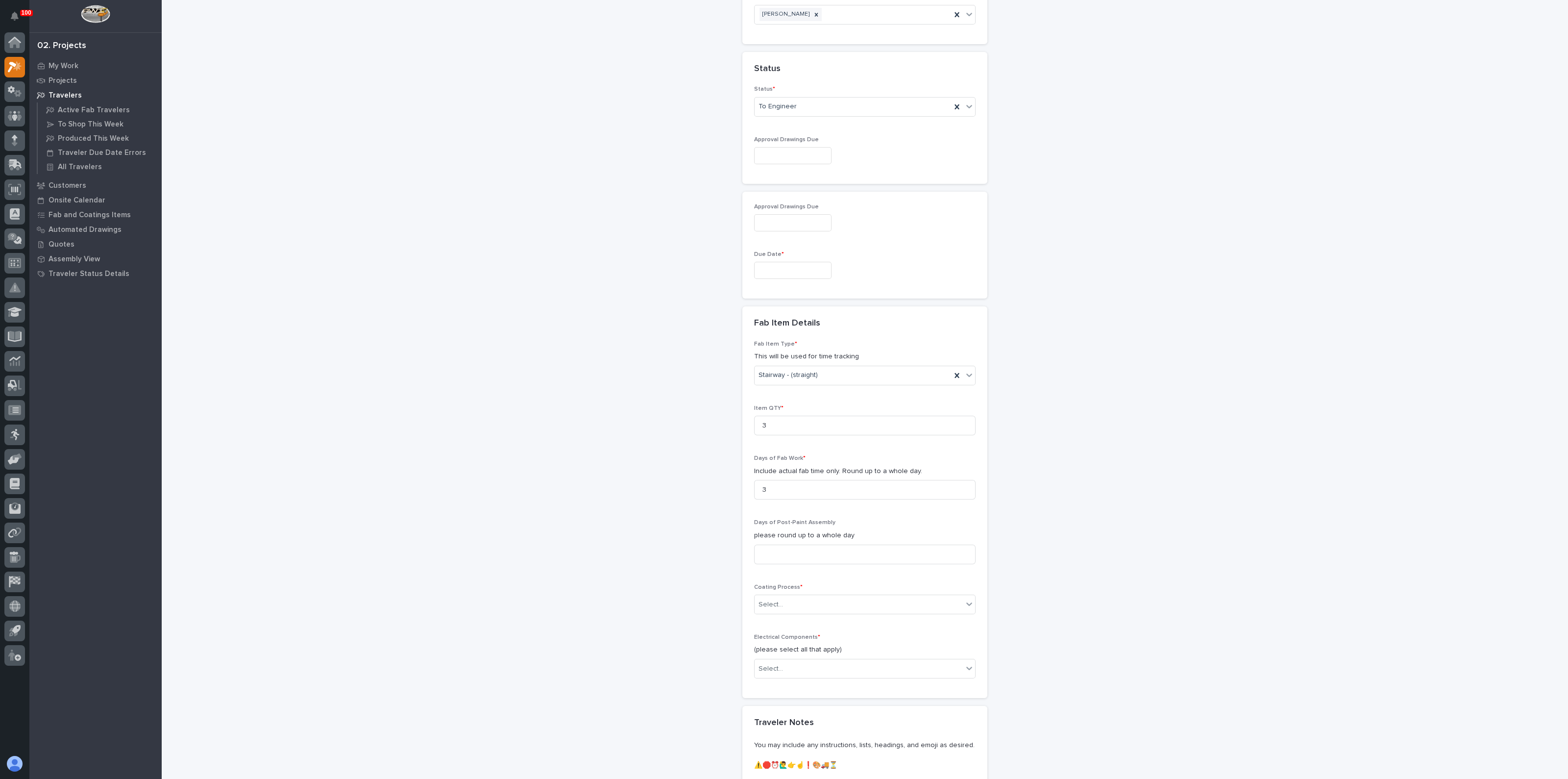
click at [724, 540] on div "**********" at bounding box center [865, 136] width 982 height 1553
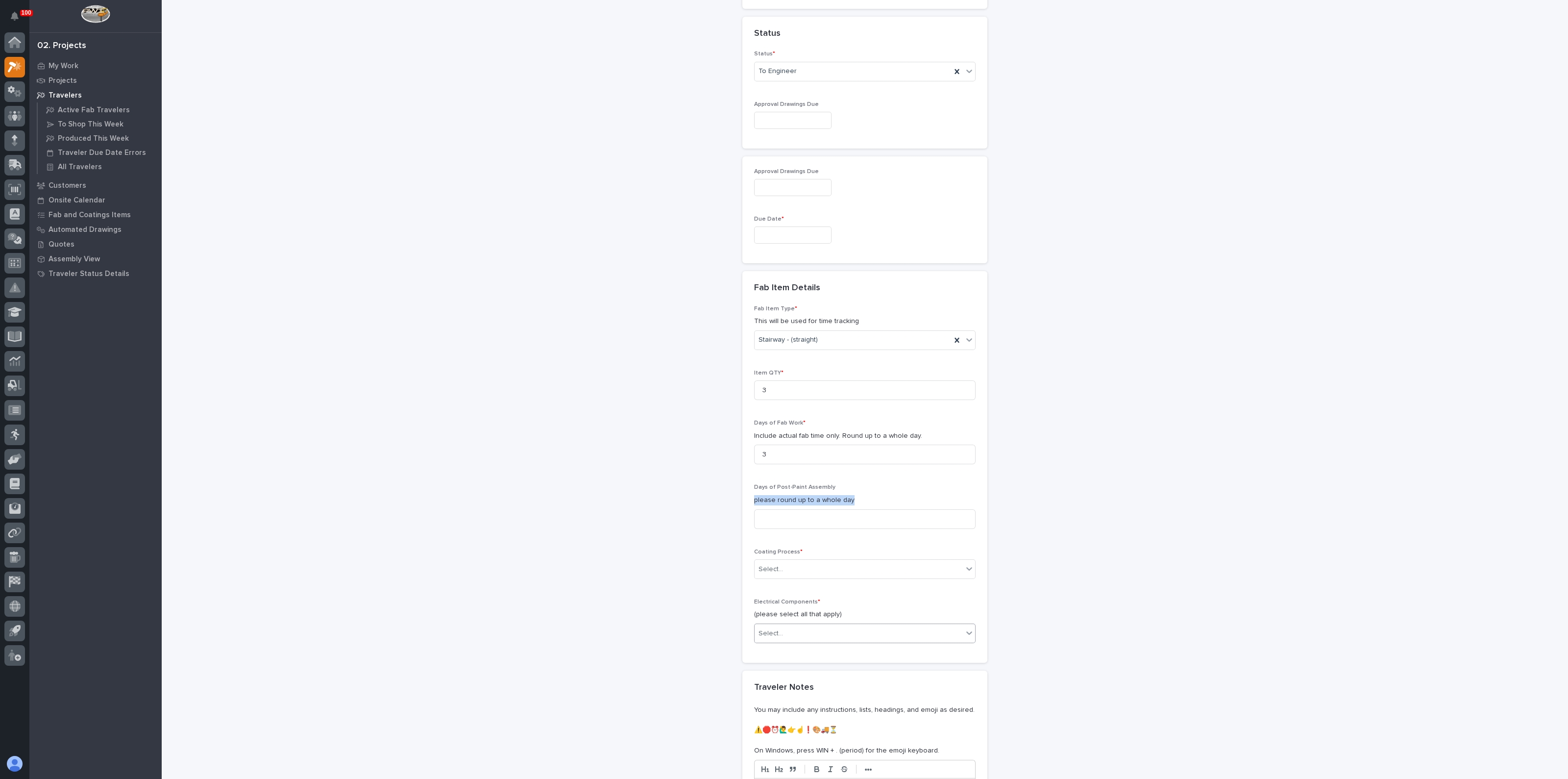
scroll to position [702, 0]
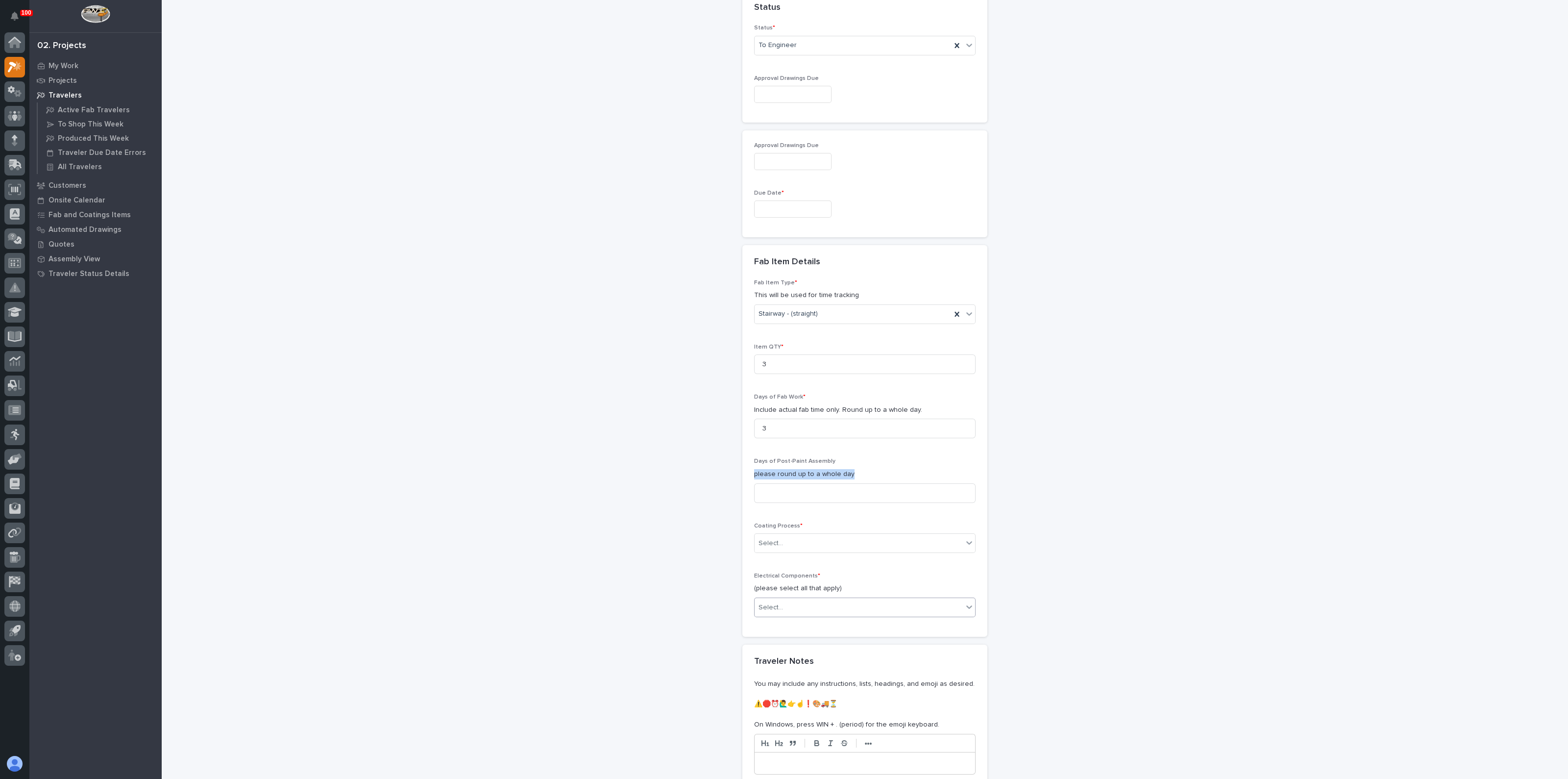
click at [779, 597] on div "Select..." at bounding box center [865, 607] width 222 height 19
drag, startPoint x: 780, startPoint y: 546, endPoint x: 778, endPoint y: 540, distance: 6.3
click at [779, 545] on div "Select..." at bounding box center [859, 543] width 208 height 16
click at [767, 574] on div "In-House Paint/Powder" at bounding box center [860, 577] width 220 height 17
click at [765, 602] on div "Select..." at bounding box center [771, 607] width 24 height 10
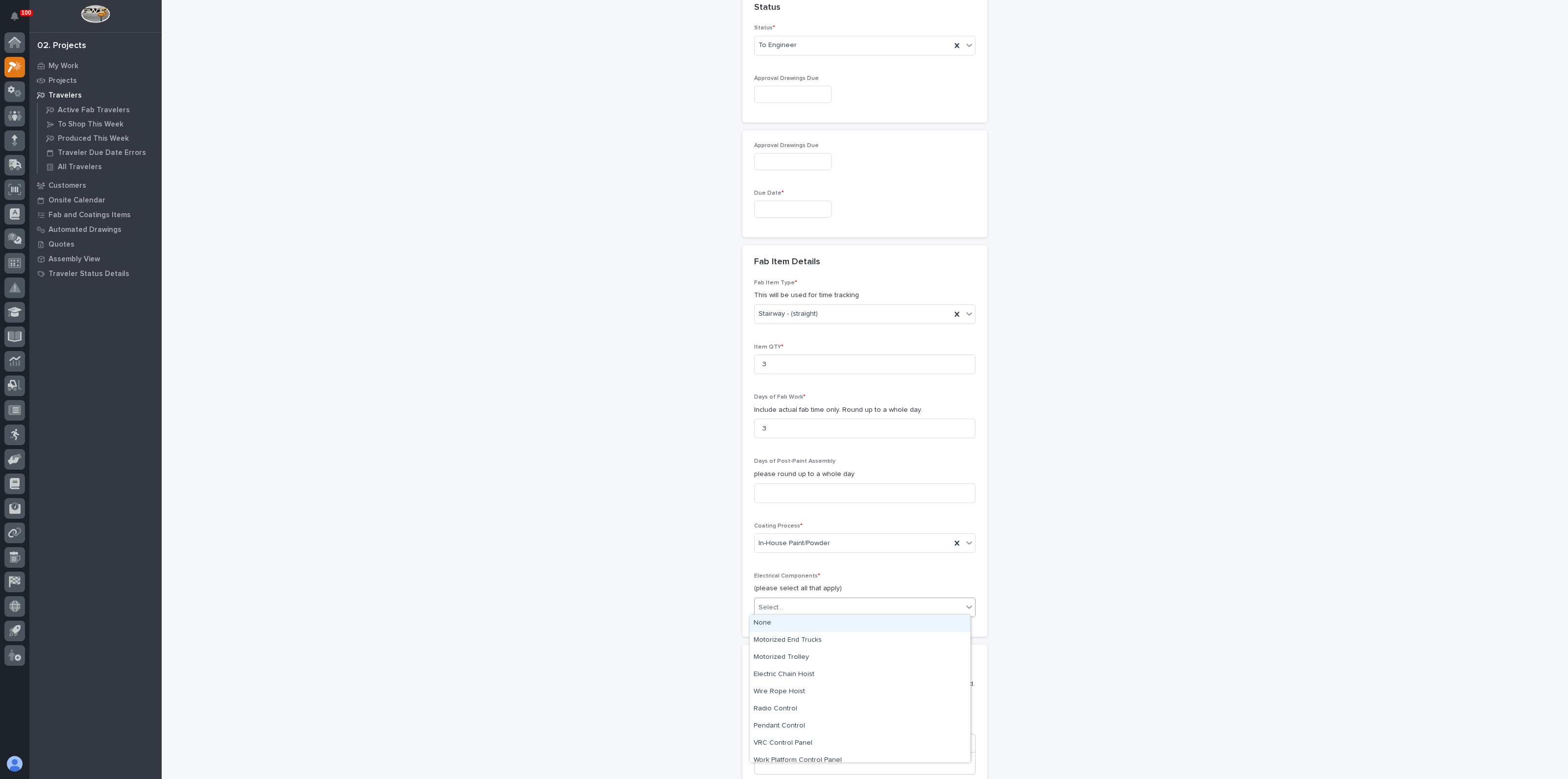
click at [782, 620] on div "None" at bounding box center [860, 623] width 220 height 17
click at [567, 580] on div "**********" at bounding box center [865, 76] width 982 height 1553
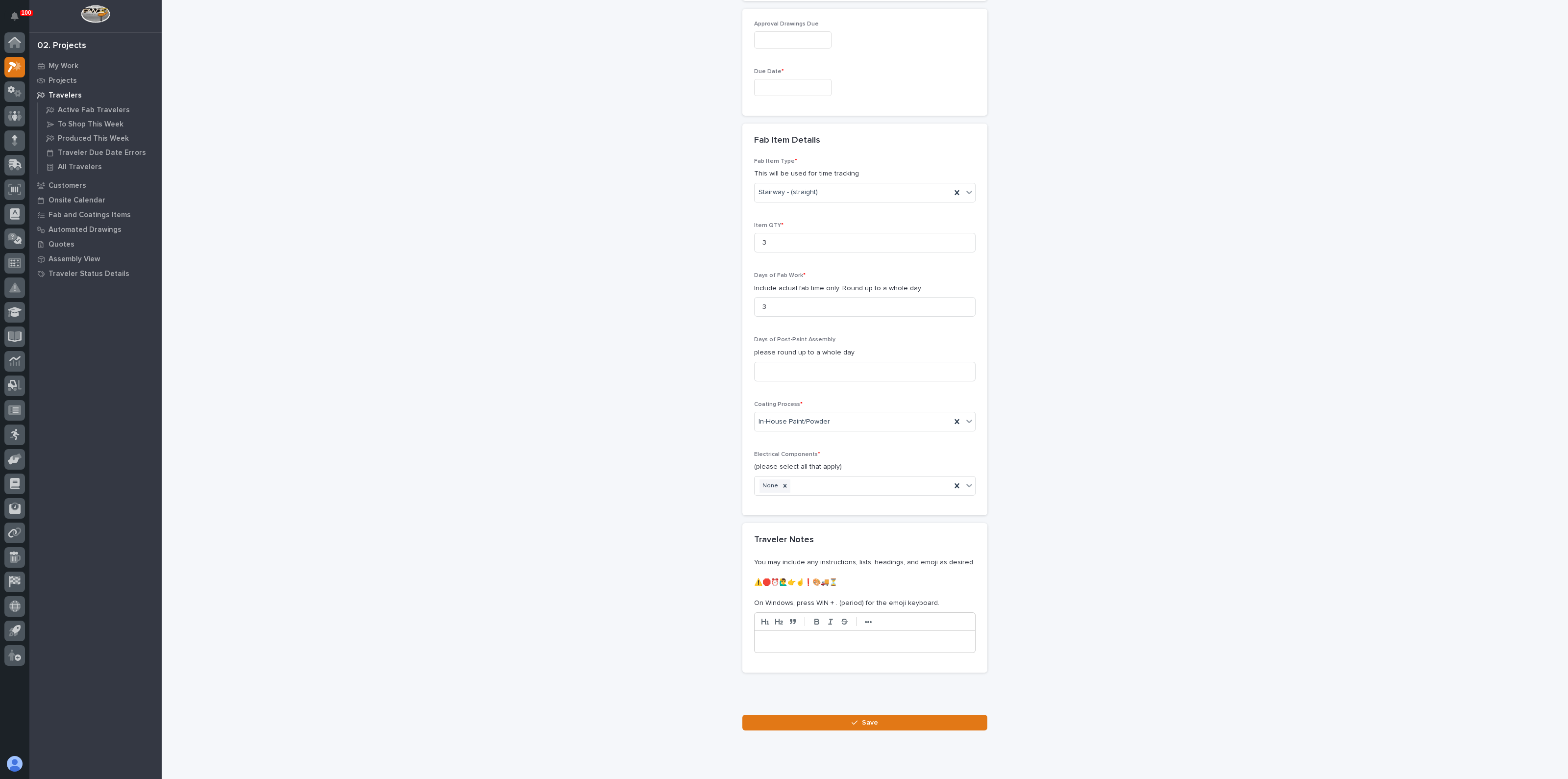
scroll to position [848, 0]
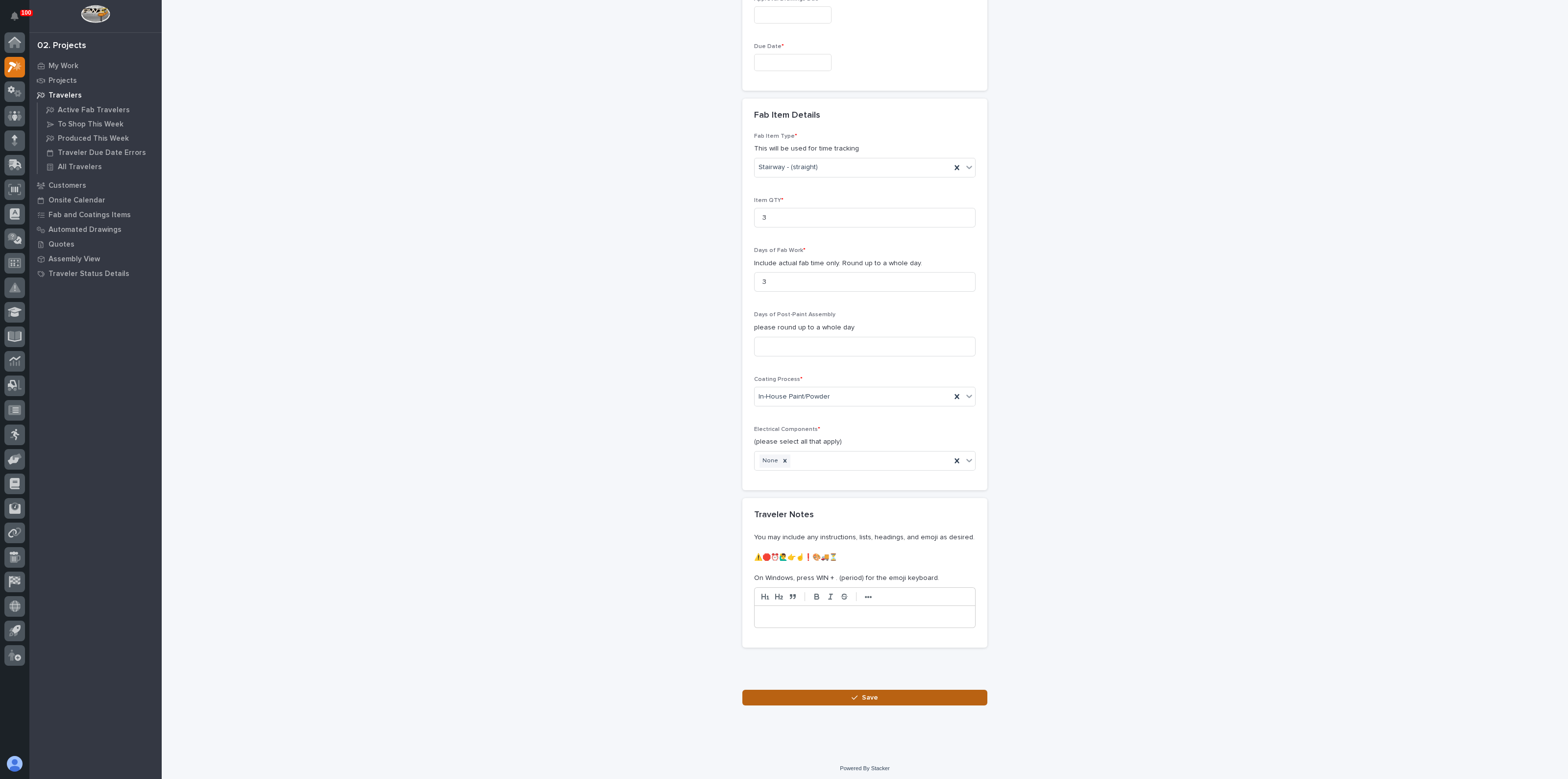
click at [825, 695] on button "Save" at bounding box center [865, 698] width 245 height 16
click at [777, 45] on input "text" at bounding box center [793, 44] width 77 height 17
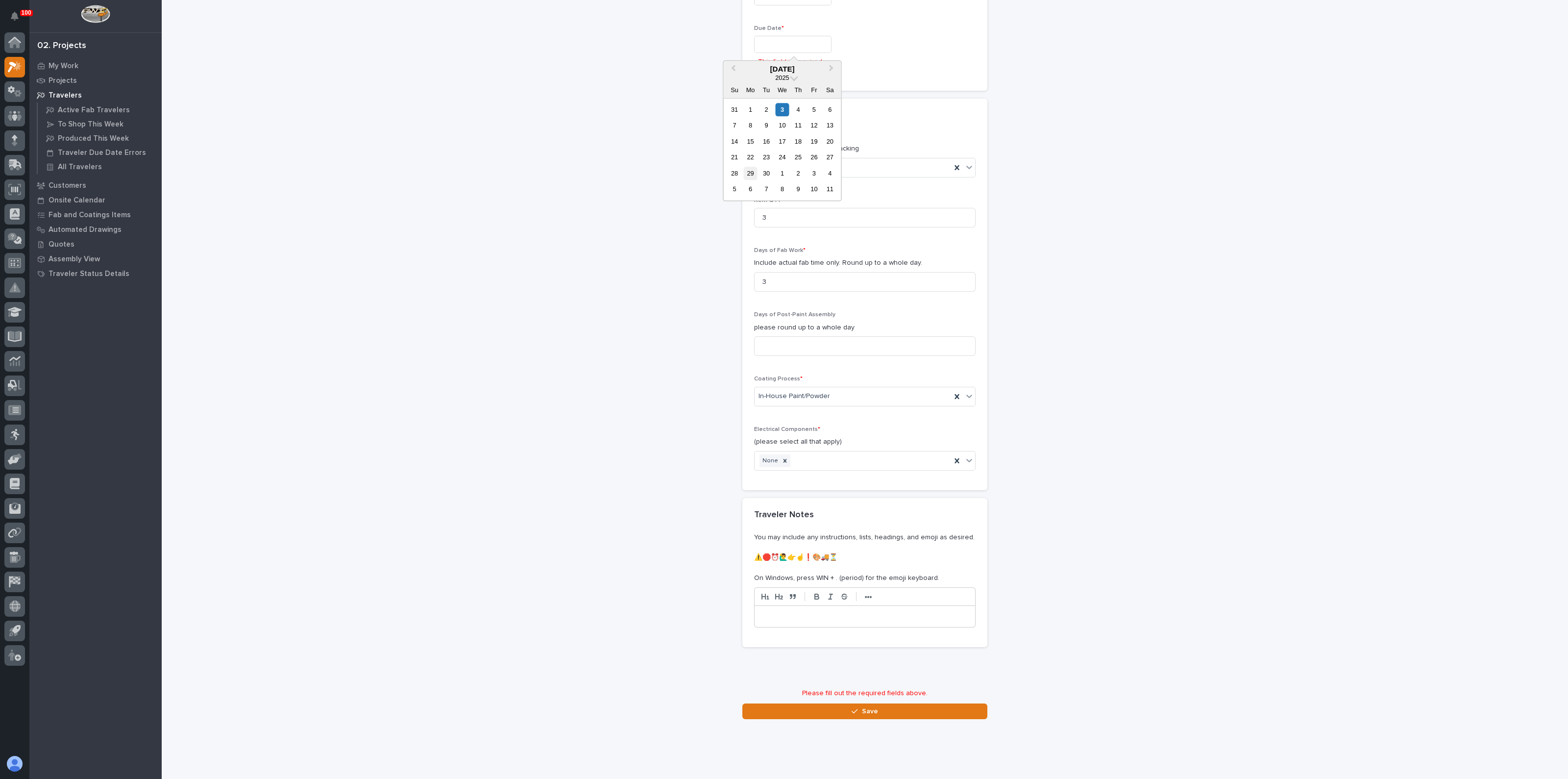
click at [752, 171] on div "29" at bounding box center [751, 174] width 13 height 13
type input "**********"
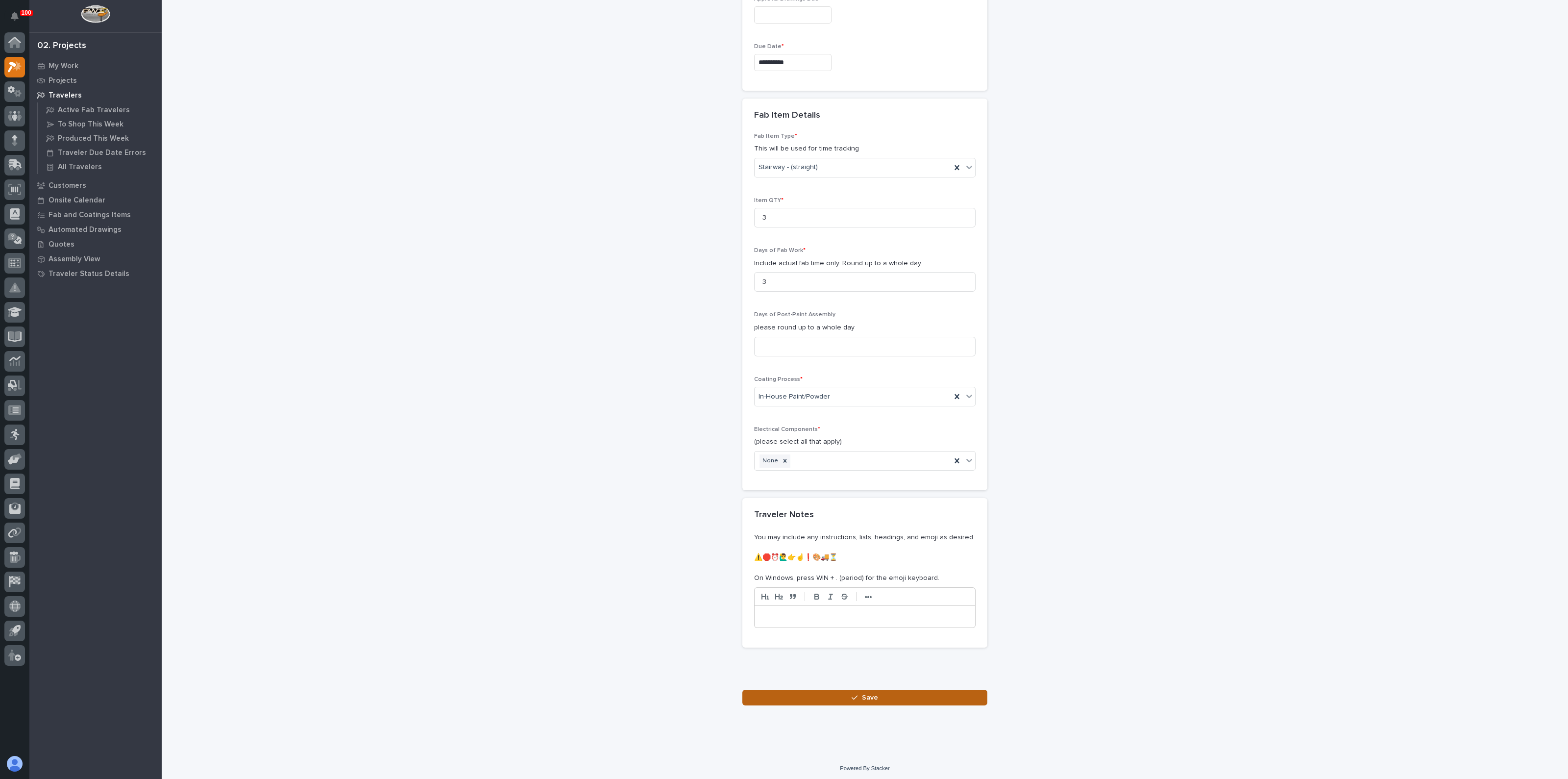
click at [847, 699] on button "Save" at bounding box center [865, 698] width 245 height 16
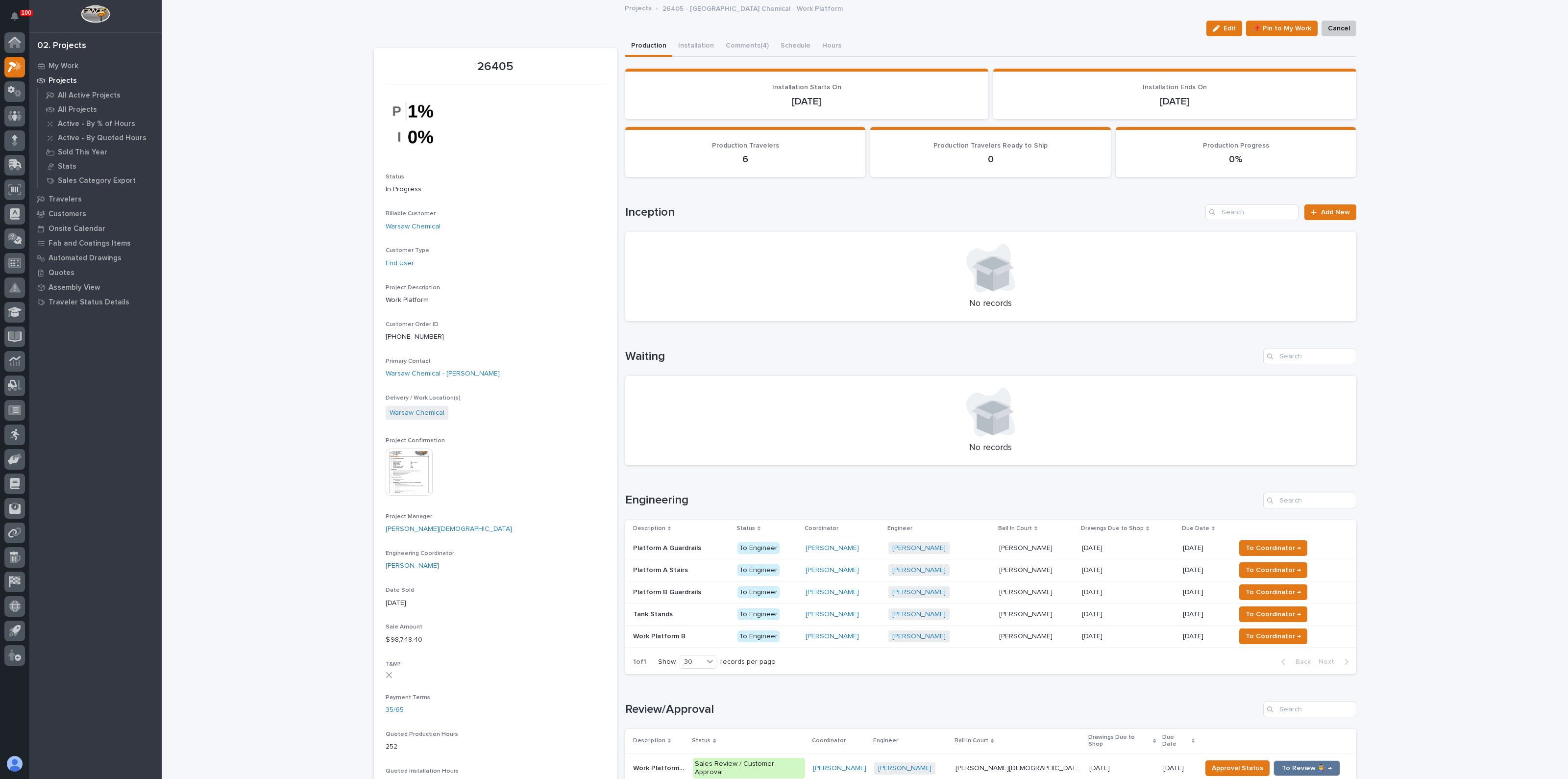
click at [666, 570] on p "Platform A Stairs" at bounding box center [661, 569] width 57 height 10
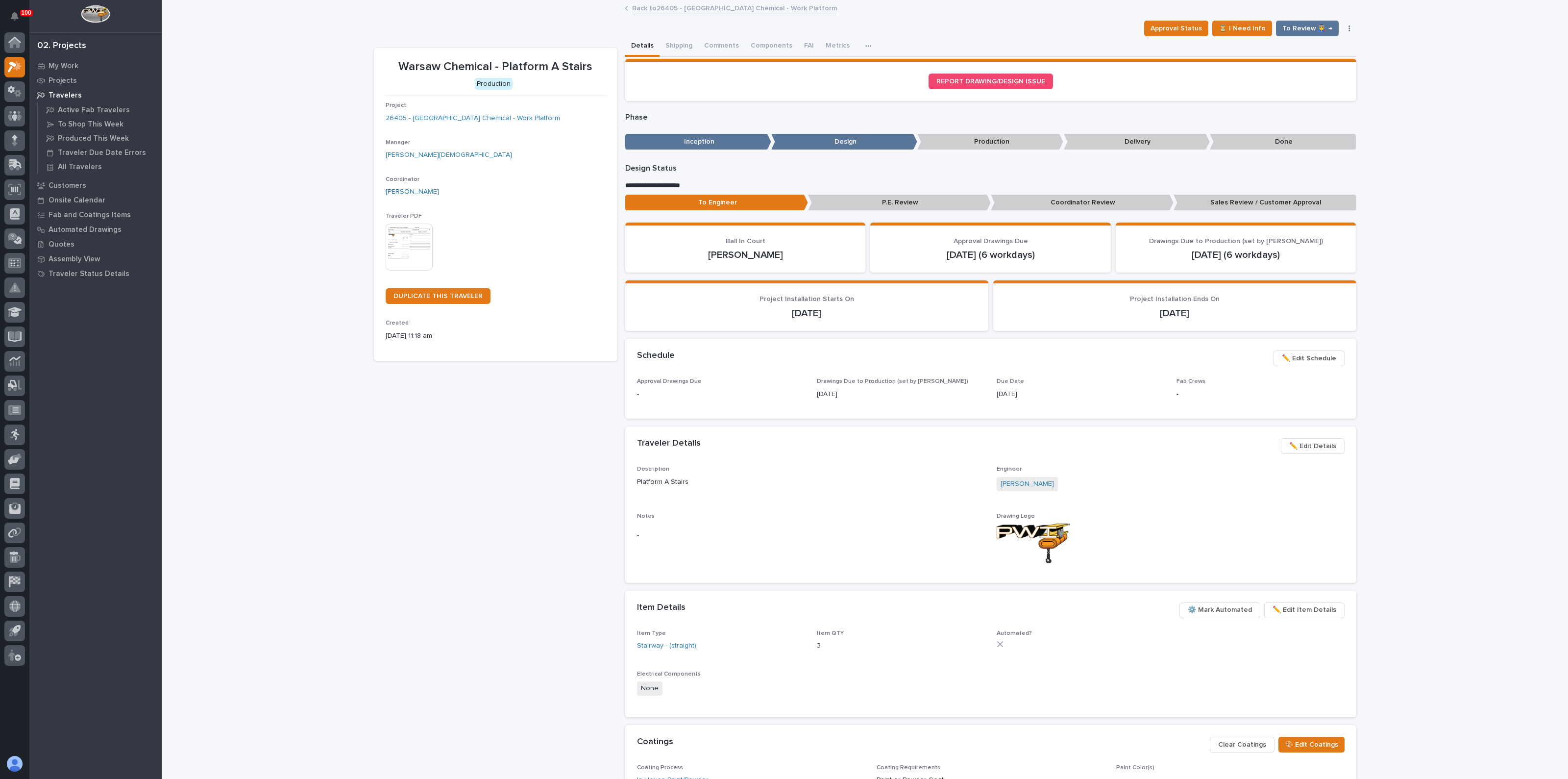
click at [397, 253] on img at bounding box center [409, 247] width 47 height 47
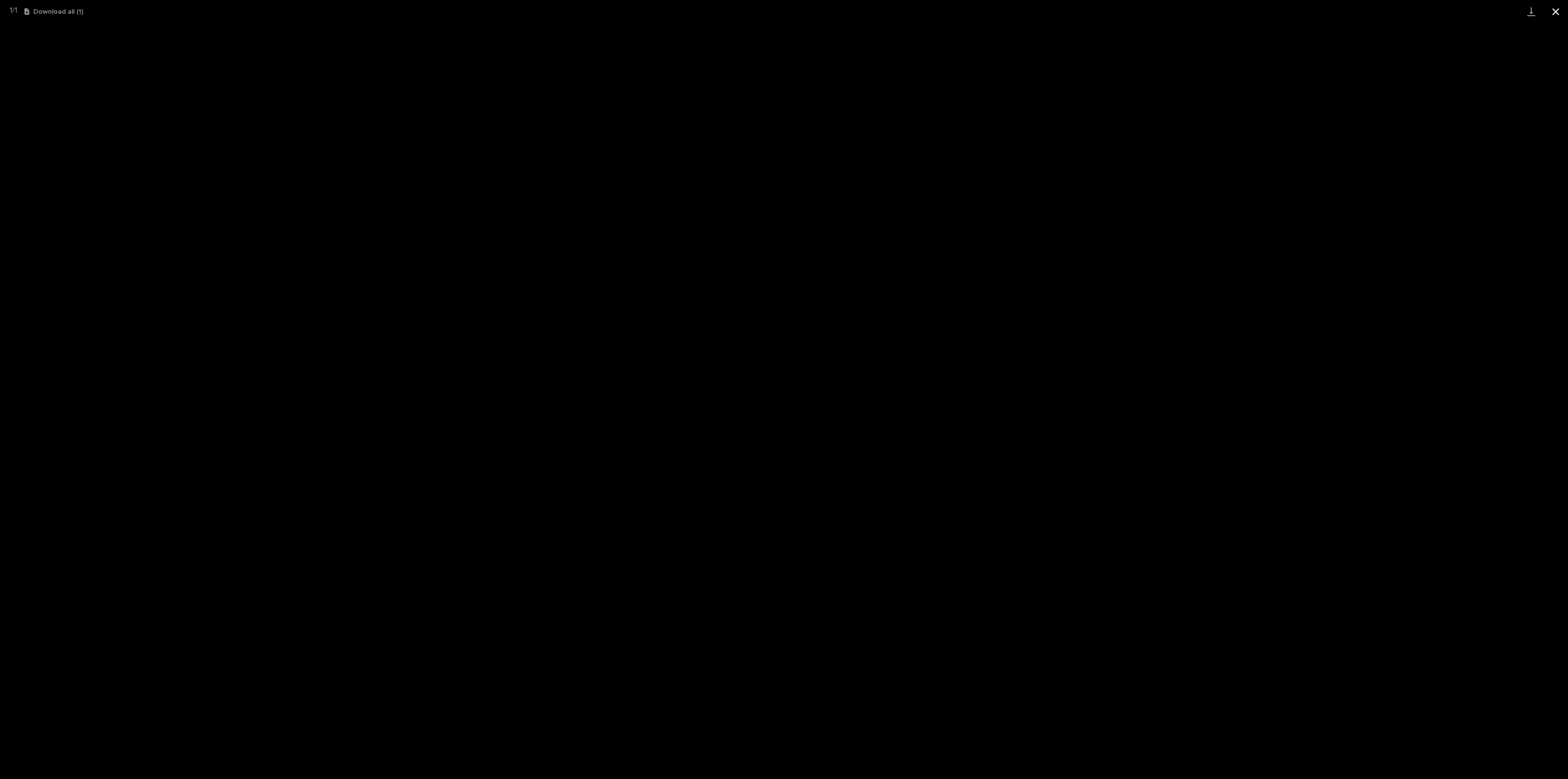
drag, startPoint x: 1553, startPoint y: 10, endPoint x: 1549, endPoint y: 14, distance: 5.7
click at [1553, 10] on button "Close gallery" at bounding box center [1556, 12] width 24 height 23
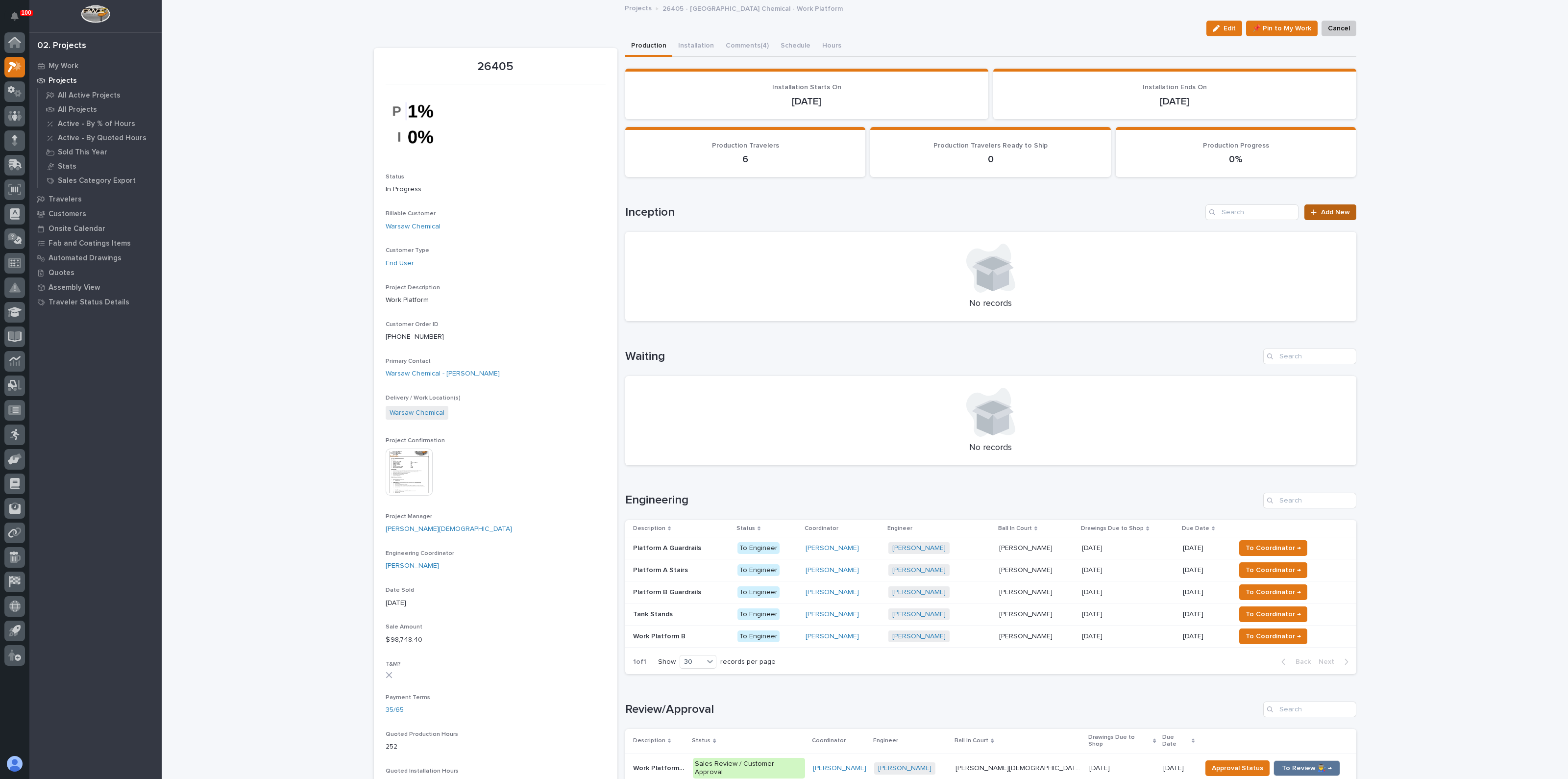
click at [1338, 210] on span "Add New" at bounding box center [1335, 212] width 29 height 7
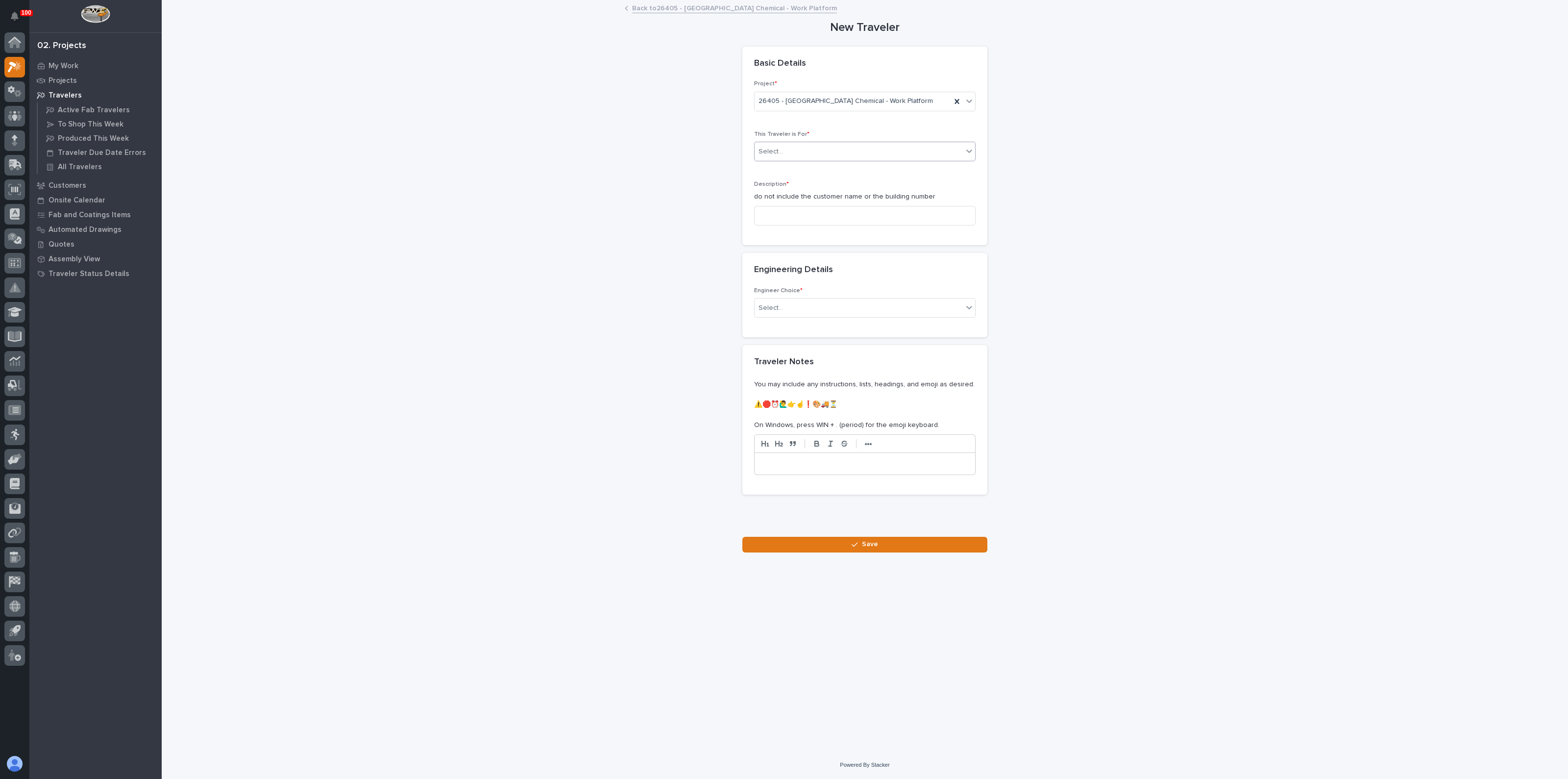
click at [798, 153] on div "Select..." at bounding box center [859, 152] width 208 height 16
click at [783, 166] on span "Production" at bounding box center [777, 169] width 38 height 11
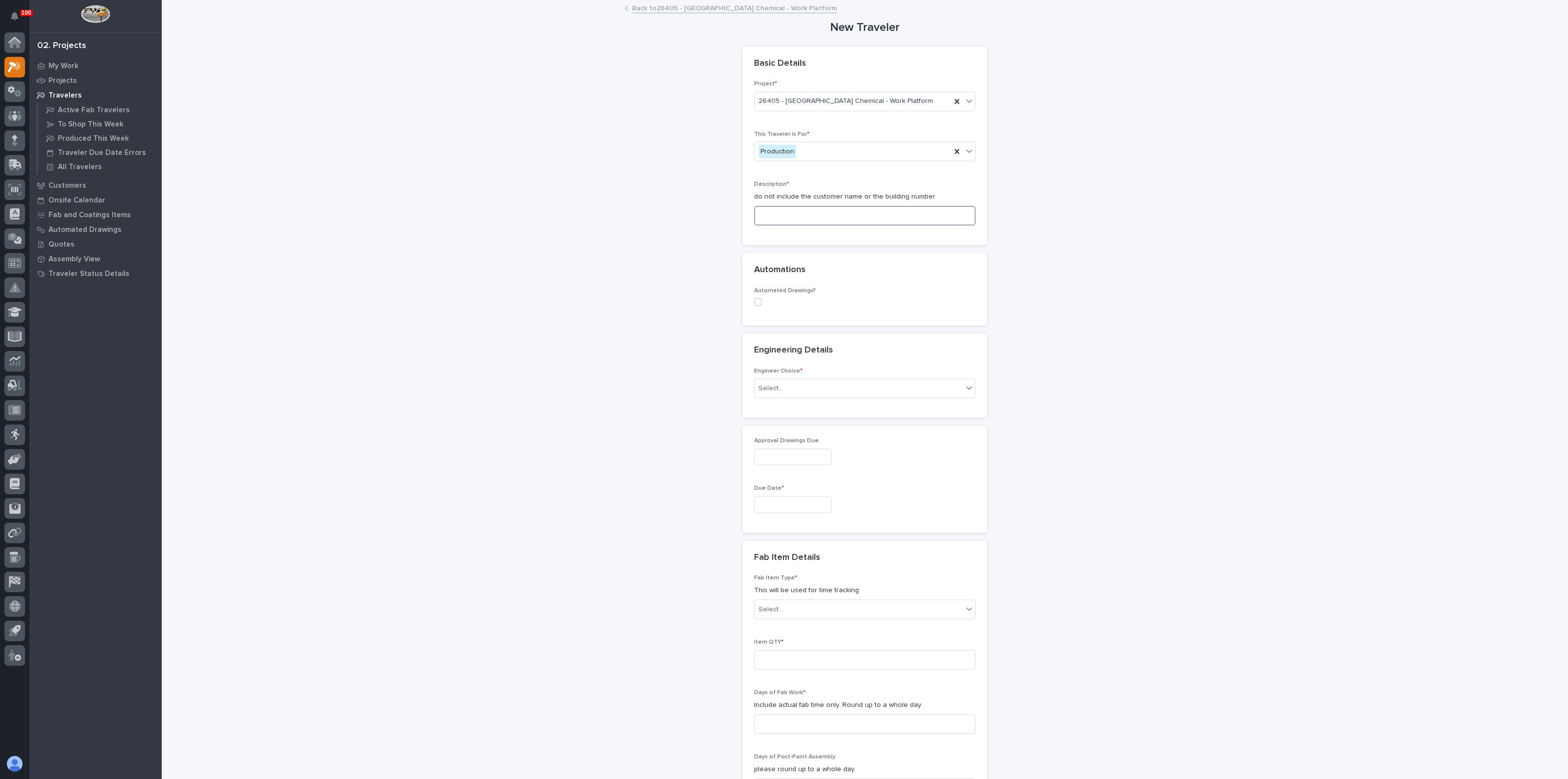
drag, startPoint x: 790, startPoint y: 220, endPoint x: 794, endPoint y: 217, distance: 5.0
click at [790, 220] on input at bounding box center [865, 216] width 222 height 19
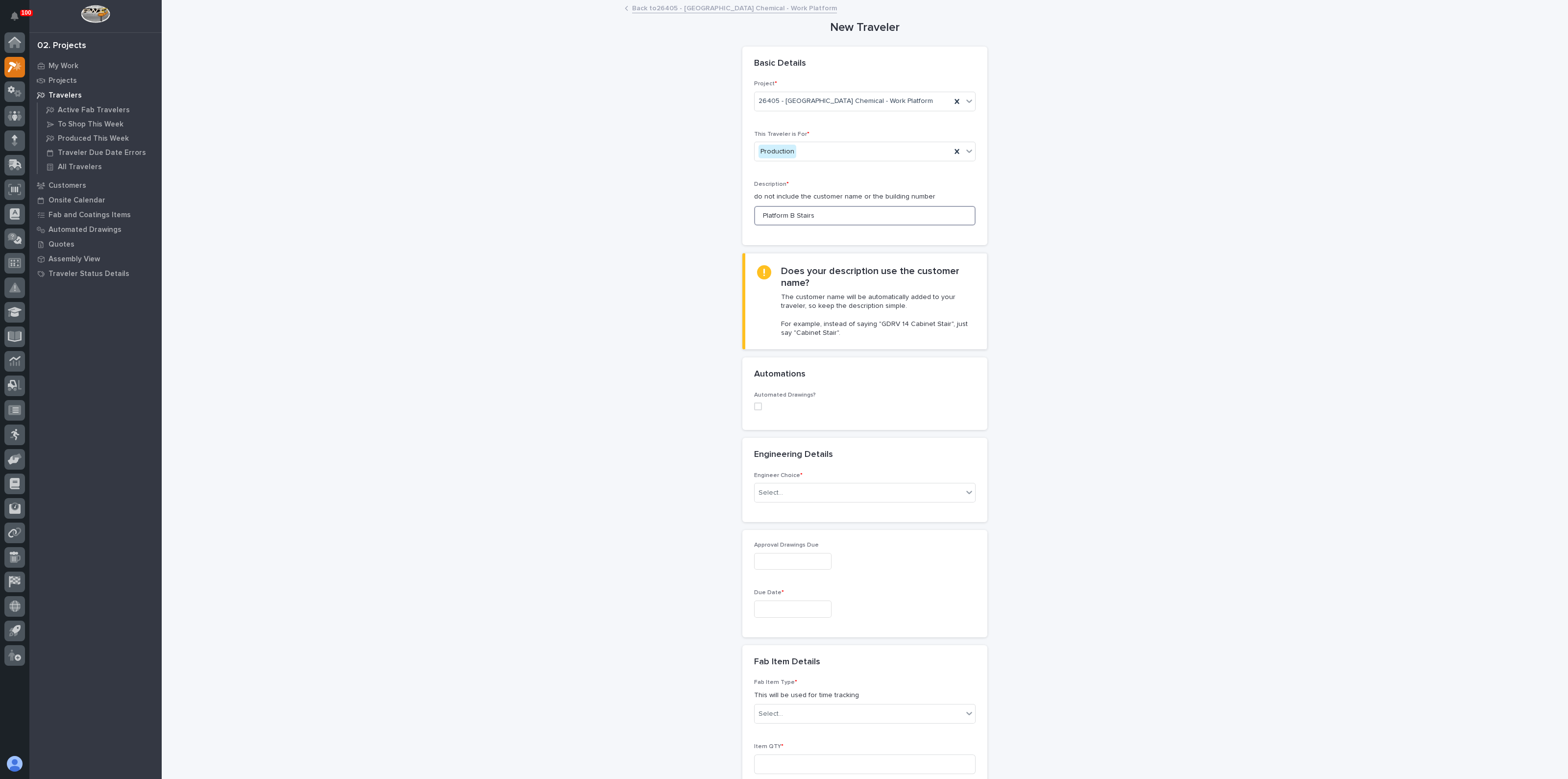
type input "Platform B Stairs"
click at [786, 481] on div "Engineer Choice * Select..." at bounding box center [865, 491] width 222 height 38
click at [789, 491] on div "Select..." at bounding box center [859, 493] width 208 height 16
click at [782, 542] on div "I know who will draw this" at bounding box center [860, 545] width 220 height 17
click at [770, 658] on div "Select..." at bounding box center [771, 655] width 24 height 10
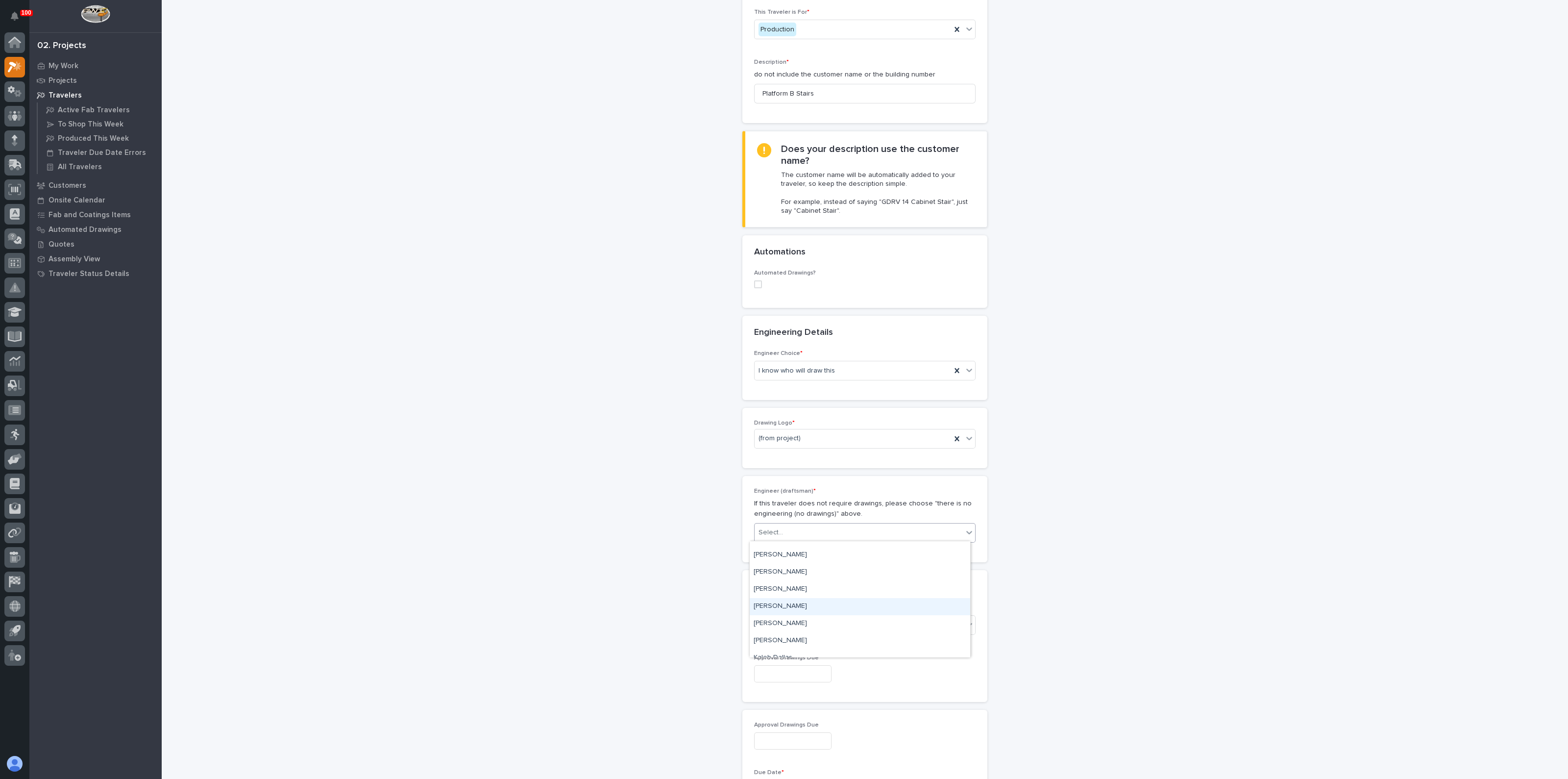
scroll to position [184, 0]
click at [794, 573] on div "[PERSON_NAME]" at bounding box center [860, 572] width 220 height 17
click at [685, 493] on div "**********" at bounding box center [865, 655] width 982 height 1553
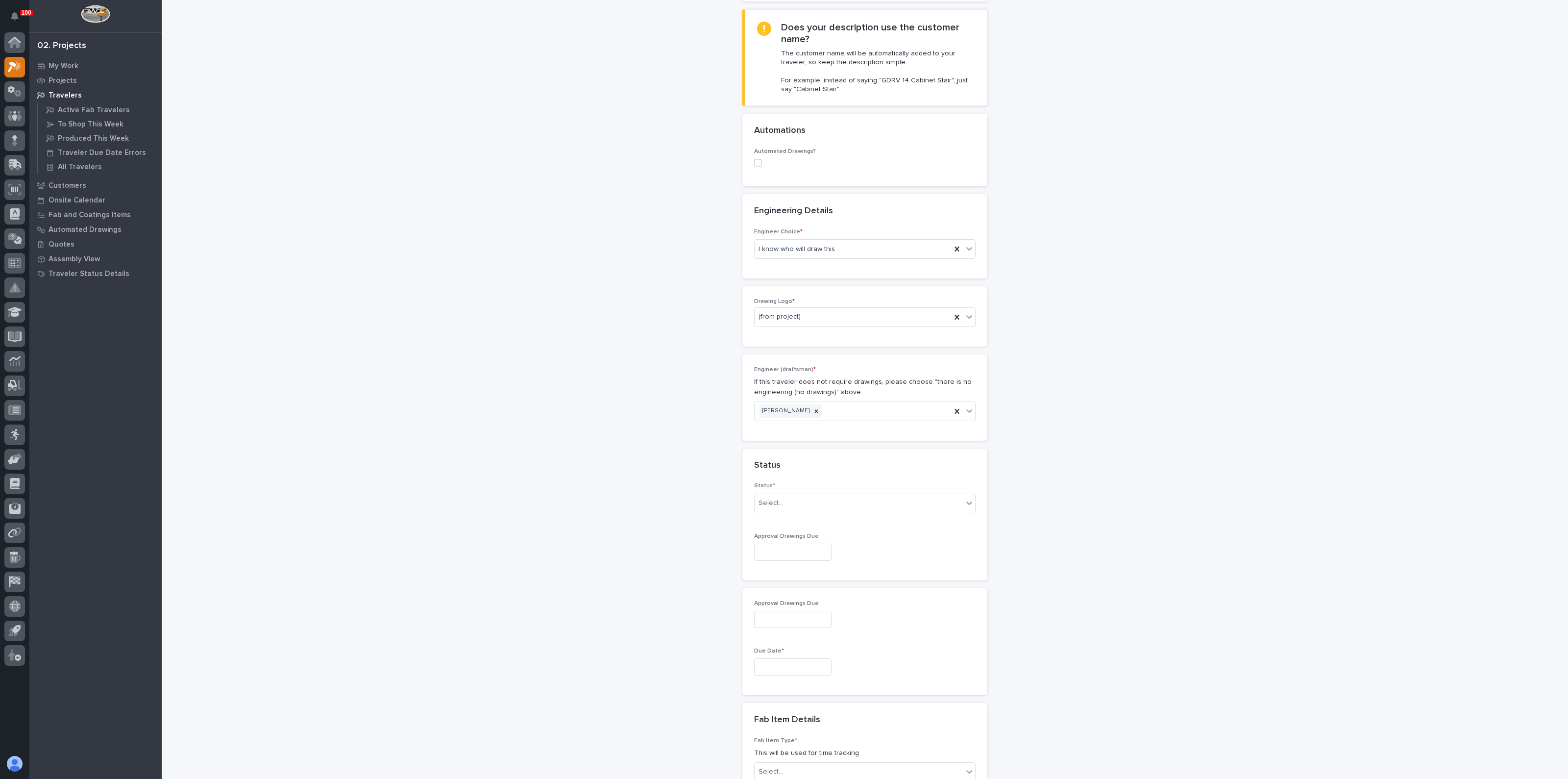
scroll to position [245, 0]
click at [791, 496] on div "Select..." at bounding box center [859, 502] width 208 height 16
click at [781, 534] on div "To Engineer" at bounding box center [860, 537] width 220 height 17
click at [629, 545] on div "**********" at bounding box center [865, 532] width 982 height 1553
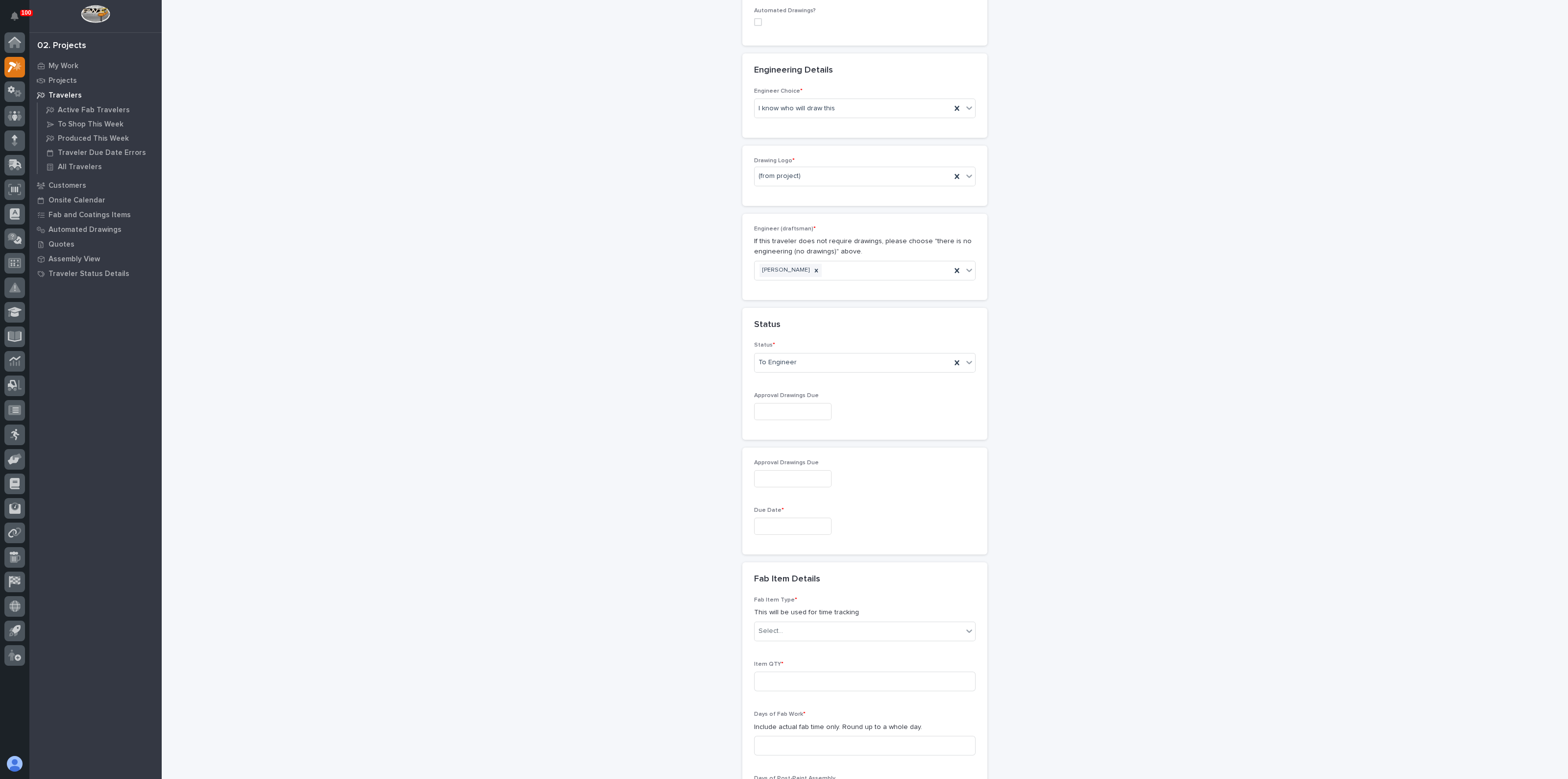
scroll to position [368, 0]
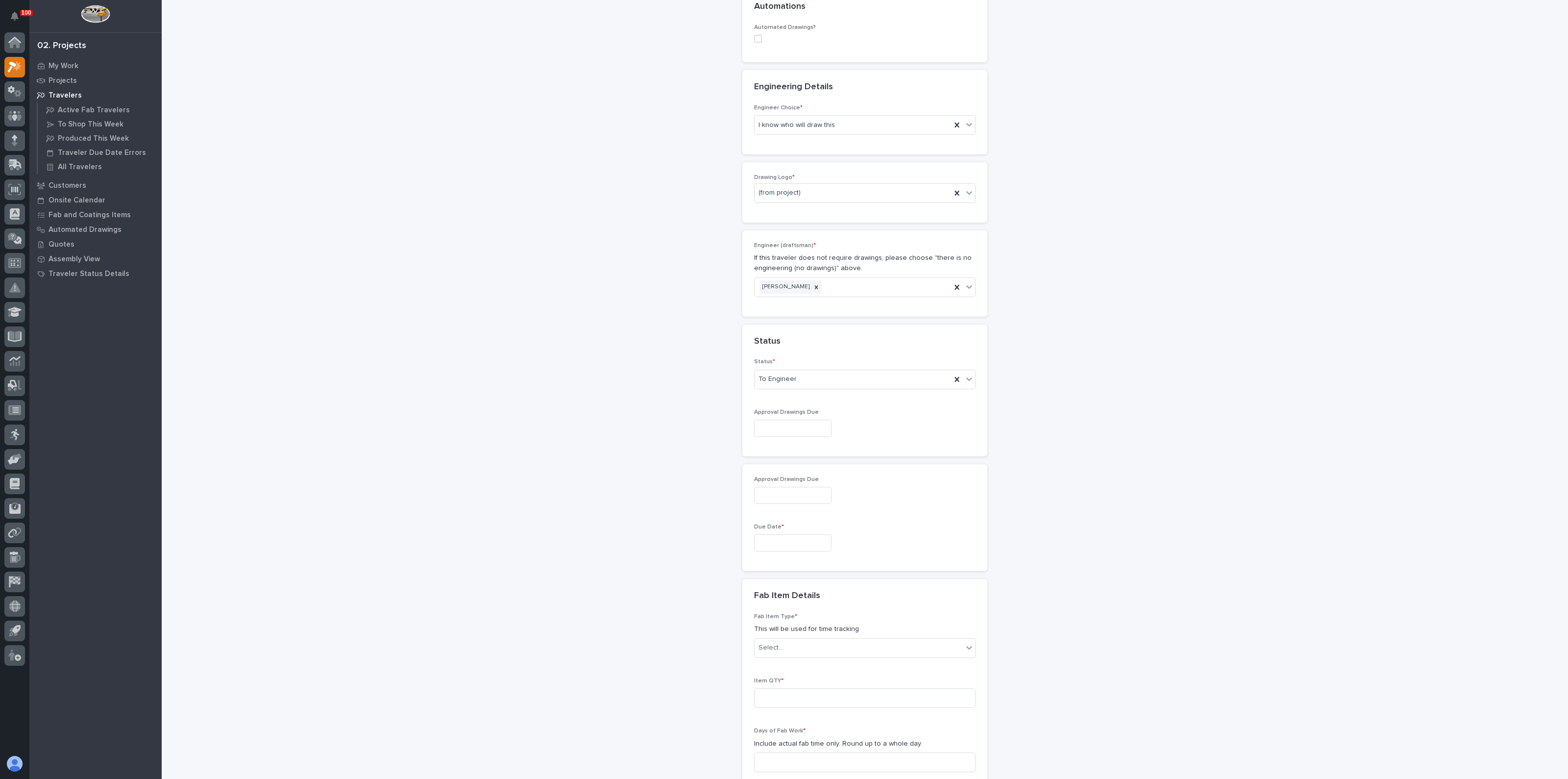
click at [761, 543] on input "text" at bounding box center [793, 543] width 77 height 17
click at [748, 494] on div "29" at bounding box center [751, 493] width 13 height 13
type input "**********"
drag, startPoint x: 733, startPoint y: 548, endPoint x: 772, endPoint y: 632, distance: 92.6
click at [733, 548] on div "**********" at bounding box center [865, 409] width 982 height 1553
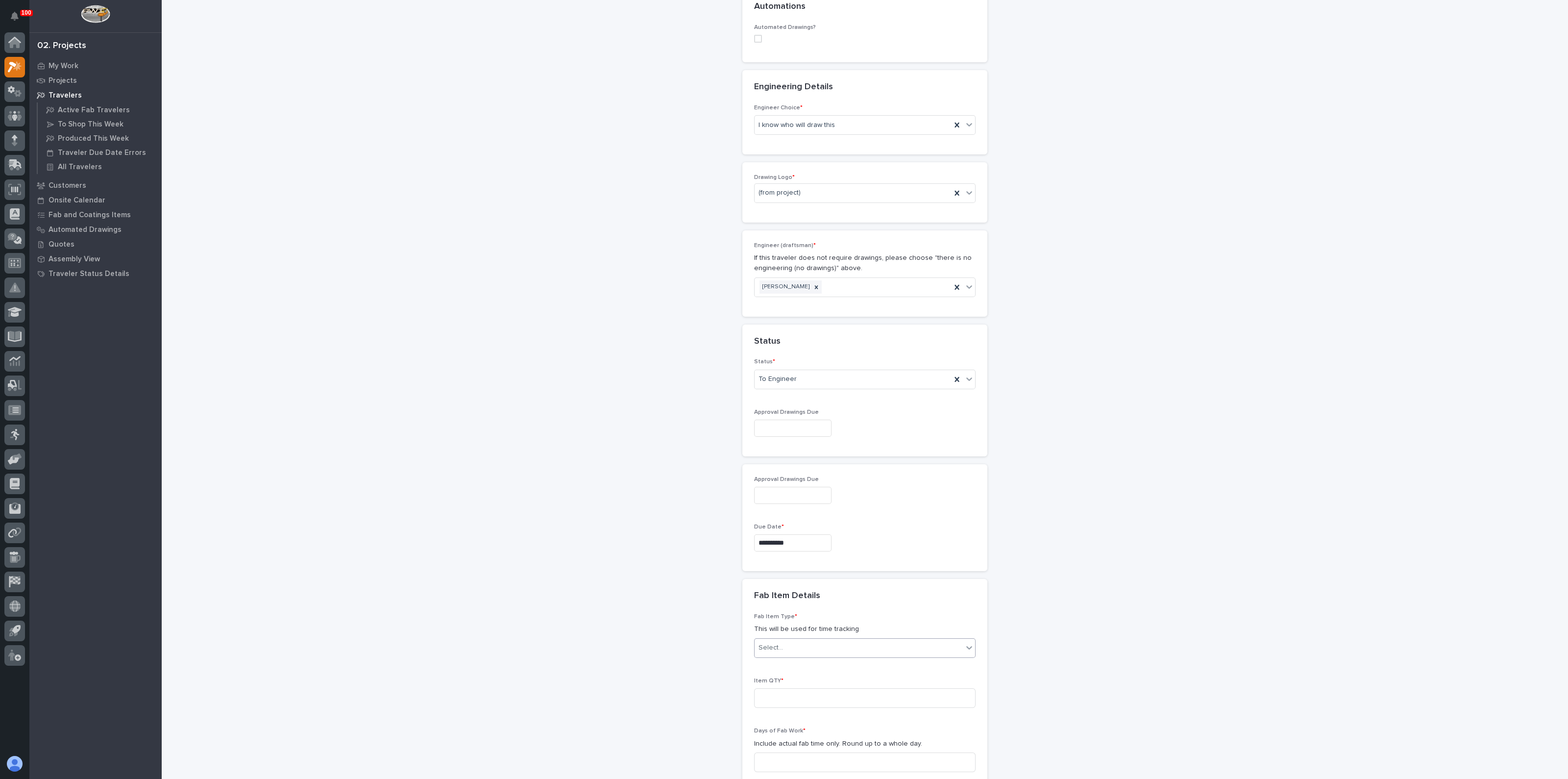
click at [790, 647] on div "Select..." at bounding box center [859, 648] width 208 height 16
drag, startPoint x: 794, startPoint y: 688, endPoint x: 793, endPoint y: 671, distance: 17.0
click at [793, 671] on div "Stairway - (straight)" at bounding box center [860, 680] width 220 height 17
click at [657, 672] on div "**********" at bounding box center [865, 409] width 982 height 1553
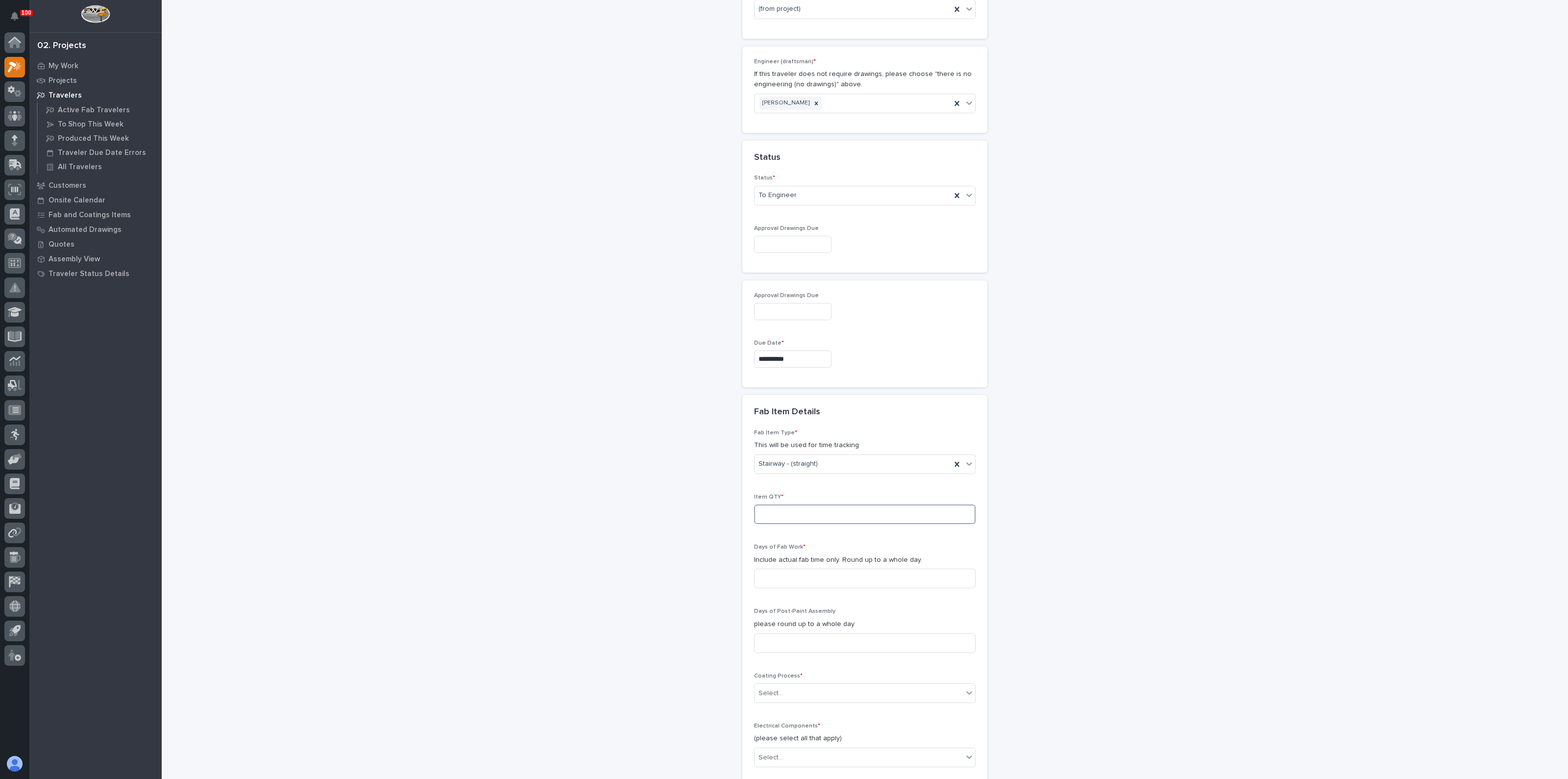
click at [794, 511] on input at bounding box center [865, 514] width 222 height 19
type input "3"
click at [542, 530] on div "**********" at bounding box center [865, 225] width 982 height 1553
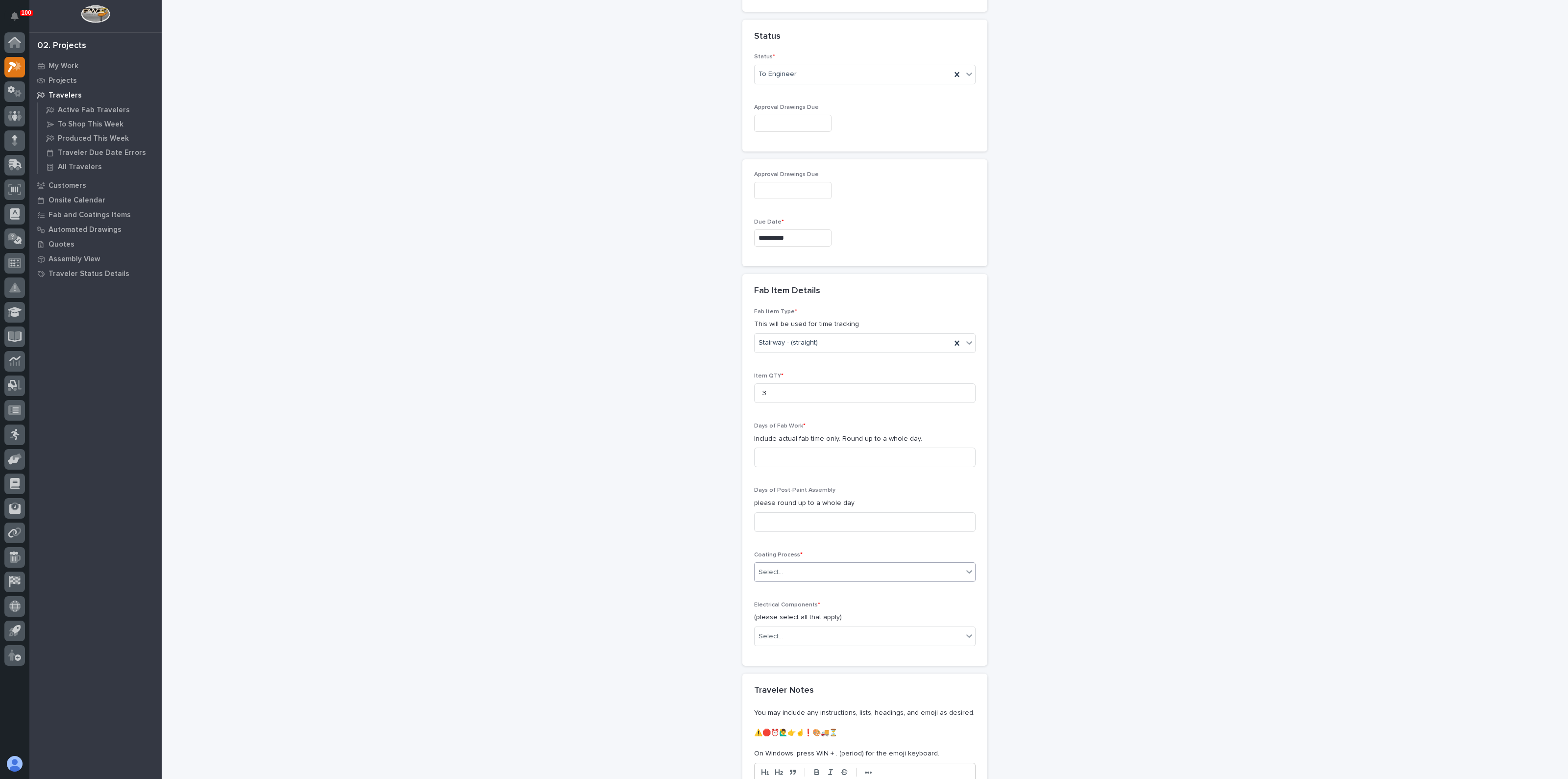
scroll to position [674, 0]
drag, startPoint x: 782, startPoint y: 434, endPoint x: 783, endPoint y: 439, distance: 5.1
click at [782, 434] on p "Include actual fab time only. Round up to a whole day." at bounding box center [865, 437] width 222 height 10
click at [780, 446] on input at bounding box center [865, 456] width 222 height 19
type input "3"
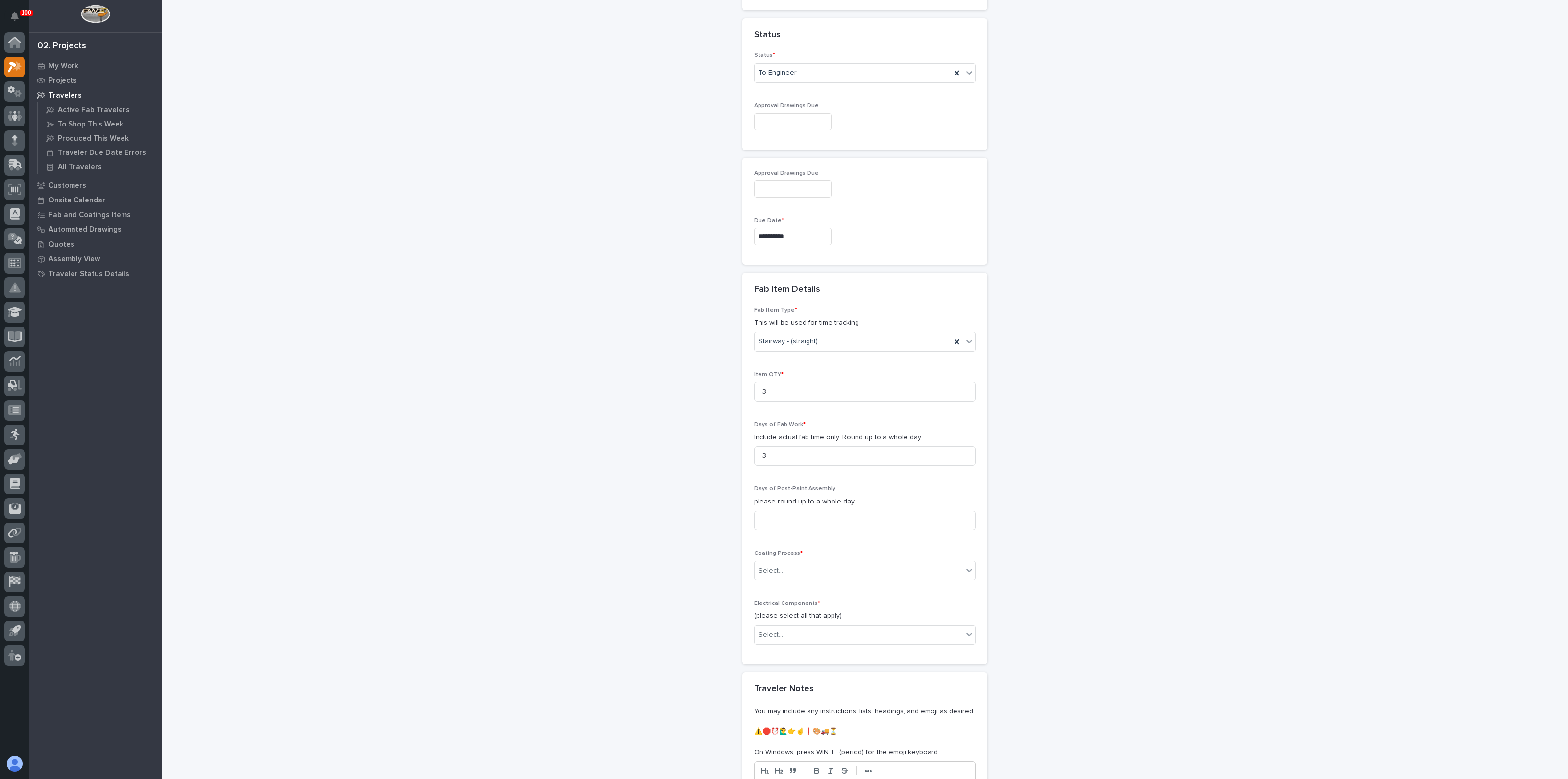
drag, startPoint x: 617, startPoint y: 452, endPoint x: 620, endPoint y: 459, distance: 7.6
click at [618, 455] on div "**********" at bounding box center [865, 103] width 982 height 1553
click at [774, 563] on div "Select..." at bounding box center [859, 571] width 208 height 16
click at [777, 587] on div "Galvanize" at bounding box center [860, 587] width 220 height 17
click at [775, 574] on div "Galvanize" at bounding box center [853, 571] width 197 height 16
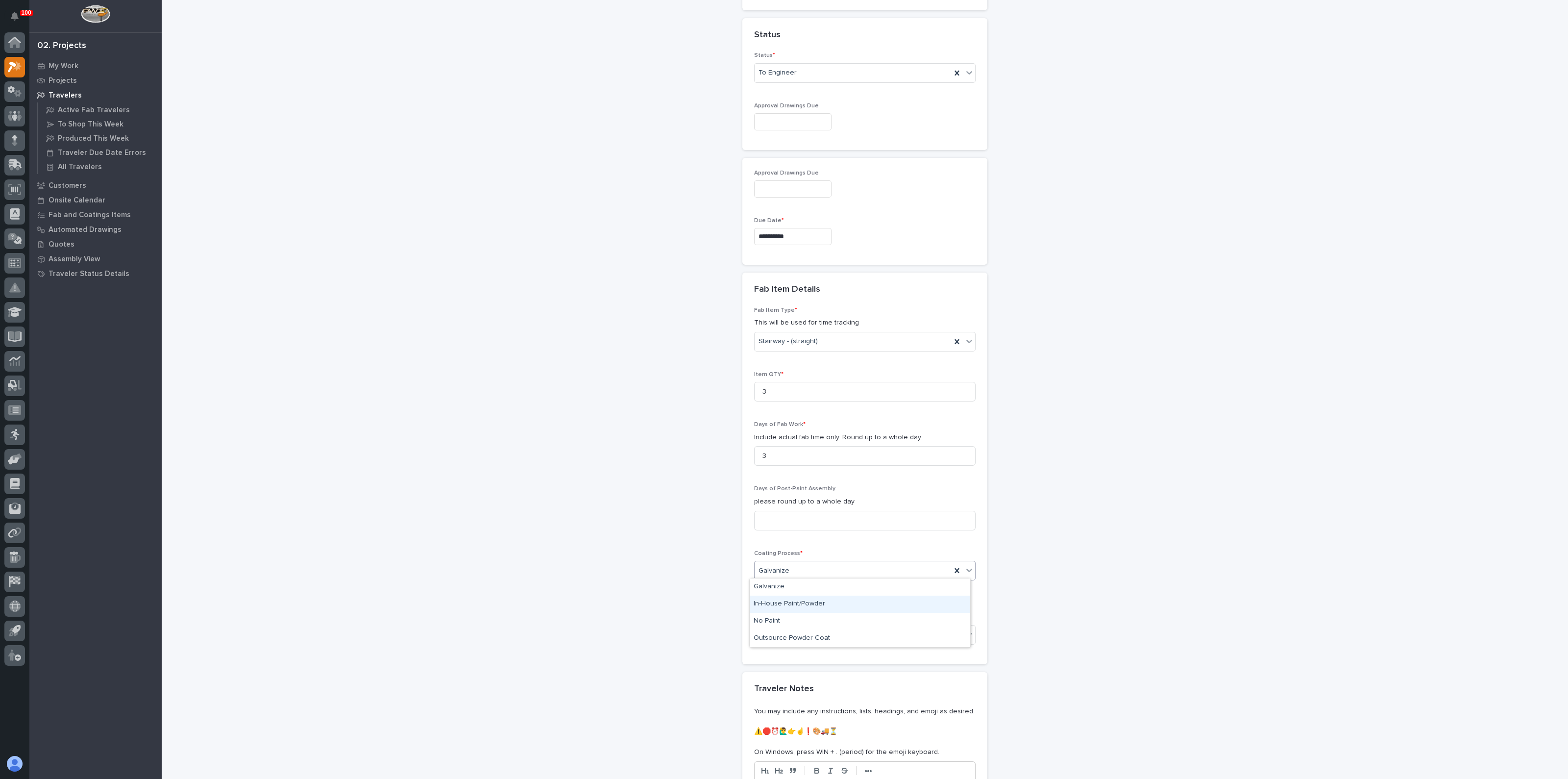
click at [778, 607] on div "In-House Paint/Powder" at bounding box center [860, 604] width 220 height 17
click at [634, 577] on div "**********" at bounding box center [865, 103] width 982 height 1553
click at [762, 632] on div "Select..." at bounding box center [771, 635] width 24 height 10
drag, startPoint x: 779, startPoint y: 655, endPoint x: 772, endPoint y: 651, distance: 8.1
click at [779, 655] on div "None" at bounding box center [860, 651] width 220 height 17
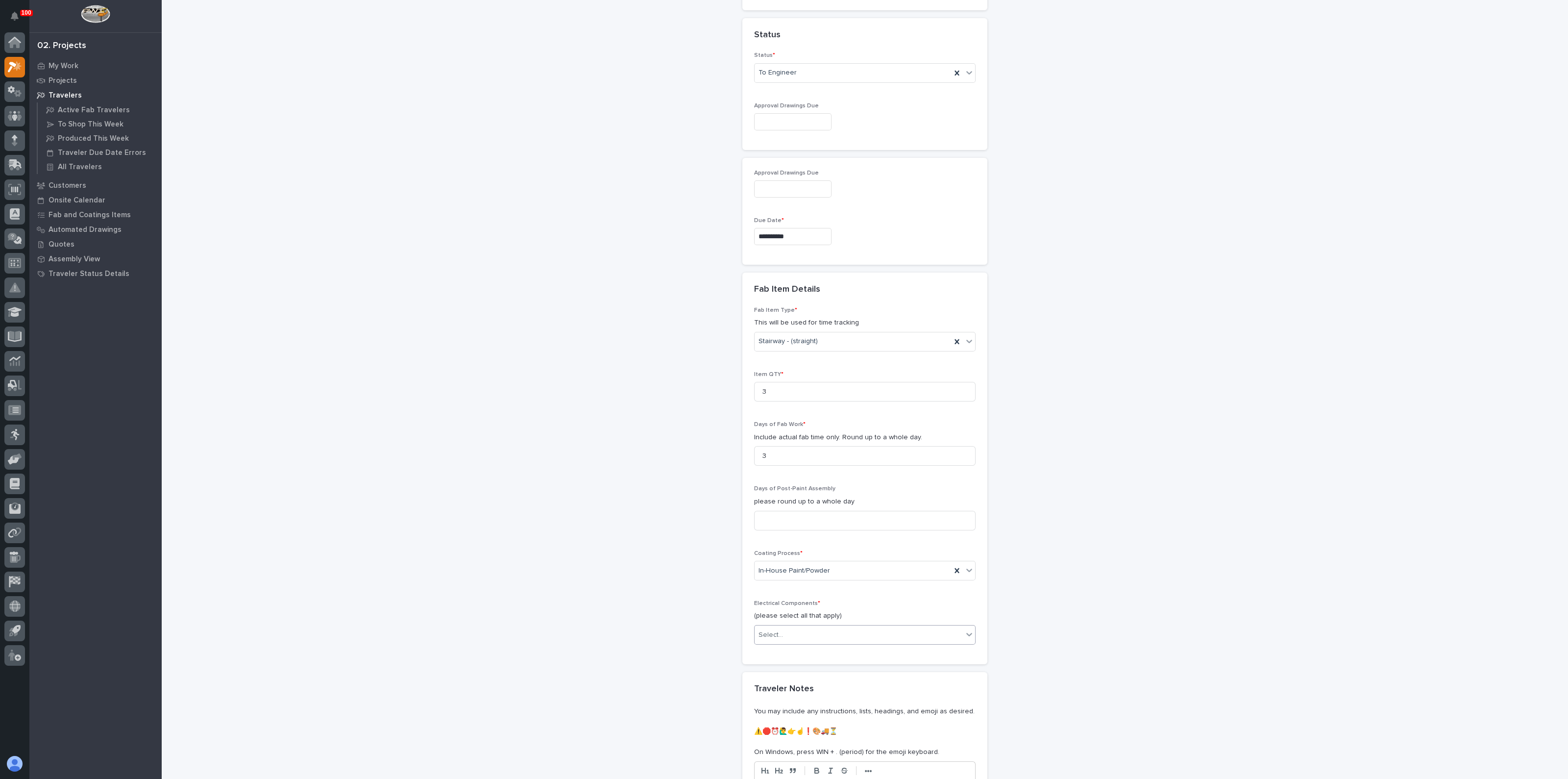
click at [627, 643] on div "**********" at bounding box center [865, 103] width 982 height 1553
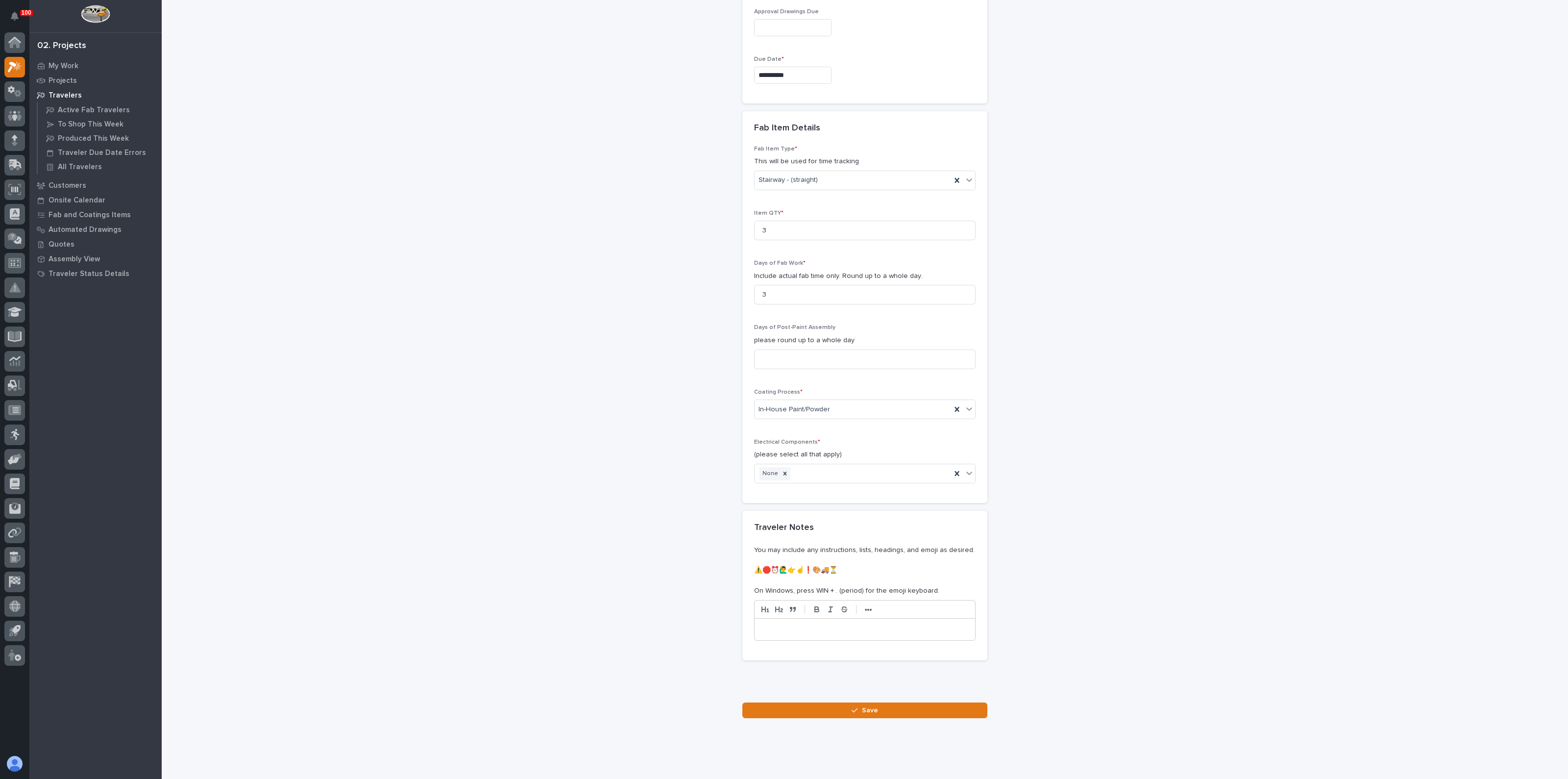
scroll to position [848, 0]
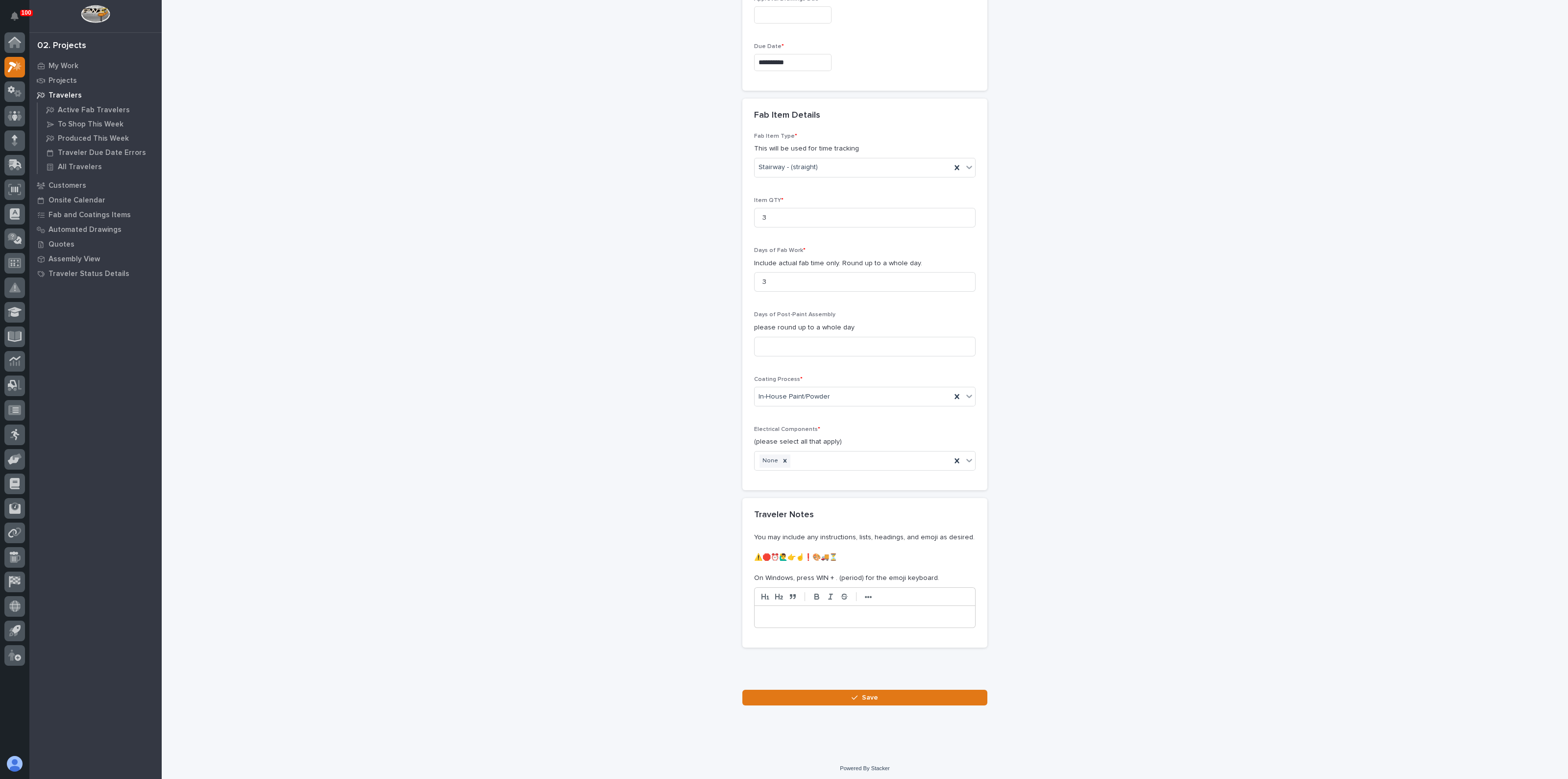
click at [802, 615] on p at bounding box center [865, 617] width 206 height 10
click at [889, 698] on button "Save" at bounding box center [865, 698] width 245 height 16
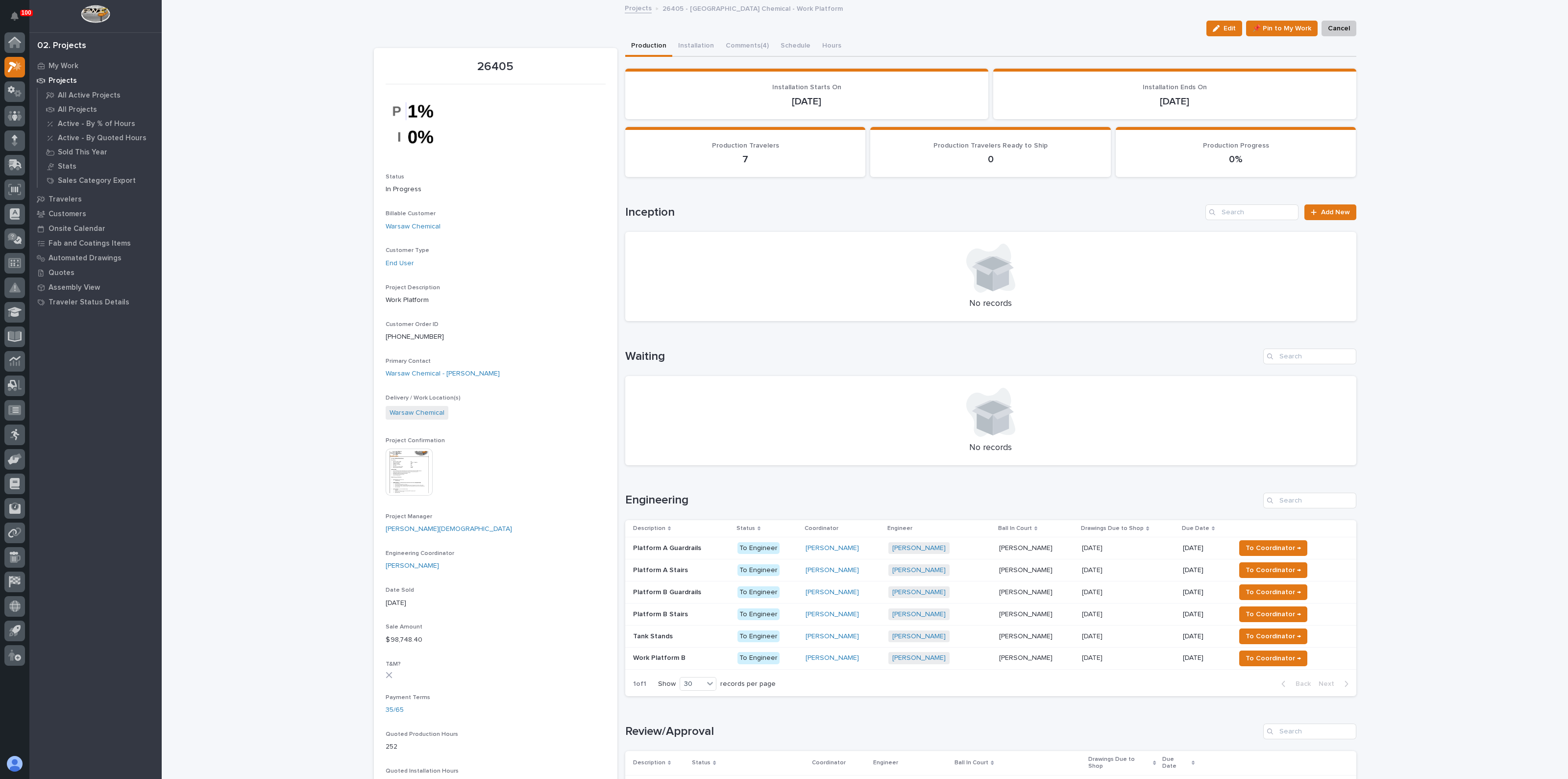
click at [688, 616] on p at bounding box center [681, 615] width 97 height 9
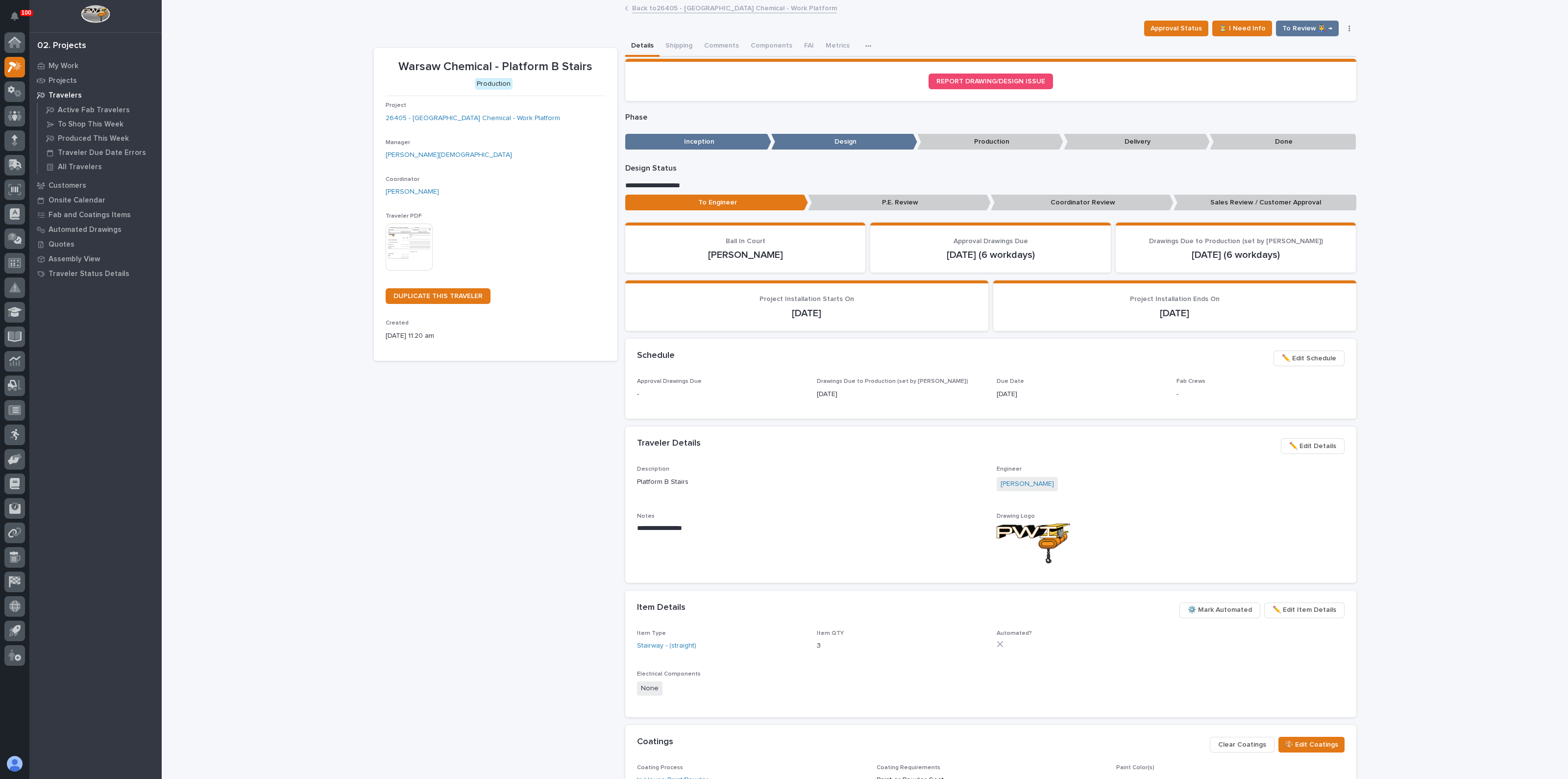
click at [405, 238] on img at bounding box center [409, 247] width 47 height 47
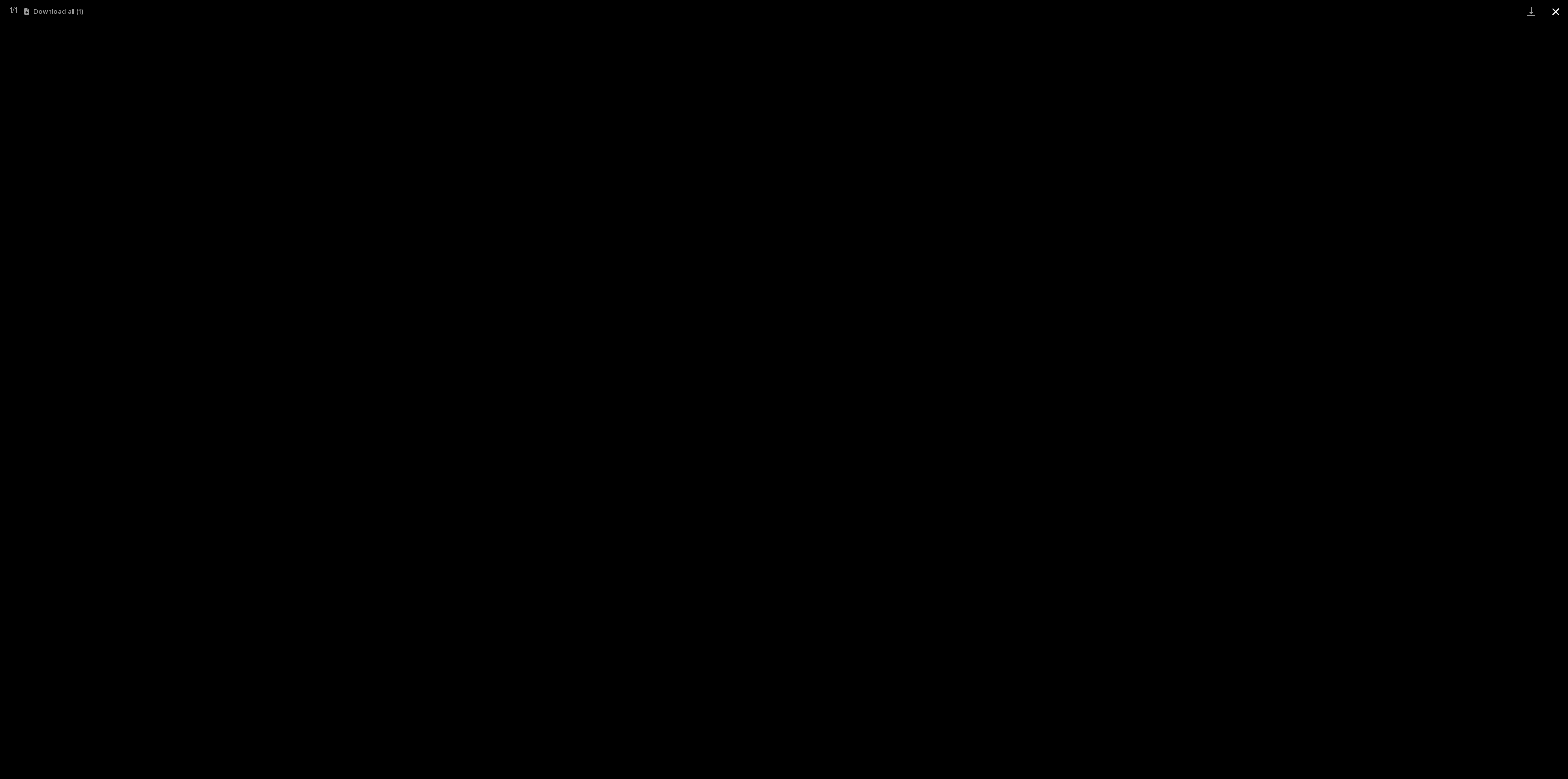
click at [1553, 10] on button "Close gallery" at bounding box center [1556, 12] width 24 height 23
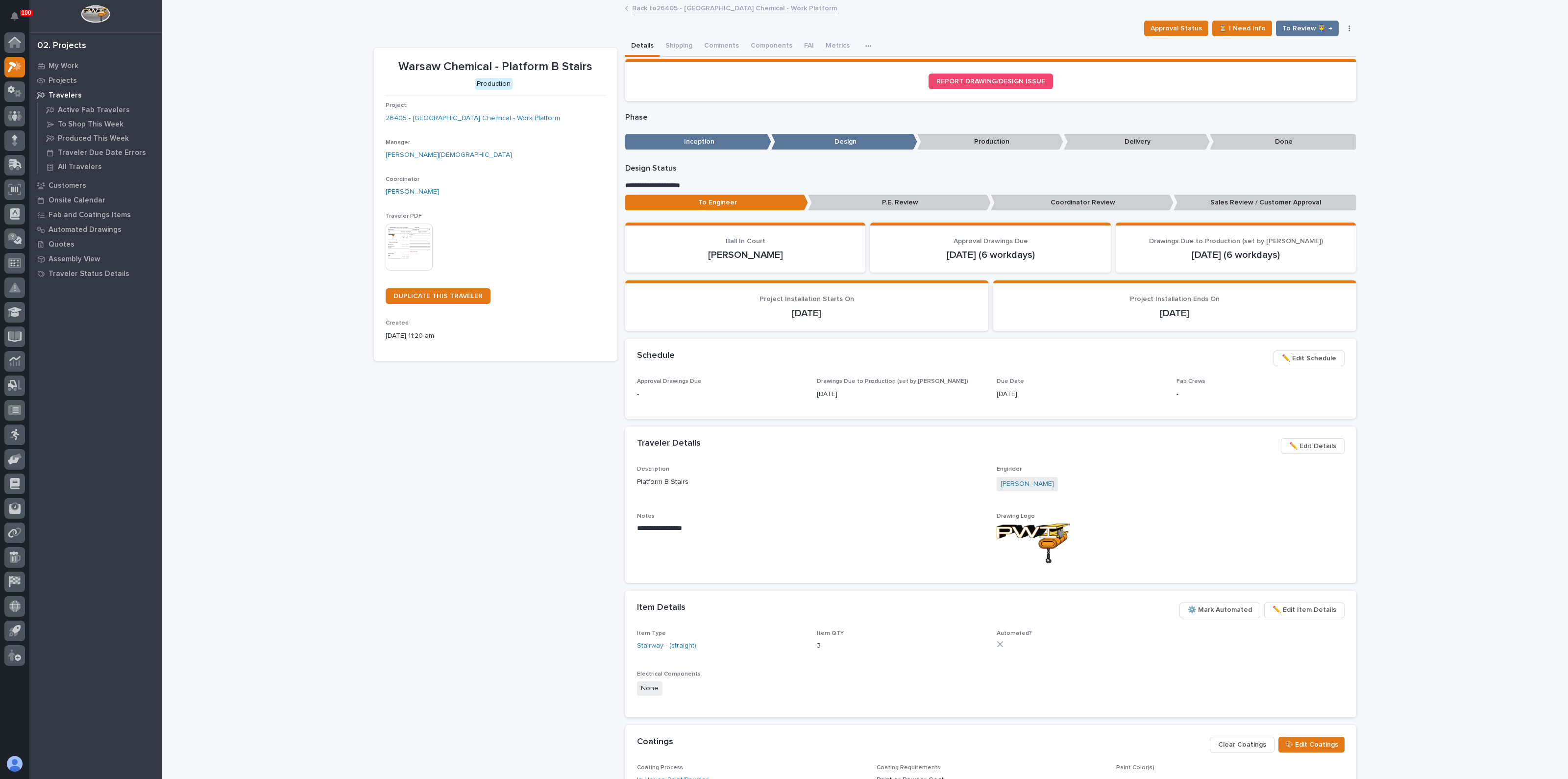
scroll to position [174, 0]
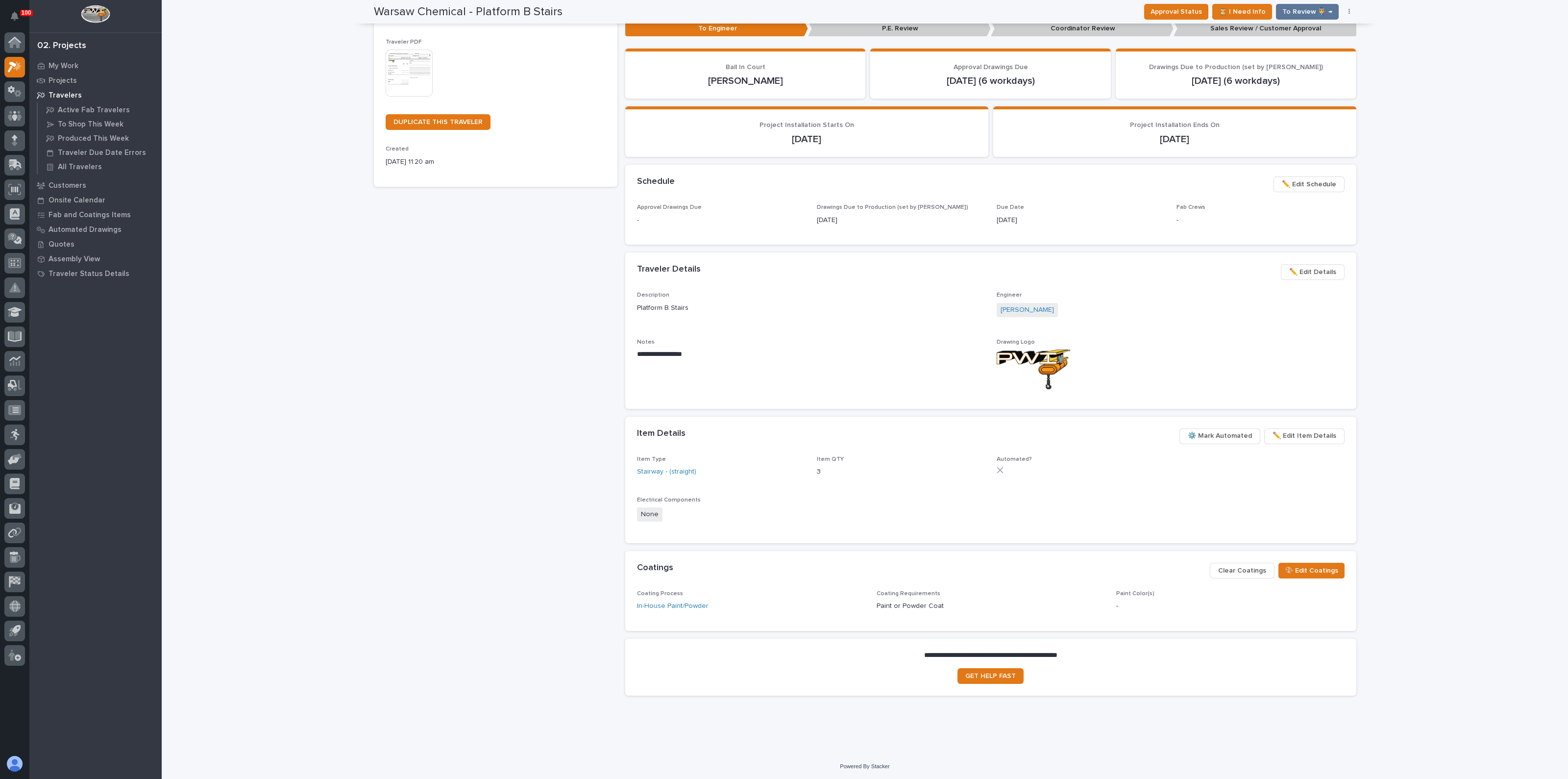
drag, startPoint x: 620, startPoint y: 462, endPoint x: 601, endPoint y: 448, distance: 23.6
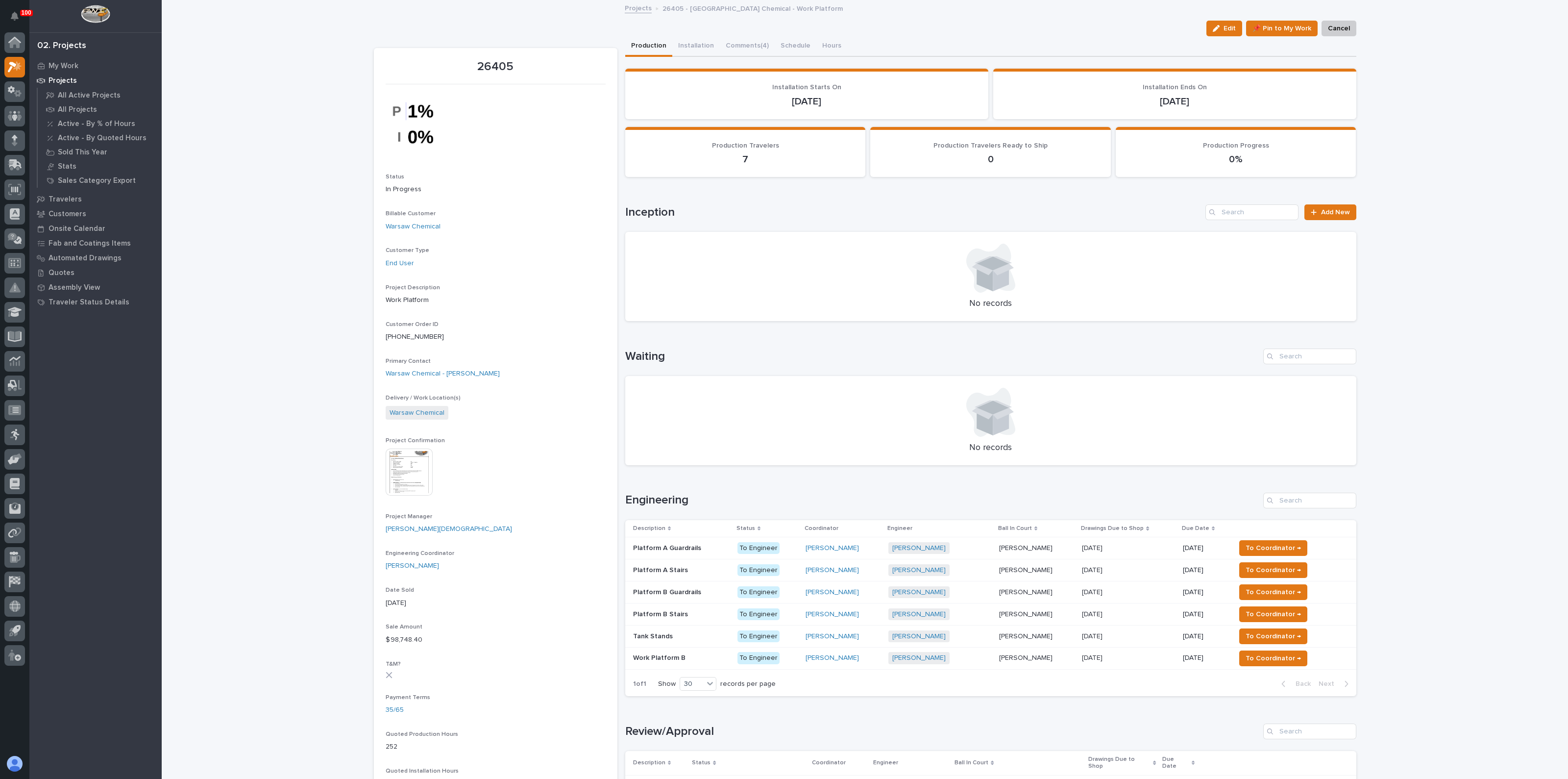
click at [655, 569] on p "Platform A Stairs" at bounding box center [661, 569] width 57 height 10
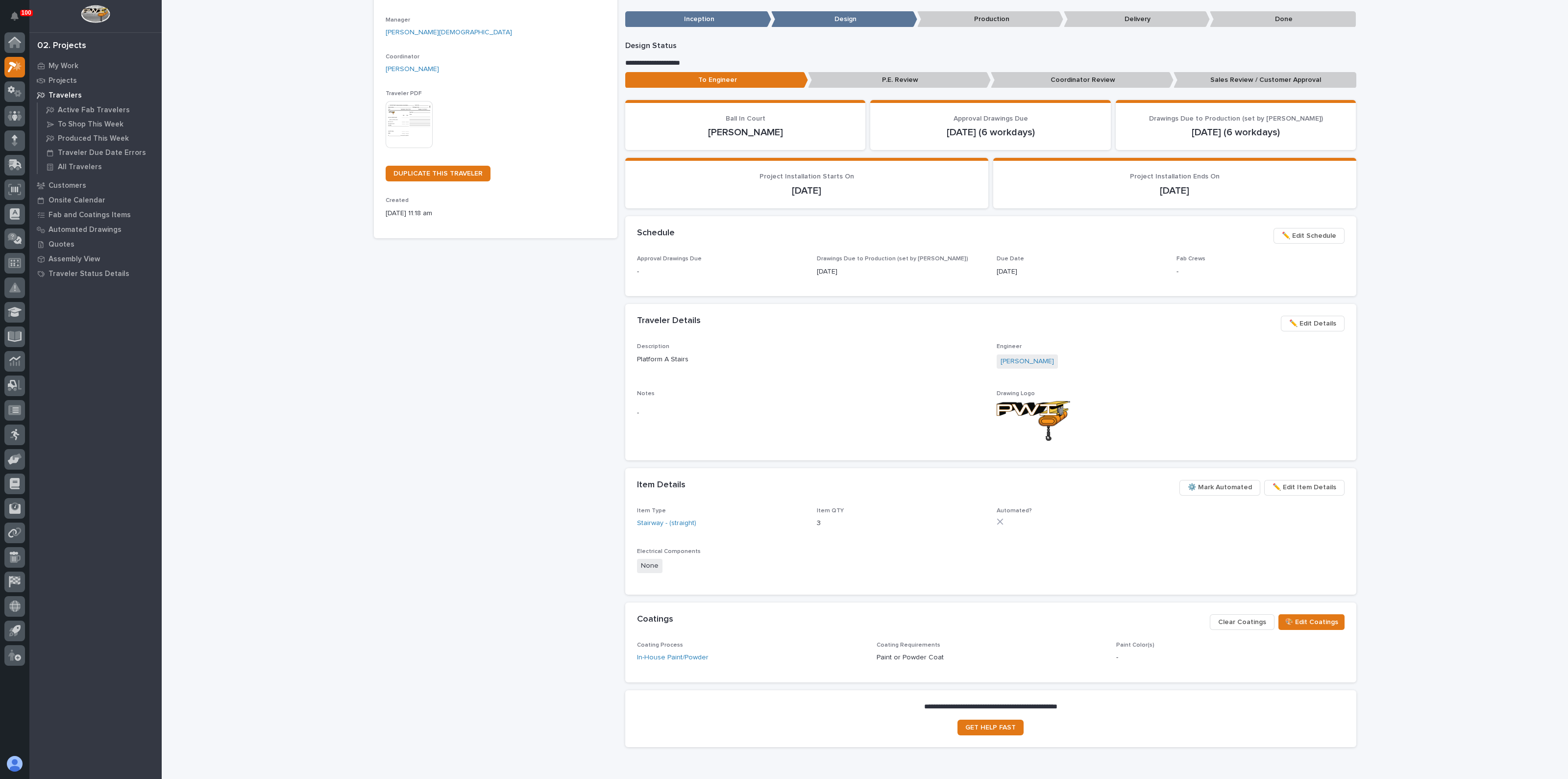
scroll to position [174, 0]
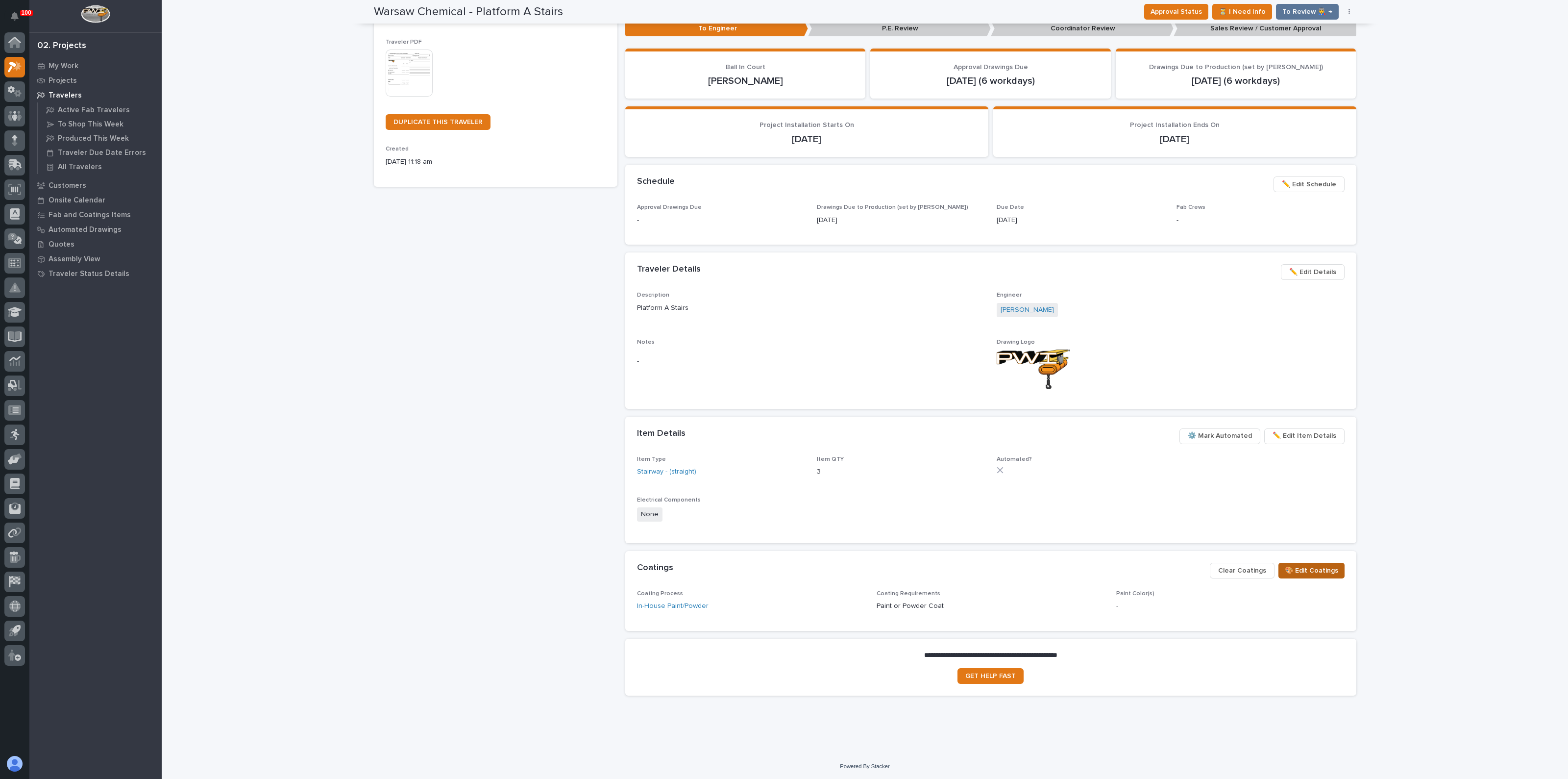
click at [1298, 571] on span "🎨 Edit Coatings" at bounding box center [1312, 570] width 54 height 12
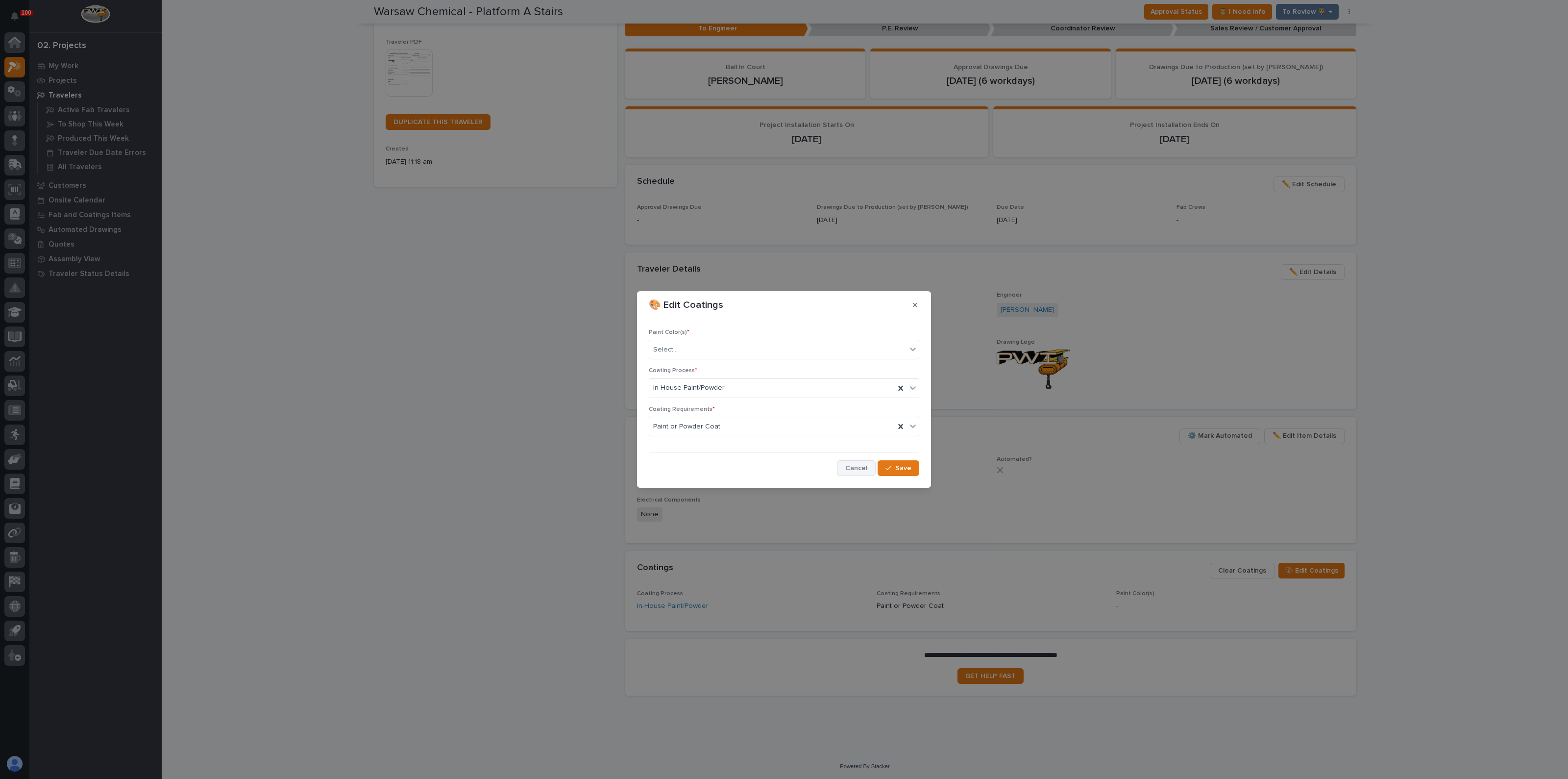
drag, startPoint x: 843, startPoint y: 469, endPoint x: 909, endPoint y: 420, distance: 82.2
click at [843, 469] on button "Cancel" at bounding box center [856, 468] width 39 height 16
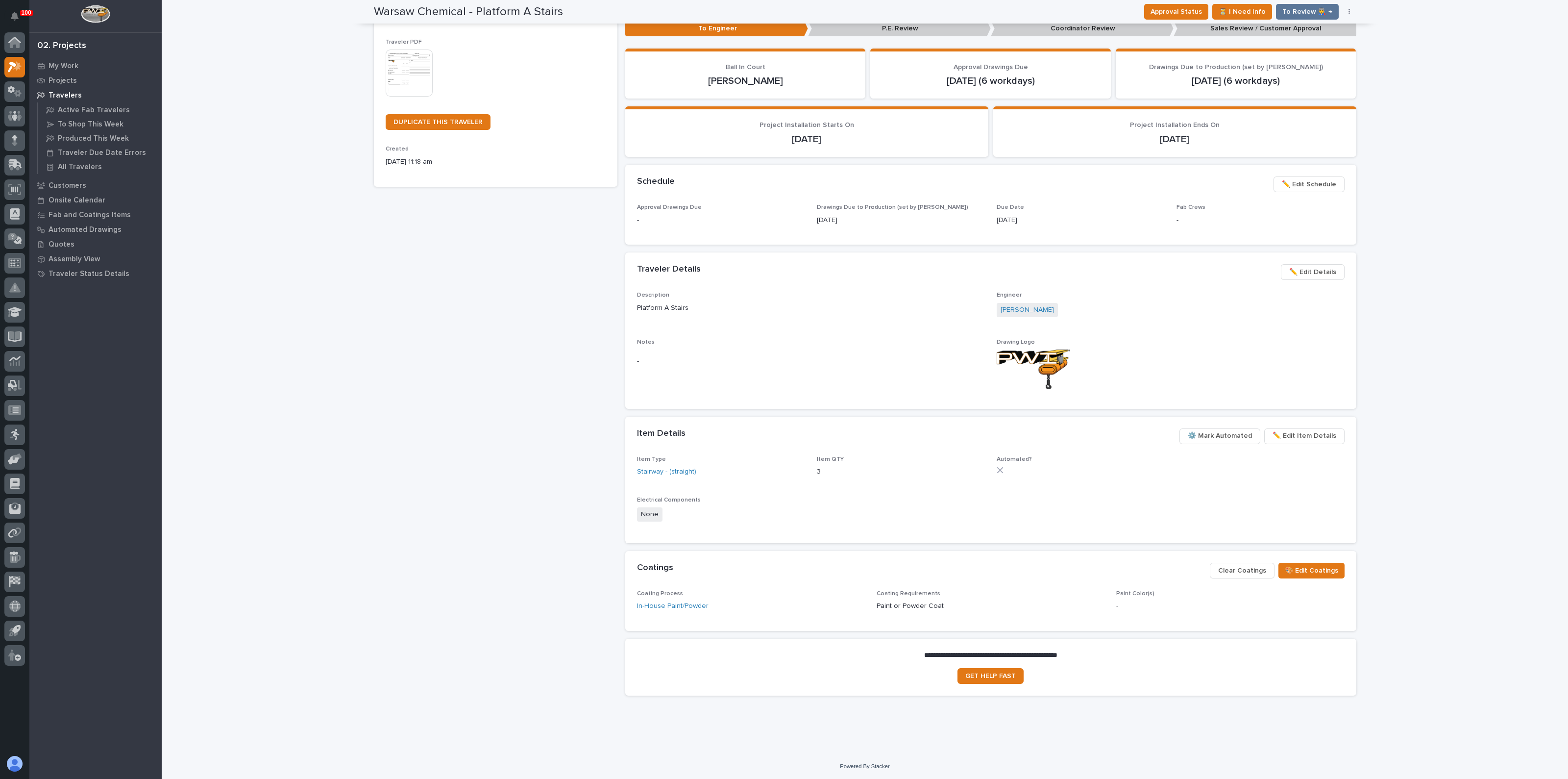
click at [1306, 182] on span "✏️ Edit Schedule" at bounding box center [1309, 184] width 54 height 12
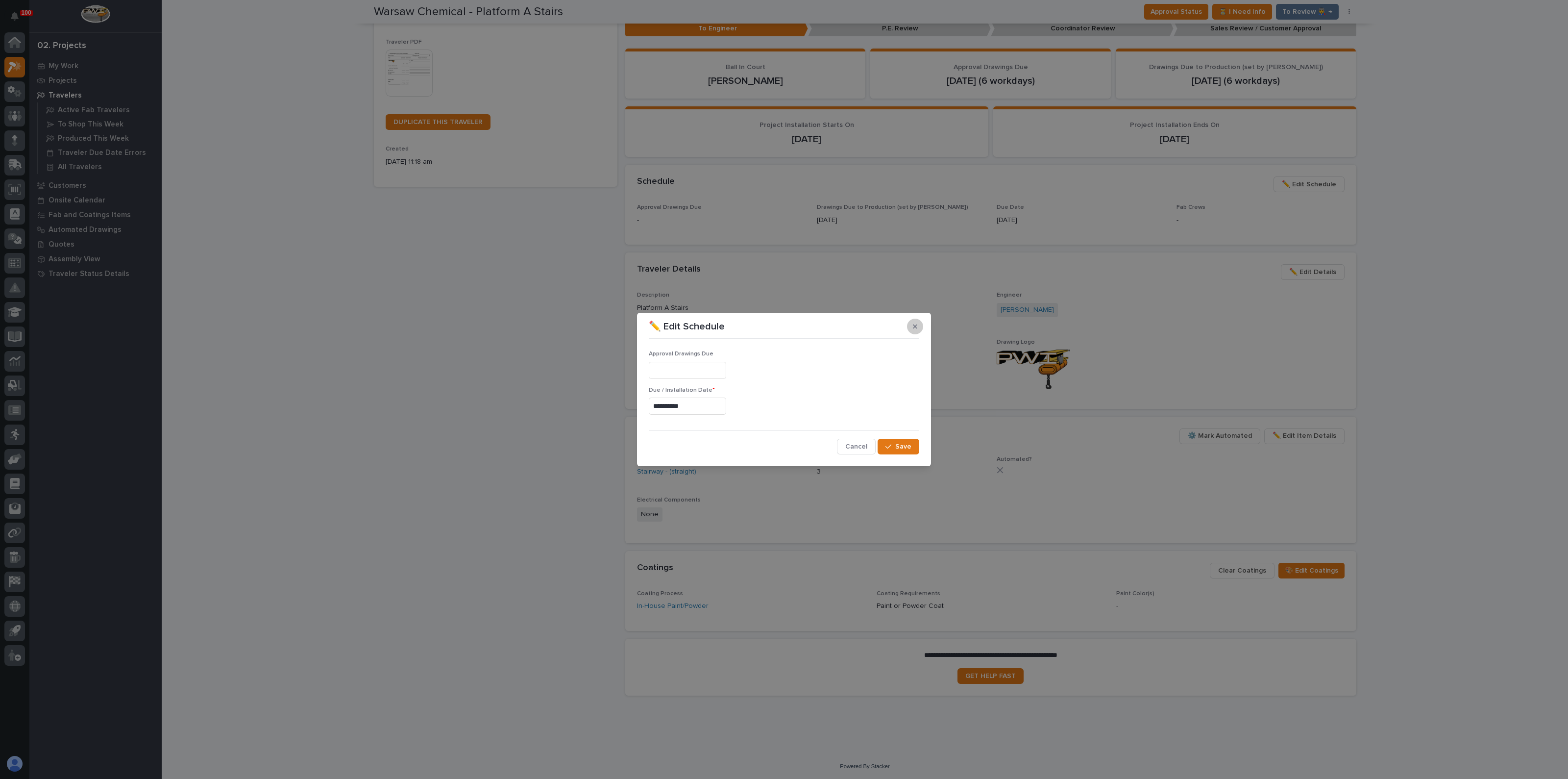
click at [919, 330] on button "button" at bounding box center [915, 326] width 16 height 16
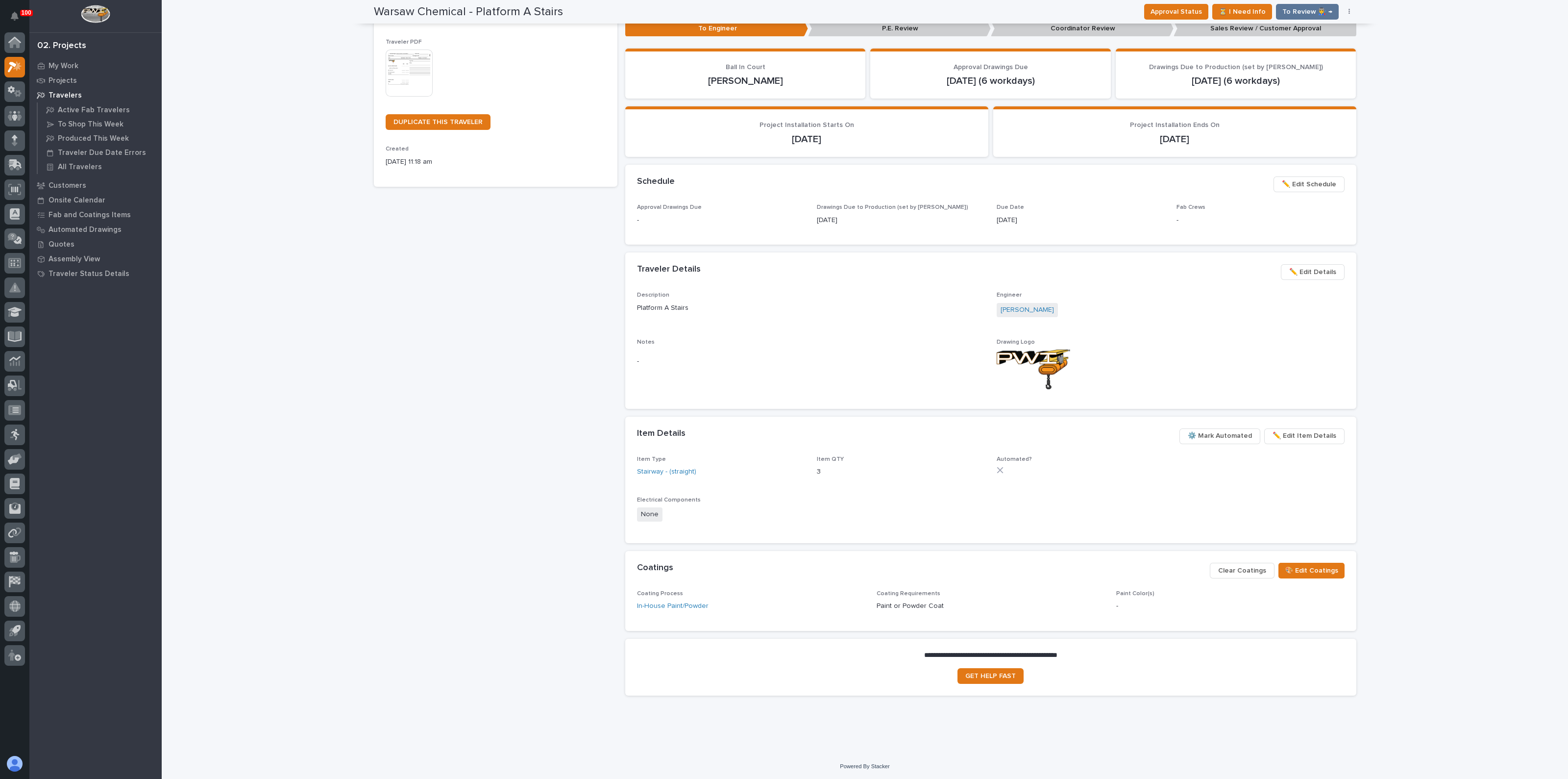
click at [1291, 270] on span "✏️ Edit Details" at bounding box center [1312, 272] width 47 height 12
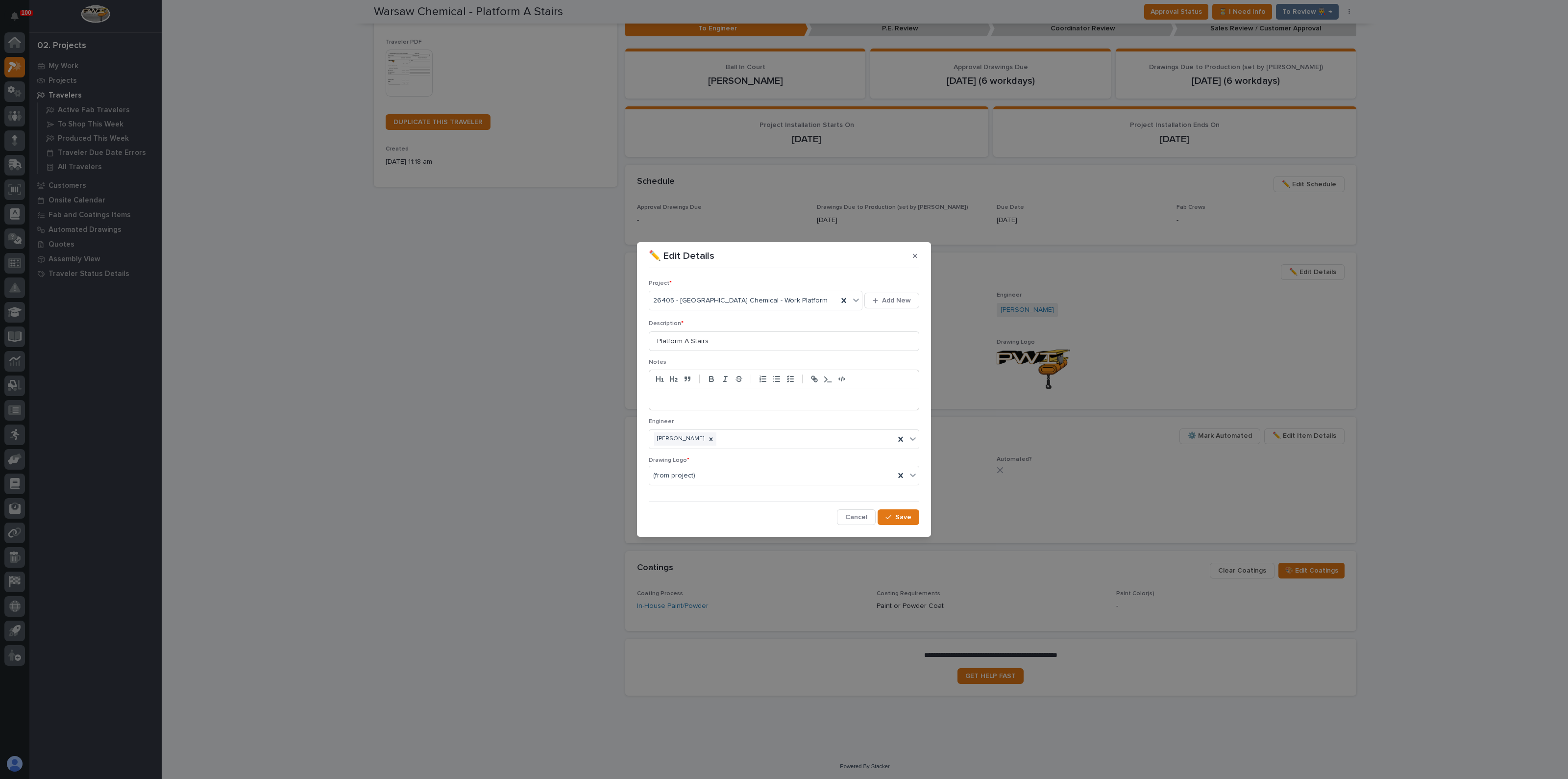
click at [707, 399] on p at bounding box center [784, 399] width 255 height 10
click at [895, 513] on button "Save" at bounding box center [898, 517] width 41 height 16
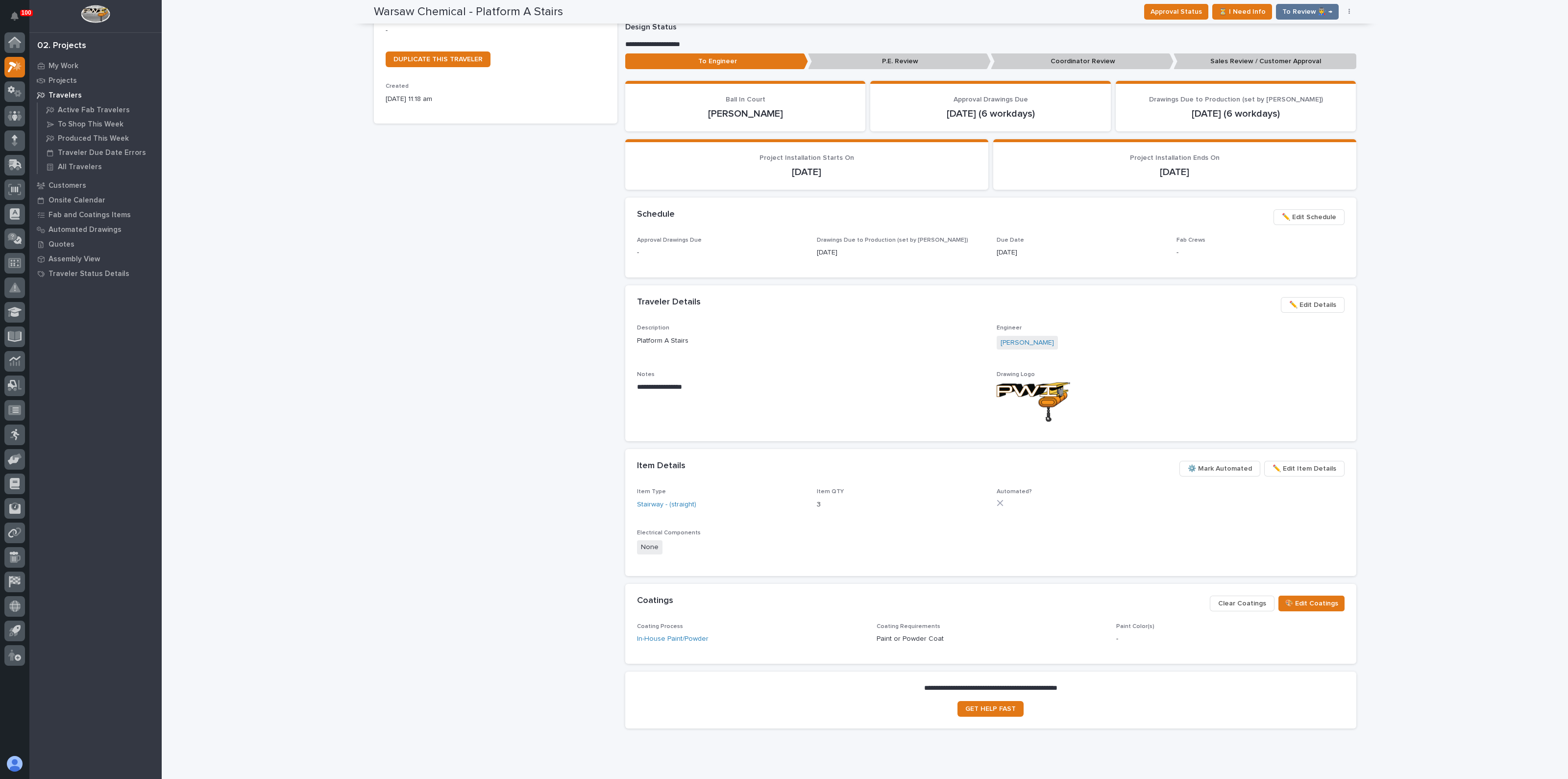
scroll to position [203, 0]
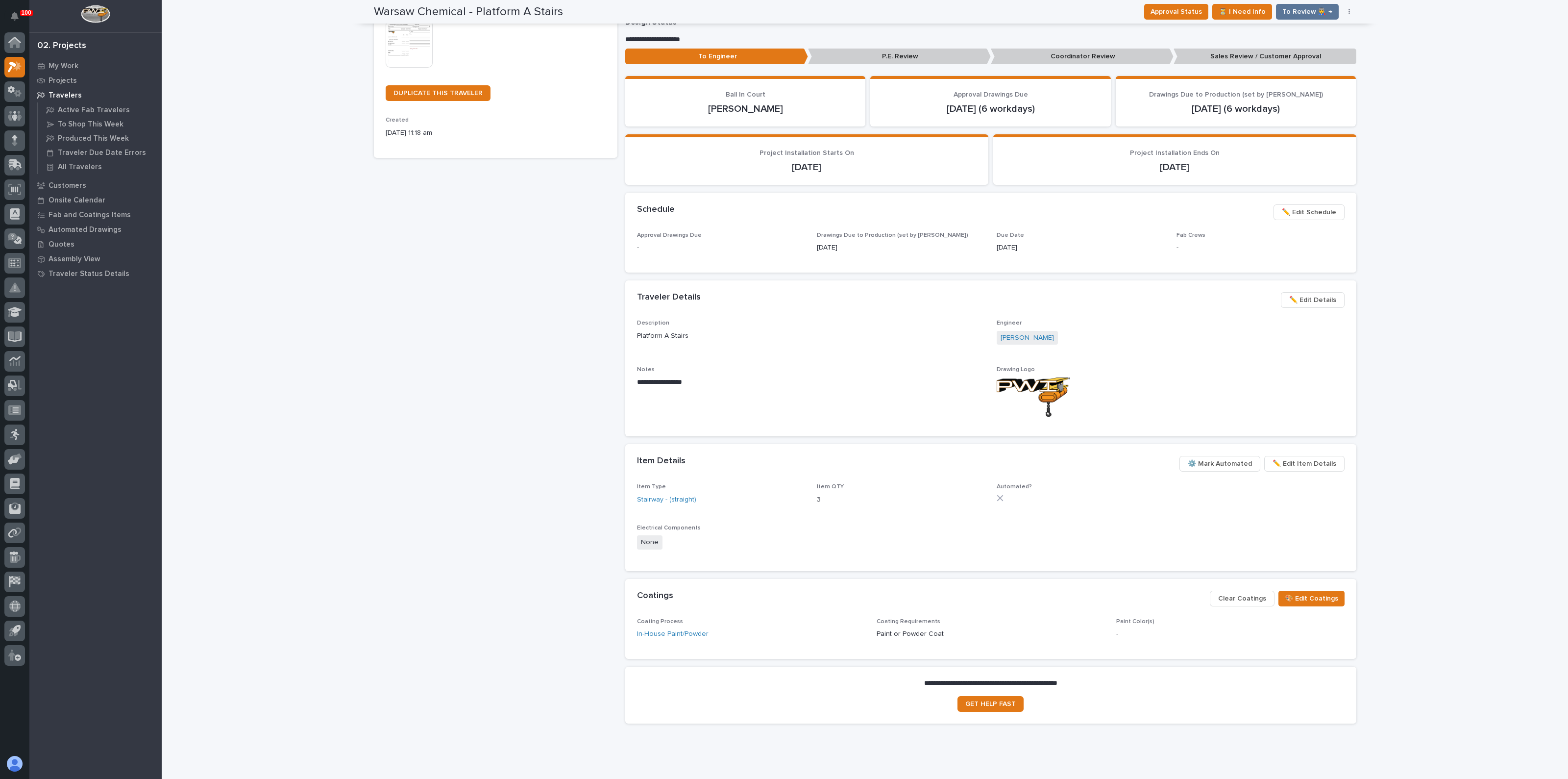
click at [421, 48] on img at bounding box center [409, 44] width 47 height 47
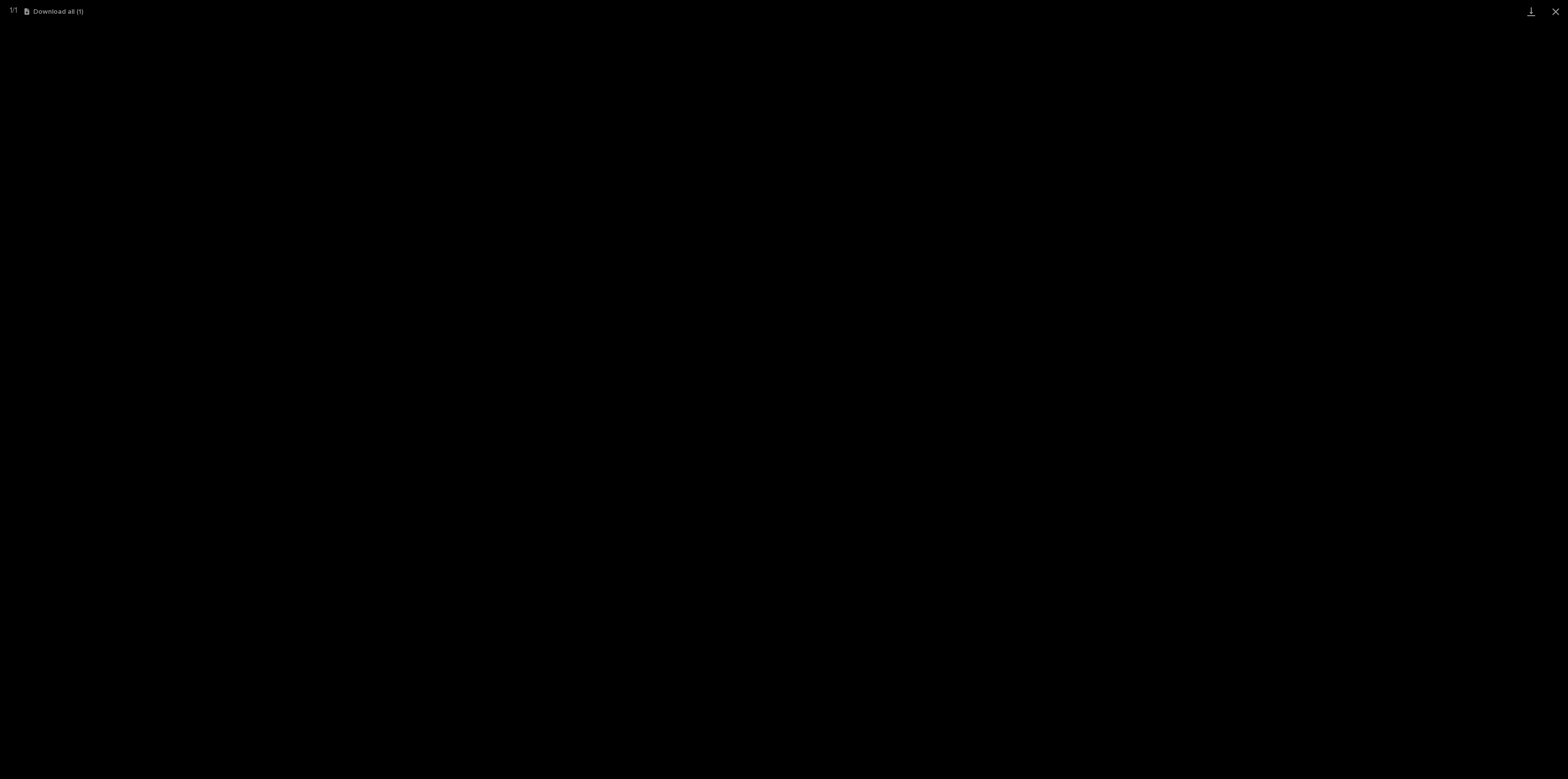
scroll to position [174, 0]
click at [1551, 11] on button "Close gallery" at bounding box center [1556, 12] width 24 height 23
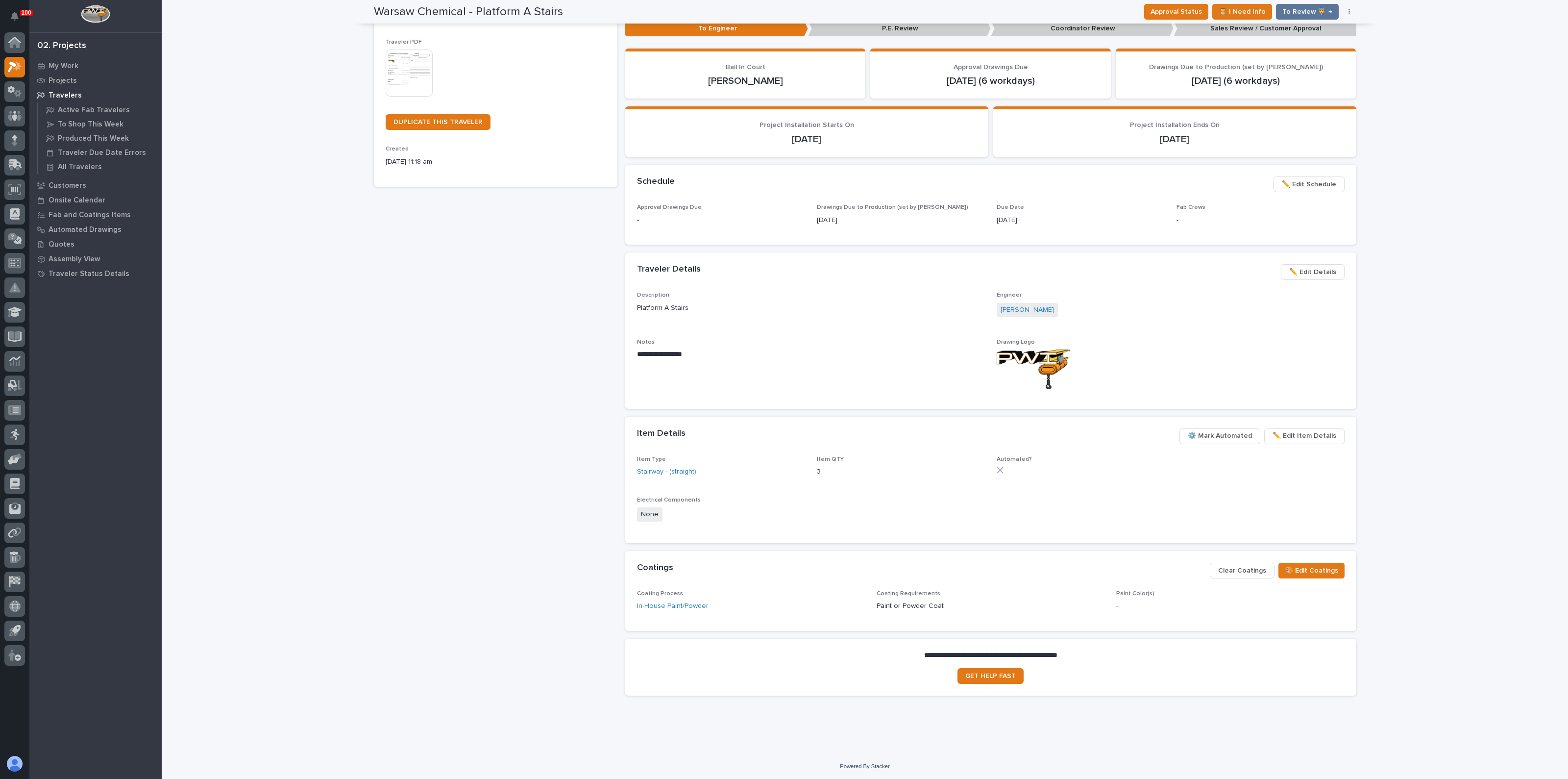
click at [410, 70] on img at bounding box center [409, 72] width 47 height 47
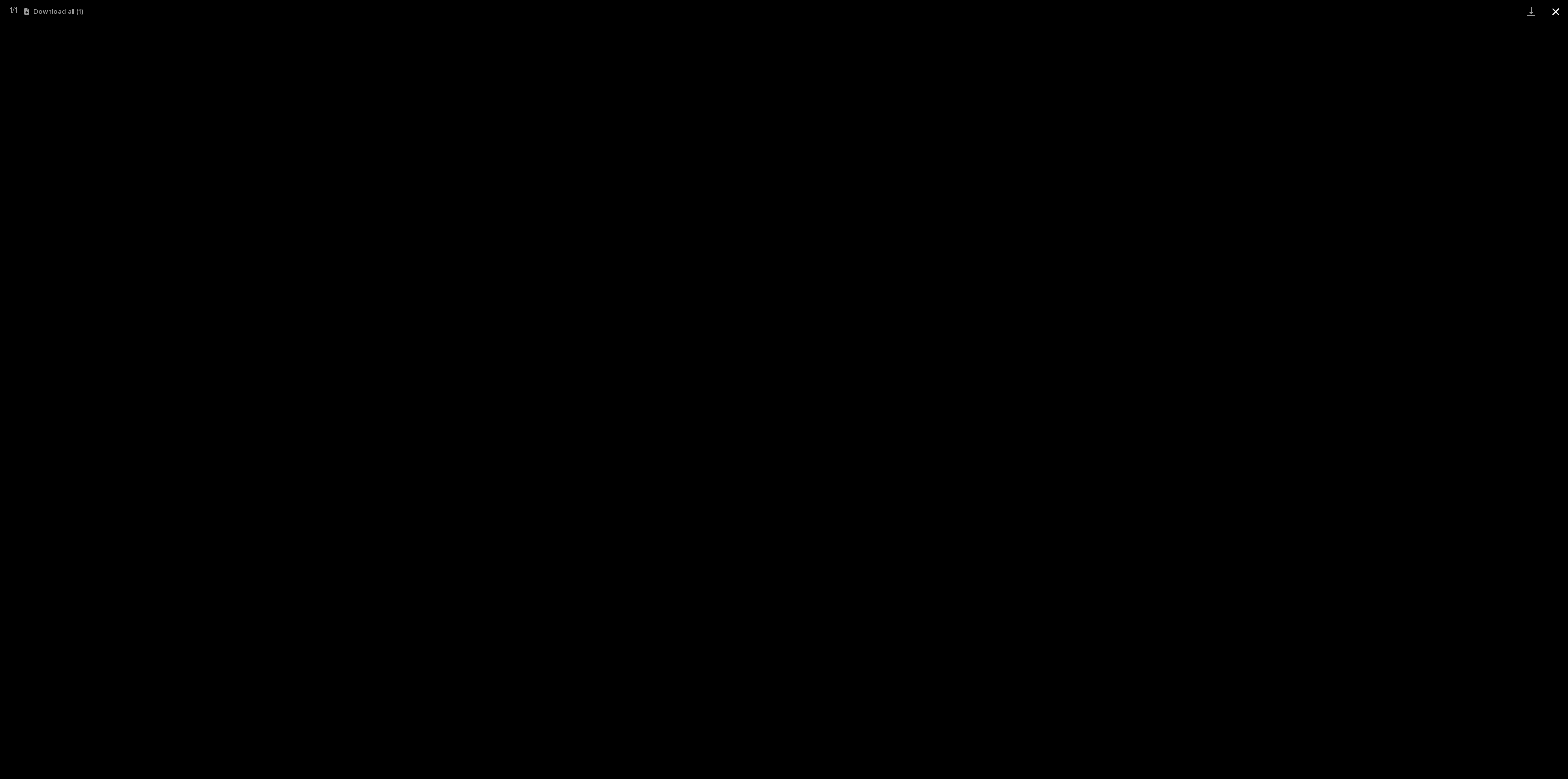
click at [1558, 9] on button "Close gallery" at bounding box center [1556, 12] width 24 height 23
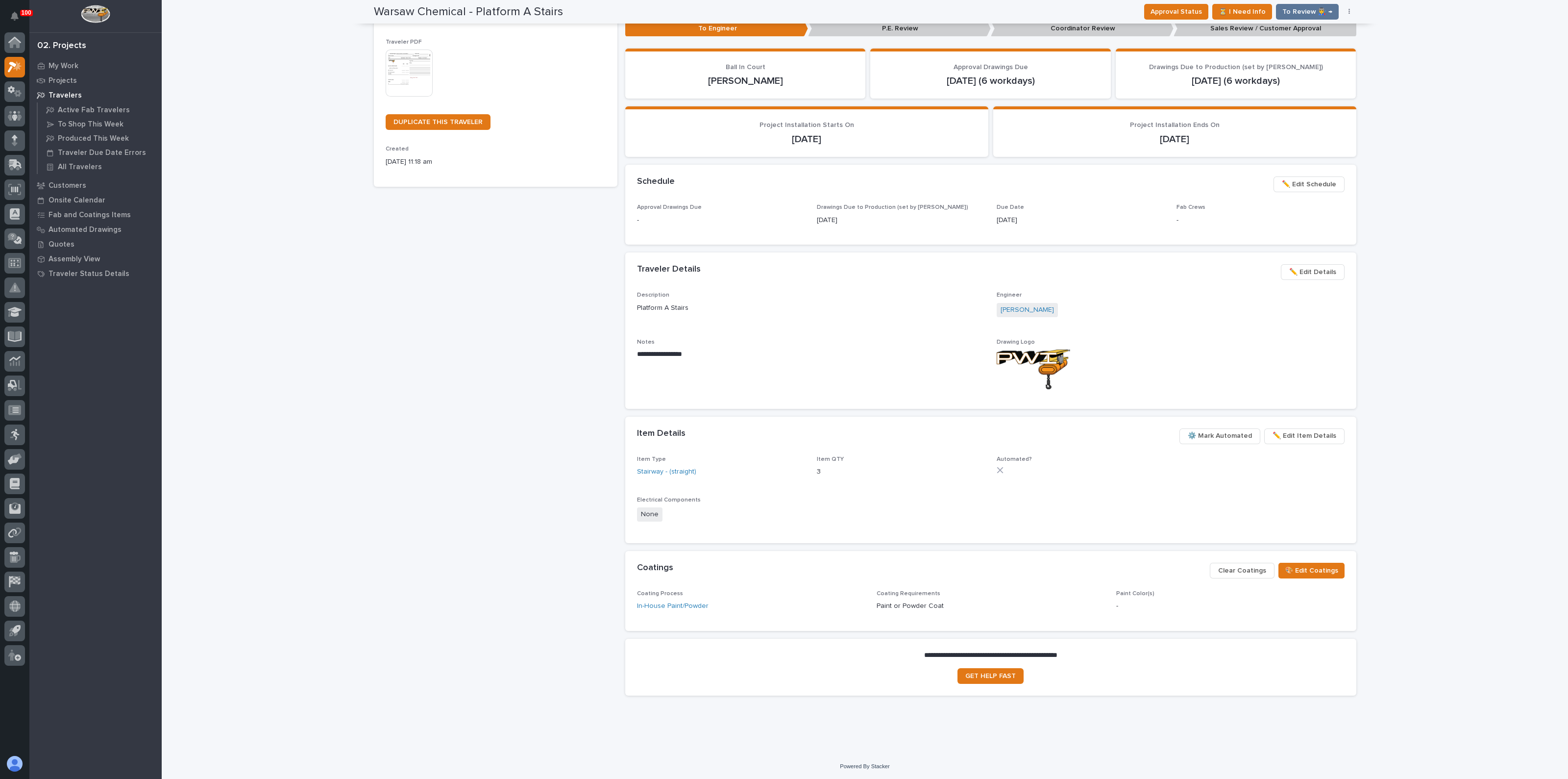
click at [450, 404] on div "Warsaw Chemical - Platform A Stairs Production Project 26405 - Warsaw Chemical …" at bounding box center [495, 289] width 243 height 830
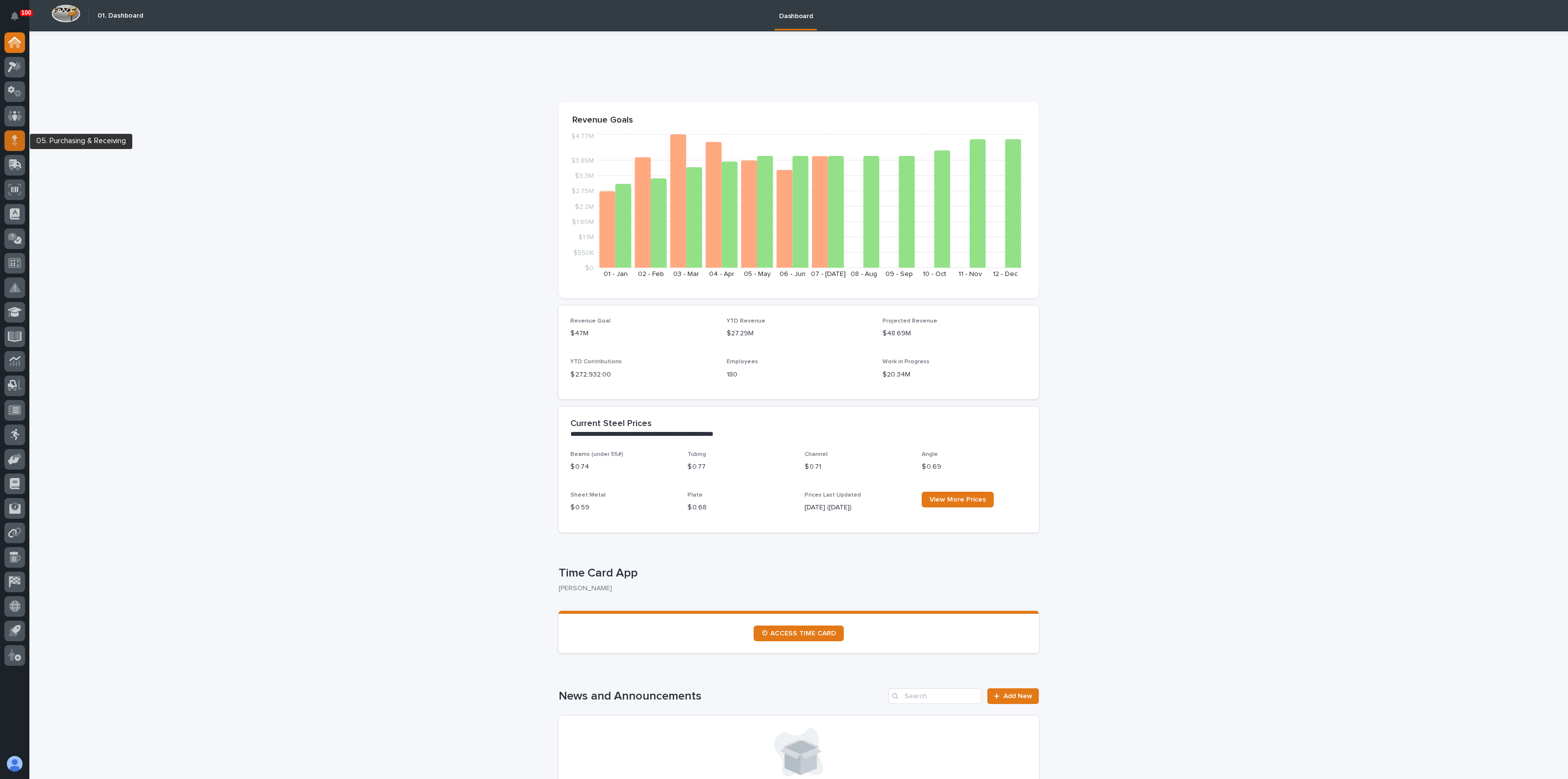
click at [15, 138] on icon at bounding box center [15, 137] width 6 height 5
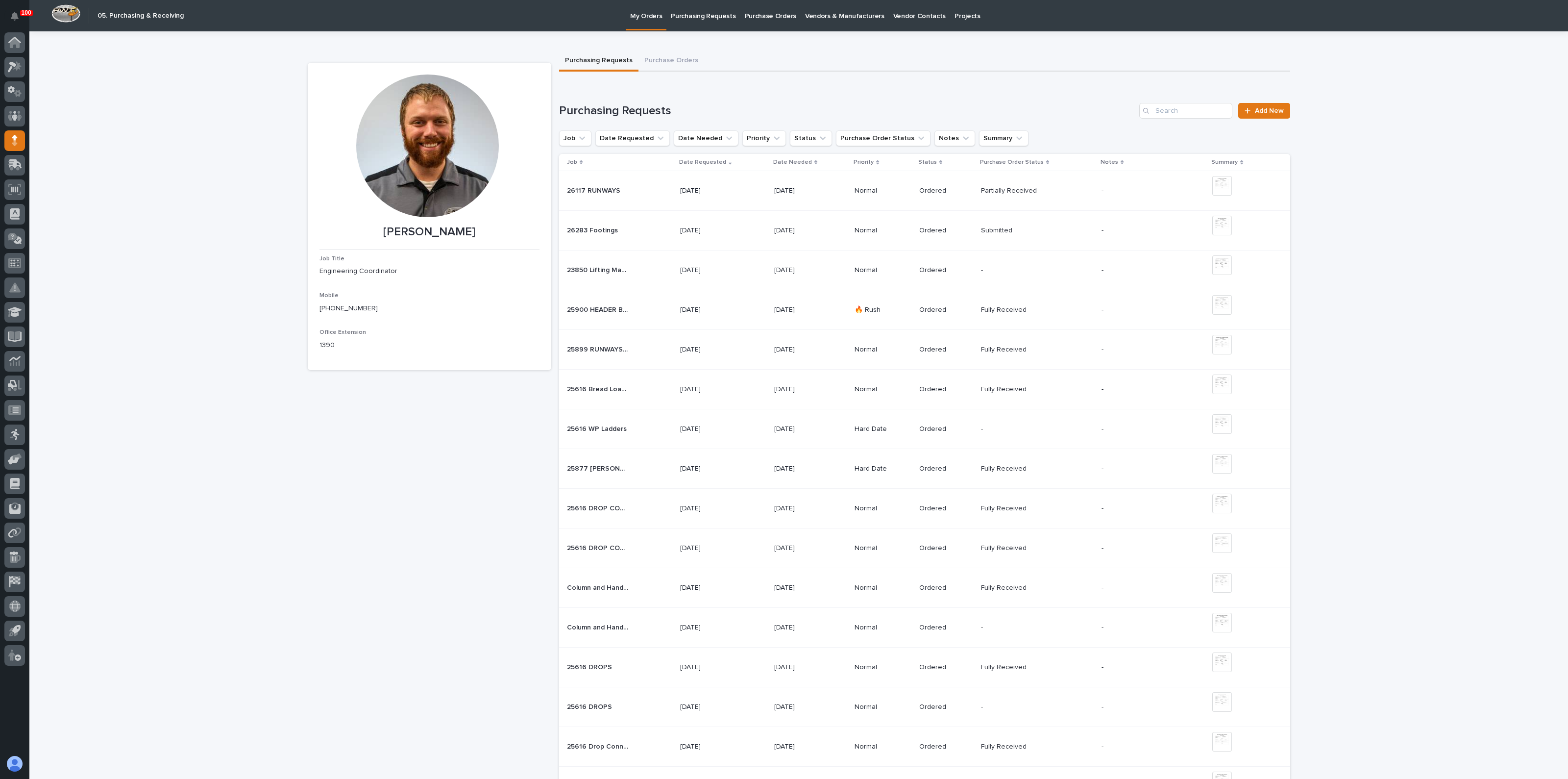
click at [747, 18] on p "Purchase Orders" at bounding box center [771, 10] width 52 height 21
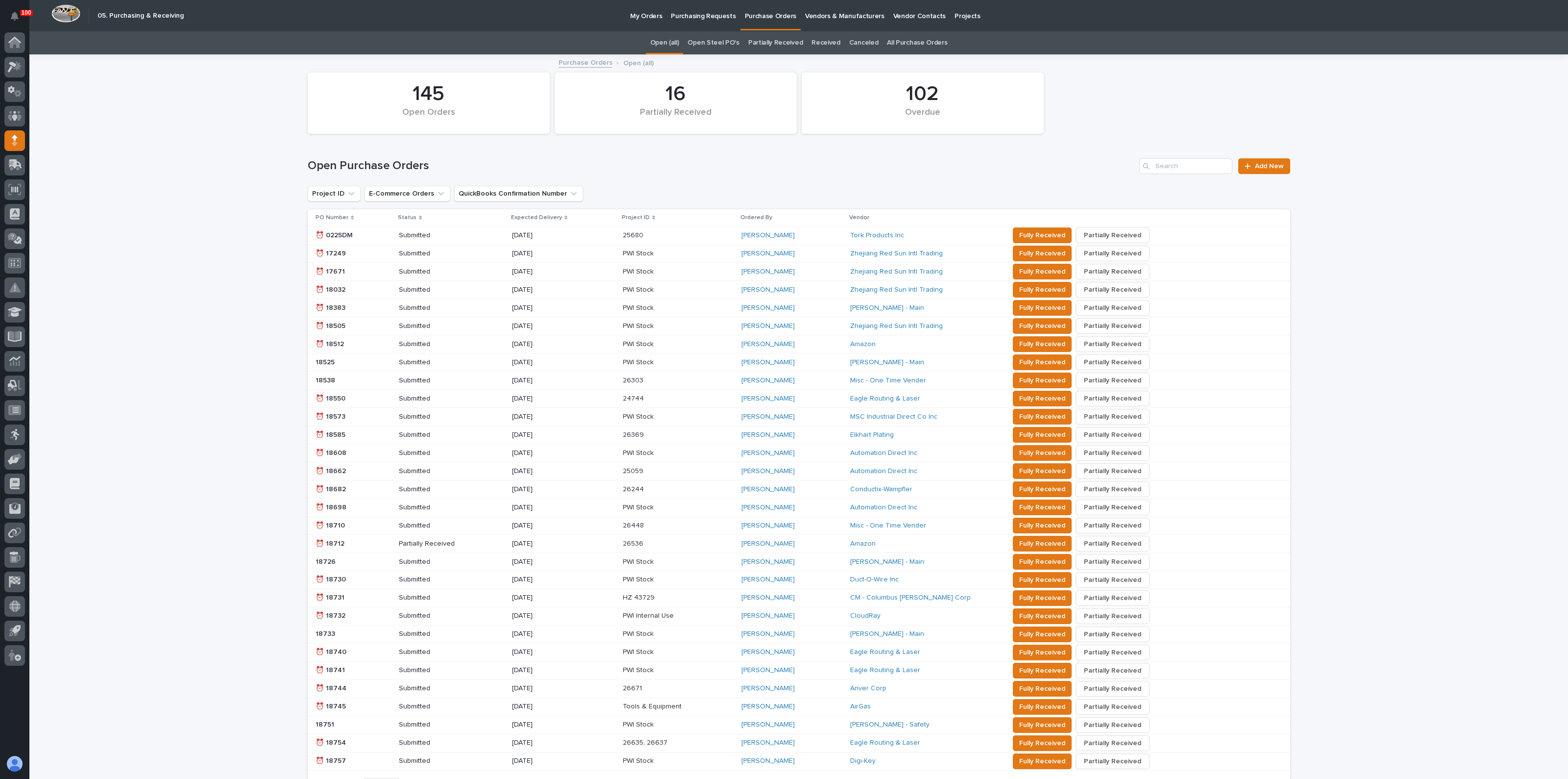
click at [691, 15] on p "Purchasing Requests" at bounding box center [703, 10] width 65 height 21
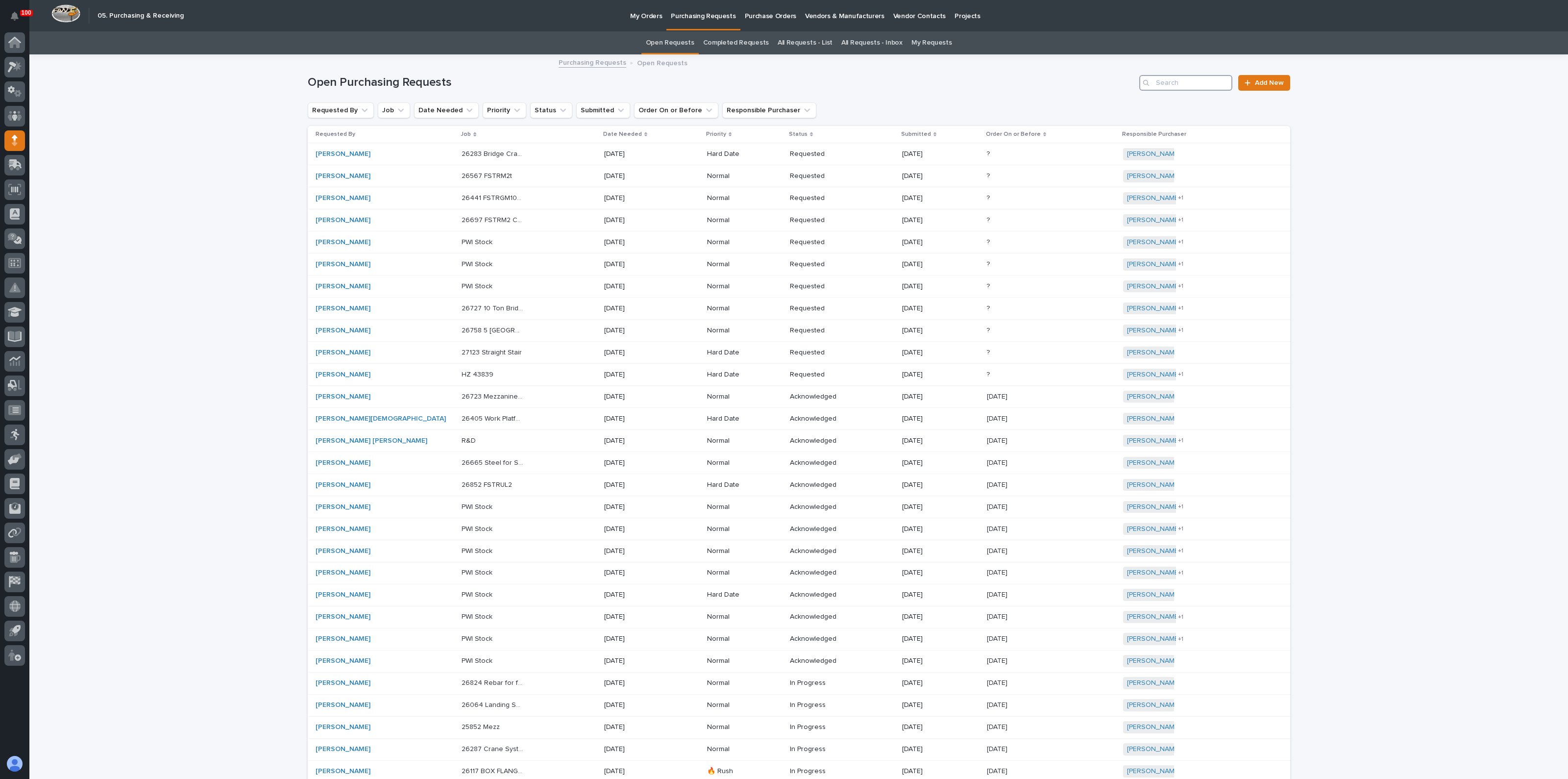
click at [1202, 75] on input "Search" at bounding box center [1186, 83] width 93 height 16
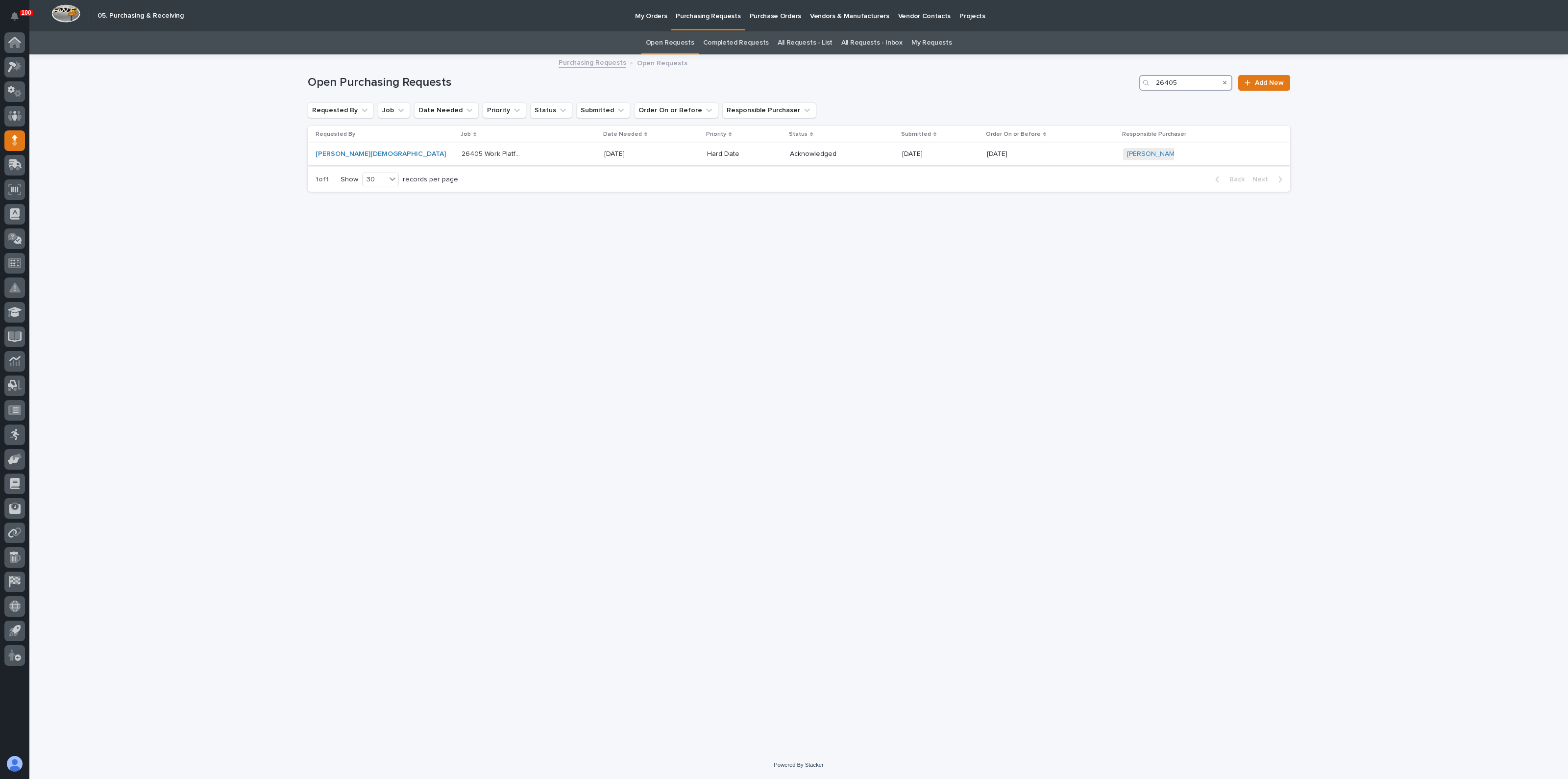
type input "26405"
click at [481, 146] on div "26405 Work Platforms/Stairs 26405 Work Platforms/Stairs" at bounding box center [528, 154] width 135 height 16
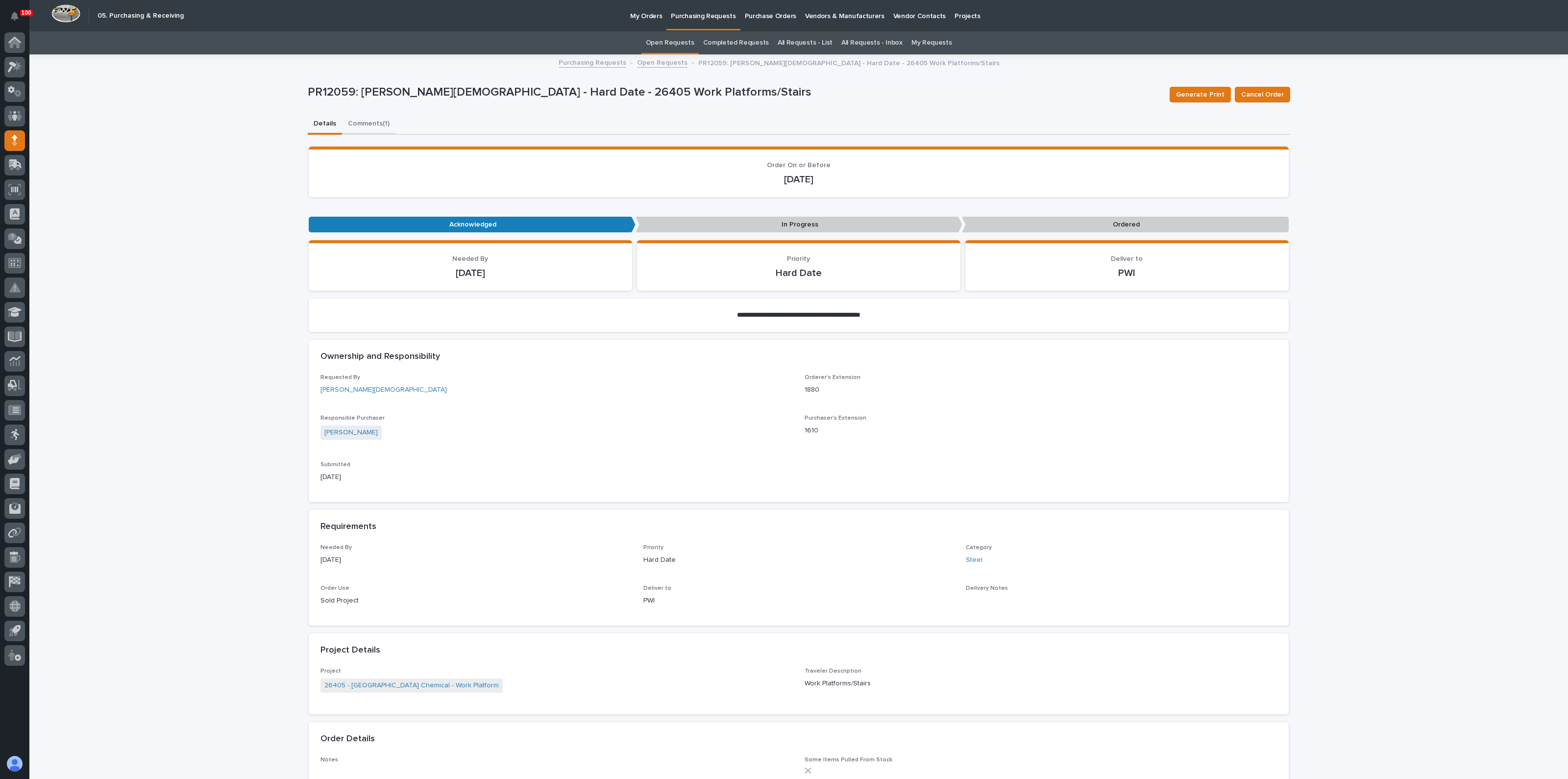
click at [355, 122] on button "Comments (1)" at bounding box center [369, 125] width 54 height 21
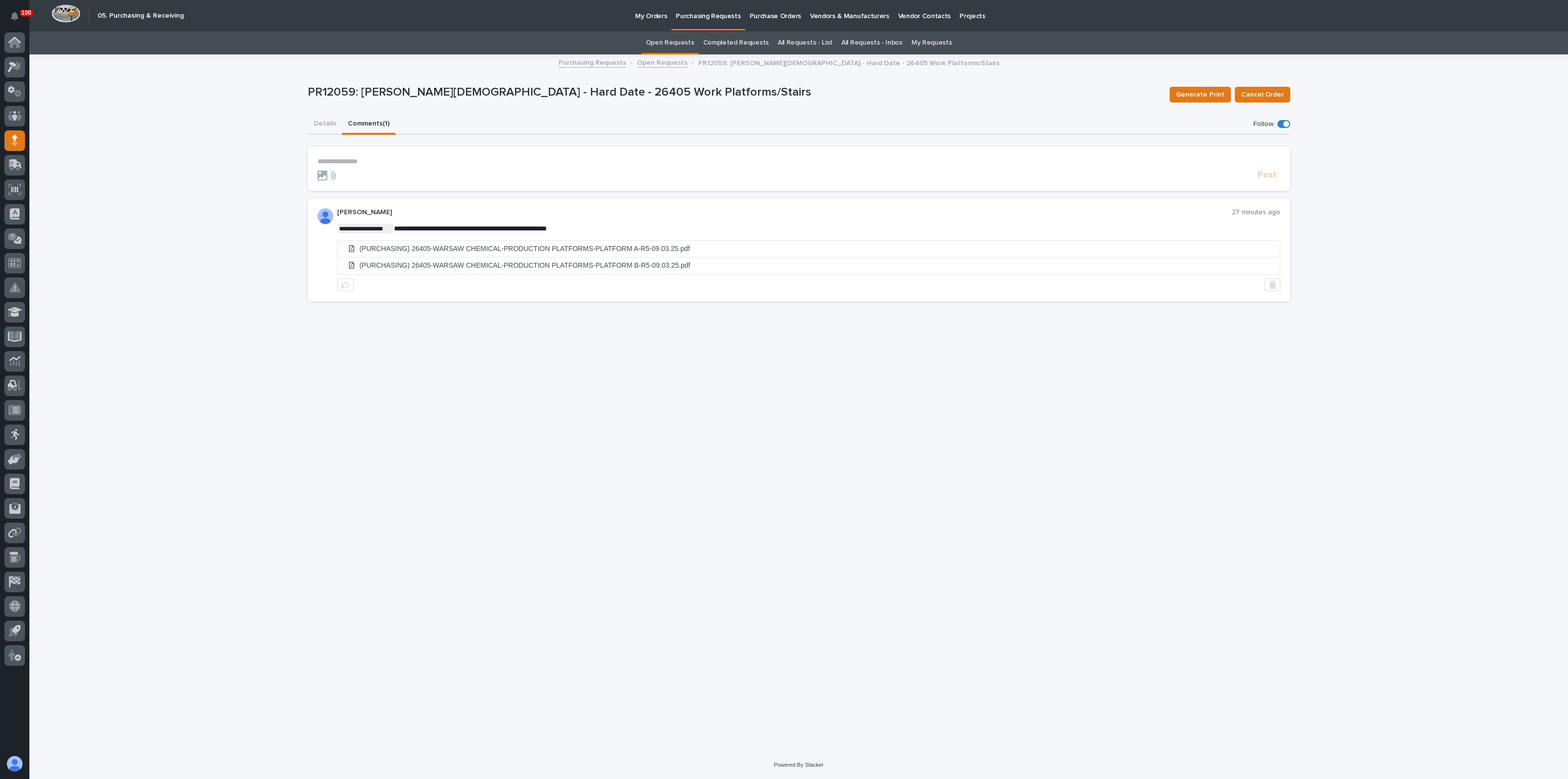
click at [358, 158] on p "**********" at bounding box center [799, 161] width 963 height 9
click at [338, 180] on icon at bounding box center [333, 180] width 12 height 10
click at [327, 175] on input "file" at bounding box center [327, 175] width 0 height 0
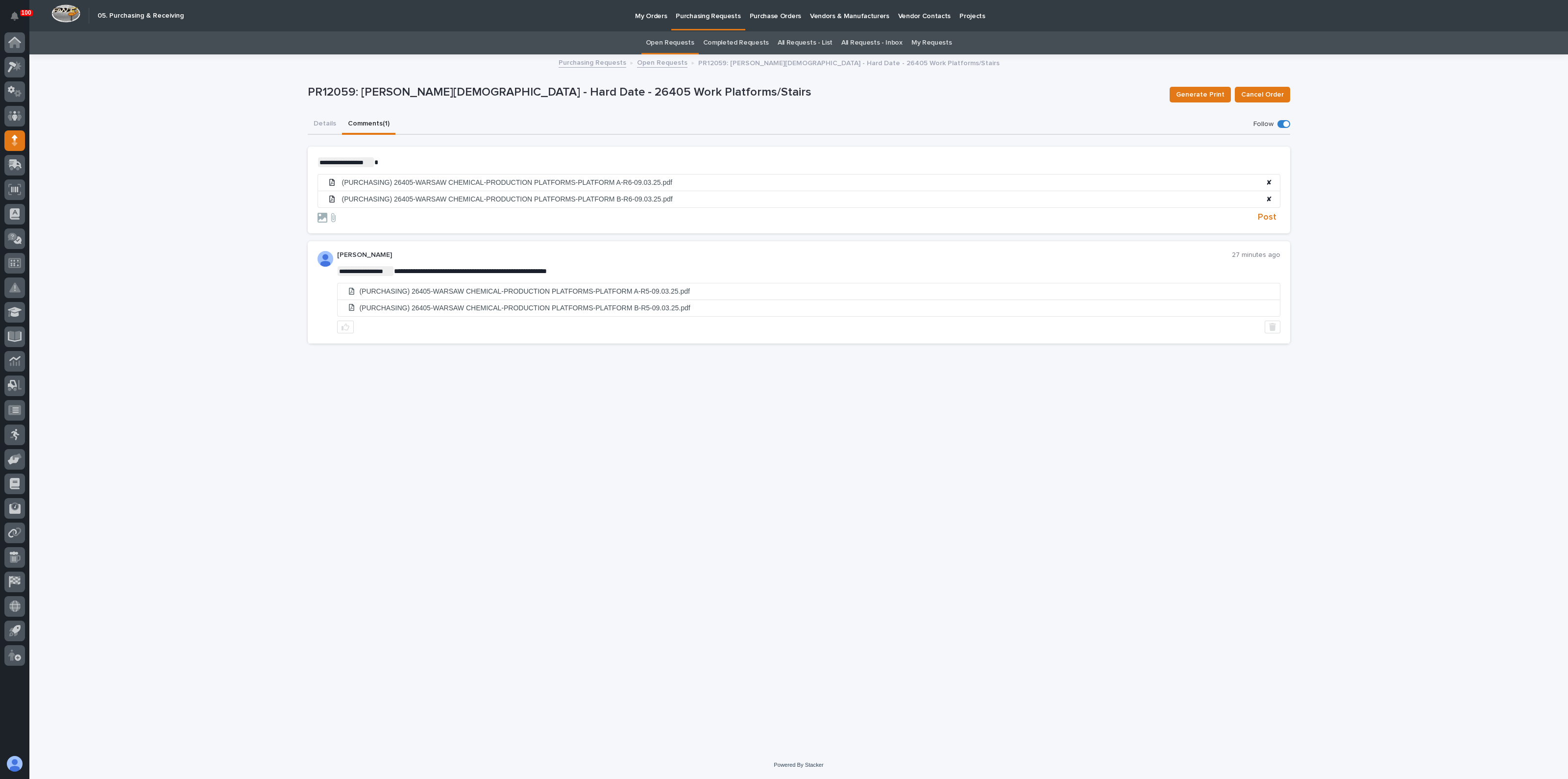
click at [394, 158] on p "**********" at bounding box center [799, 162] width 963 height 10
click at [1270, 220] on span "Post" at bounding box center [1267, 217] width 19 height 12
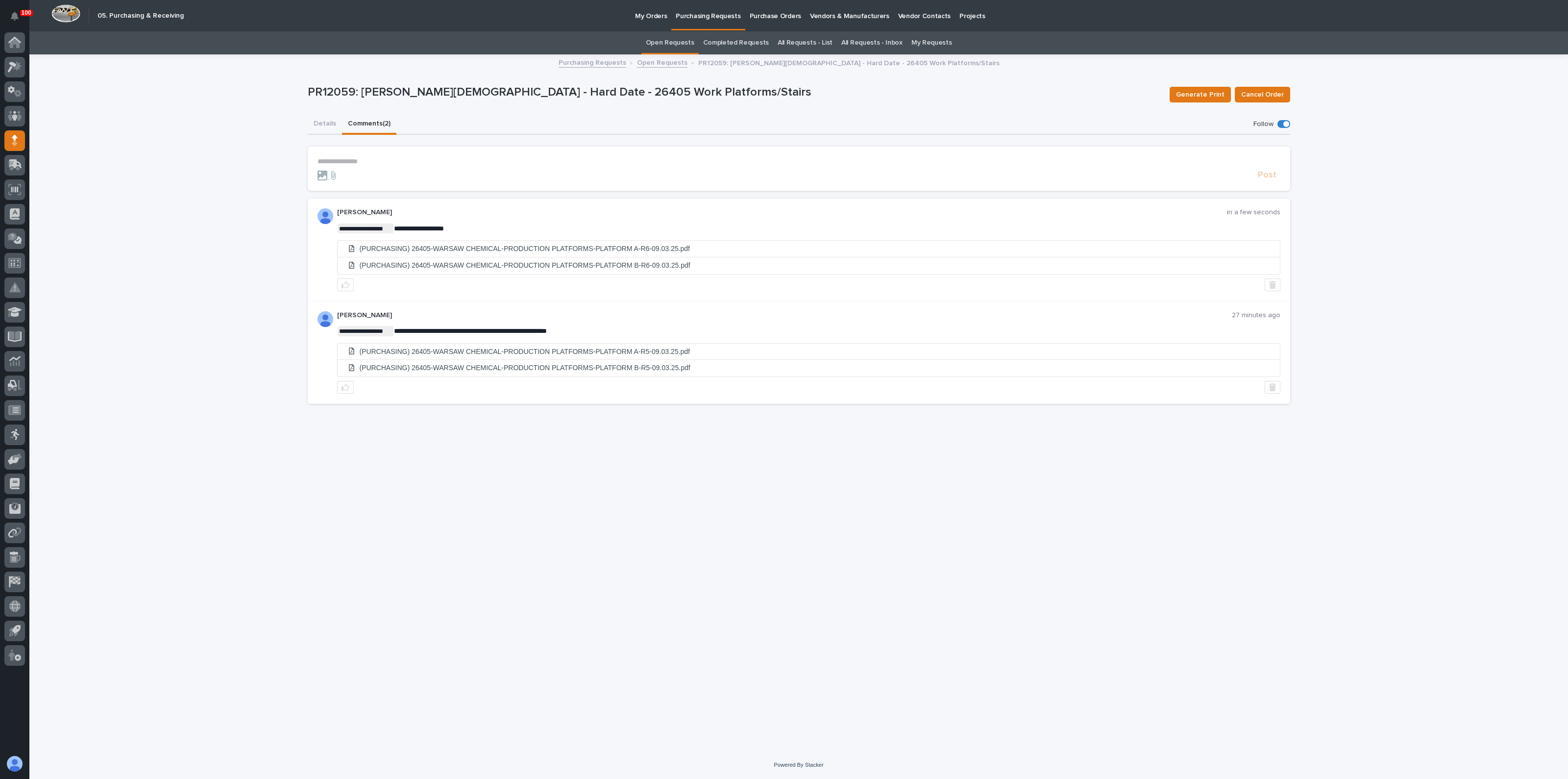
click at [674, 554] on div "**********" at bounding box center [799, 391] width 992 height 671
drag, startPoint x: 672, startPoint y: 545, endPoint x: 674, endPoint y: 539, distance: 6.3
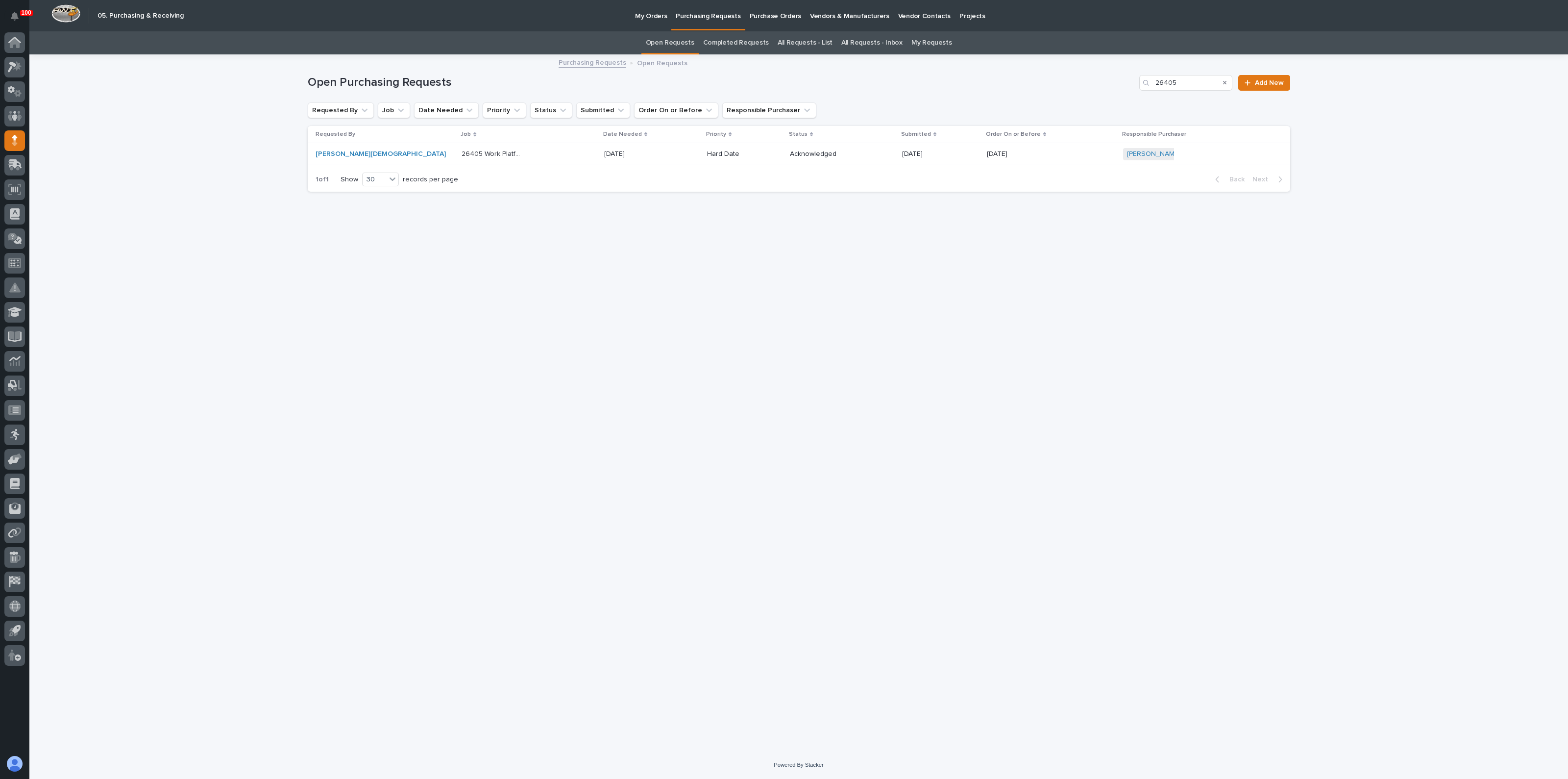
click at [374, 224] on div "Loading... Saving… Loading... Saving… Open Purchasing Requests 26405 Add New Re…" at bounding box center [799, 391] width 992 height 671
click at [726, 43] on link "Completed Requests" at bounding box center [736, 43] width 66 height 23
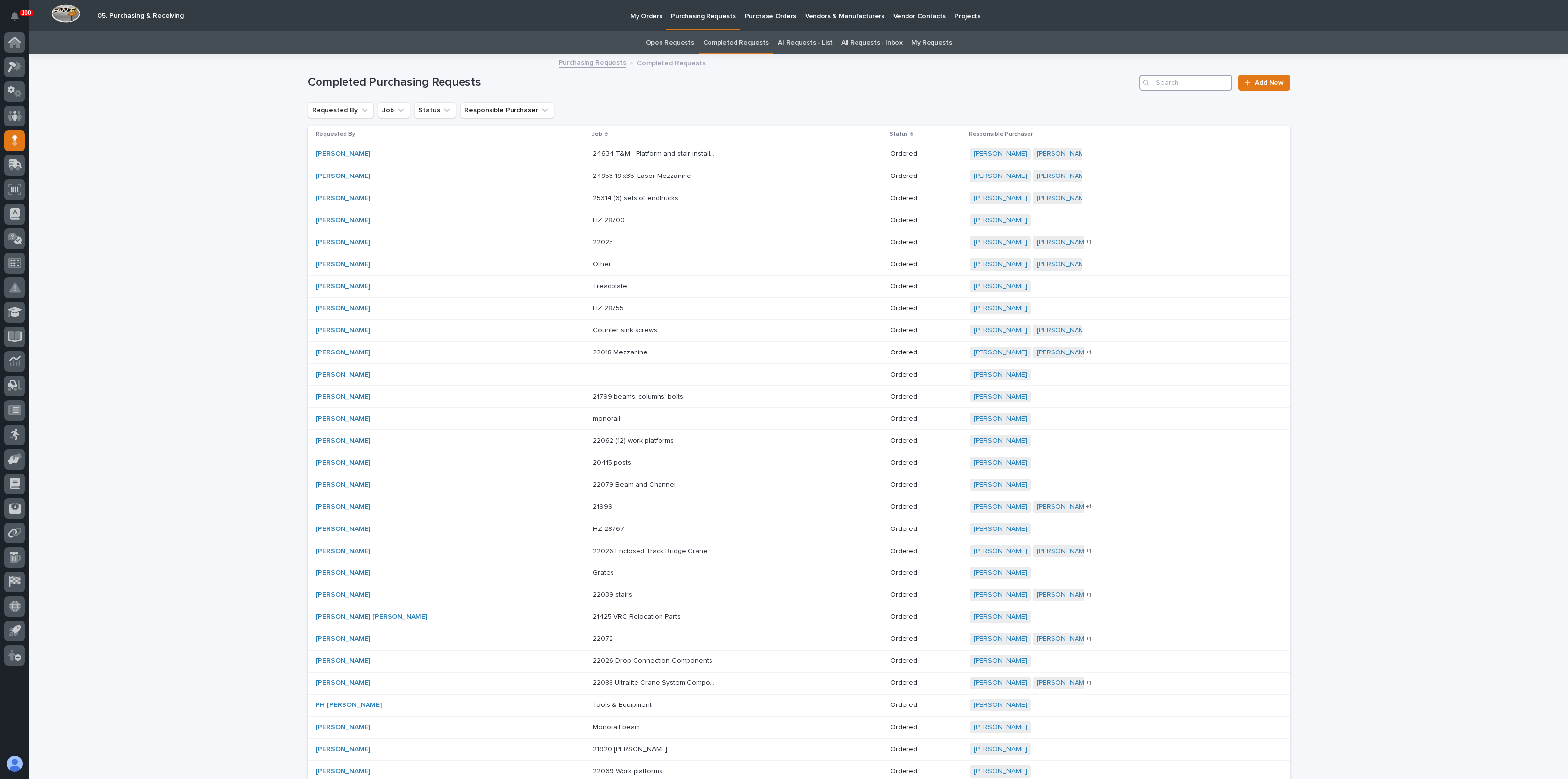
click at [1194, 82] on input "Search" at bounding box center [1186, 83] width 93 height 16
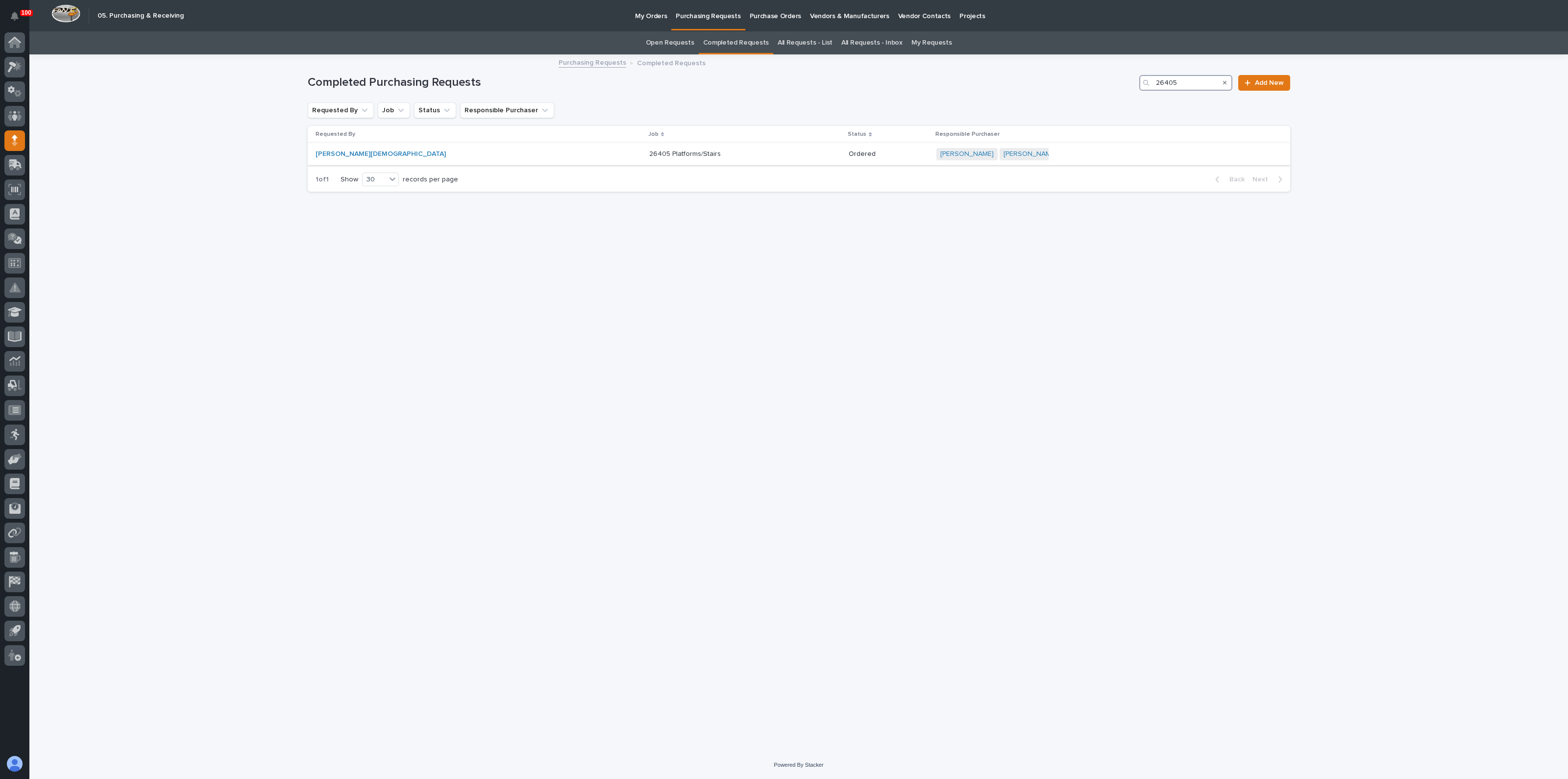
type input "26405"
click at [649, 161] on div "26405 Platforms/Stairs 26405 Platforms/Stairs" at bounding box center [746, 154] width 192 height 16
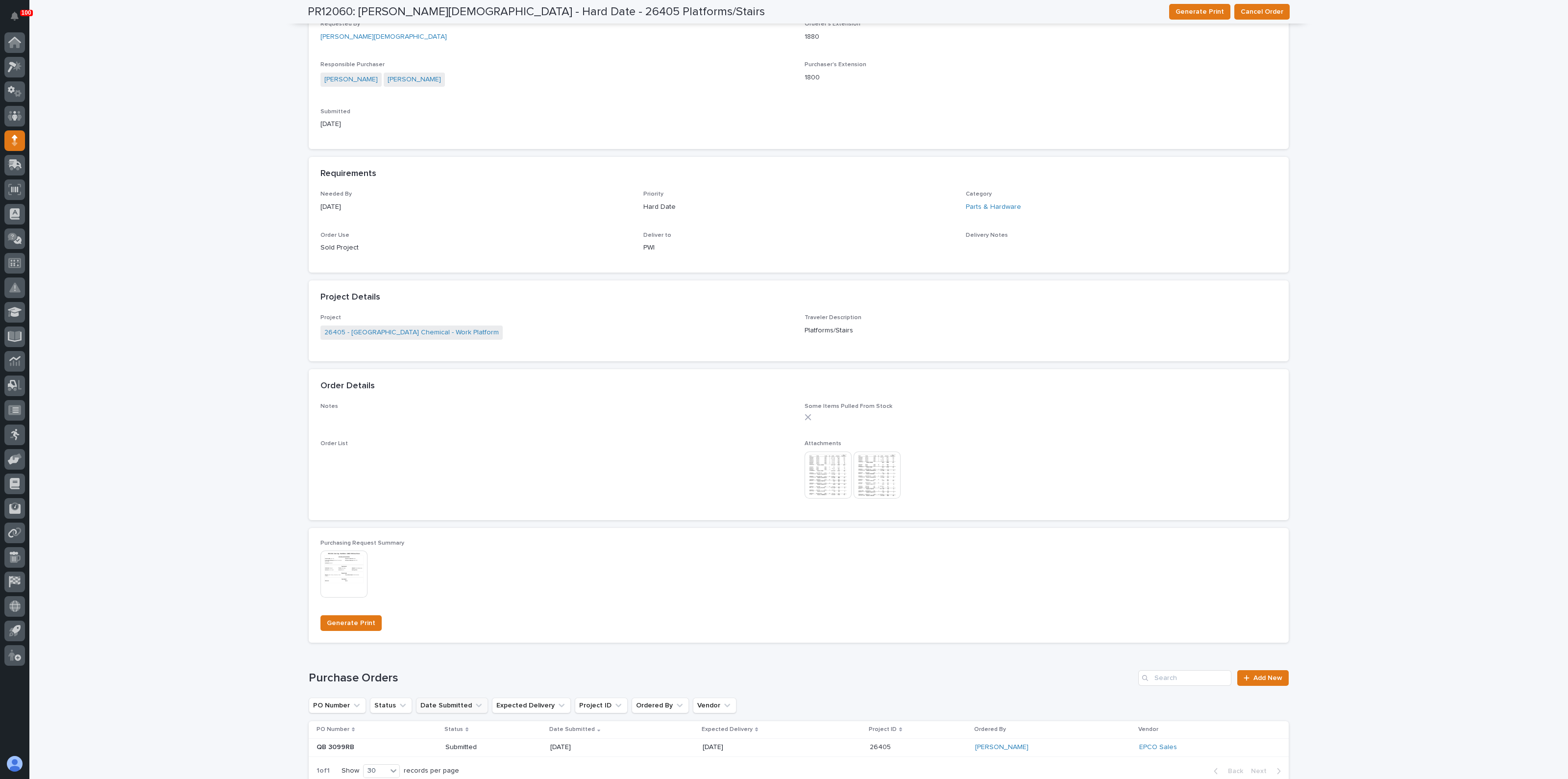
scroll to position [184, 0]
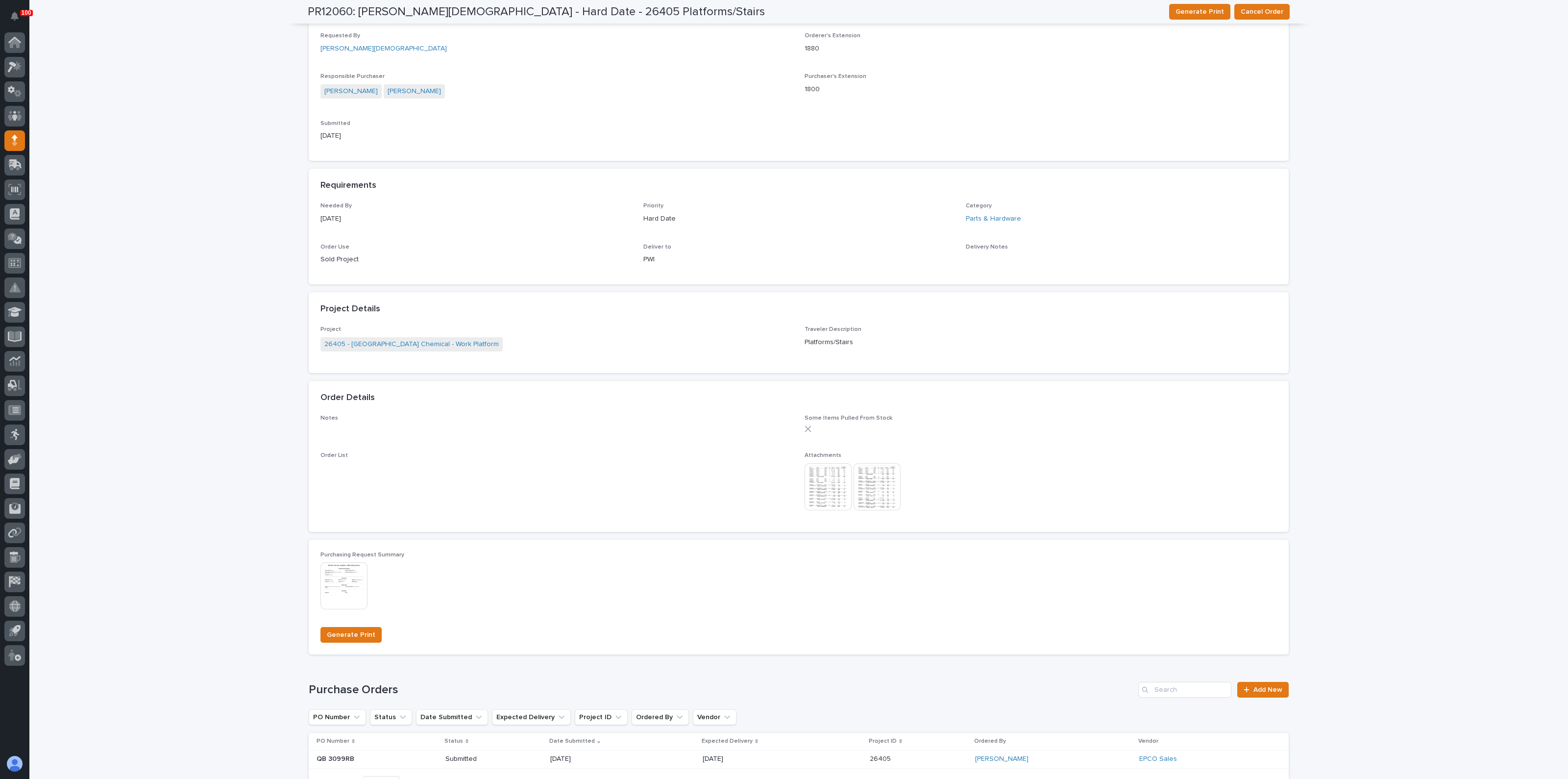
click at [821, 493] on img at bounding box center [828, 487] width 47 height 47
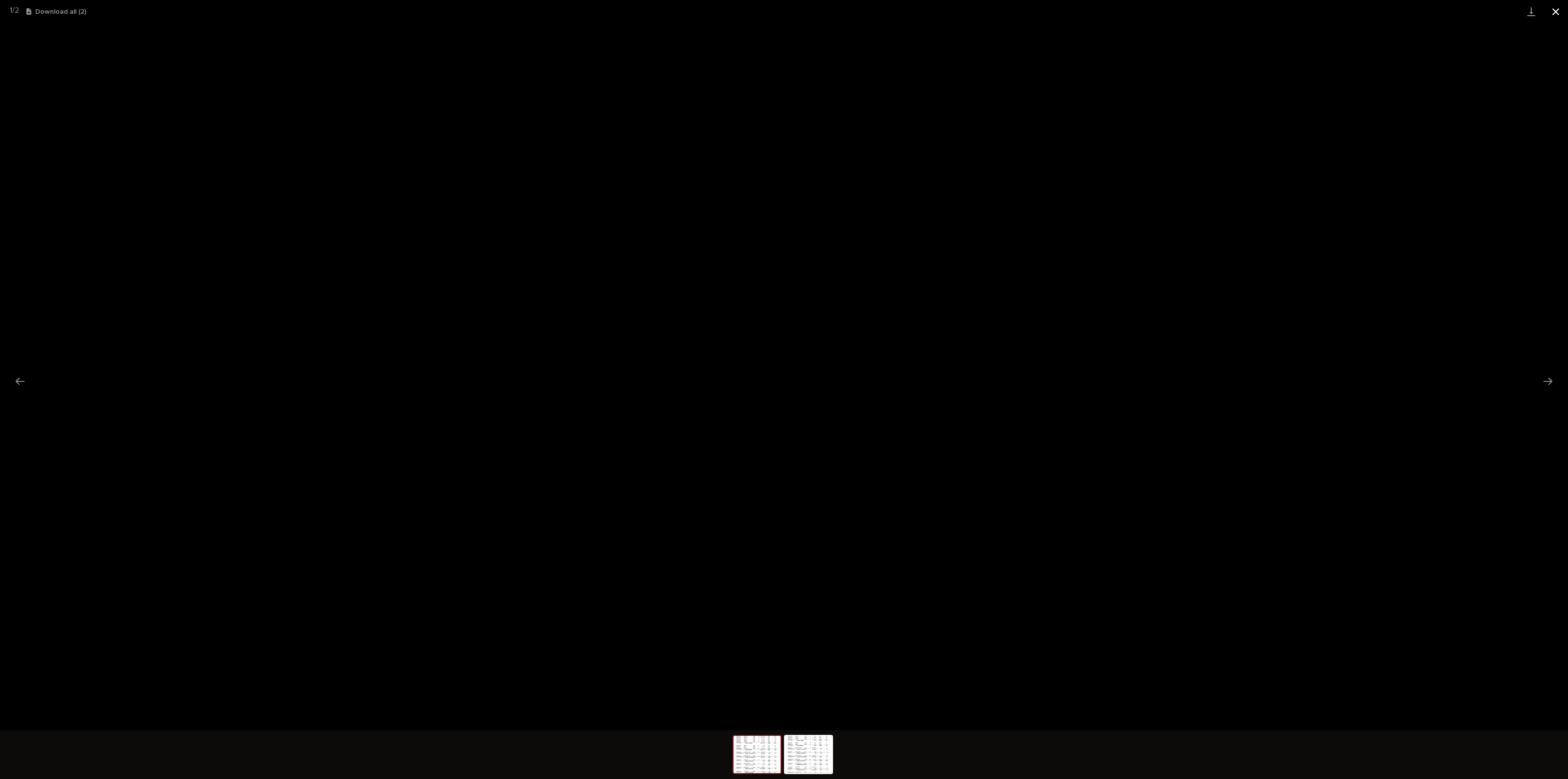
click at [1549, 16] on button "Close gallery" at bounding box center [1556, 12] width 24 height 23
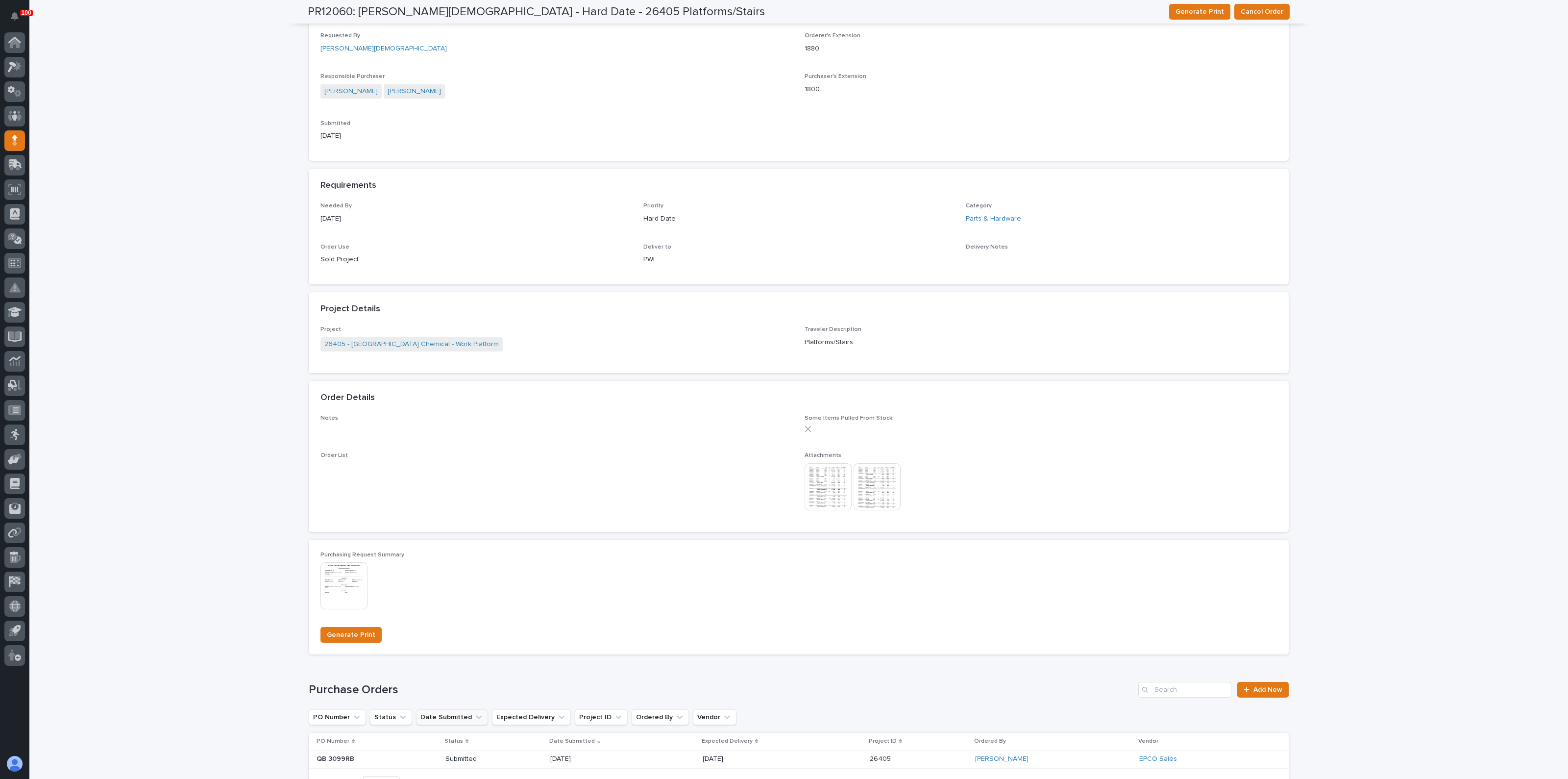
scroll to position [333, 0]
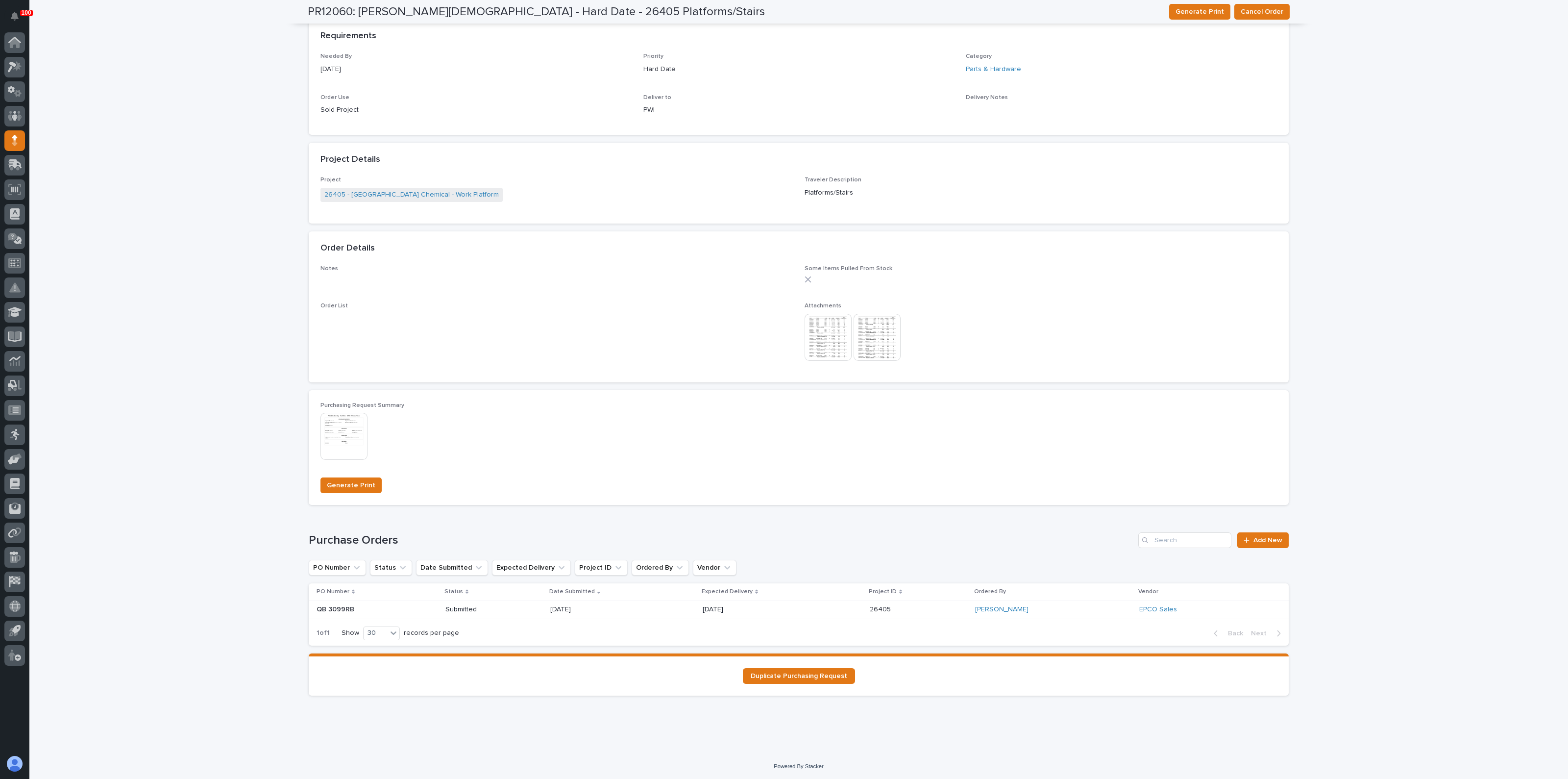
click at [147, 546] on div "**********" at bounding box center [799, 238] width 1539 height 1031
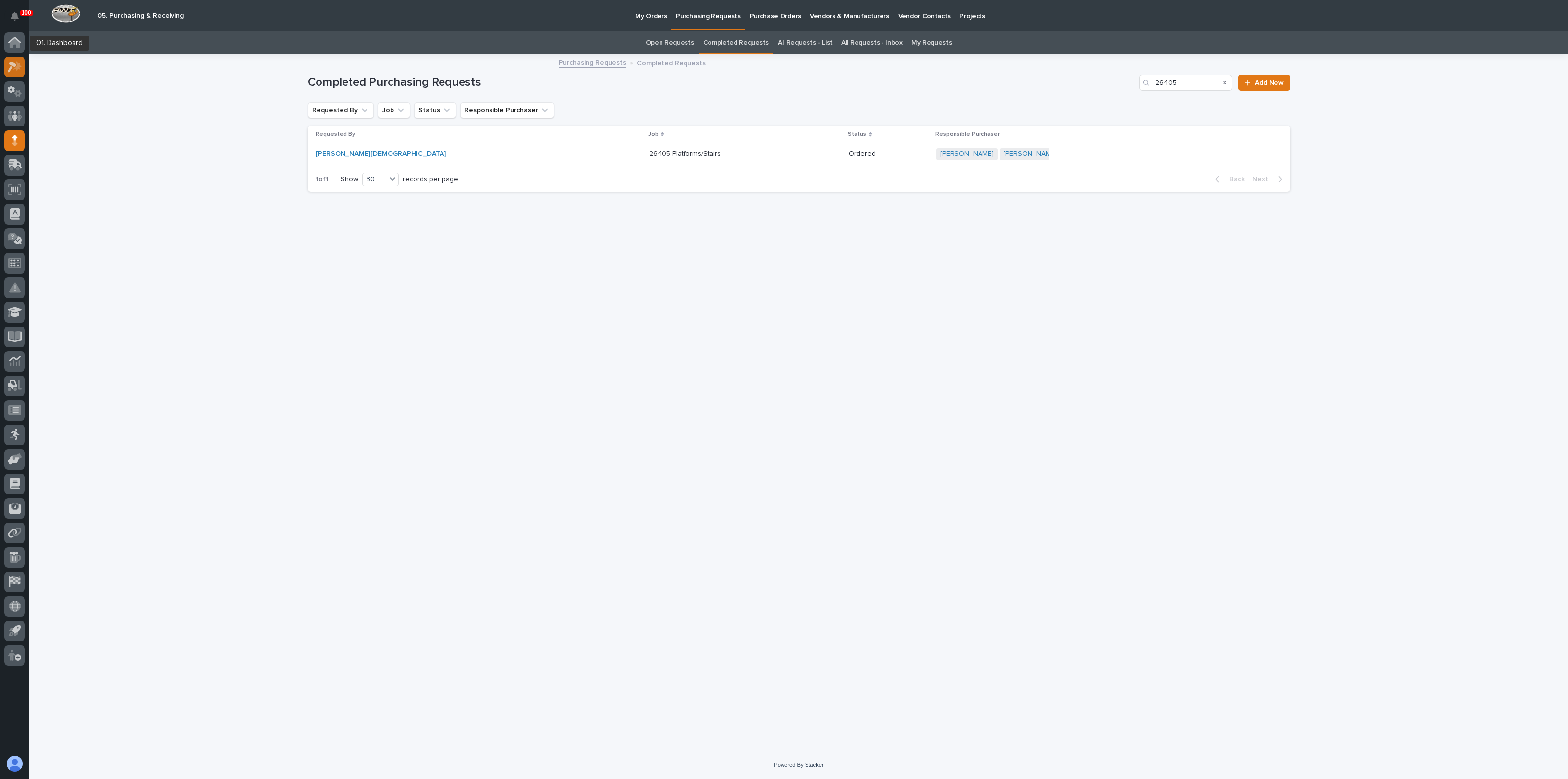
click at [12, 68] on icon at bounding box center [12, 67] width 9 height 11
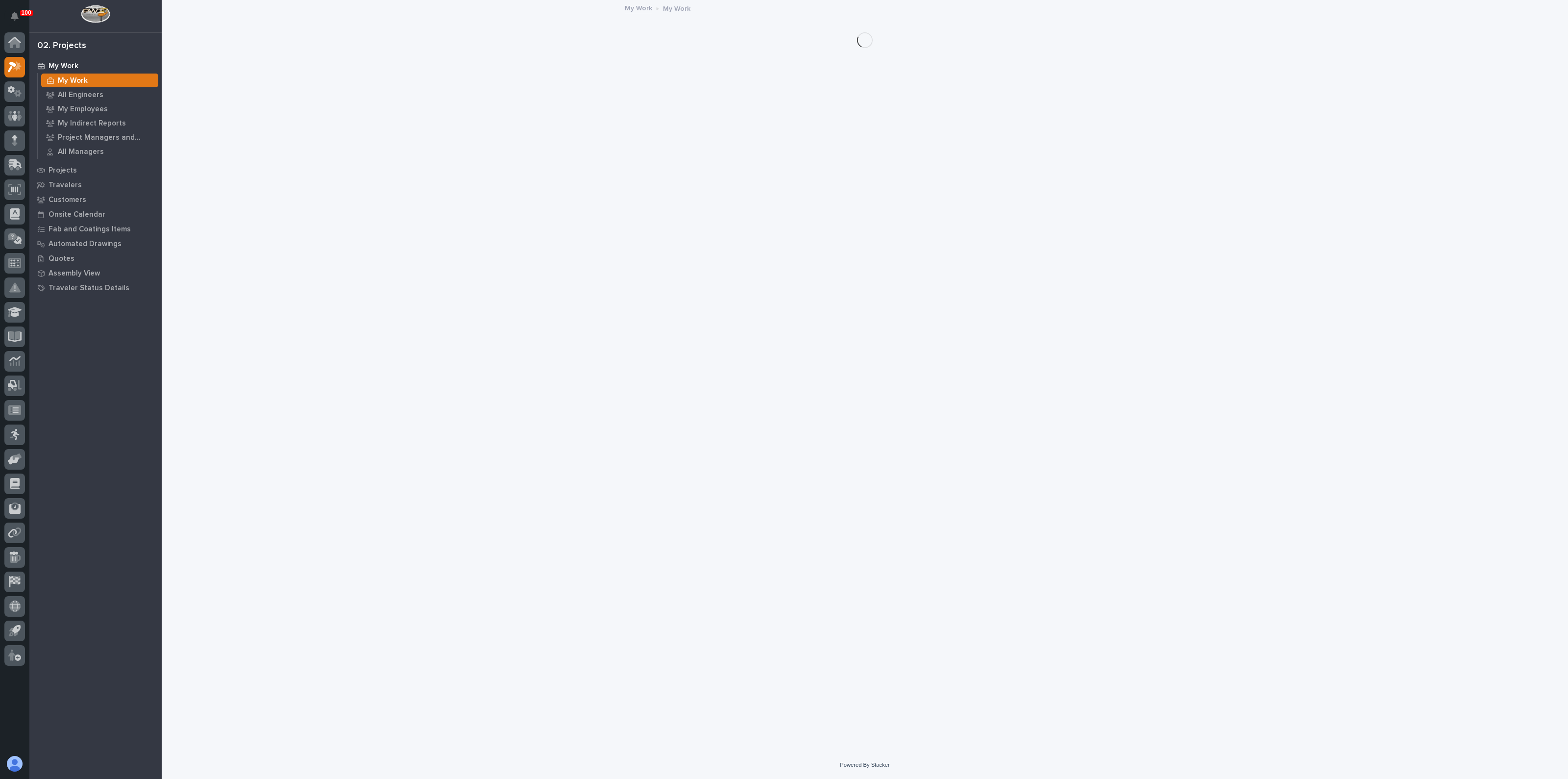
click at [71, 77] on p "My Work" at bounding box center [72, 81] width 30 height 9
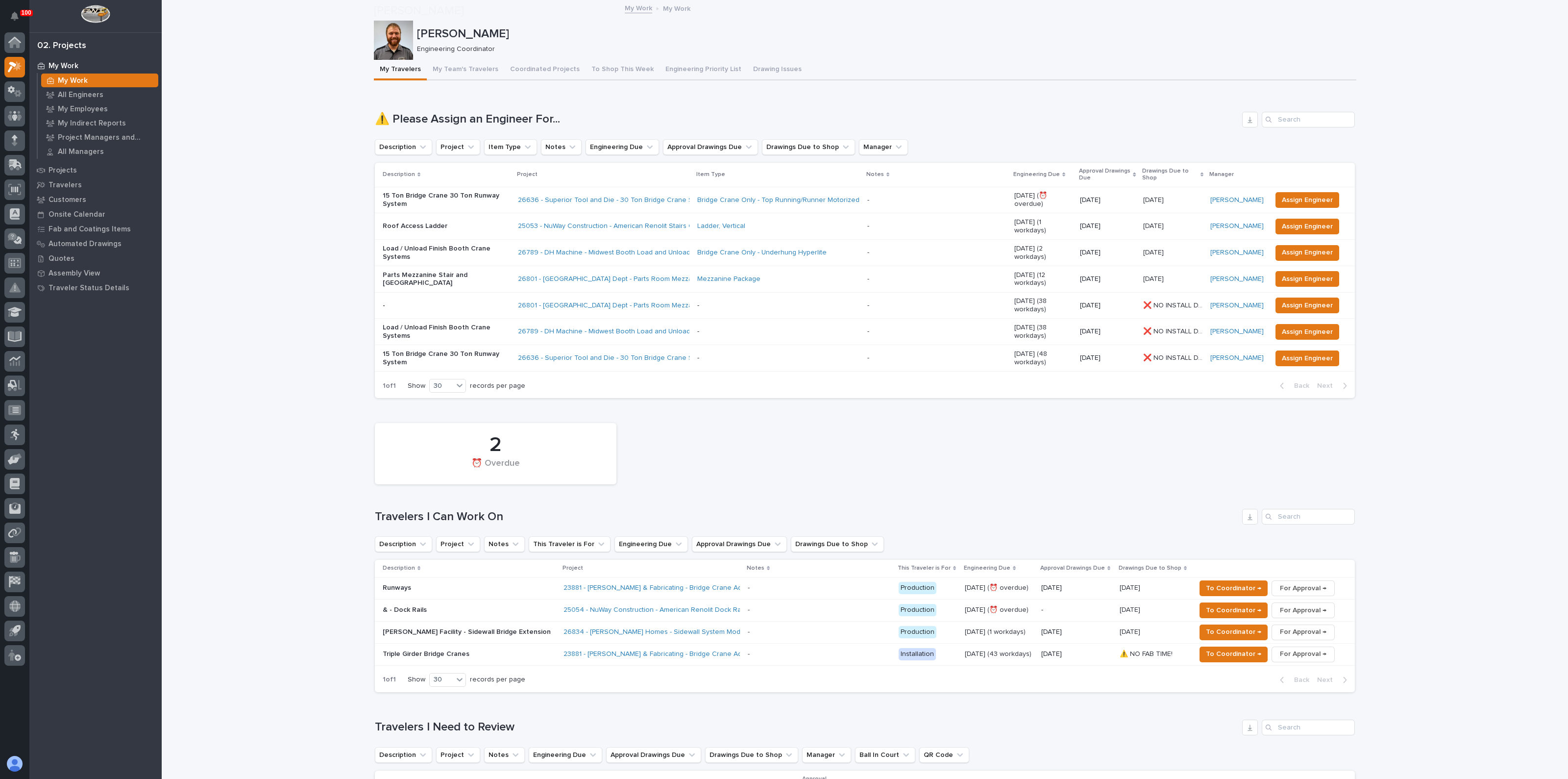
scroll to position [245, 0]
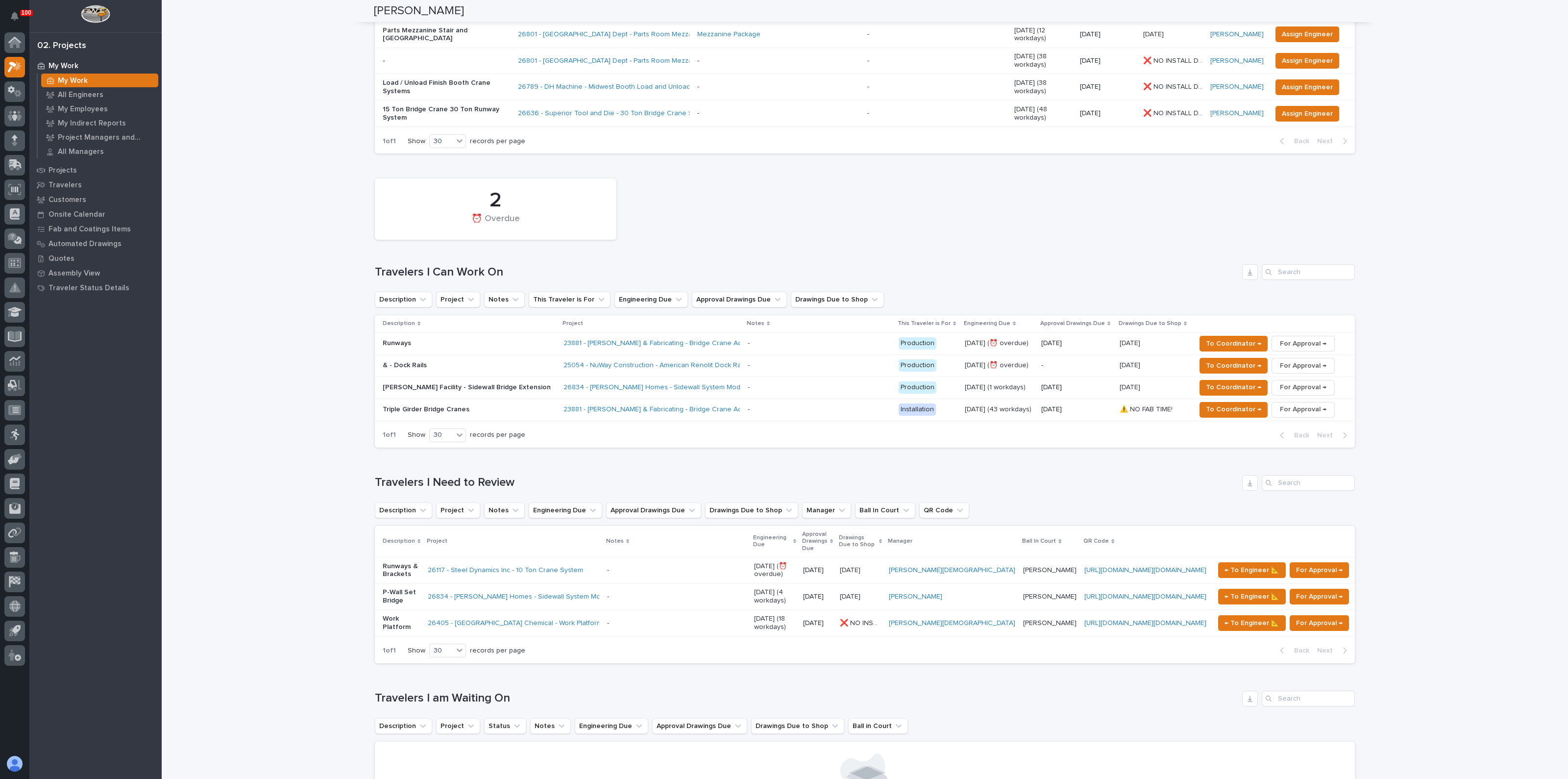
click at [629, 619] on p at bounding box center [676, 624] width 139 height 9
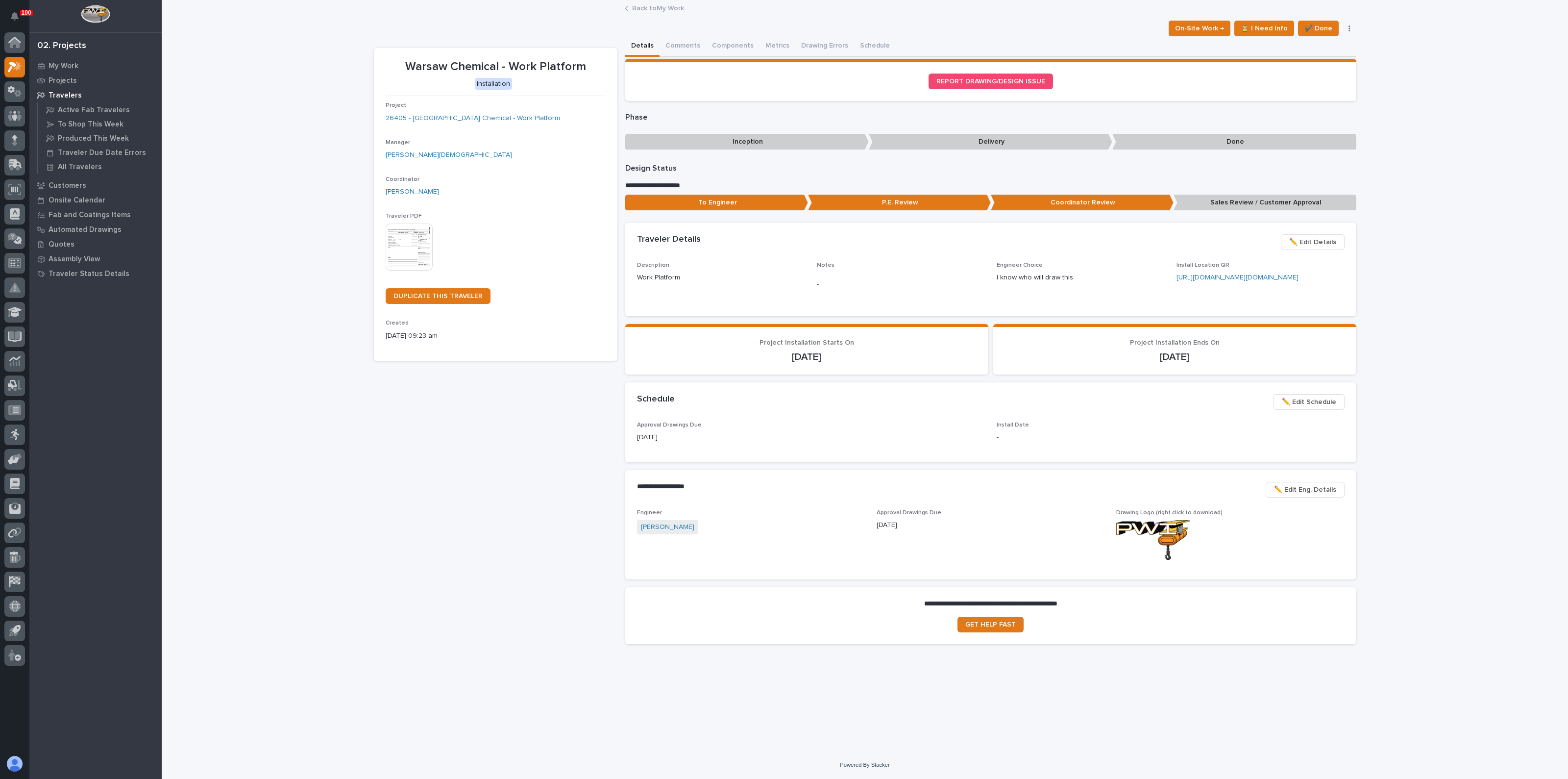
click at [410, 239] on img at bounding box center [409, 247] width 47 height 47
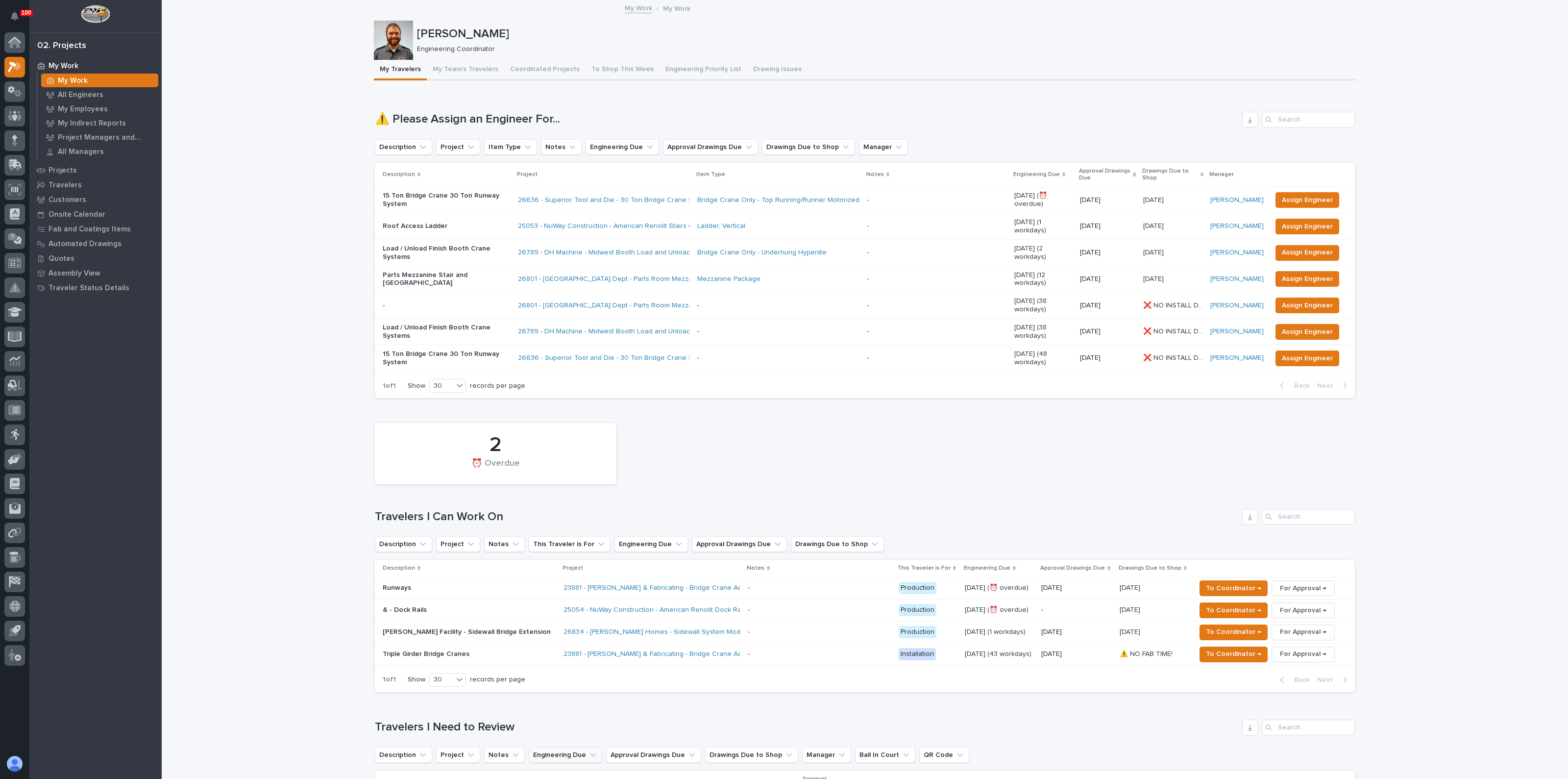
scroll to position [184, 0]
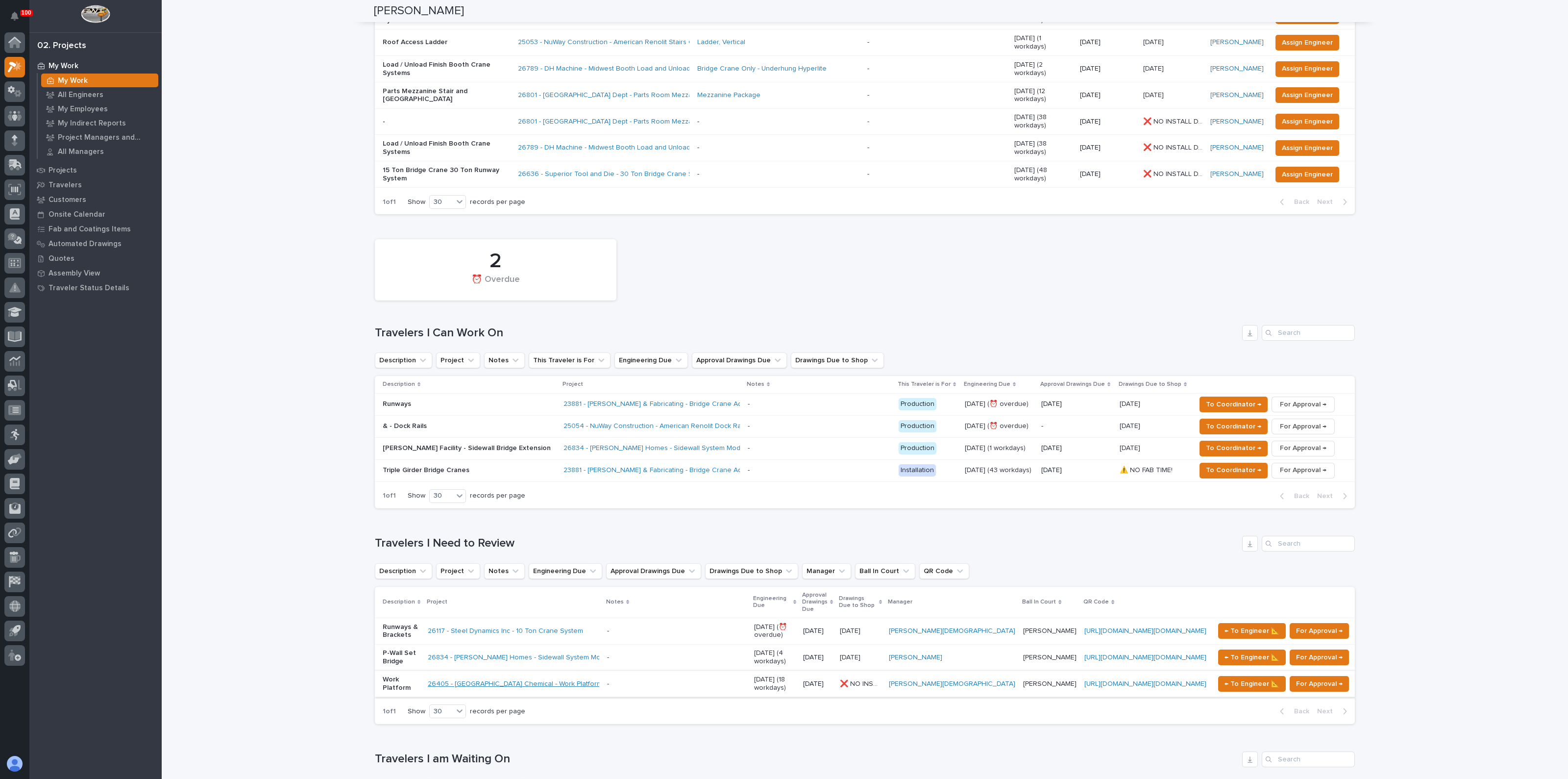
click at [519, 680] on link "26405 - [GEOGRAPHIC_DATA] Chemical - Work Platform" at bounding box center [515, 685] width 175 height 9
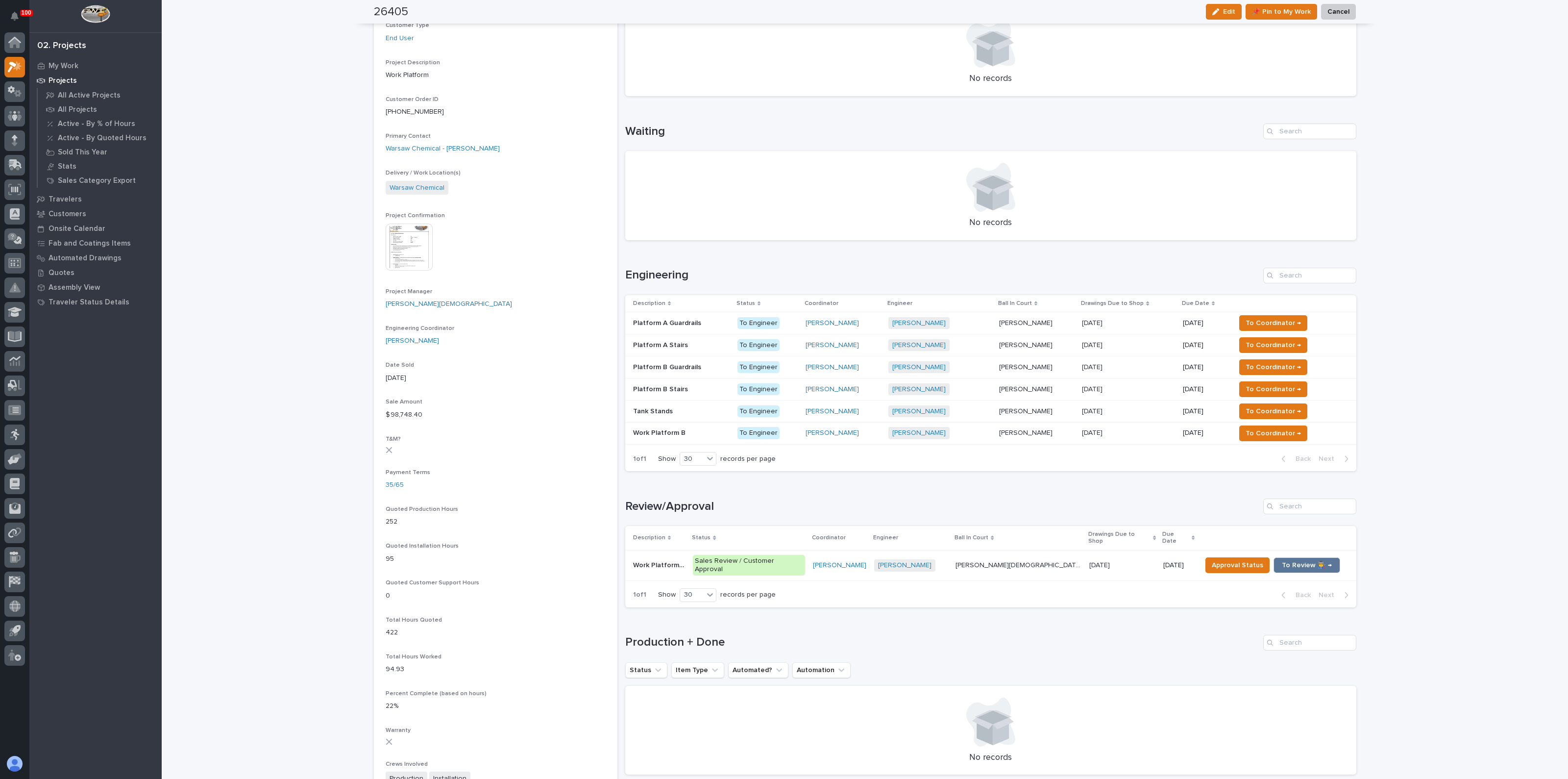
scroll to position [245, 0]
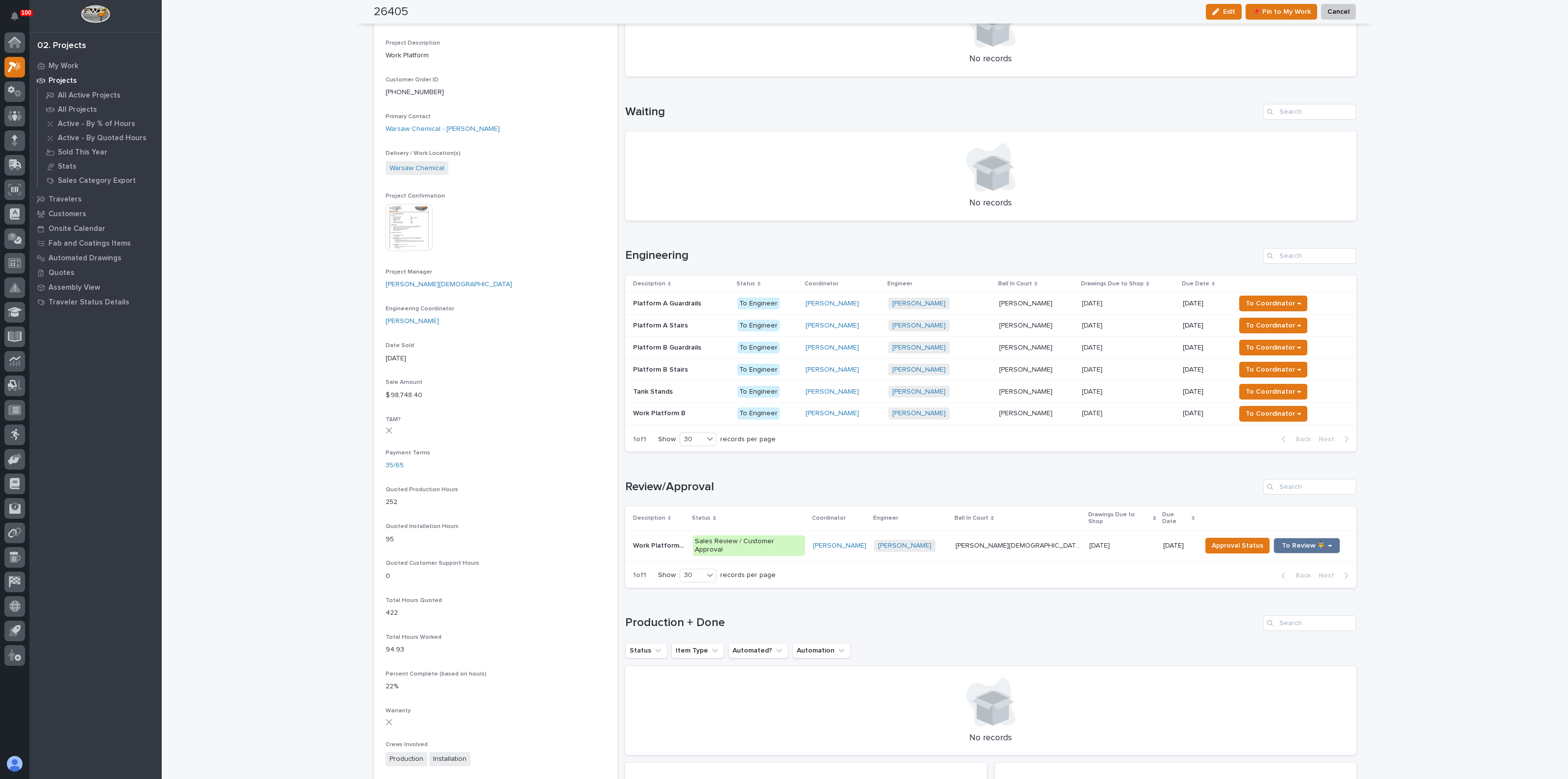
click at [662, 540] on p "Work Platform A" at bounding box center [660, 545] width 54 height 10
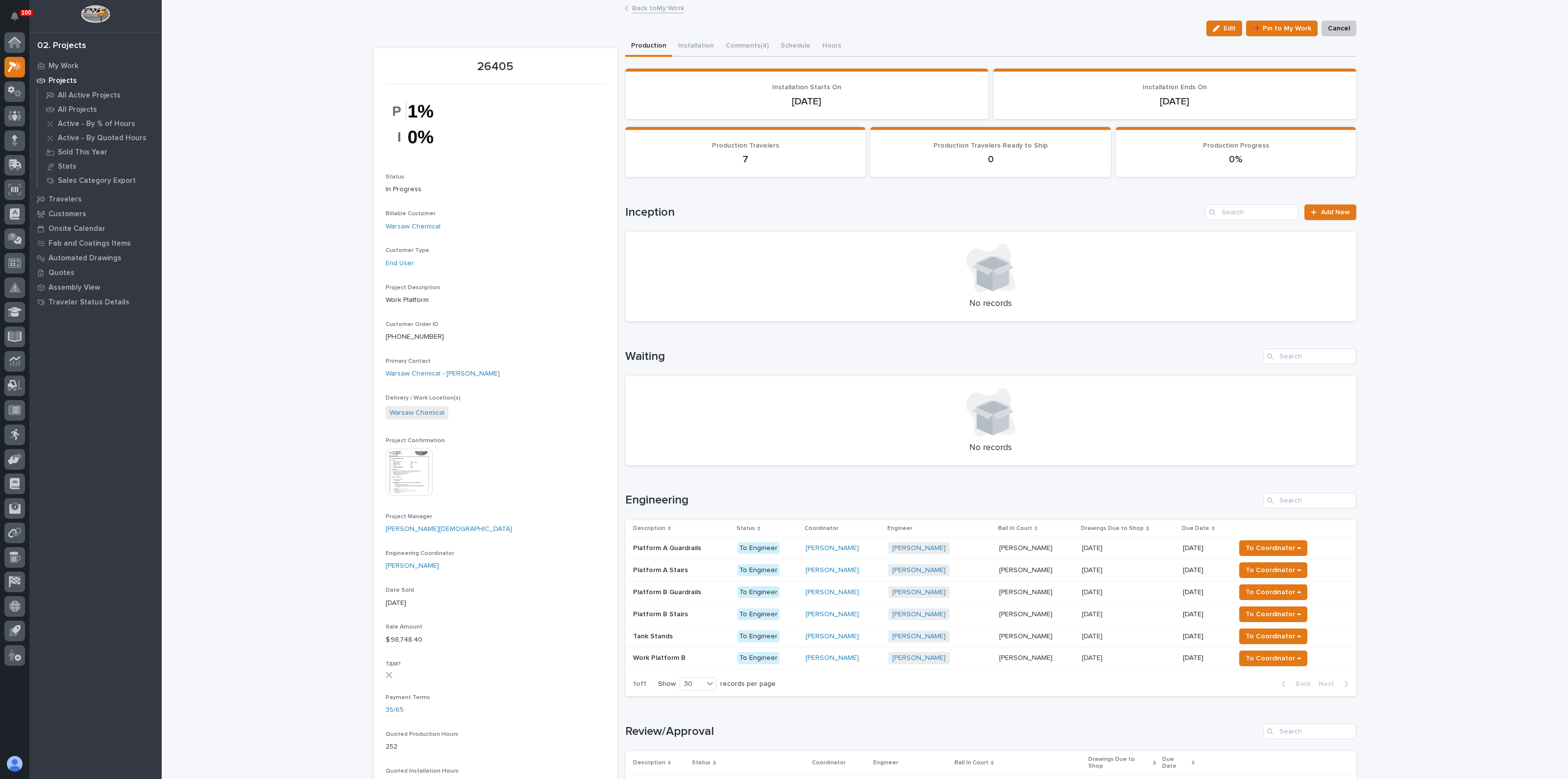
click at [646, 544] on p "Platform A Guardrails" at bounding box center [668, 547] width 70 height 10
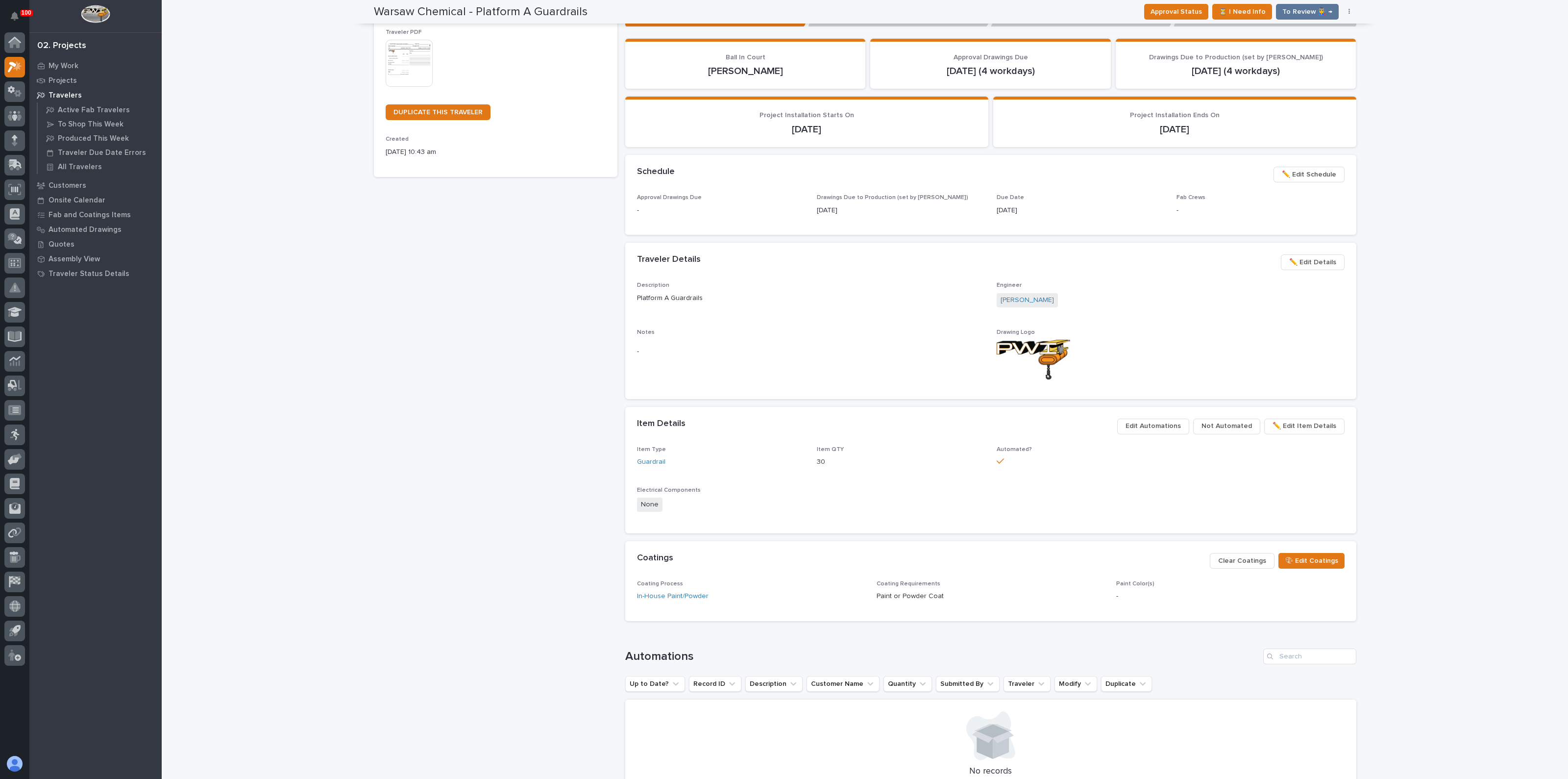
scroll to position [341, 0]
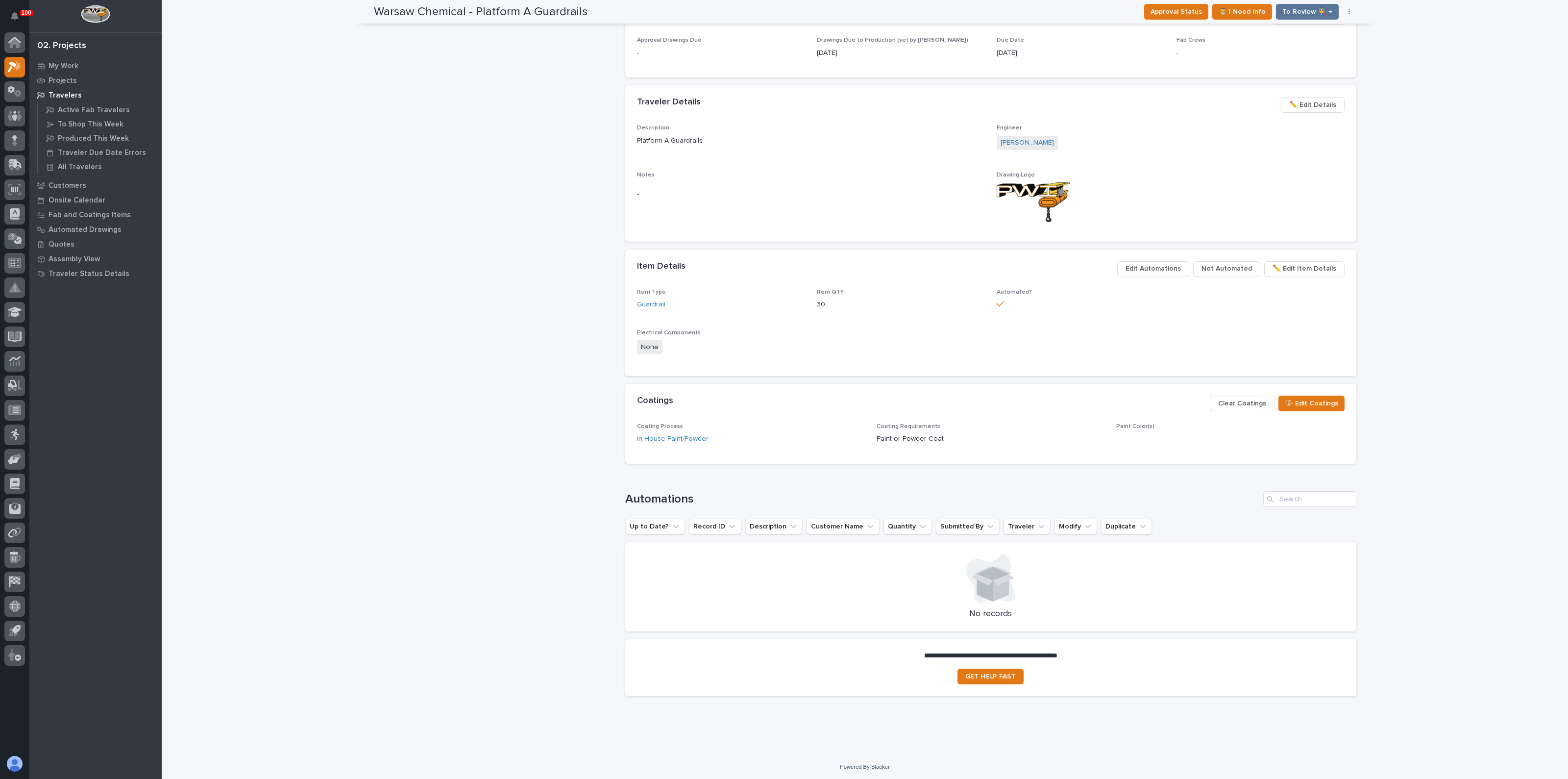
click at [1205, 267] on span "Not Automated" at bounding box center [1227, 268] width 51 height 12
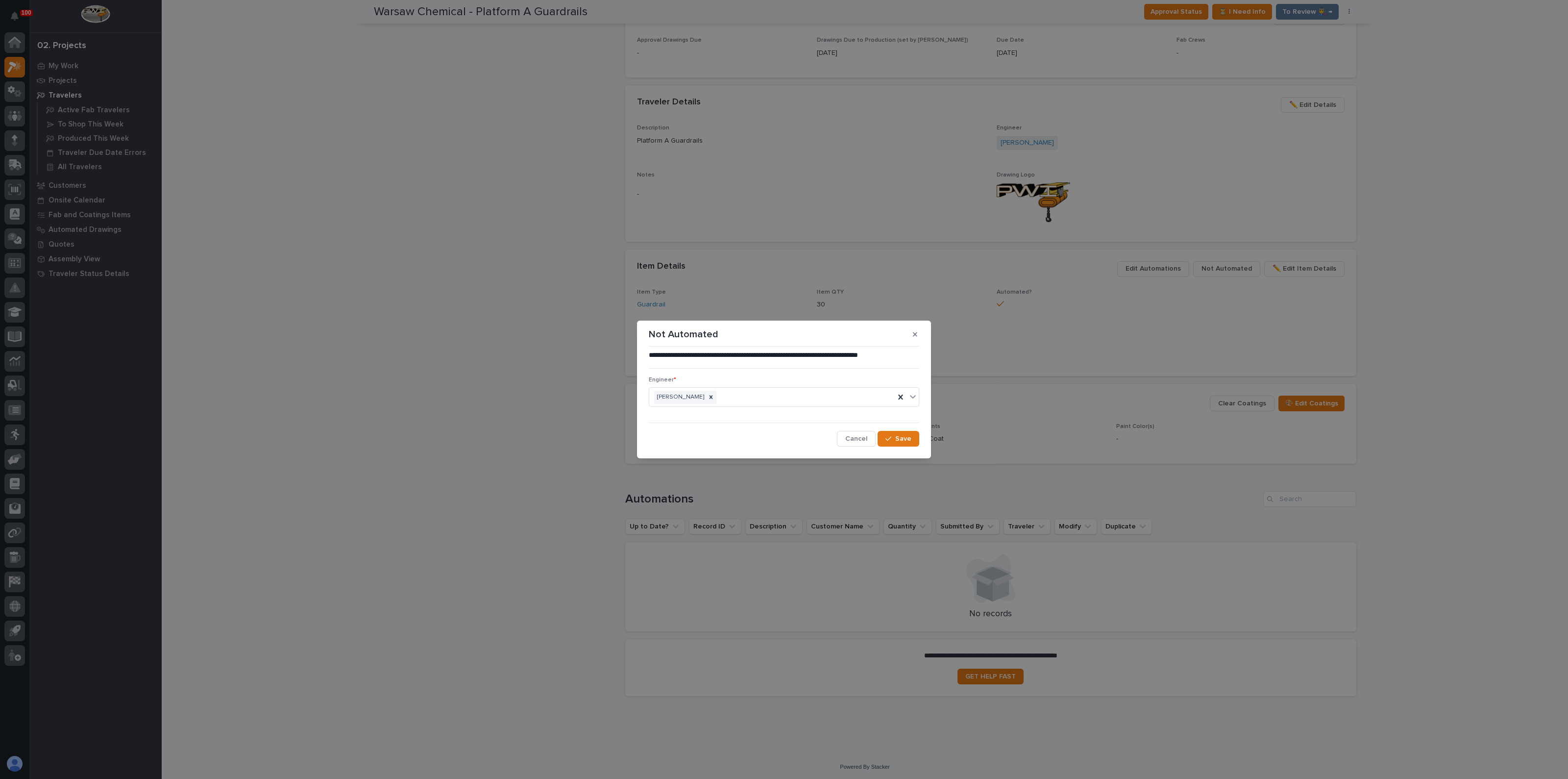
drag, startPoint x: 914, startPoint y: 334, endPoint x: 921, endPoint y: 333, distance: 7.1
click at [914, 334] on icon "button" at bounding box center [915, 334] width 4 height 7
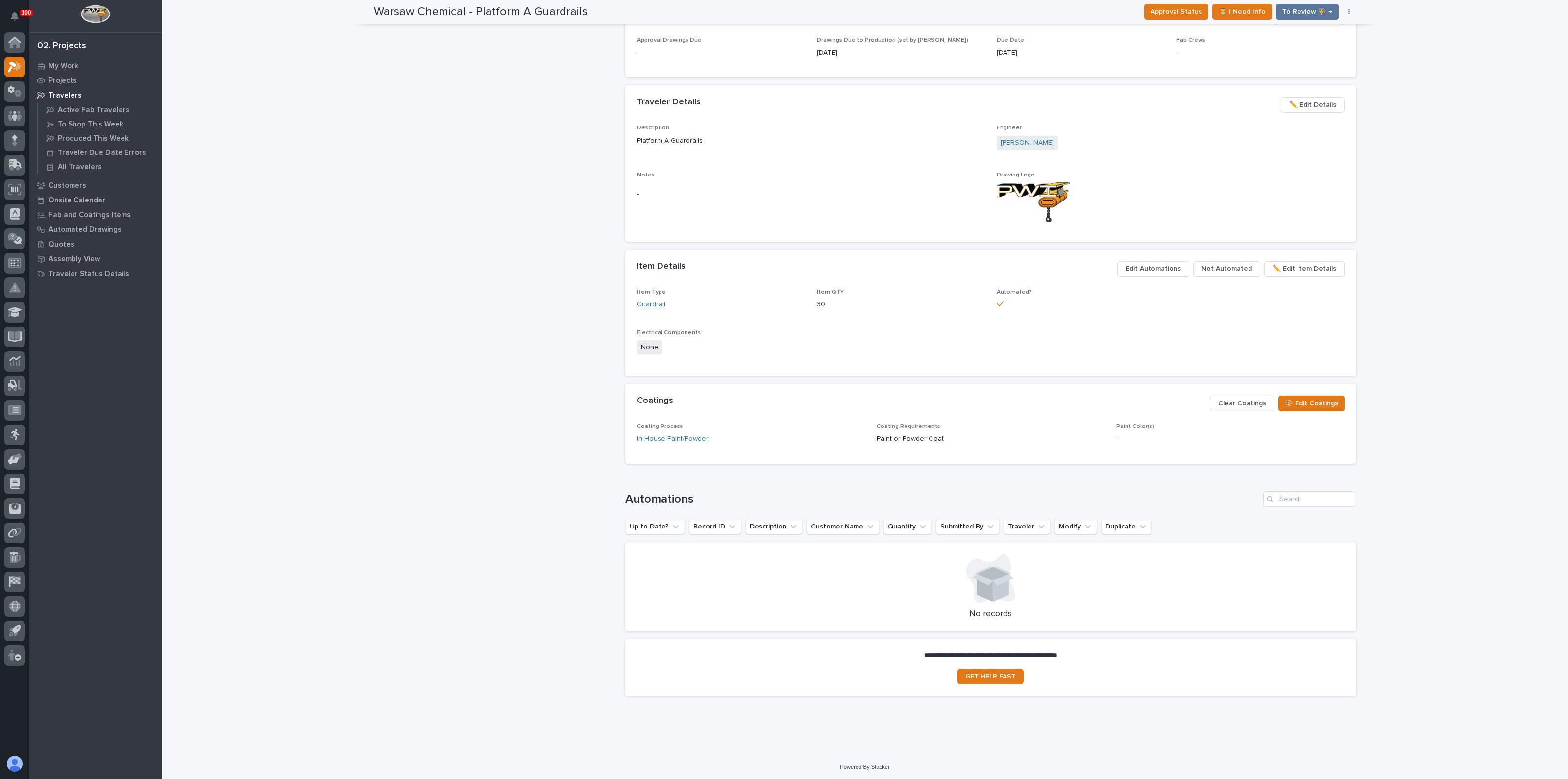
click at [1149, 264] on span "Edit Automations" at bounding box center [1153, 268] width 55 height 12
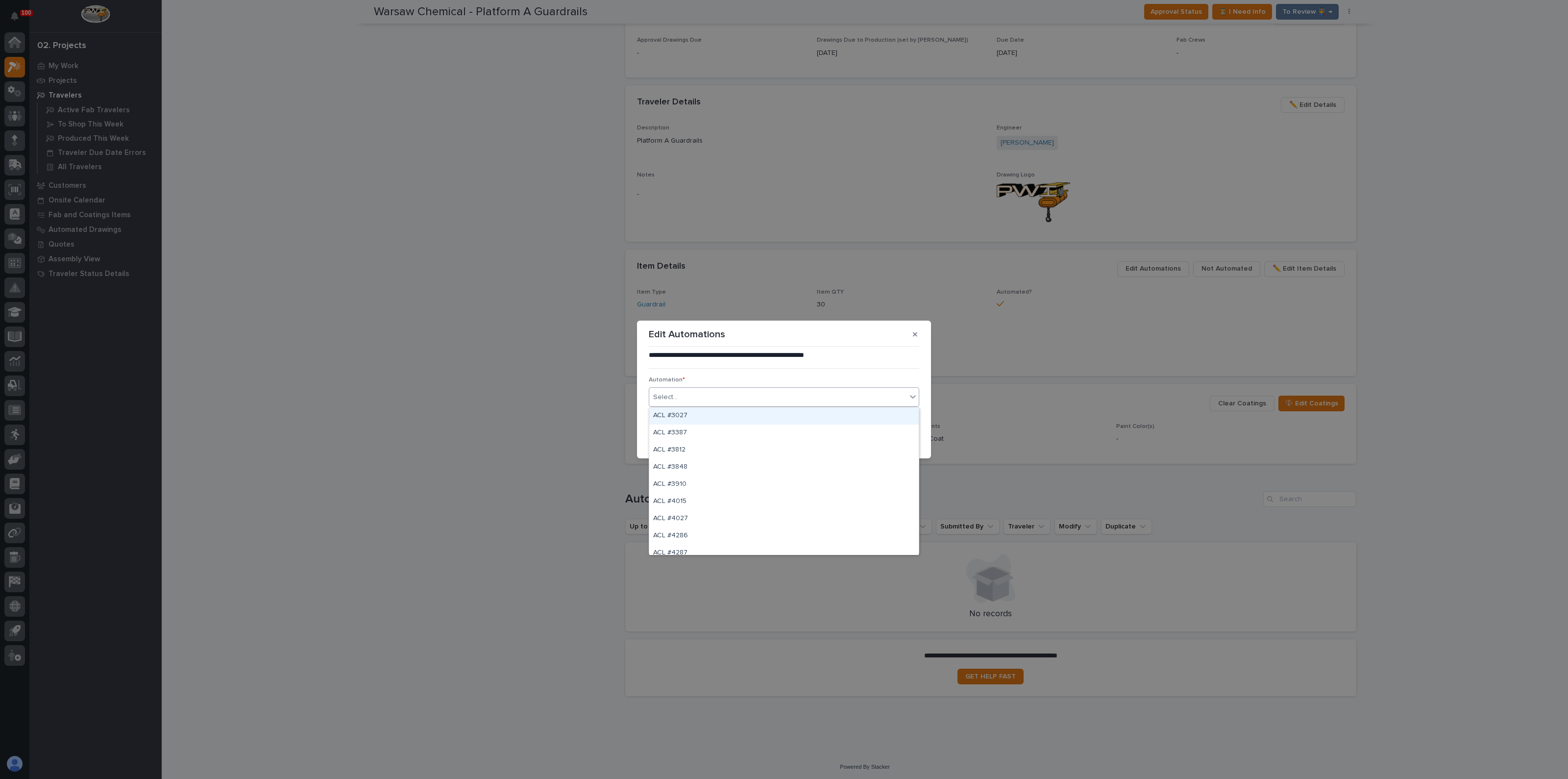
click at [699, 401] on div "Select..." at bounding box center [778, 397] width 257 height 16
type input "*****"
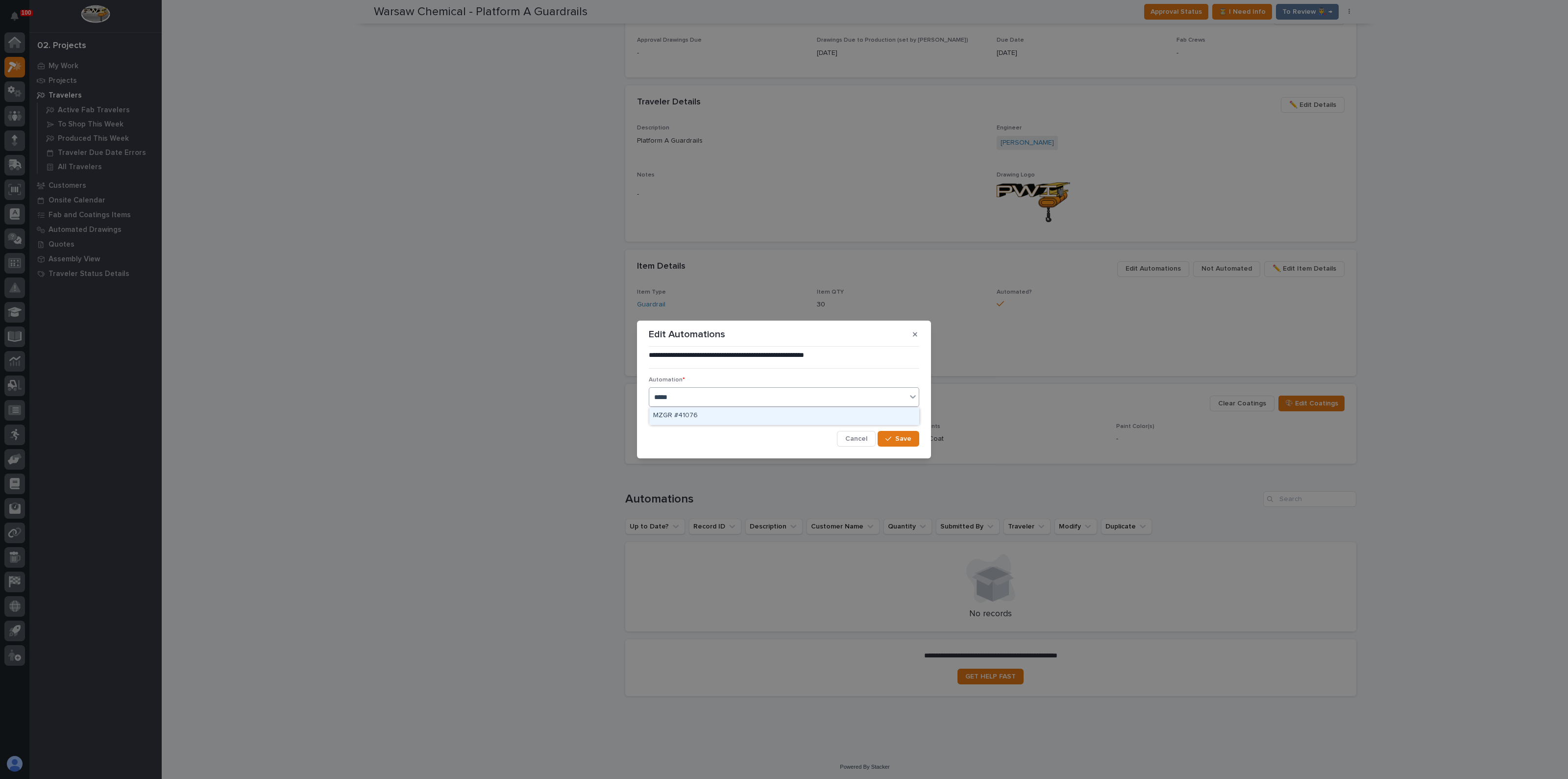
click at [663, 411] on div "MZGR #41076" at bounding box center [784, 416] width 270 height 17
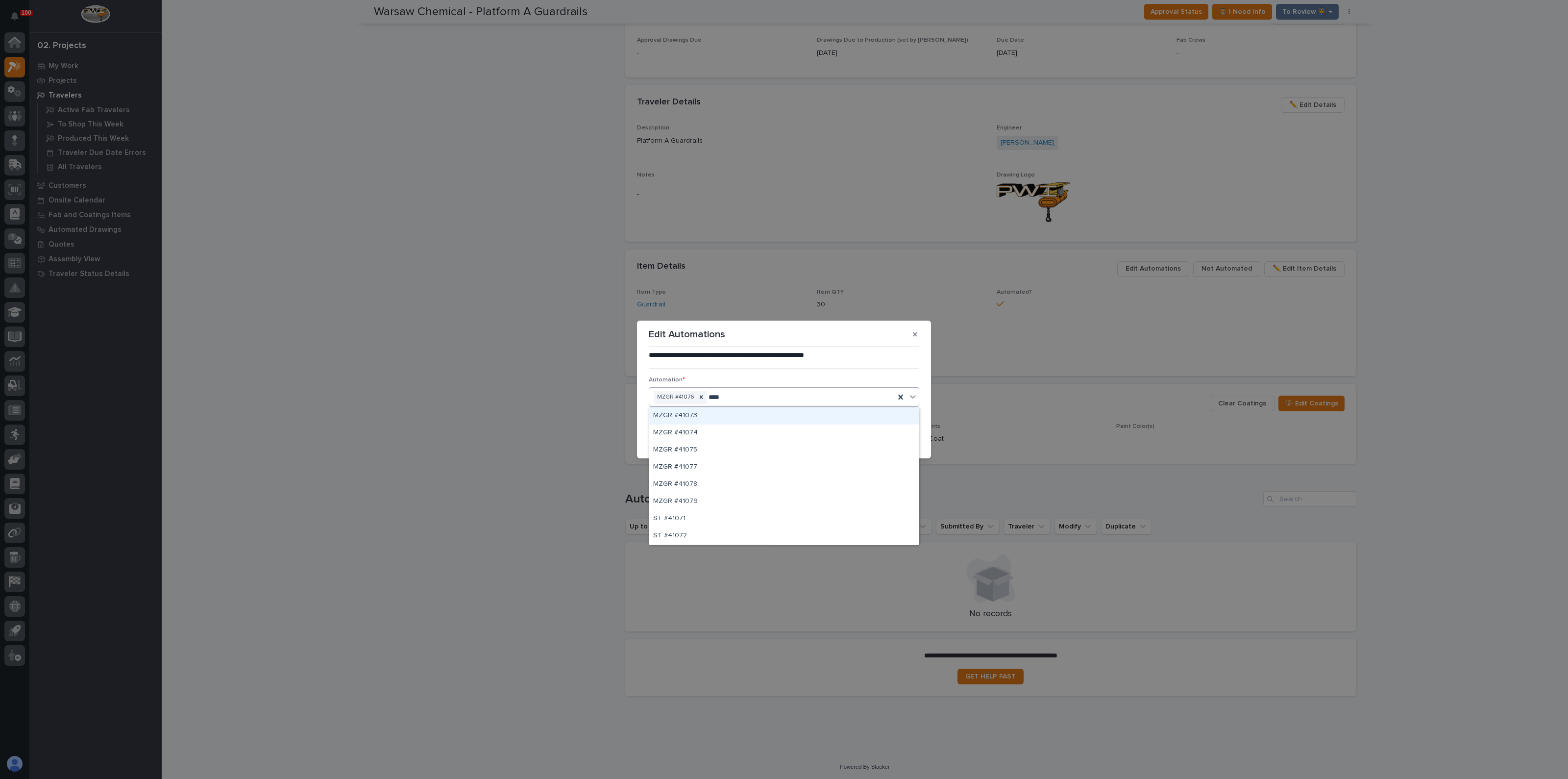
type input "*****"
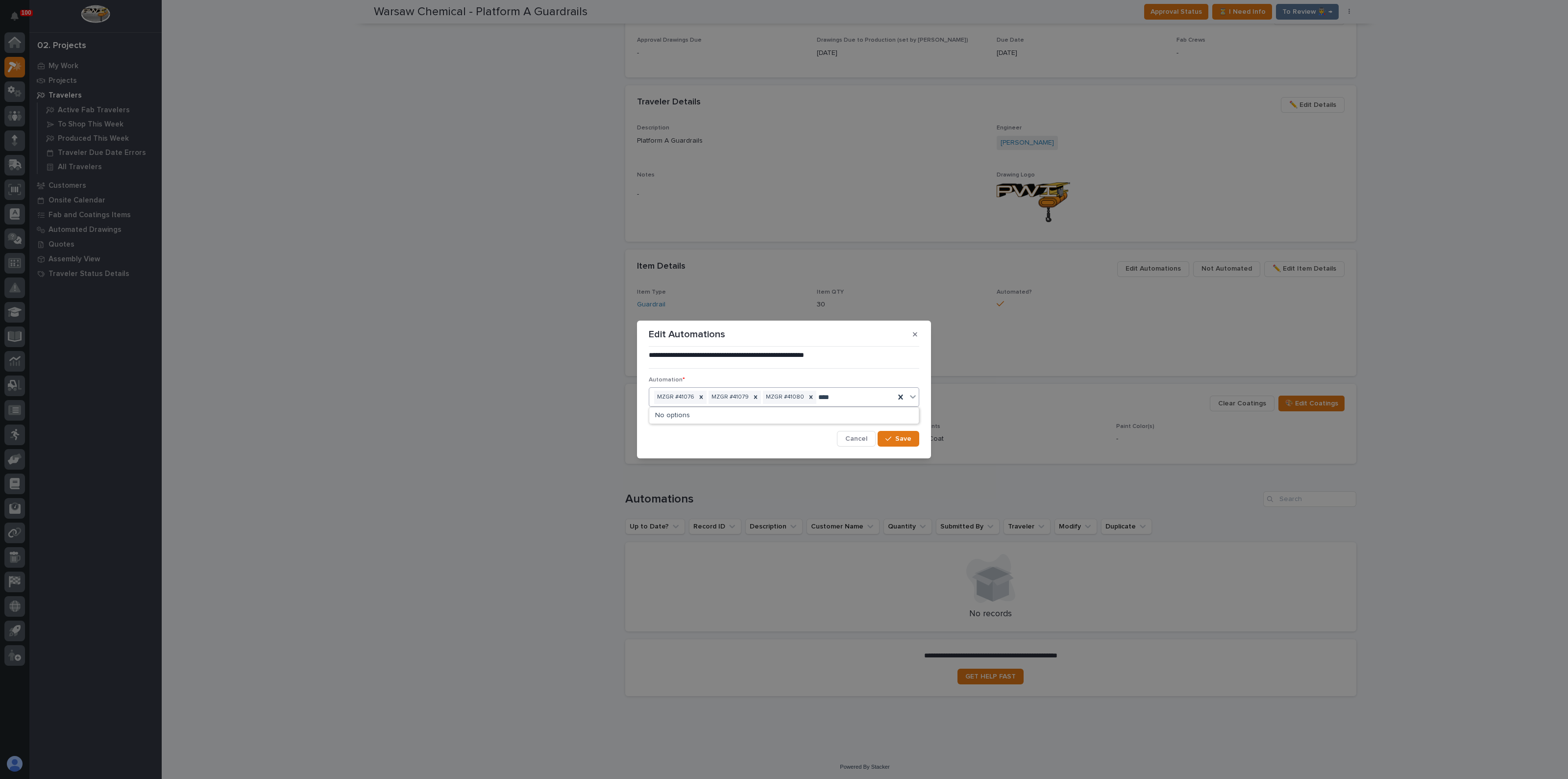
type input "*****"
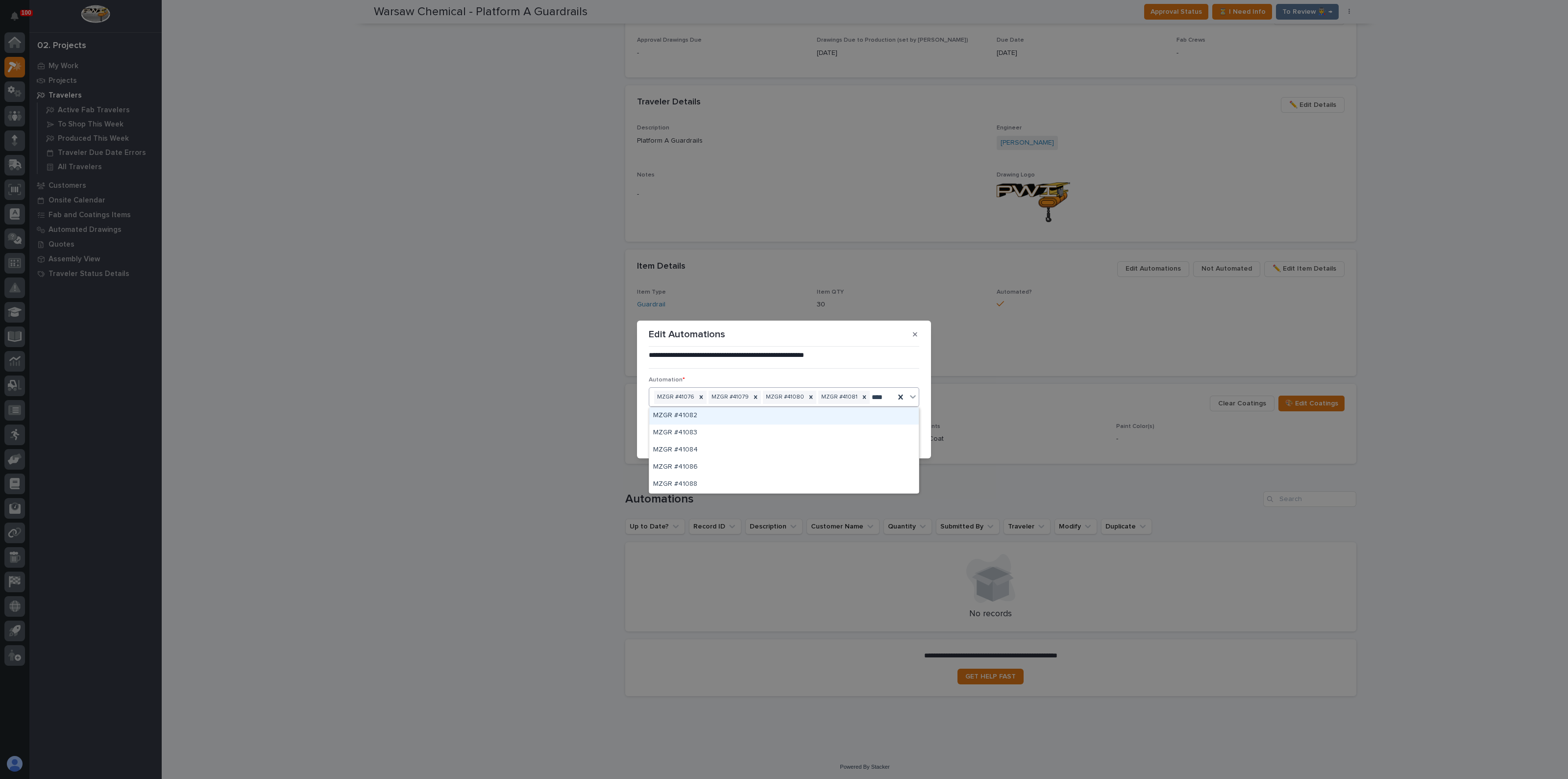
type input "*****"
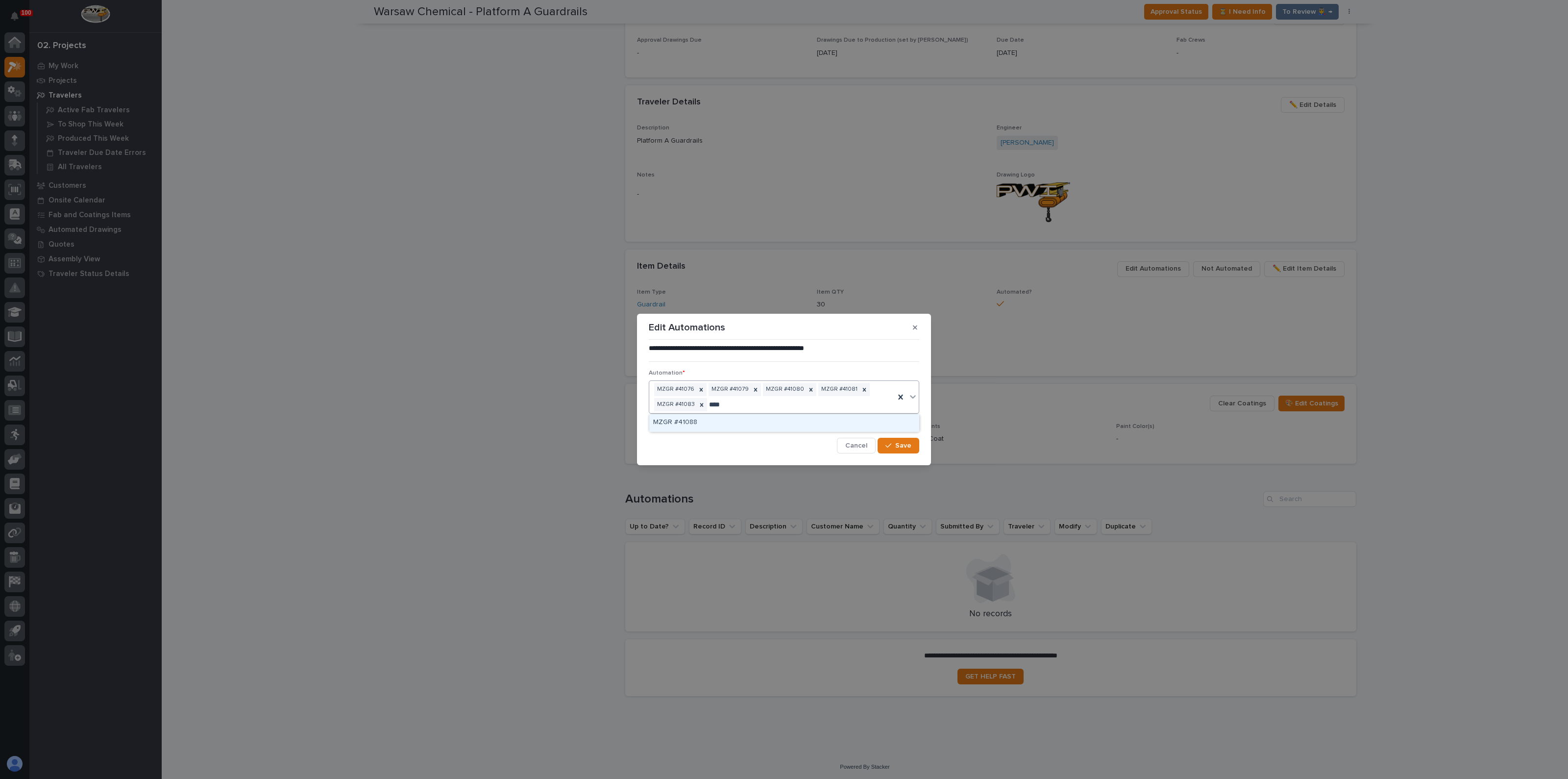
type input "*****"
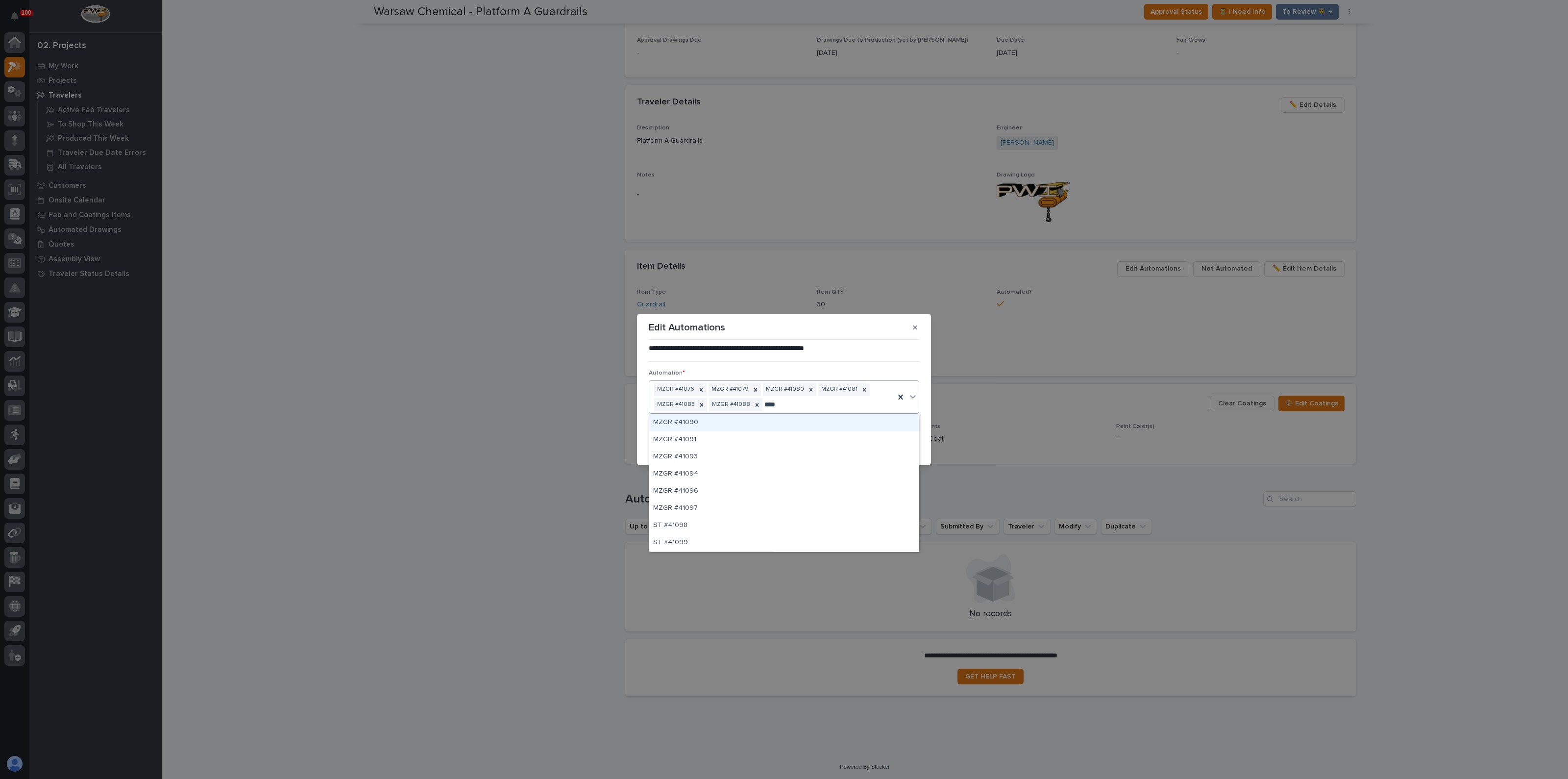
type input "*****"
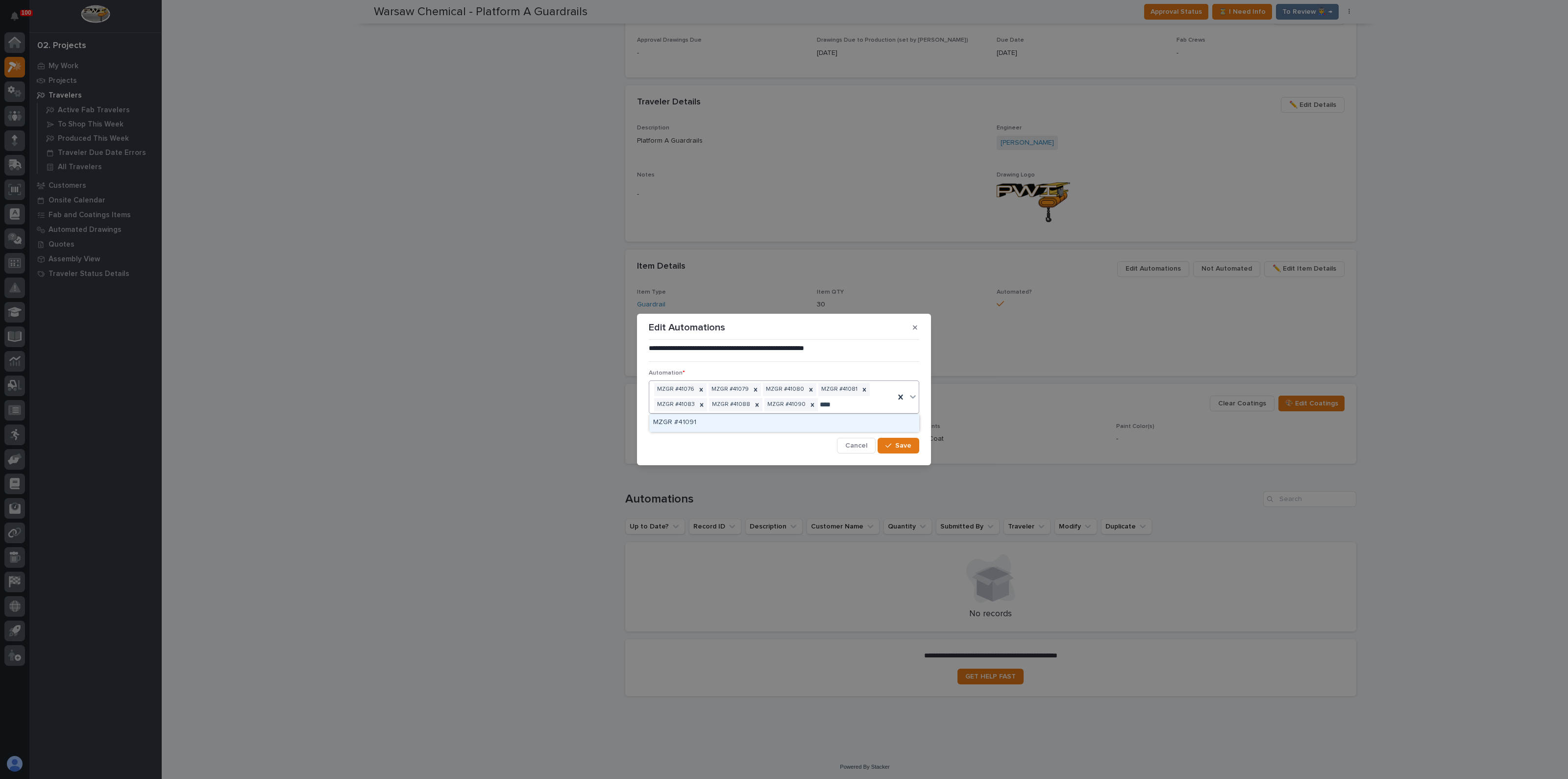
type input "*****"
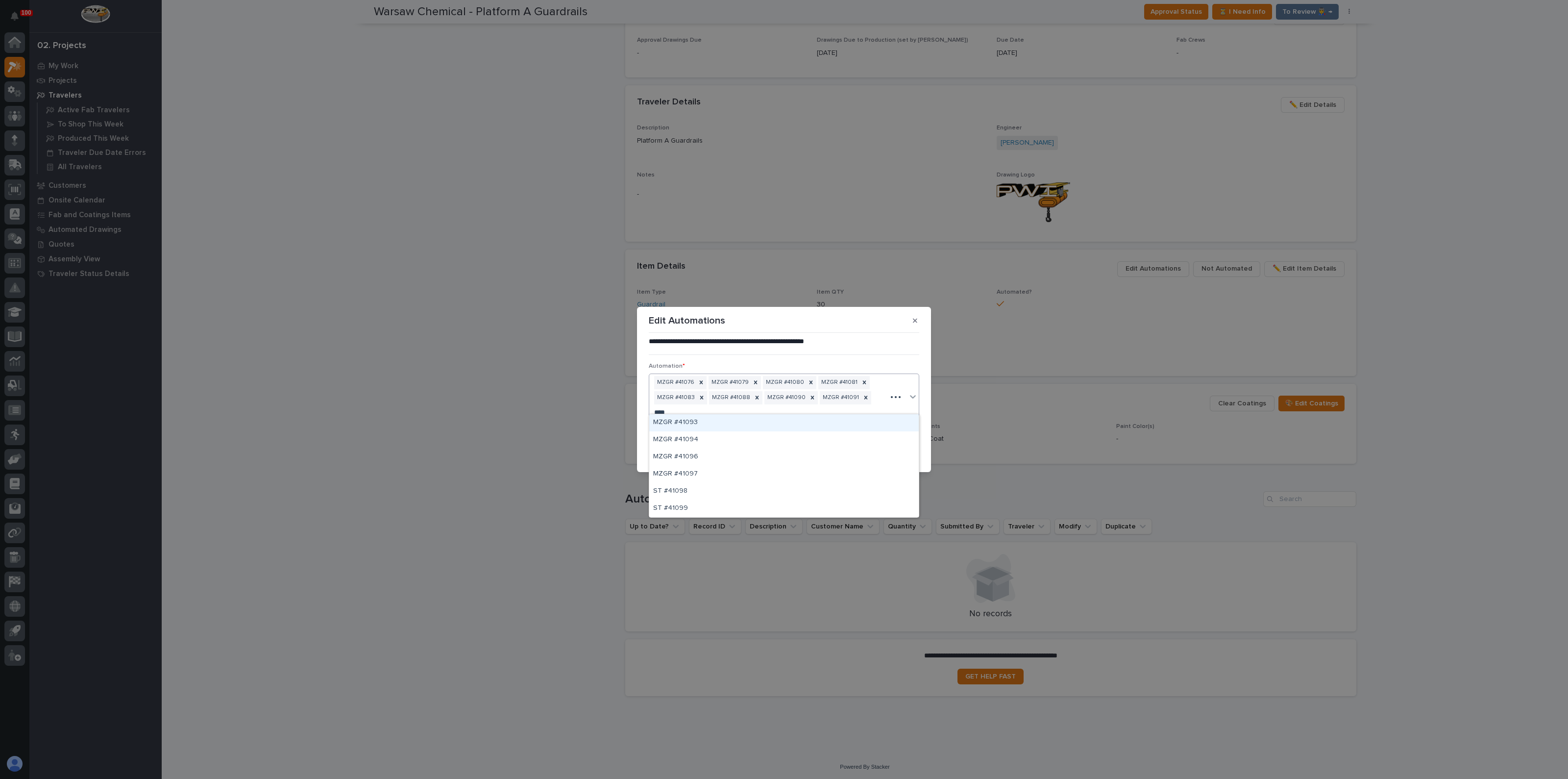
type input "*****"
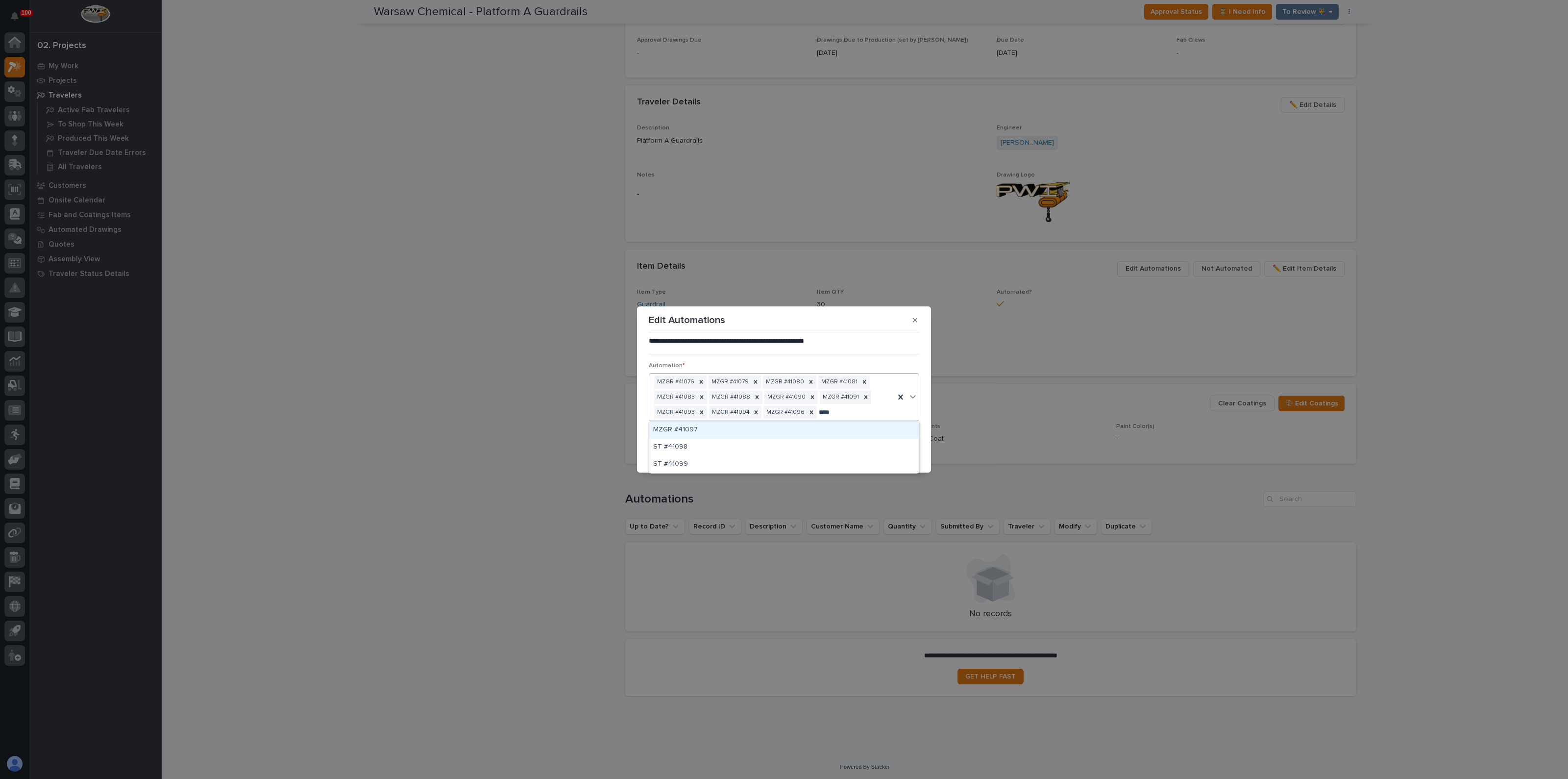
type input "*****"
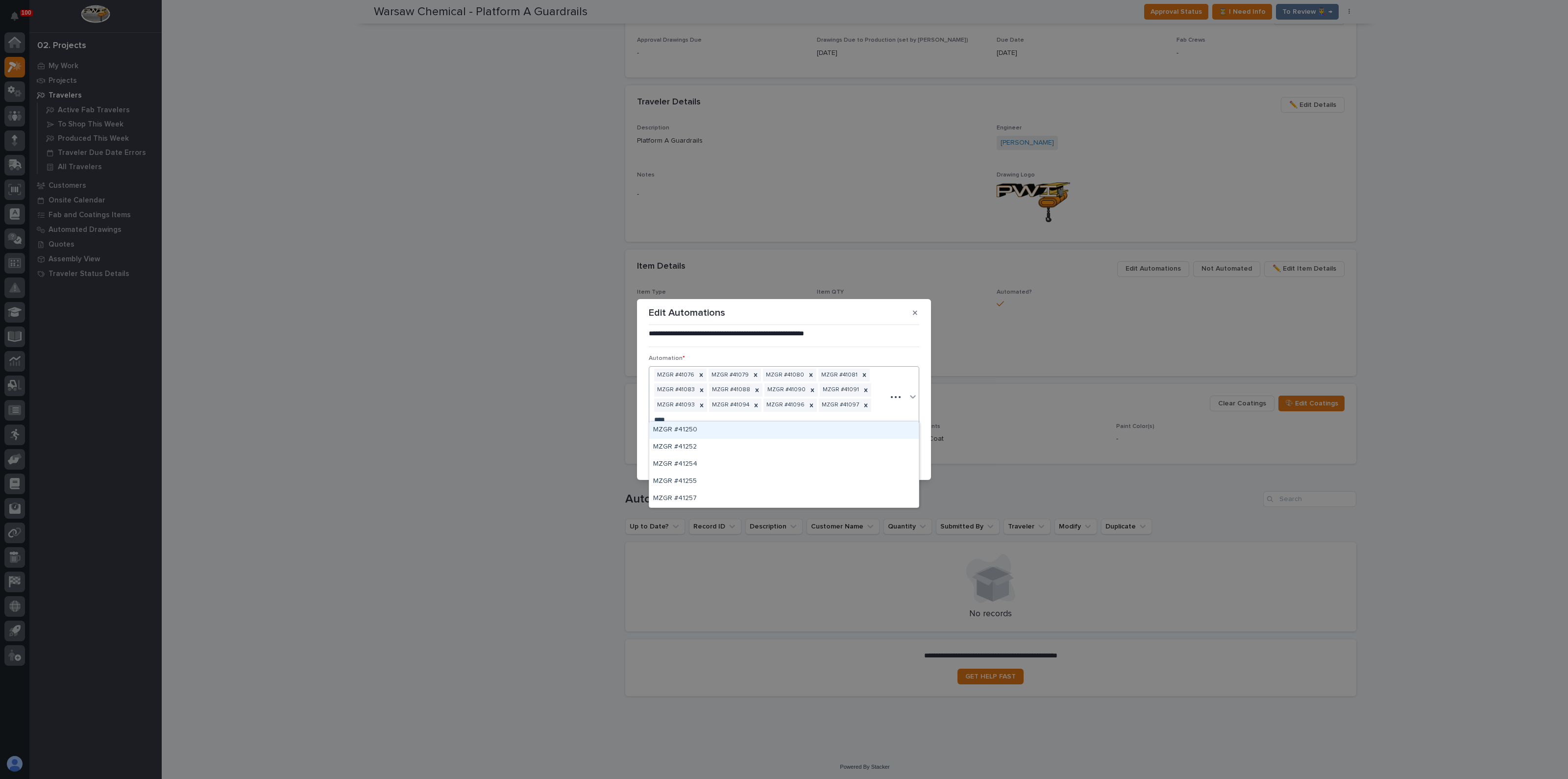
type input "*****"
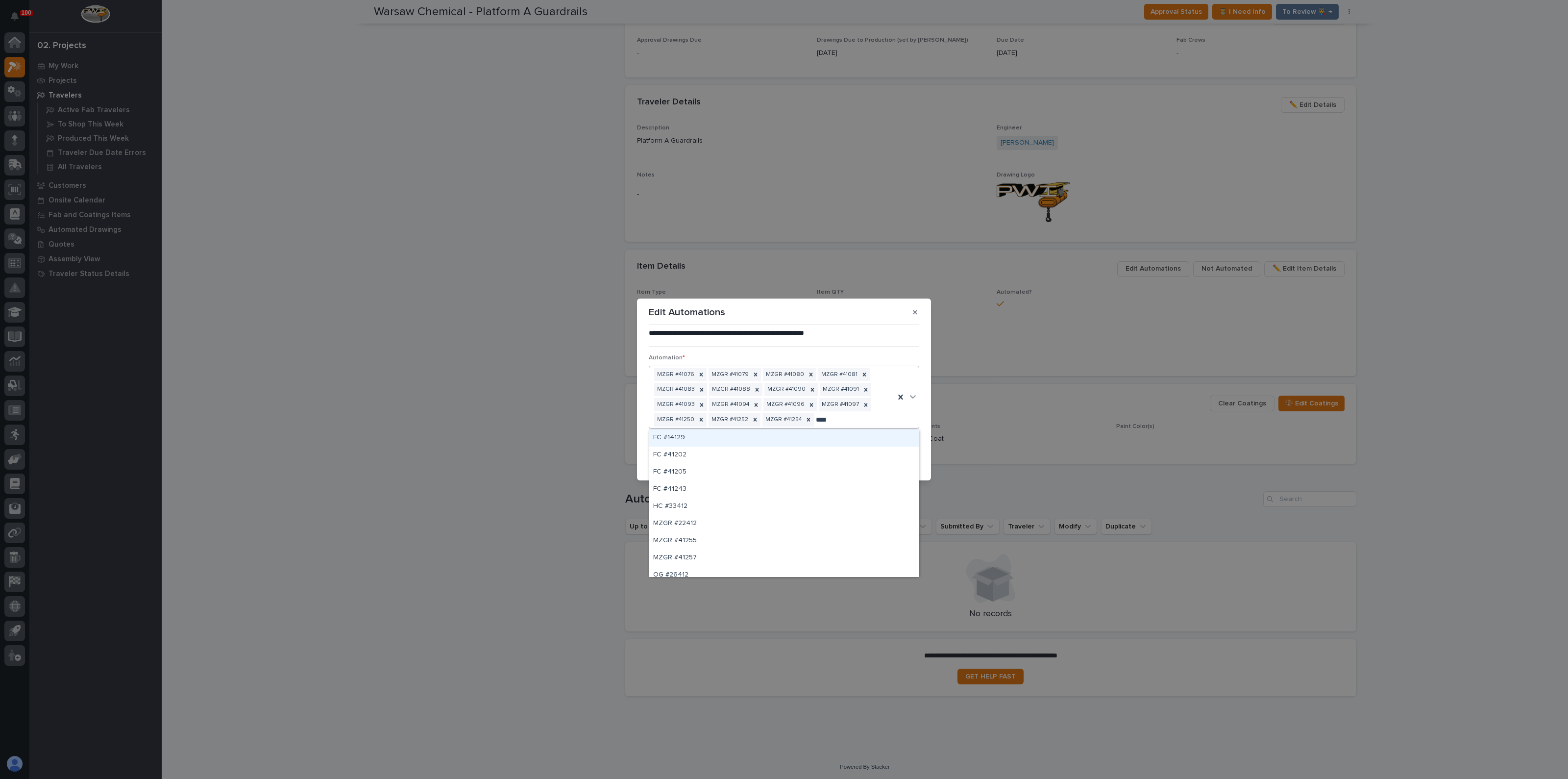
type input "*****"
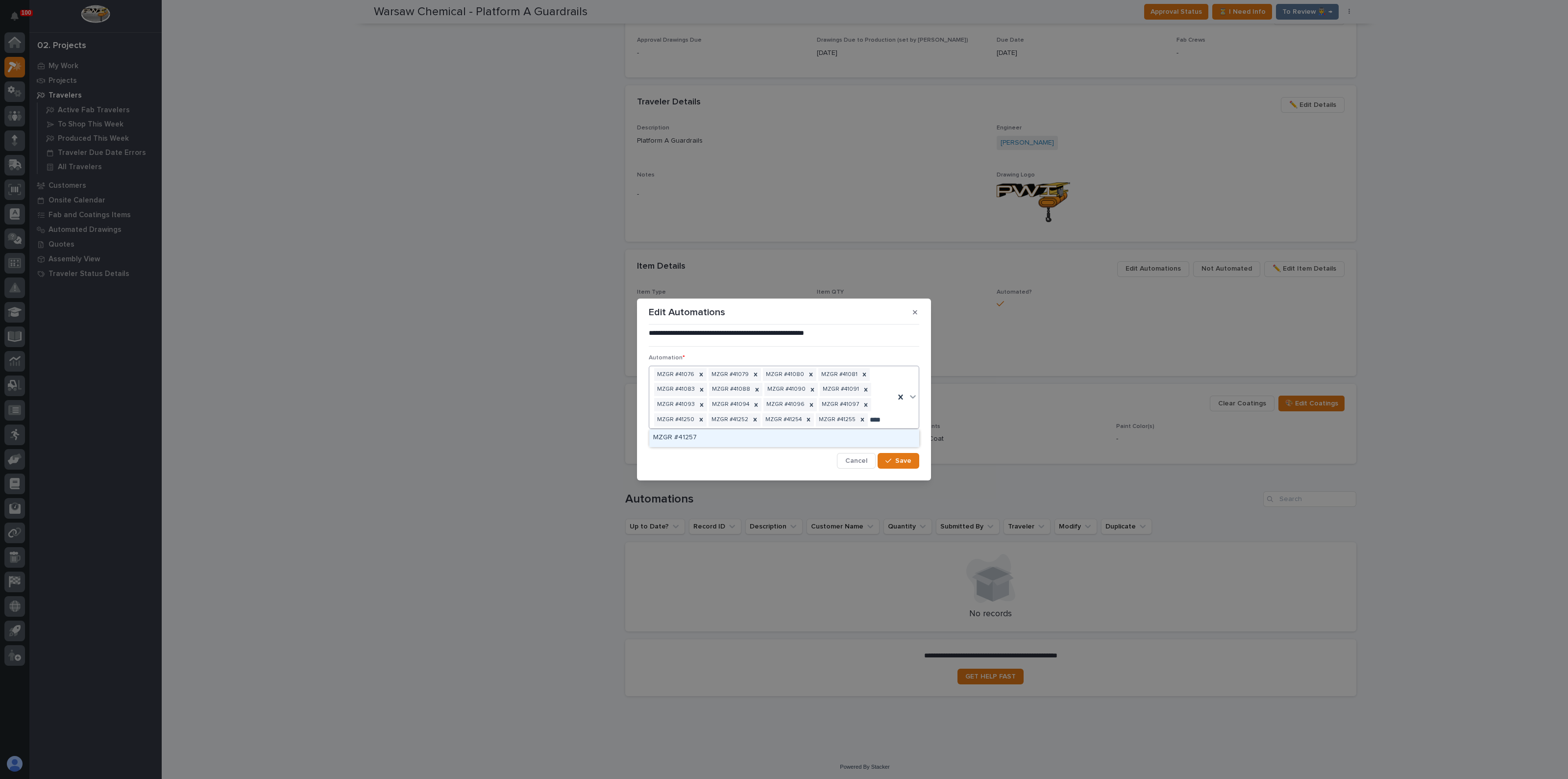
type input "*****"
click at [677, 446] on div "MZGR #41257" at bounding box center [784, 445] width 270 height 17
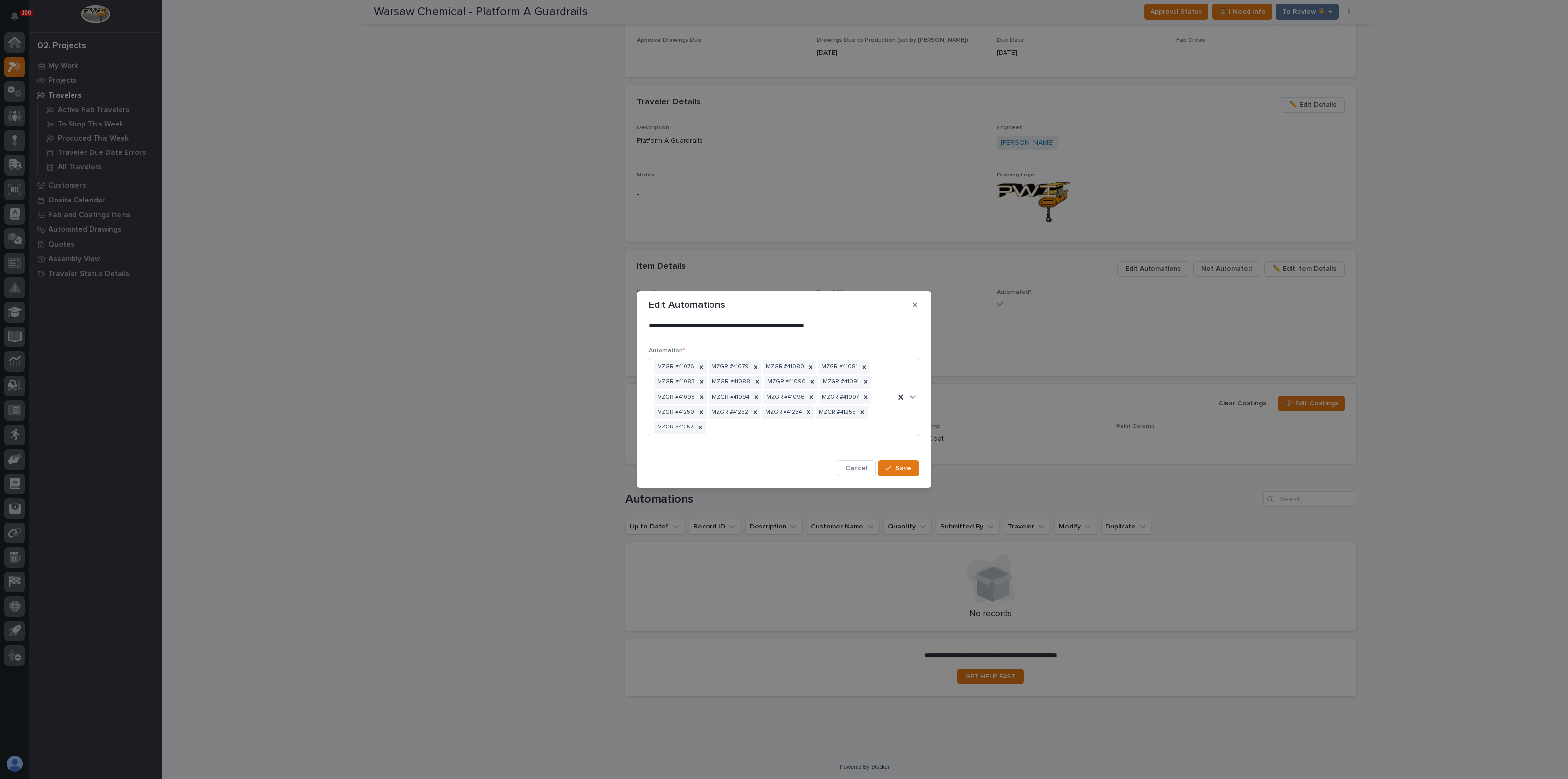
drag, startPoint x: 894, startPoint y: 470, endPoint x: 892, endPoint y: 477, distance: 7.3
click at [894, 470] on div "button" at bounding box center [891, 468] width 10 height 7
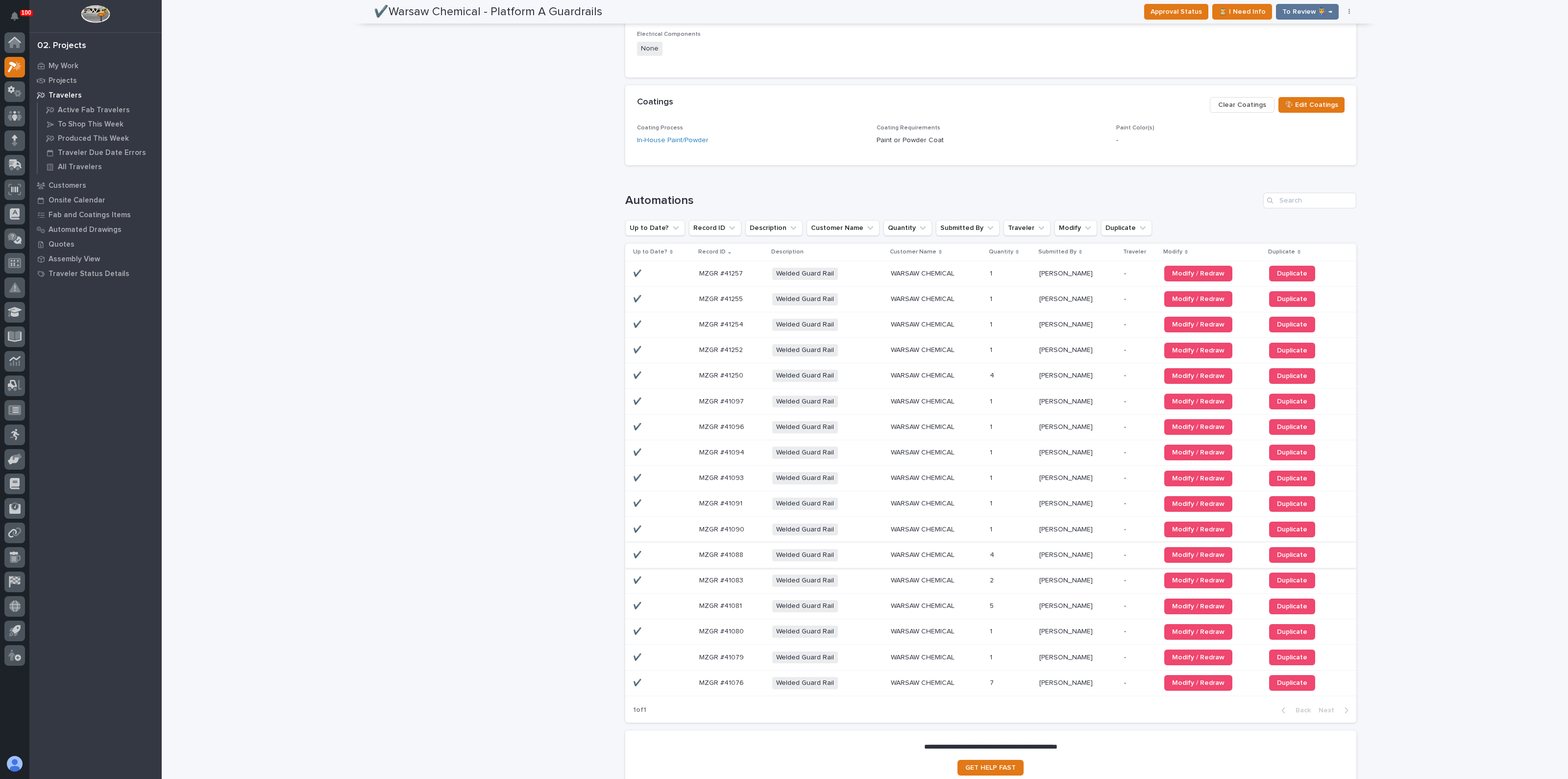
scroll to position [658, 0]
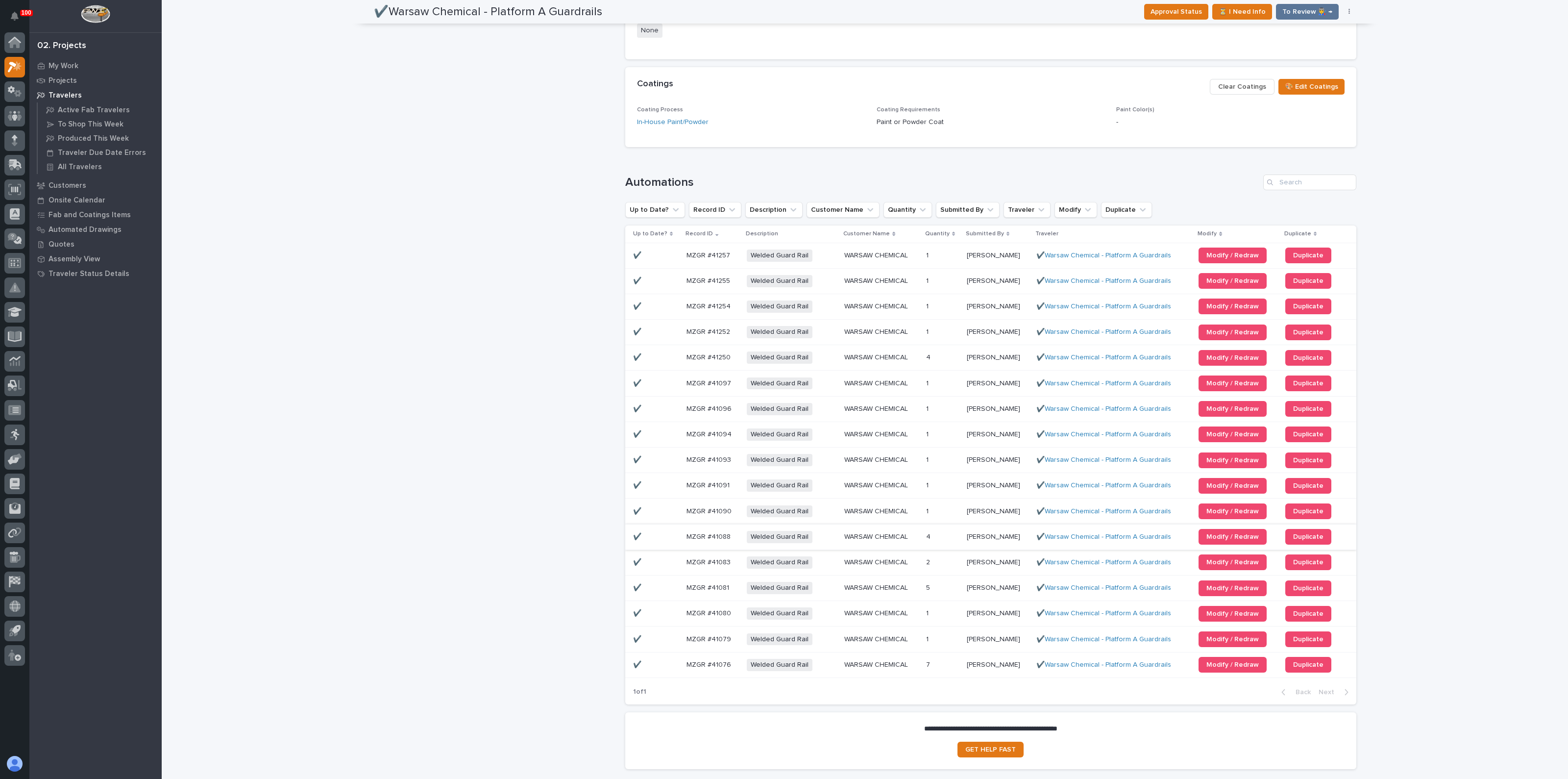
click at [524, 390] on div "✔️Warsaw Chemical - Platform A Guardrails Production Project 26405 - [GEOGRAPHI…" at bounding box center [495, 83] width 243 height 1387
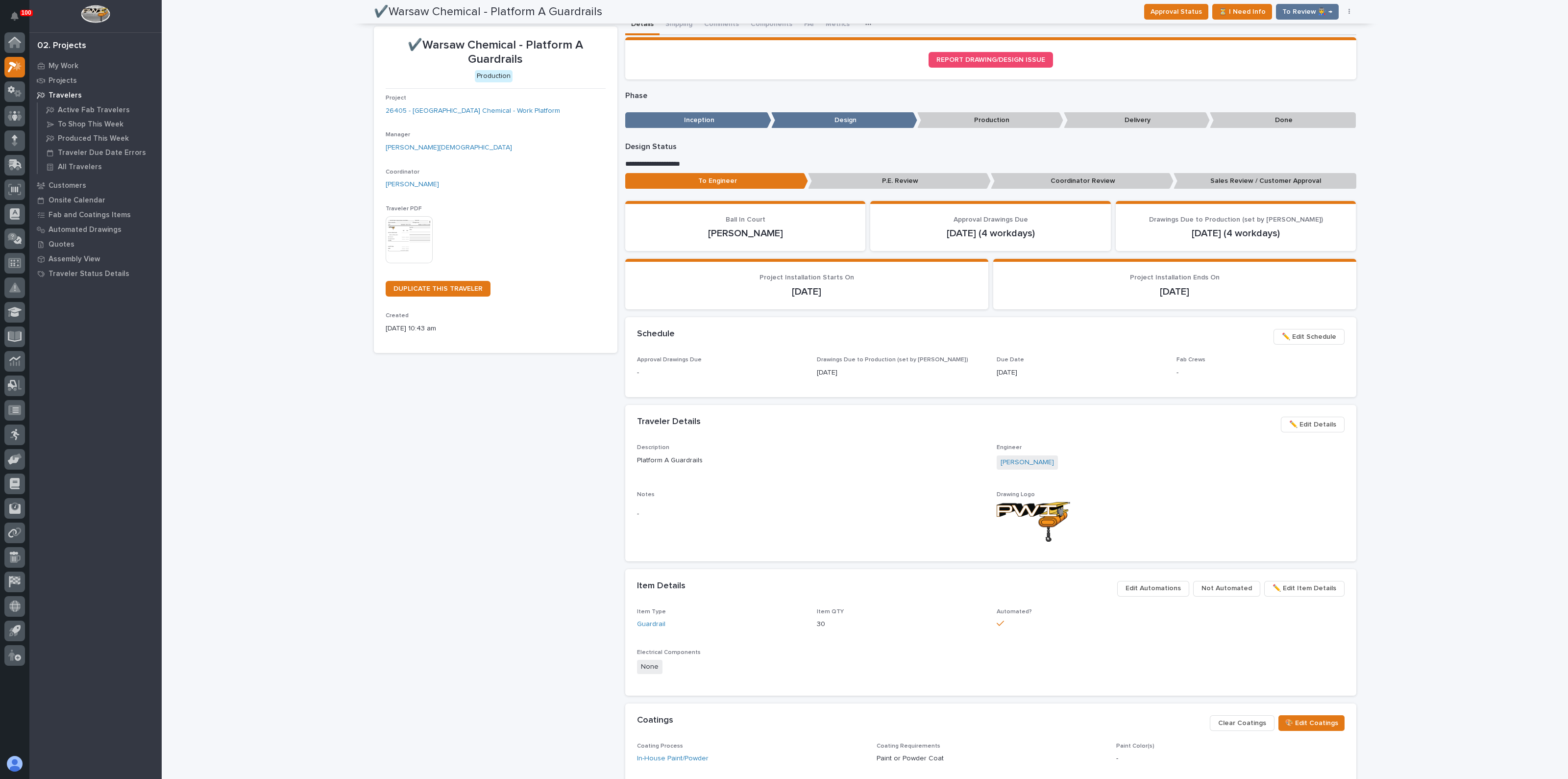
scroll to position [0, 0]
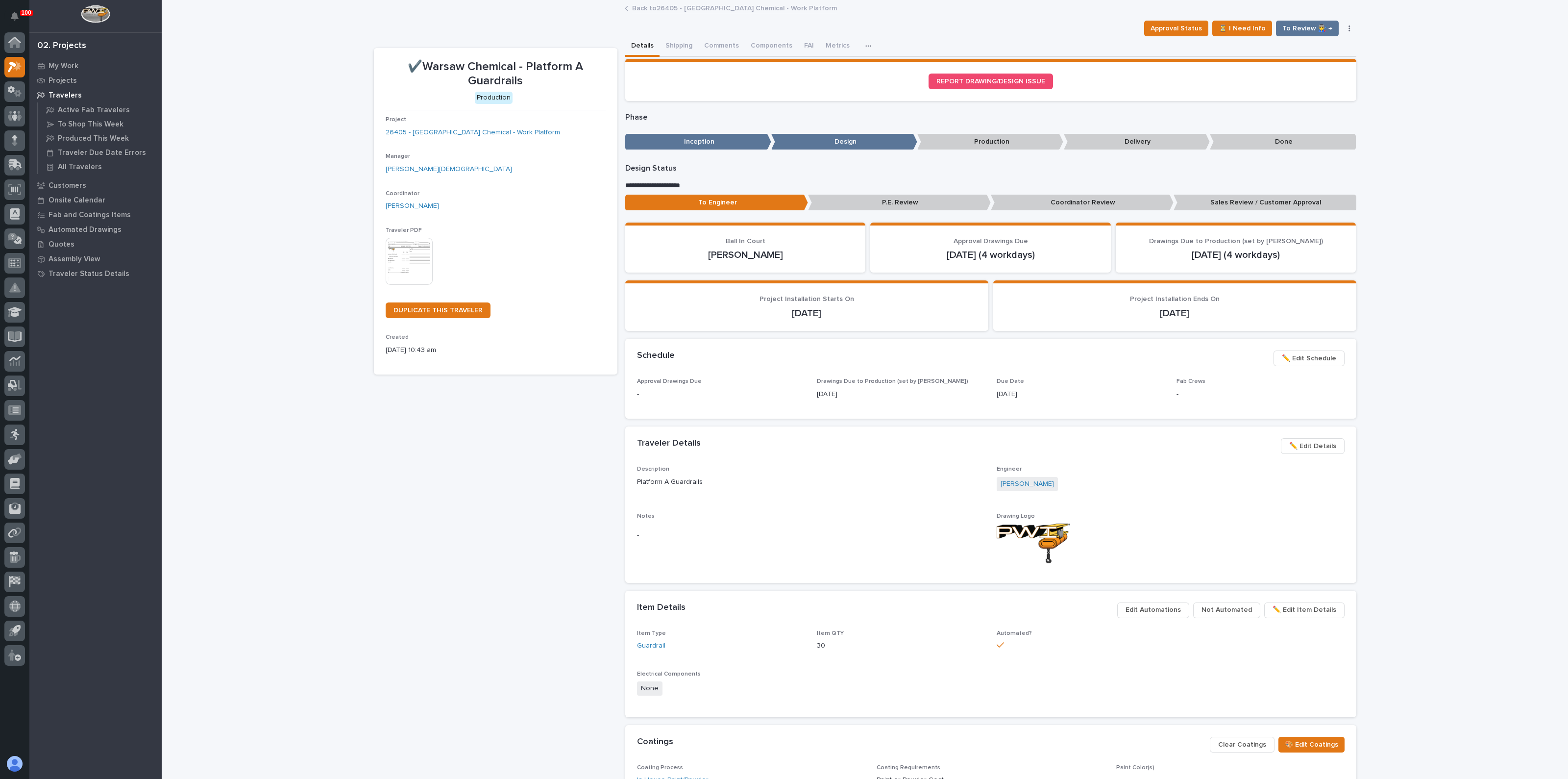
click at [1278, 197] on p "Sales Review / Customer Approval" at bounding box center [1265, 203] width 183 height 16
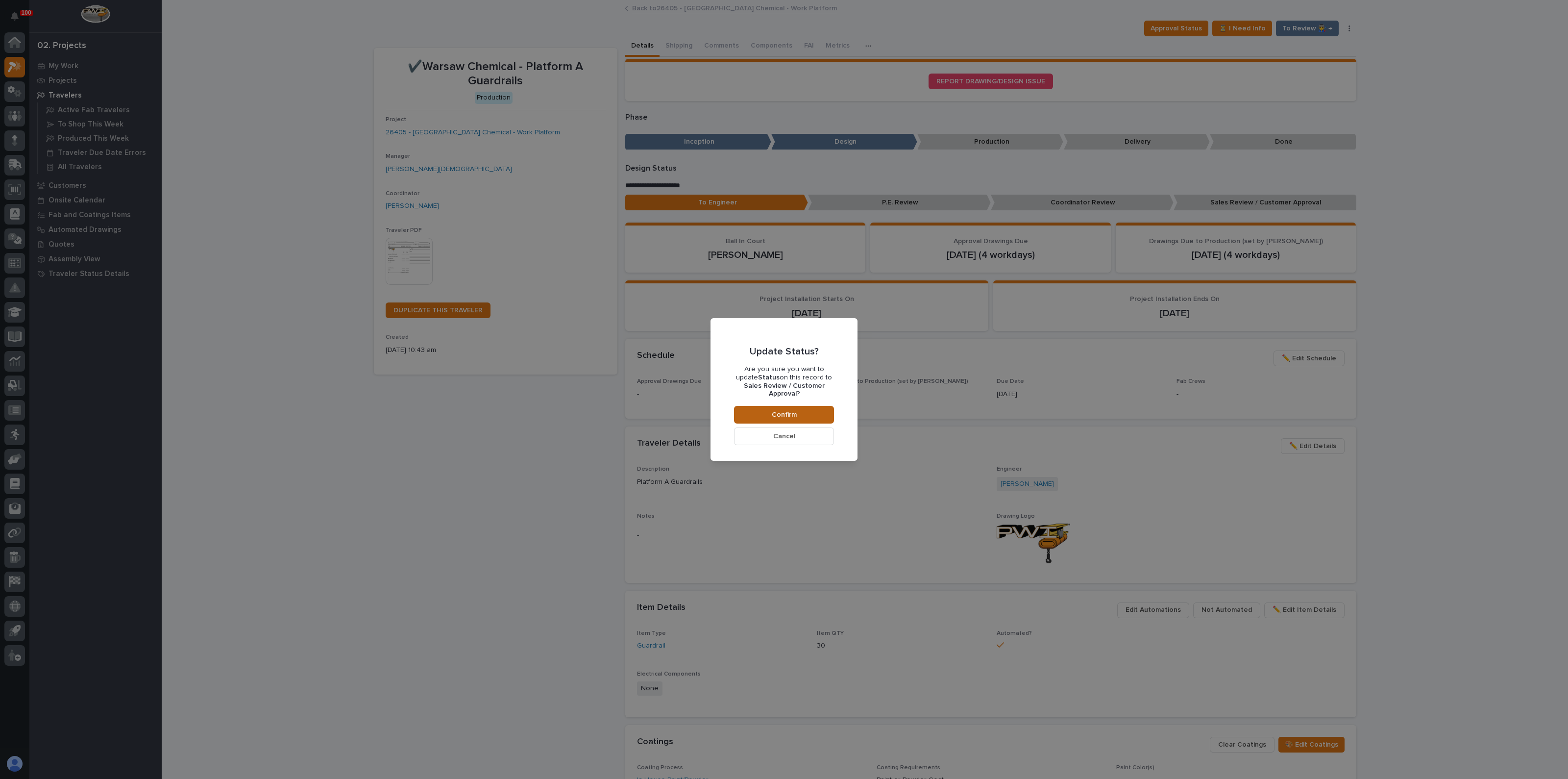
click at [805, 409] on button "Confirm" at bounding box center [784, 415] width 100 height 18
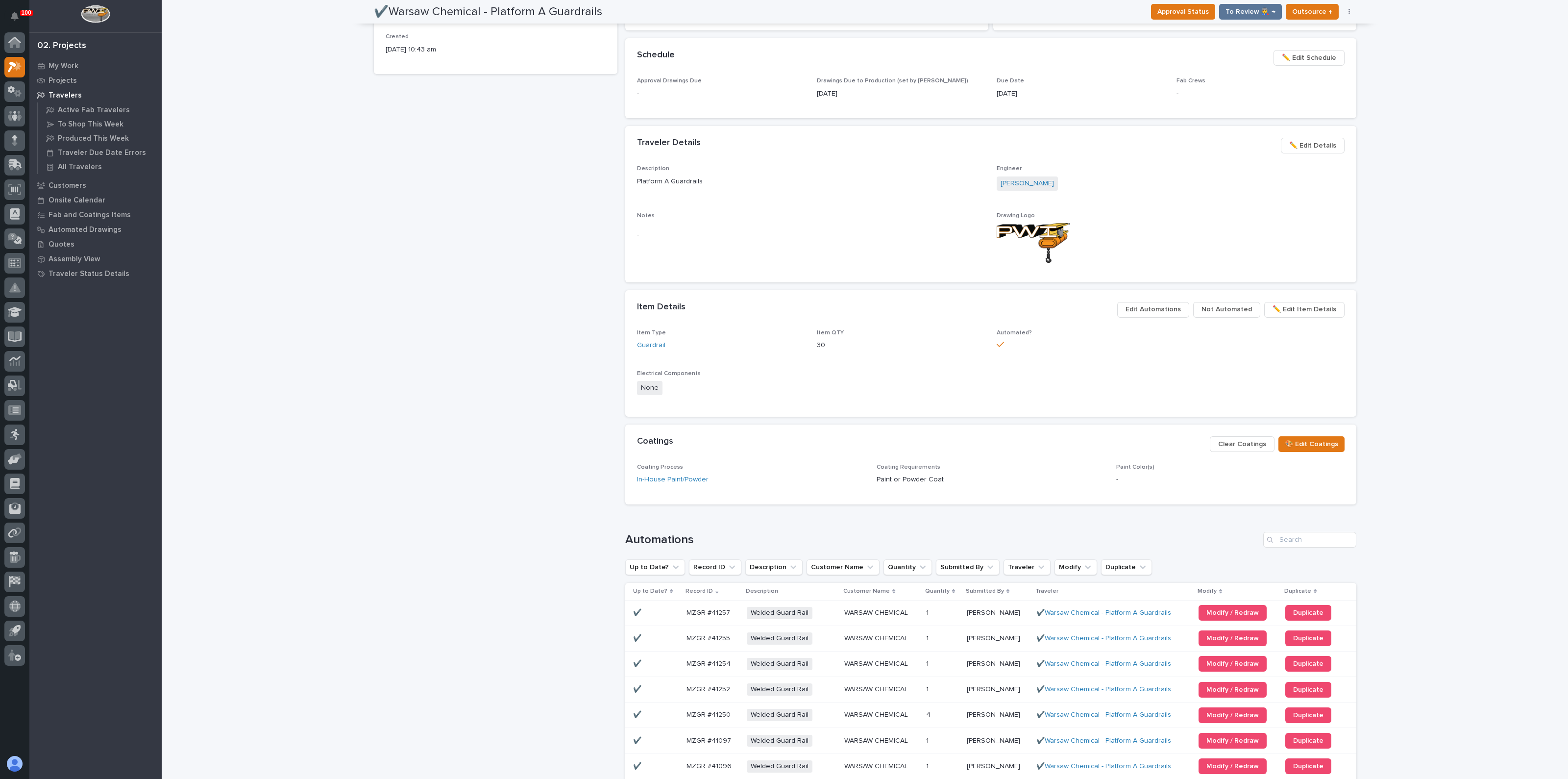
scroll to position [55, 0]
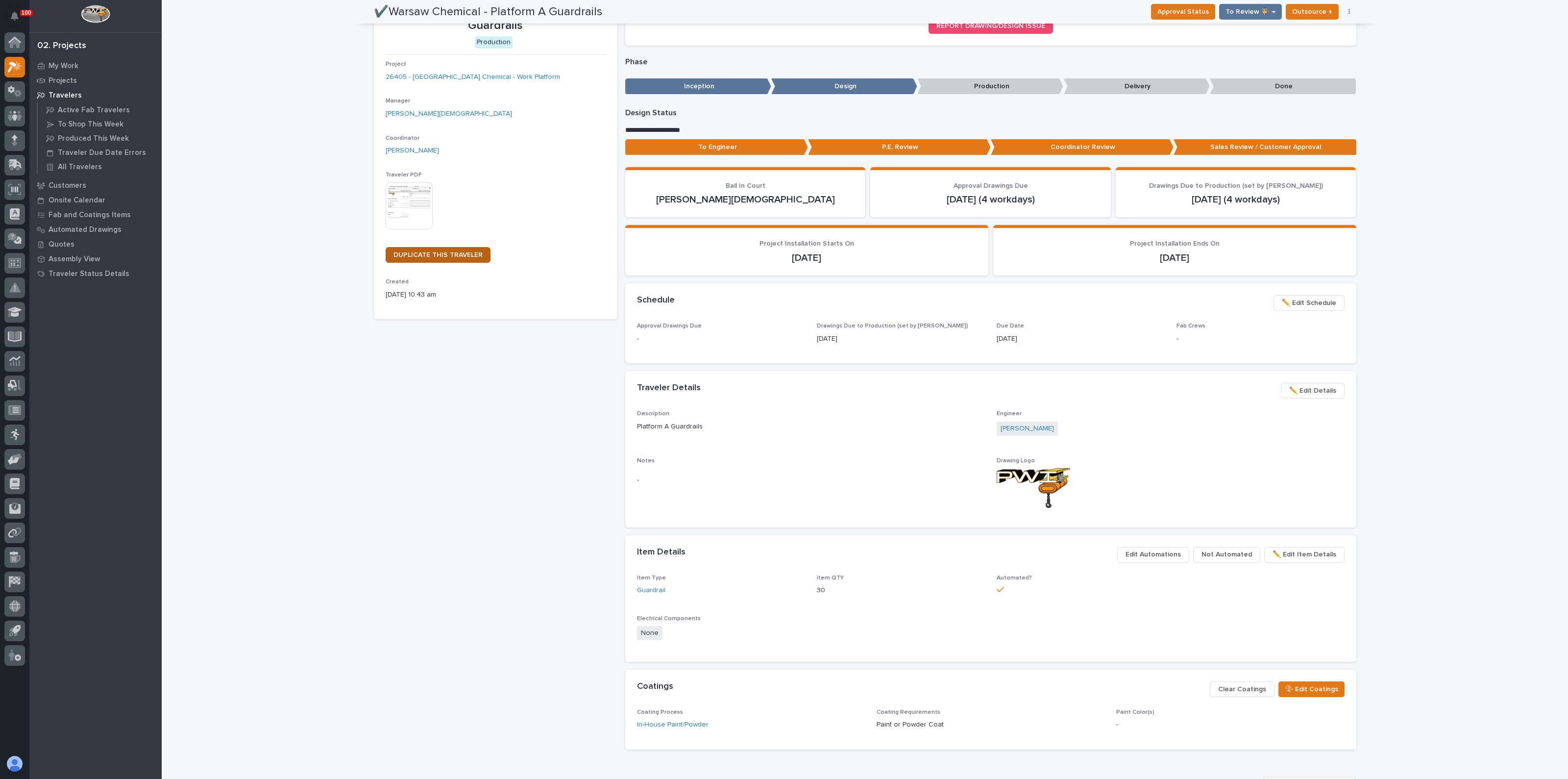
drag, startPoint x: 456, startPoint y: 264, endPoint x: 461, endPoint y: 257, distance: 8.6
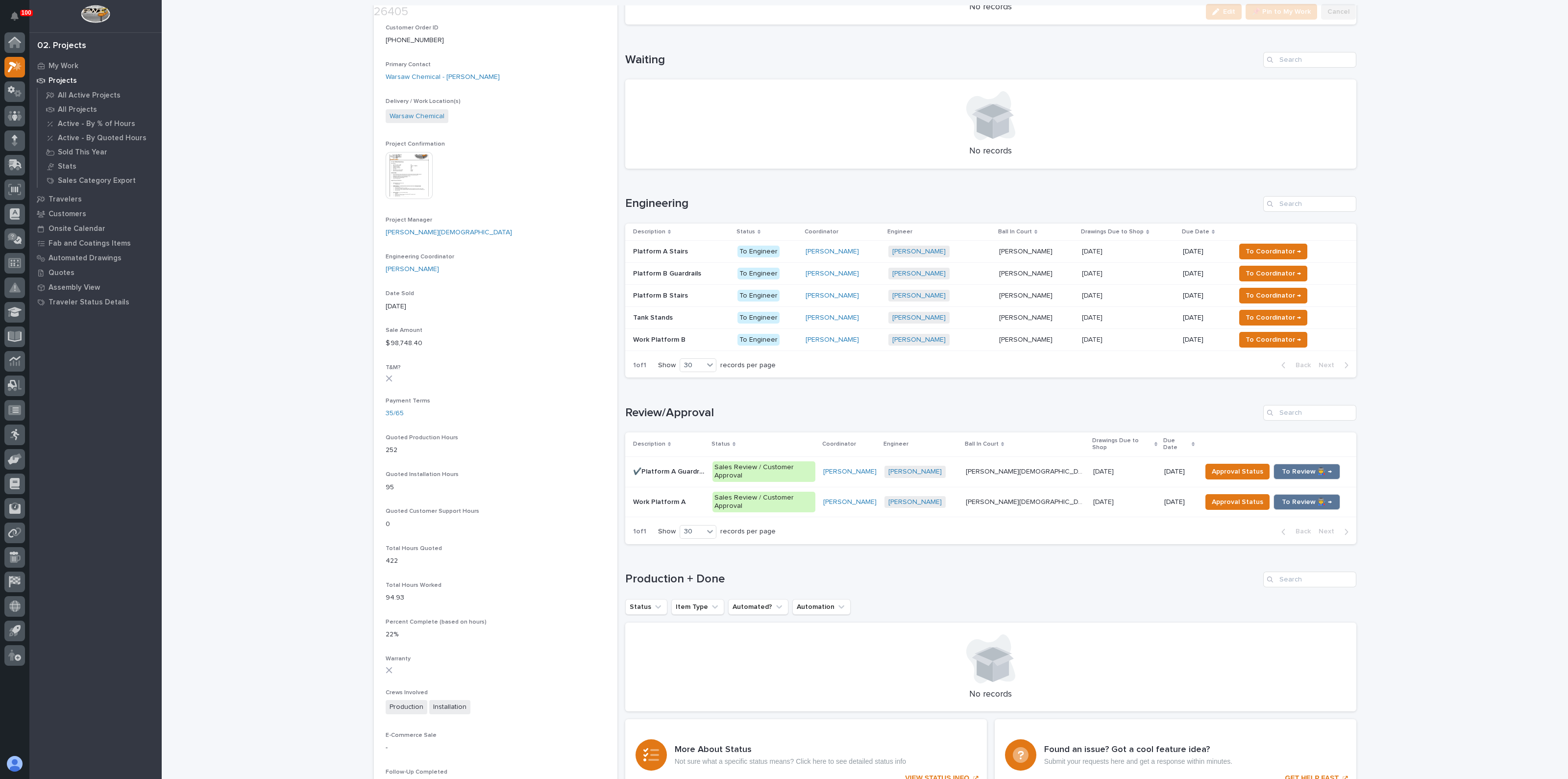
scroll to position [306, 0]
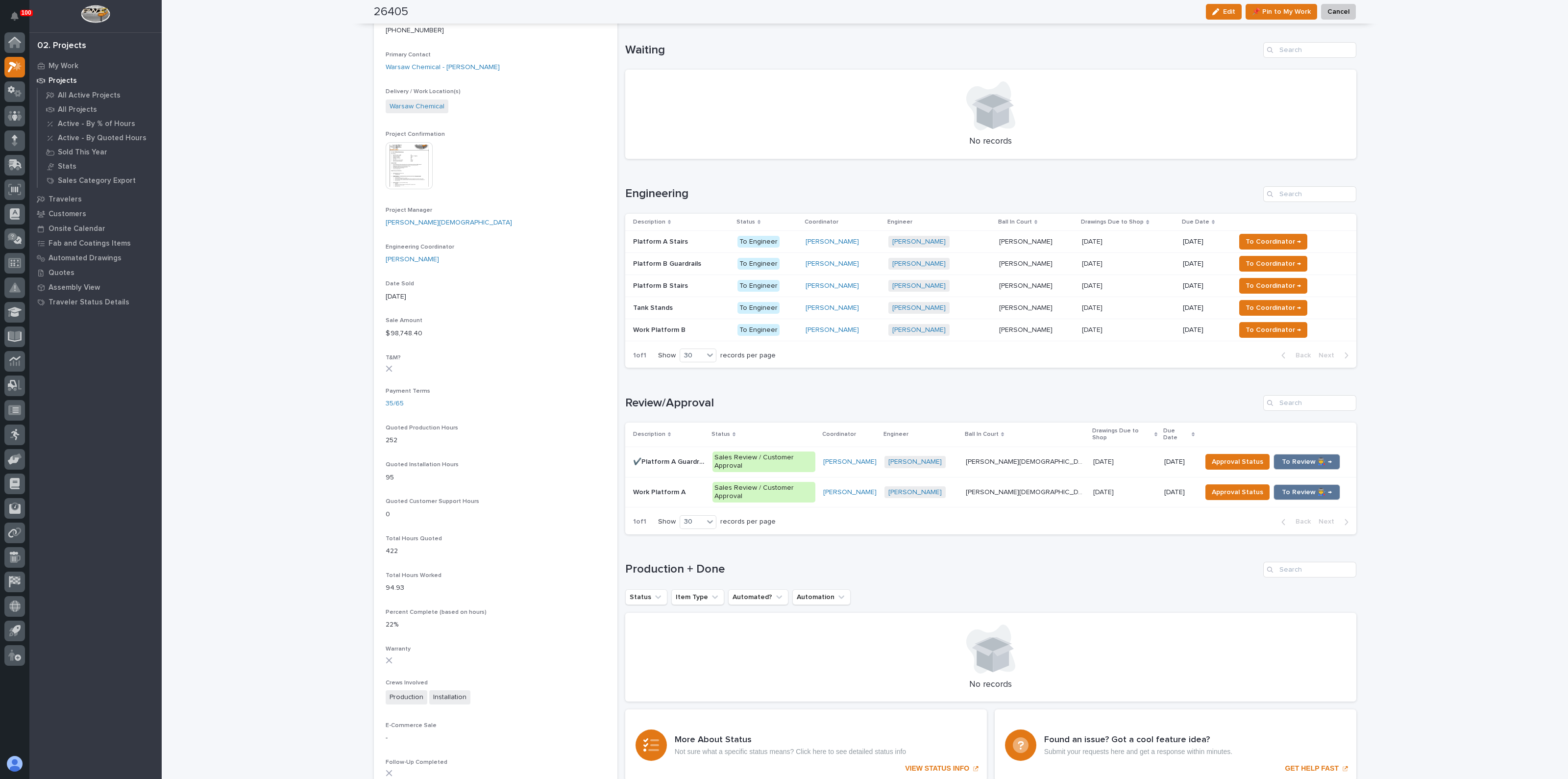
click at [677, 189] on h1 "Engineering" at bounding box center [942, 194] width 634 height 14
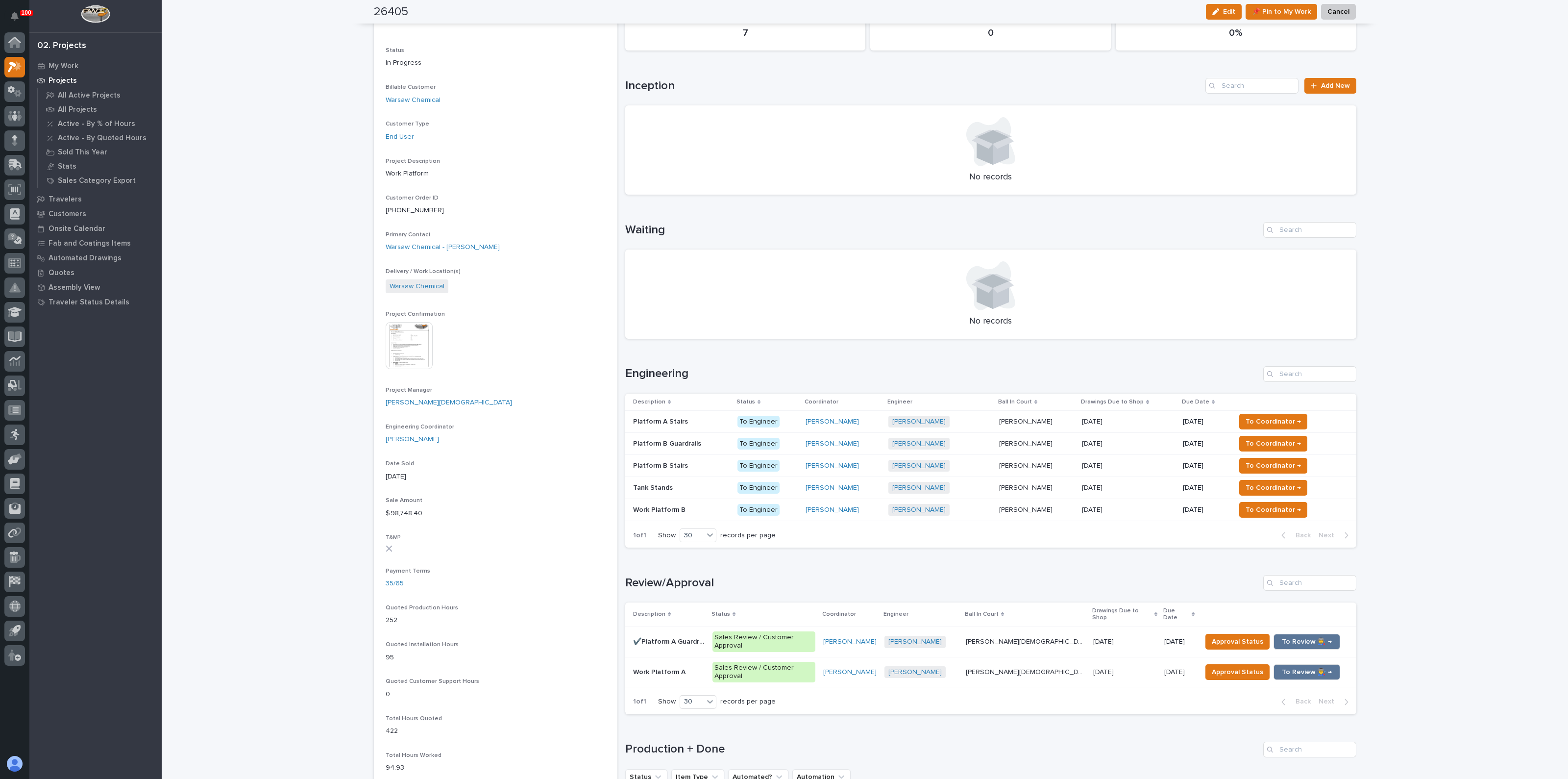
scroll to position [122, 0]
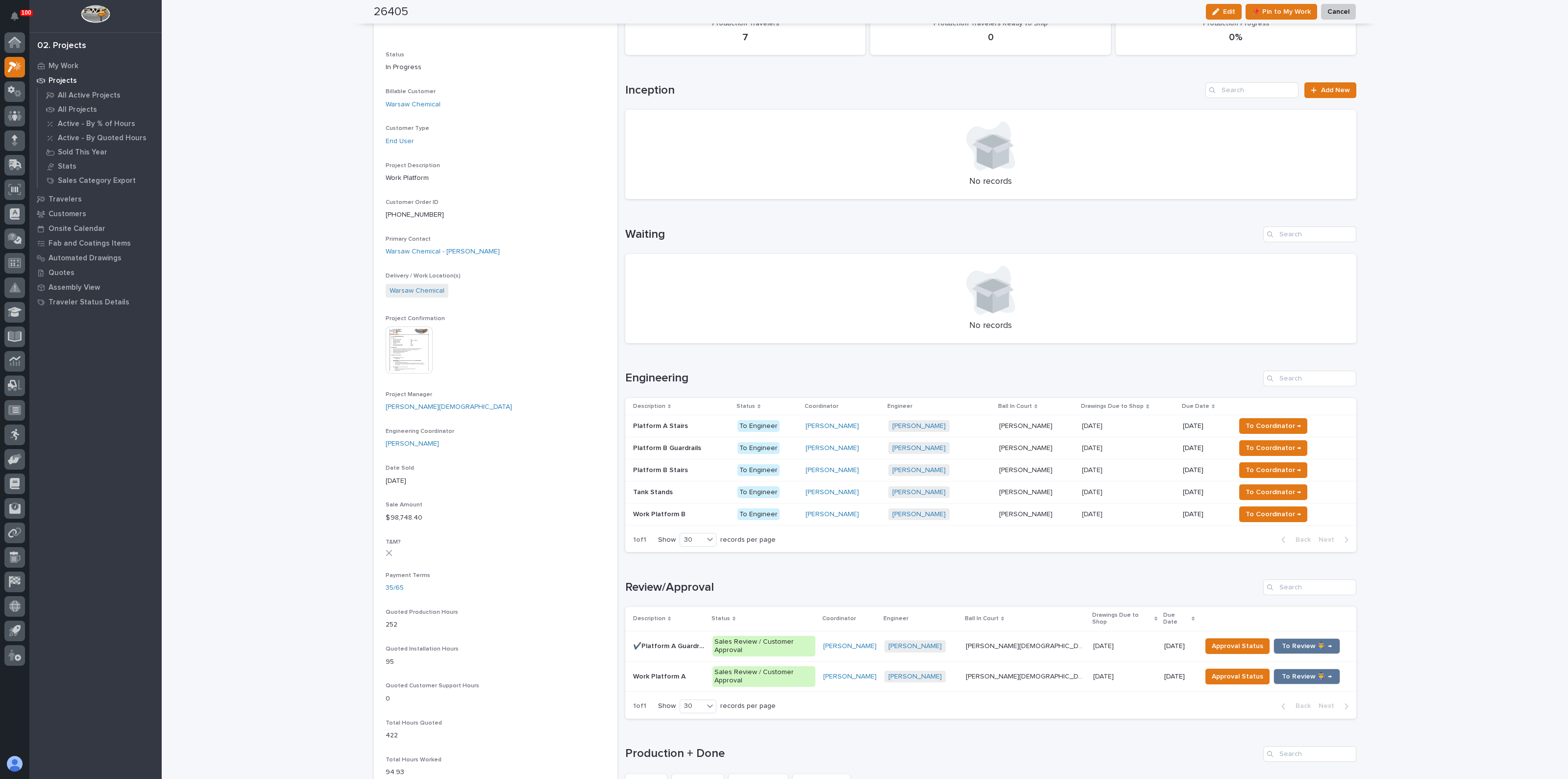
click at [709, 349] on div "Loading... Saving… Waiting No records" at bounding box center [990, 279] width 731 height 144
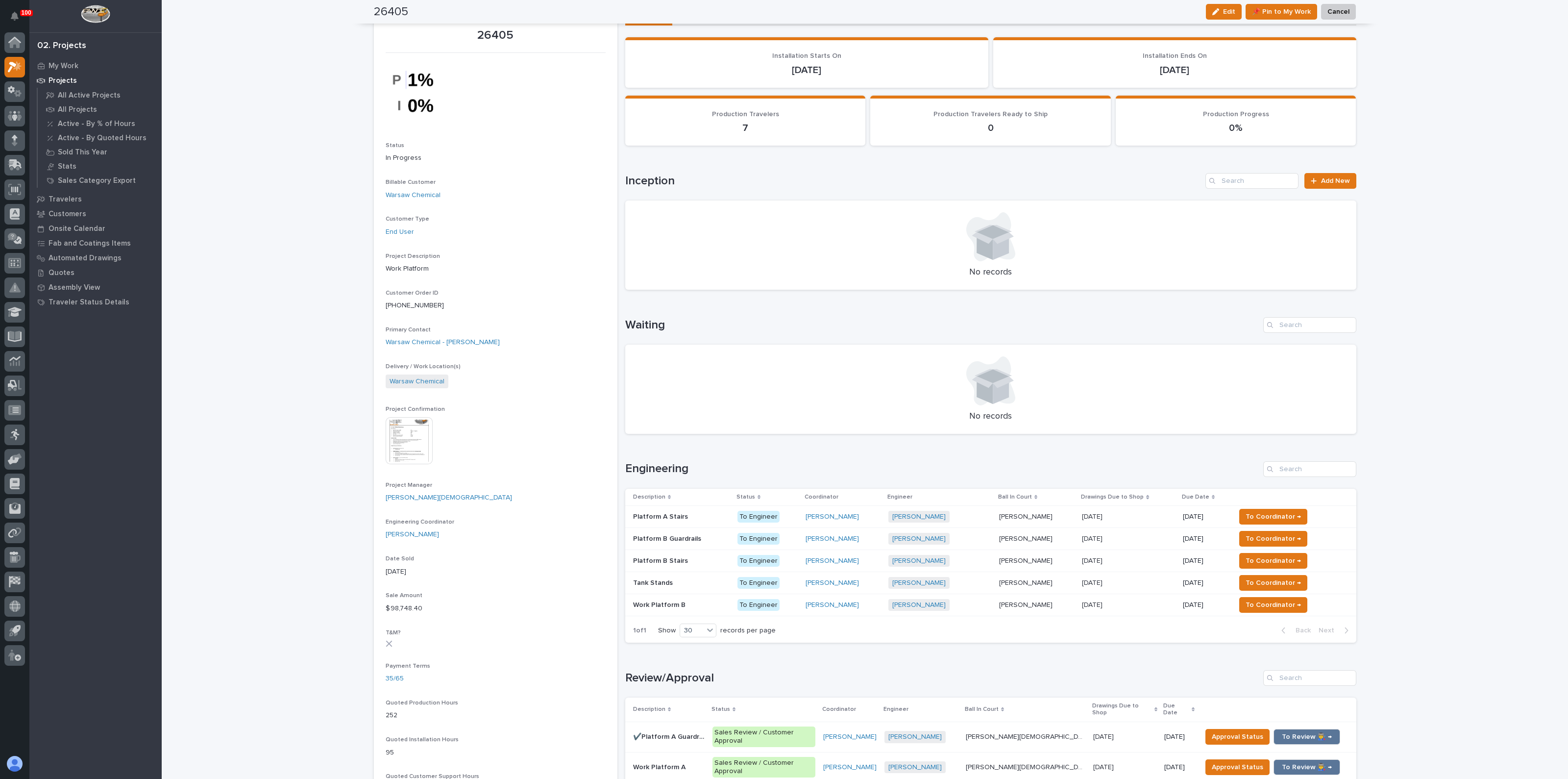
scroll to position [0, 0]
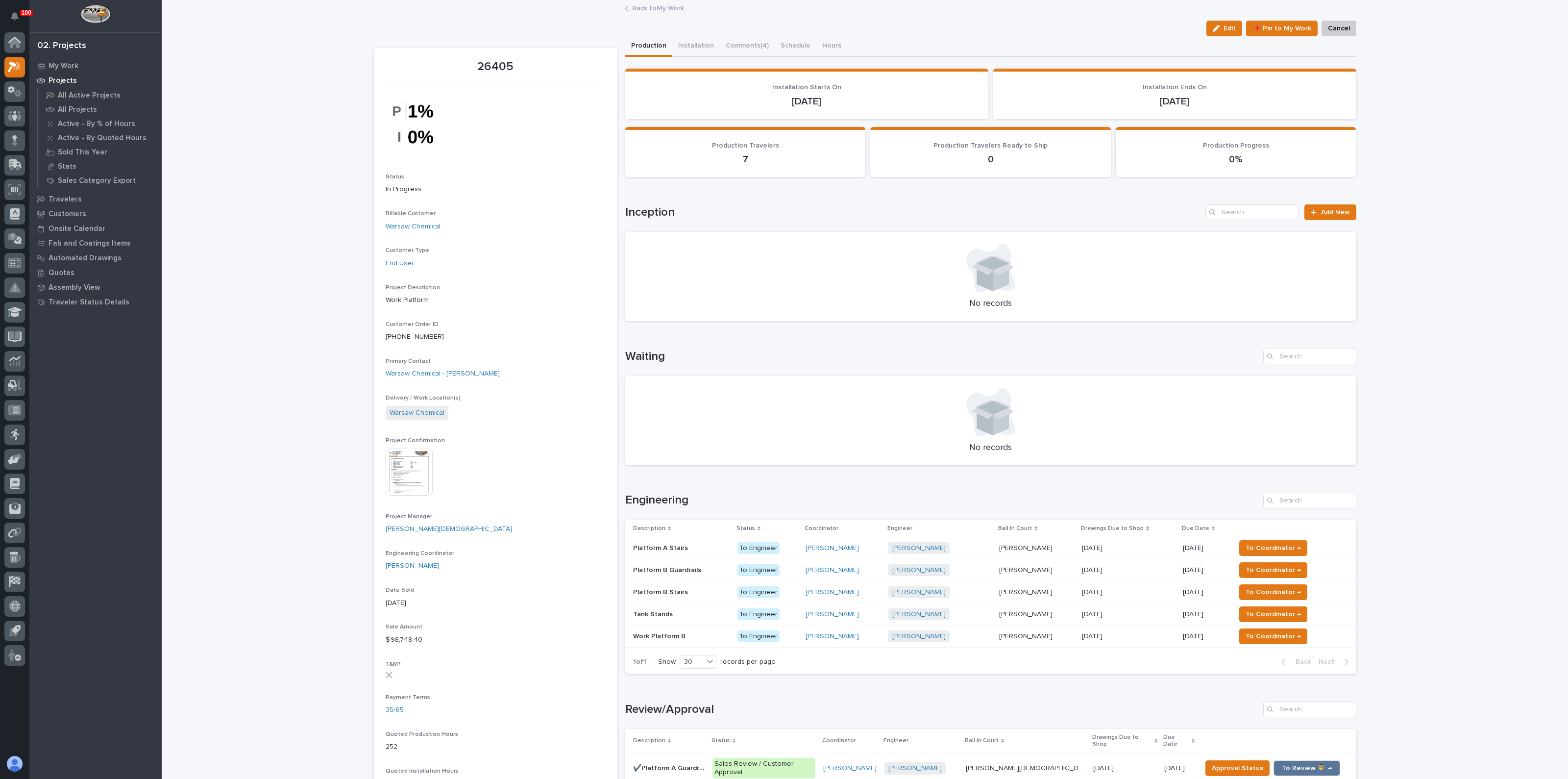
drag, startPoint x: 471, startPoint y: 288, endPoint x: 478, endPoint y: 288, distance: 7.0
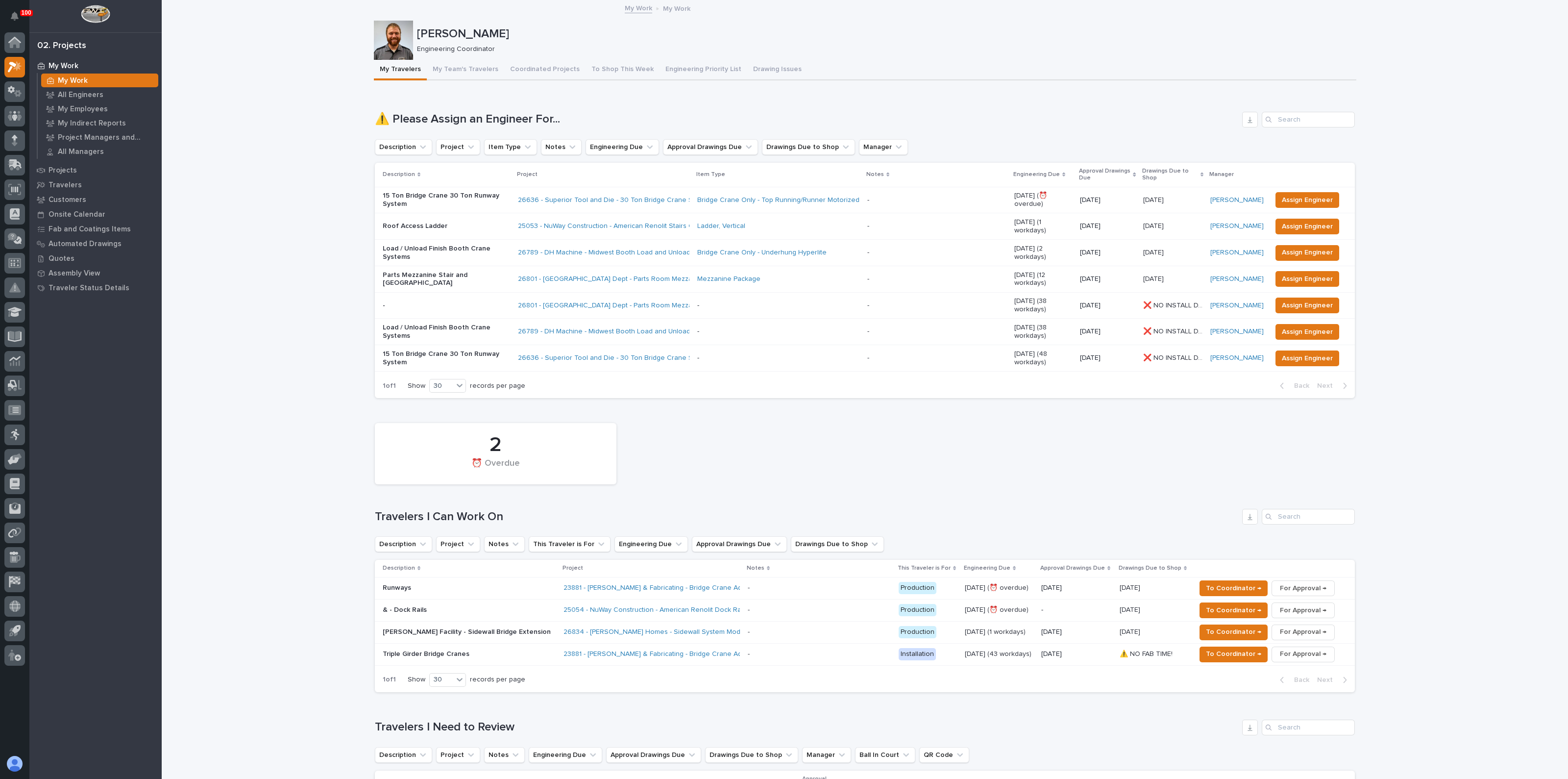
drag, startPoint x: 784, startPoint y: 459, endPoint x: 775, endPoint y: 461, distance: 9.2
click at [784, 459] on div "2 ⏰ Overdue" at bounding box center [865, 454] width 990 height 71
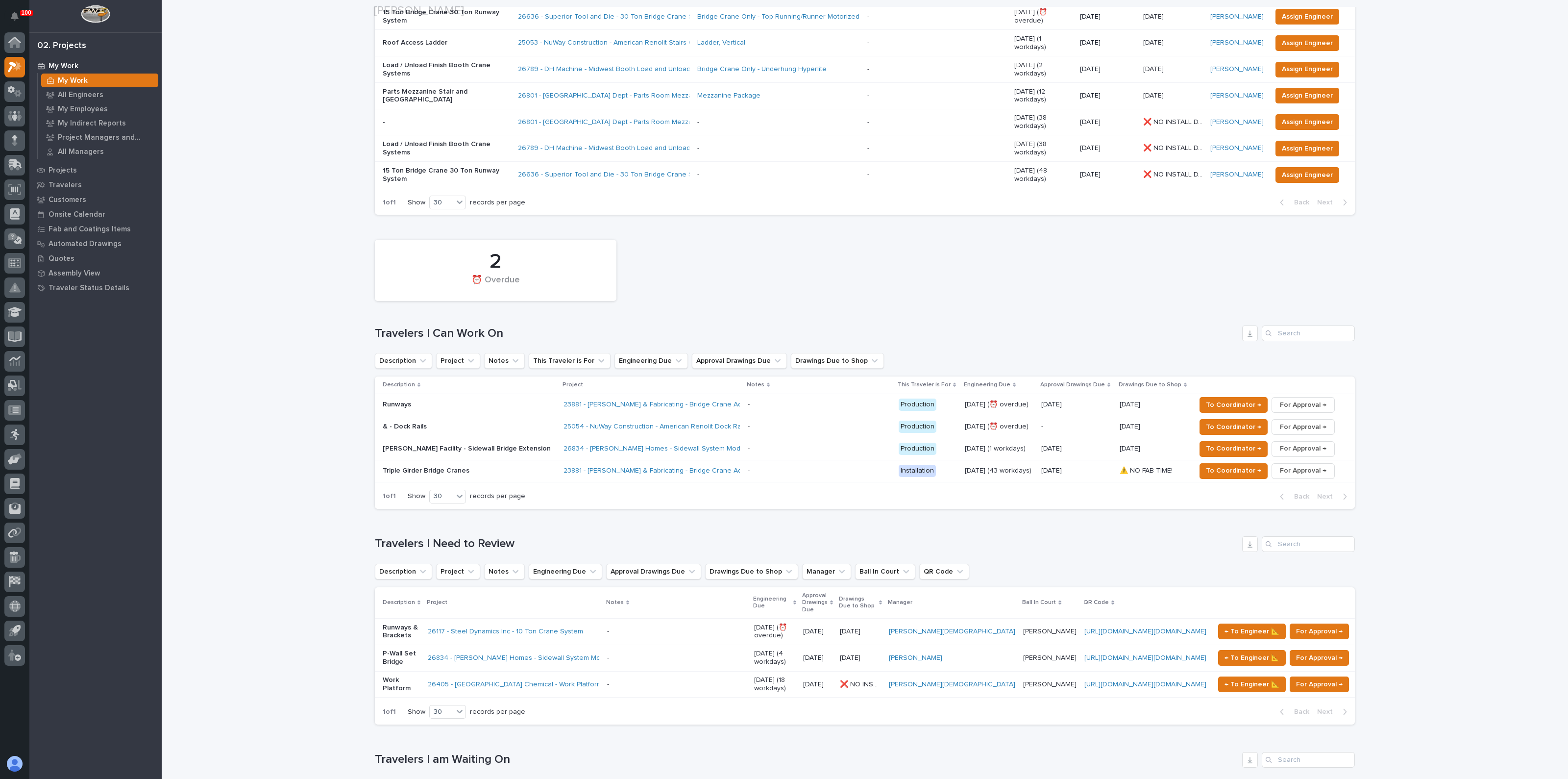
scroll to position [184, 0]
click at [435, 422] on p "& - Dock Rails" at bounding box center [469, 426] width 172 height 9
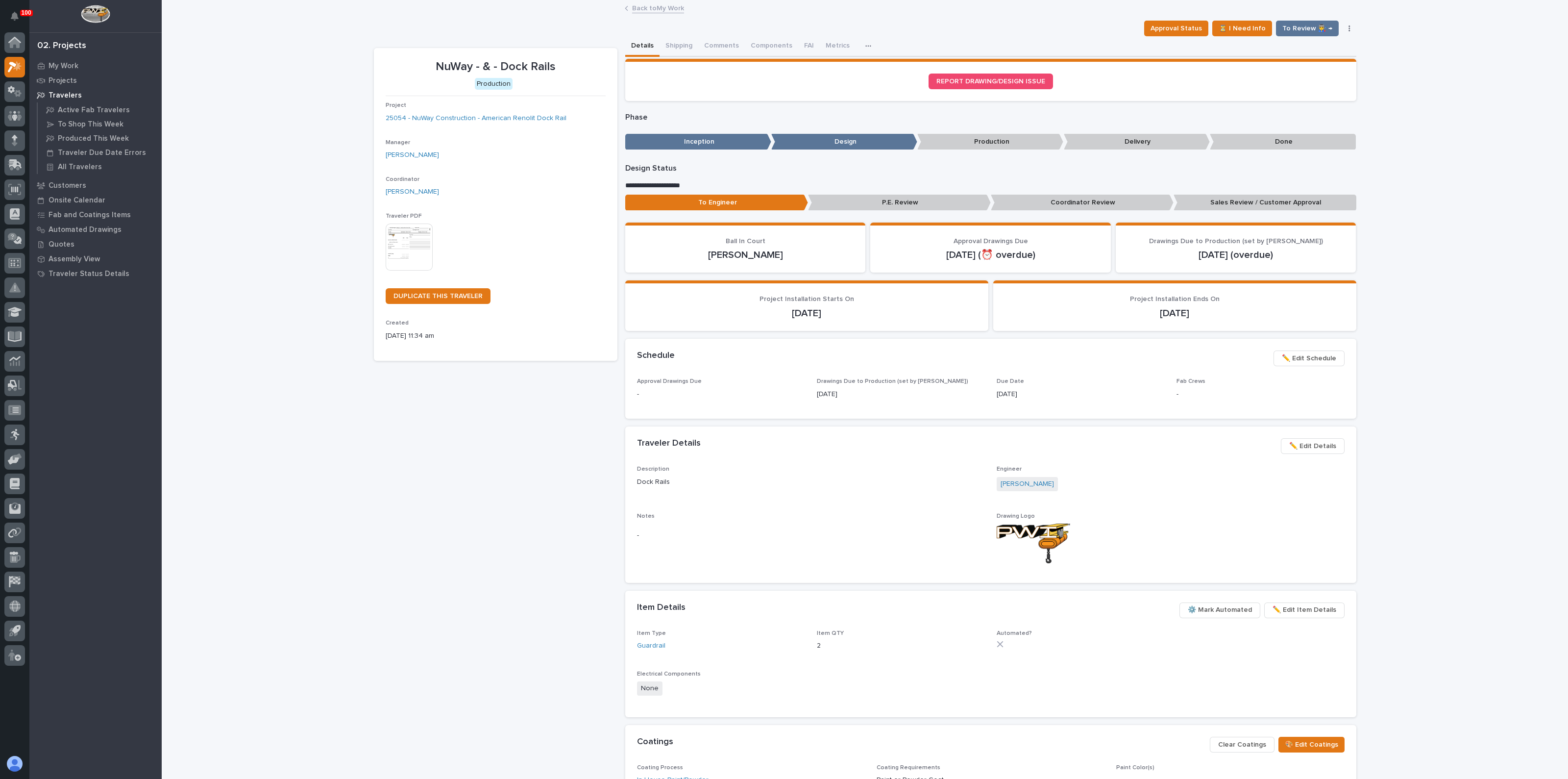
click at [489, 112] on div "Project 25054 - NuWay Construction - American Renolit Dock Rail" at bounding box center [495, 116] width 220 height 29
click at [488, 118] on link "25054 - NuWay Construction - American Renolit Dock Rail" at bounding box center [476, 118] width 181 height 10
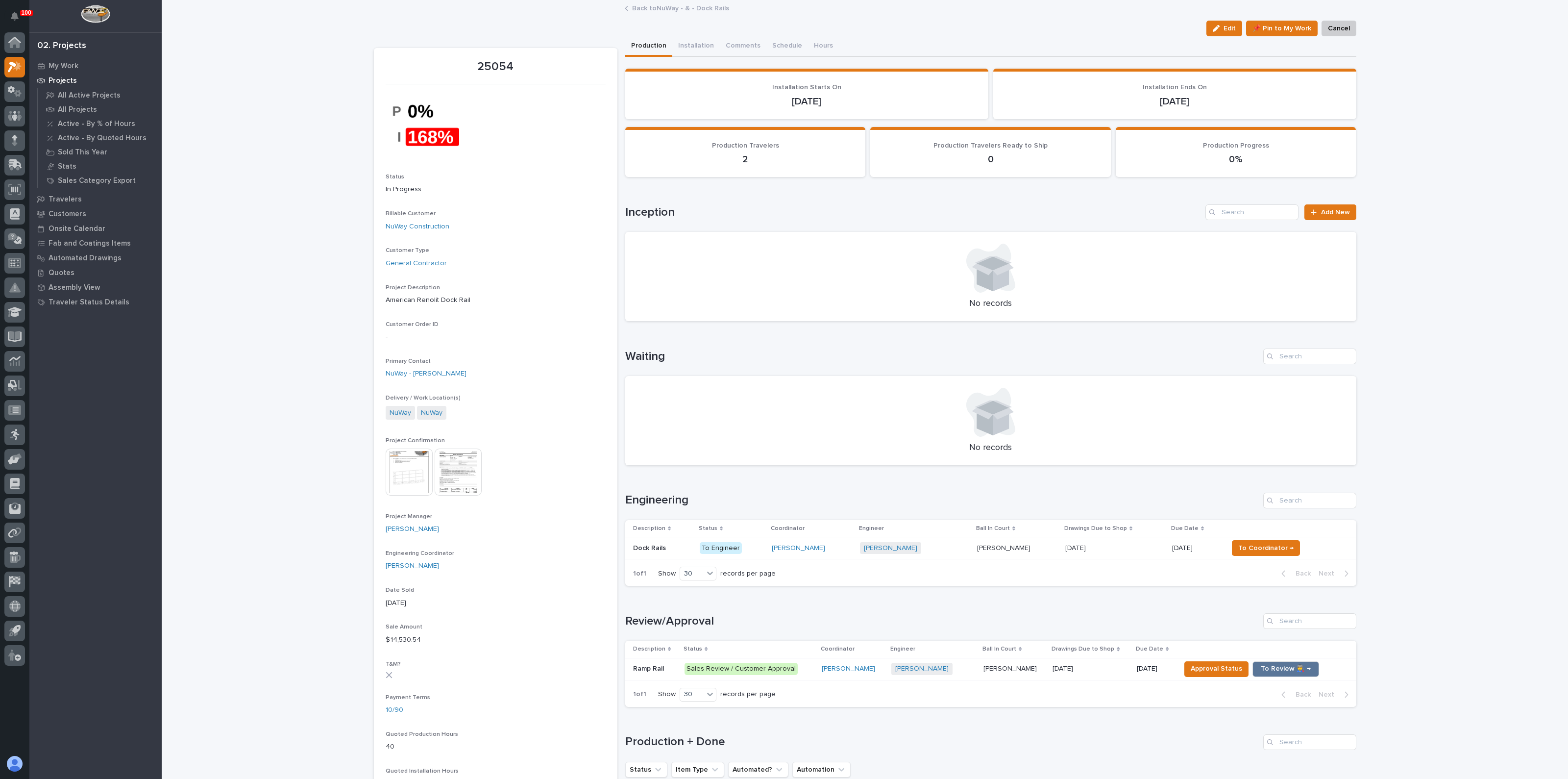
drag, startPoint x: 1220, startPoint y: 32, endPoint x: 1196, endPoint y: 63, distance: 39.2
click at [1220, 32] on button "Edit" at bounding box center [1224, 29] width 36 height 16
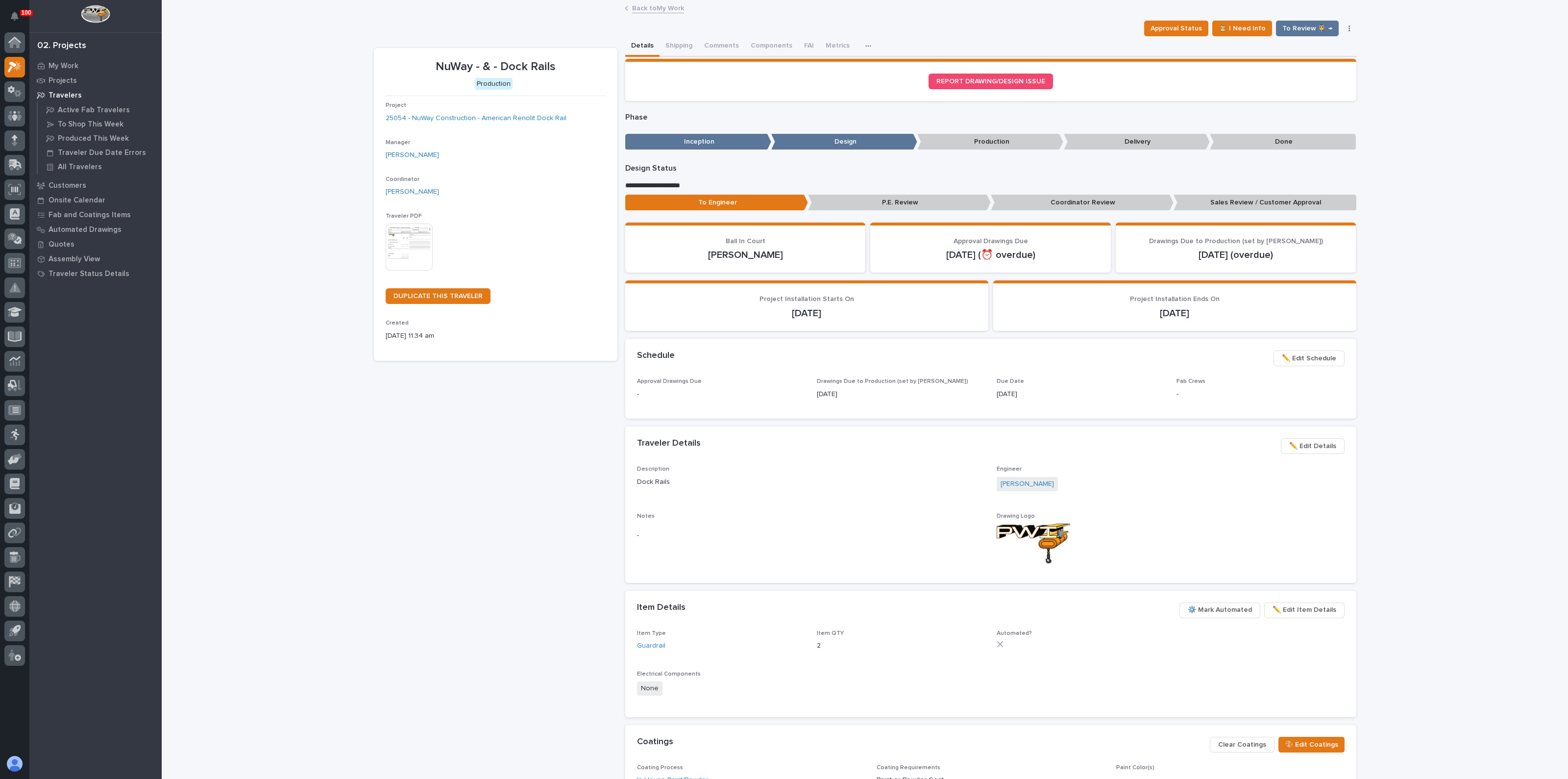
click at [402, 249] on img at bounding box center [409, 247] width 47 height 47
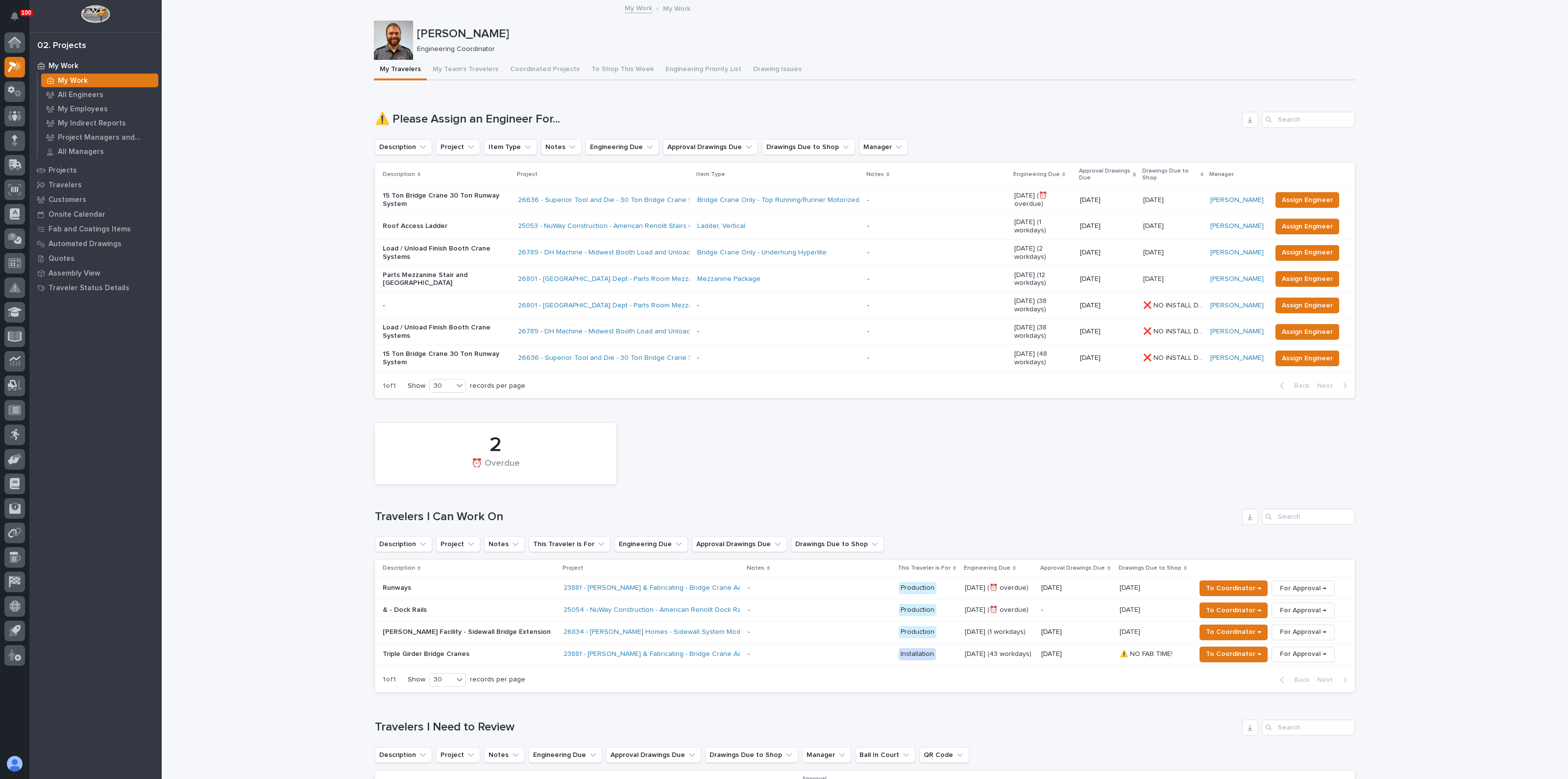
drag, startPoint x: 290, startPoint y: 494, endPoint x: 281, endPoint y: 496, distance: 9.2
